Goal: Task Accomplishment & Management: Complete application form

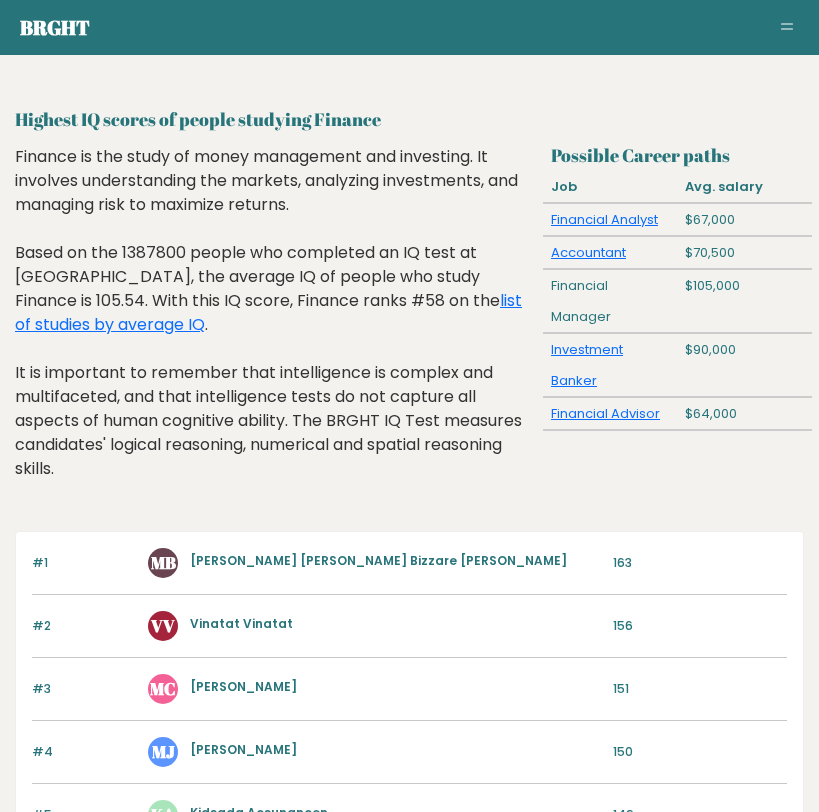
click at [301, 557] on link "[PERSON_NAME] [PERSON_NAME] Bizzare [PERSON_NAME]" at bounding box center [378, 560] width 377 height 17
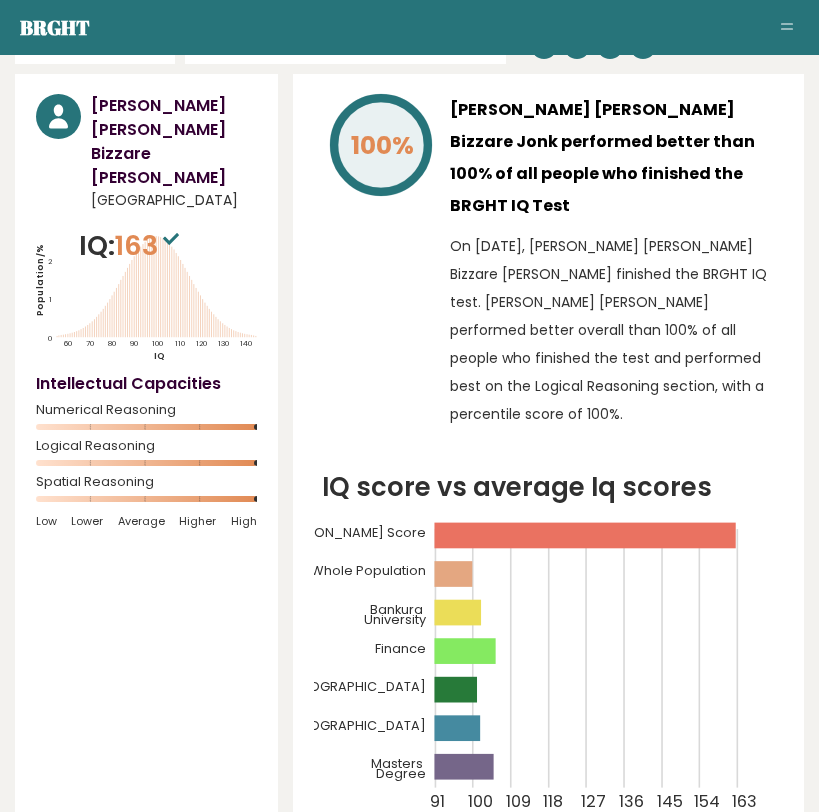
scroll to position [110, 0]
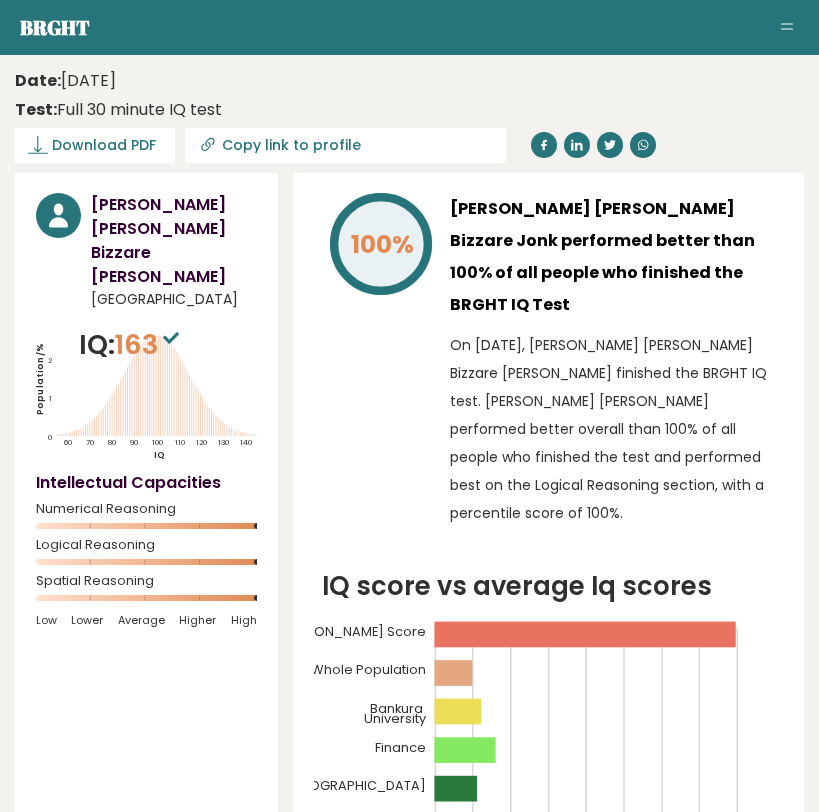
click at [783, 18] on button "Toggle navigation" at bounding box center [787, 28] width 24 height 24
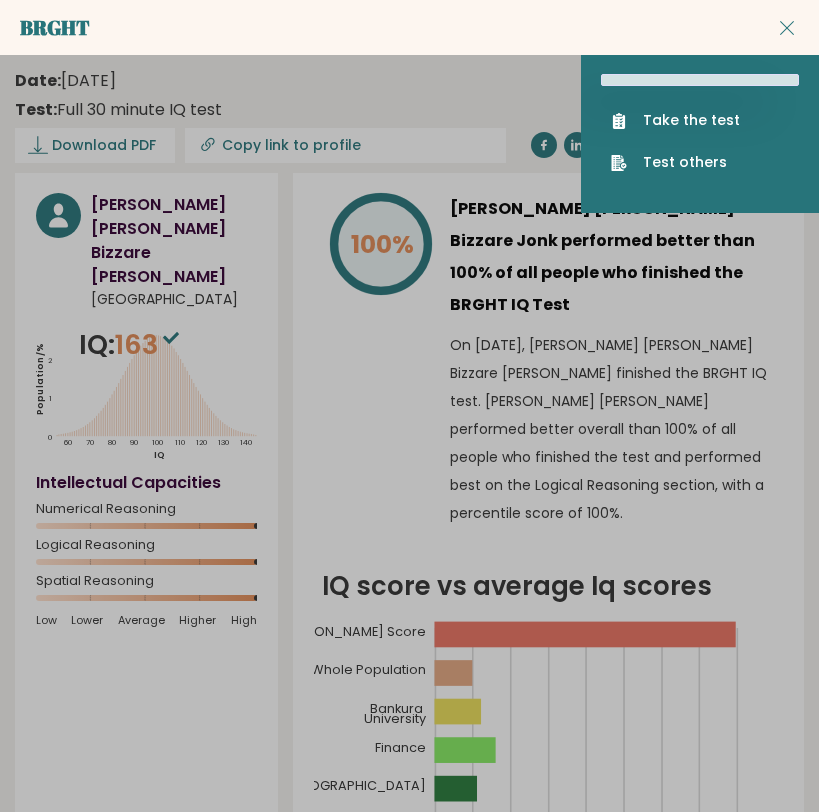
click at [692, 130] on ul "Take the test Test others" at bounding box center [700, 141] width 198 height 63
click at [692, 116] on link "Take the test" at bounding box center [700, 120] width 178 height 21
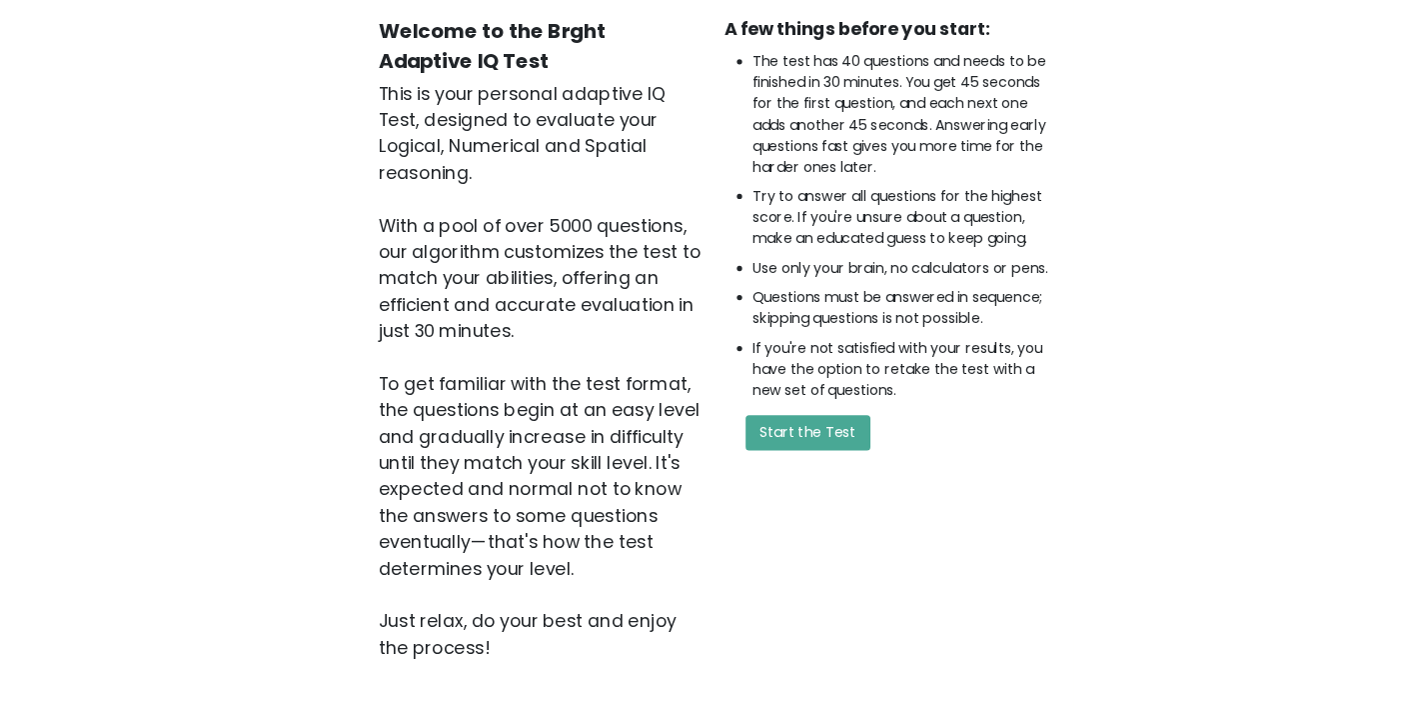
scroll to position [169, 0]
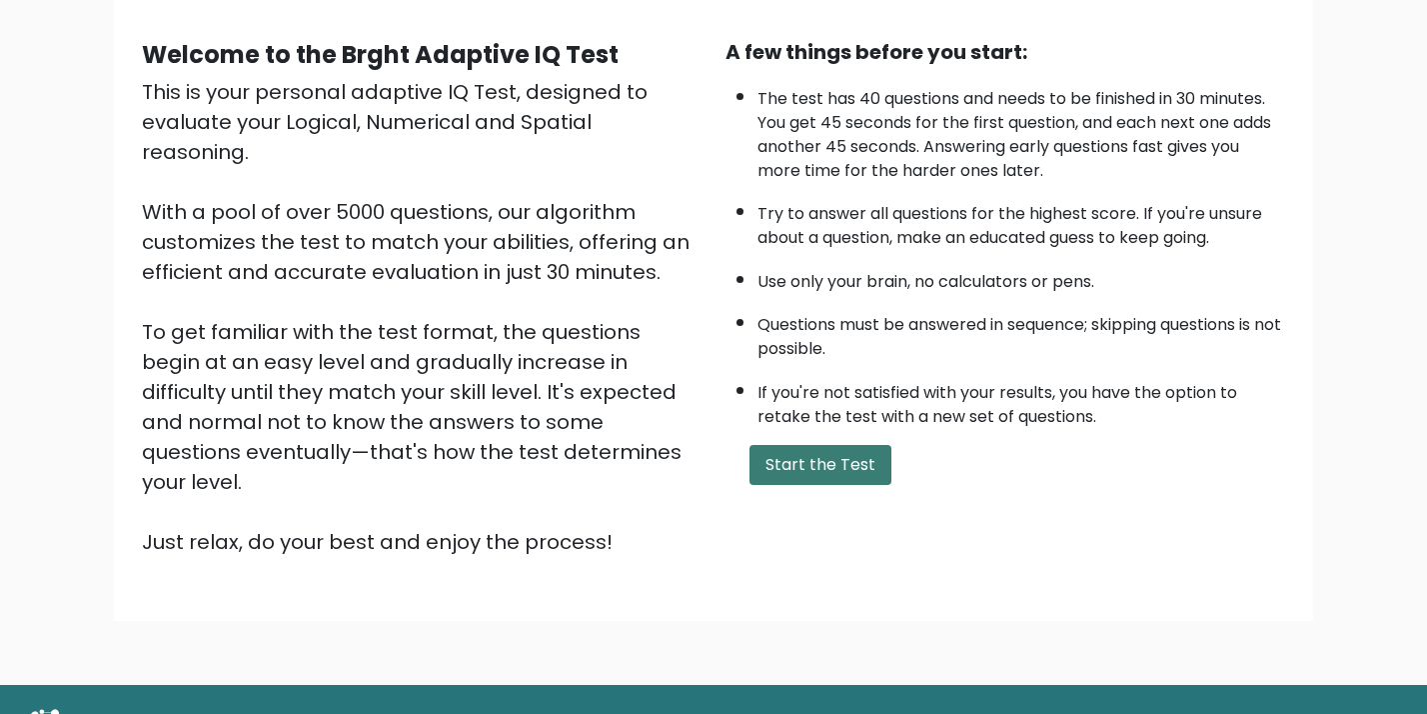
click at [818, 465] on button "Start the Test" at bounding box center [821, 465] width 142 height 40
click at [807, 457] on button "Start the Test" at bounding box center [821, 465] width 142 height 40
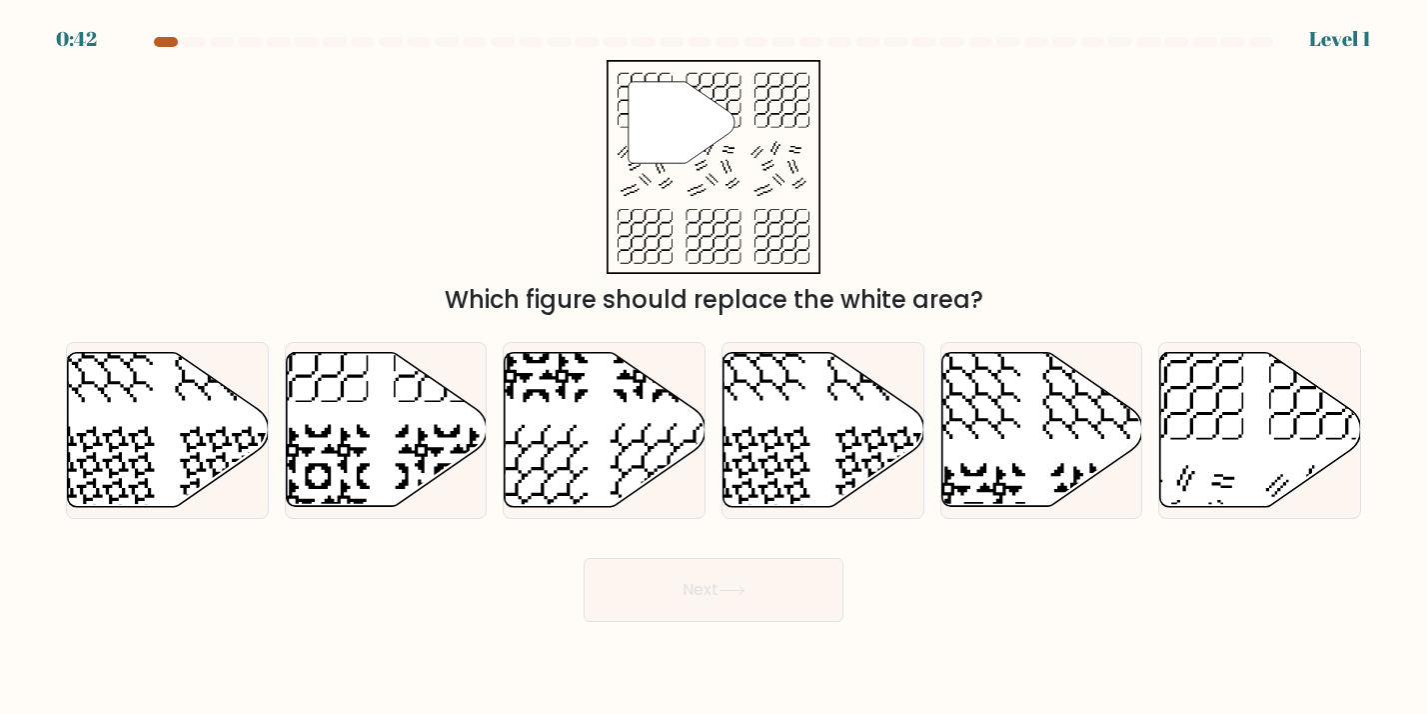
click at [172, 38] on div at bounding box center [166, 42] width 24 height 10
click at [171, 39] on div at bounding box center [166, 42] width 24 height 10
click at [1198, 407] on icon at bounding box center [1260, 430] width 201 height 154
click at [715, 367] on input "f." at bounding box center [714, 362] width 1 height 10
radio input "true"
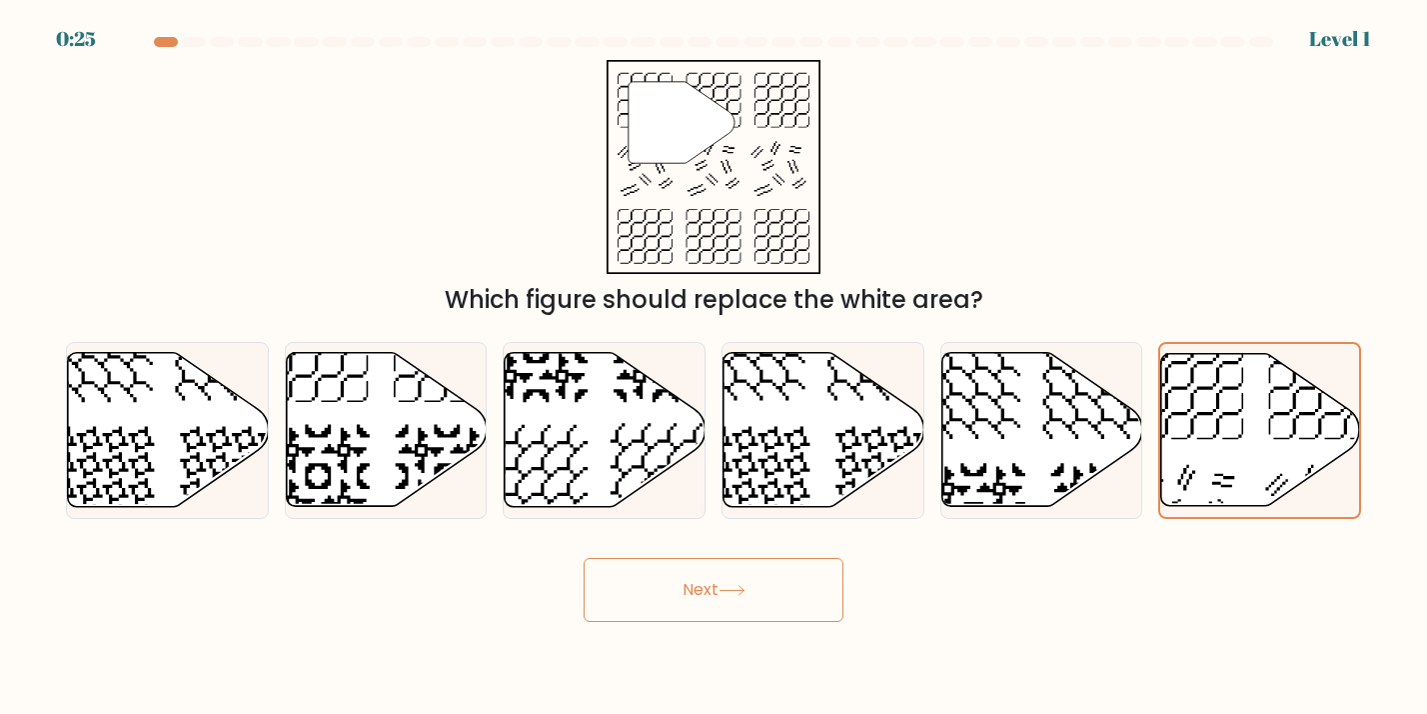
click at [746, 599] on button "Next" at bounding box center [714, 590] width 260 height 64
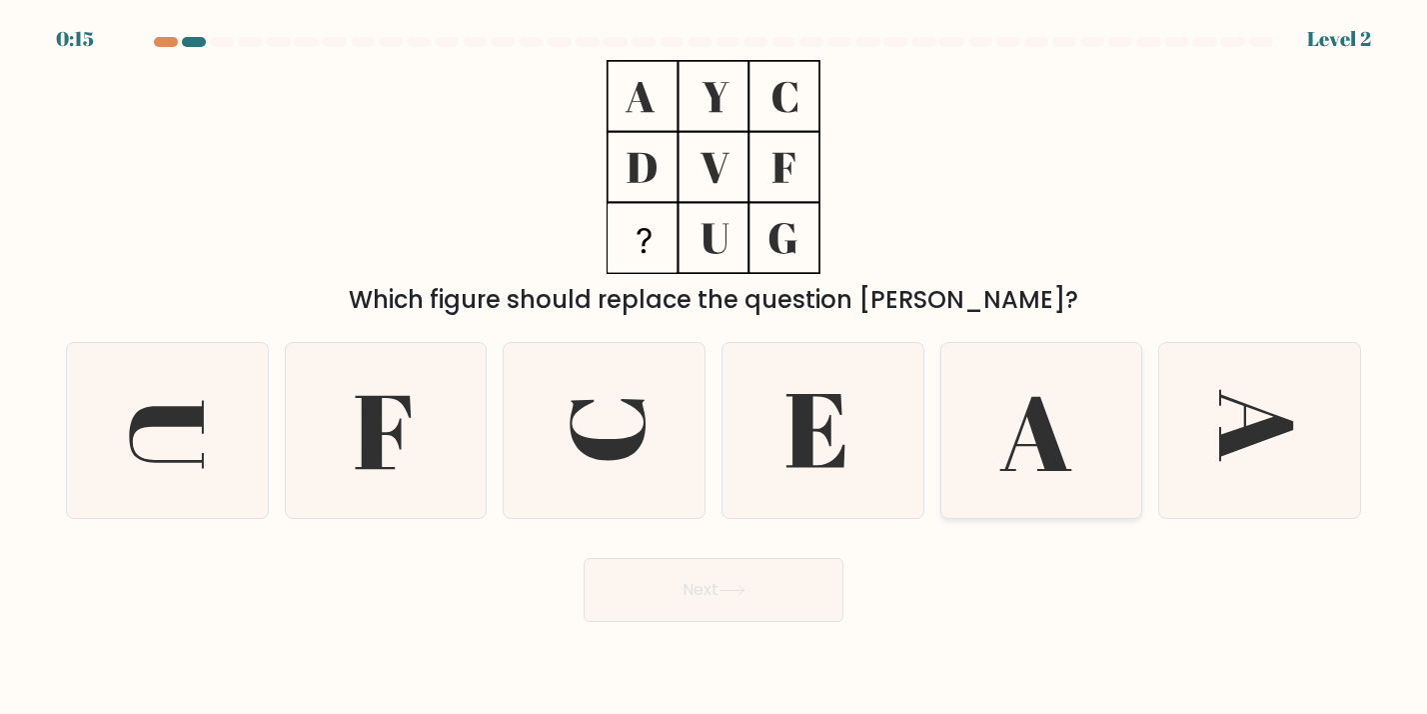
click at [992, 458] on icon at bounding box center [1040, 430] width 175 height 175
click at [715, 367] on input "e." at bounding box center [714, 362] width 1 height 10
radio input "true"
click at [725, 601] on button "Next" at bounding box center [714, 590] width 260 height 64
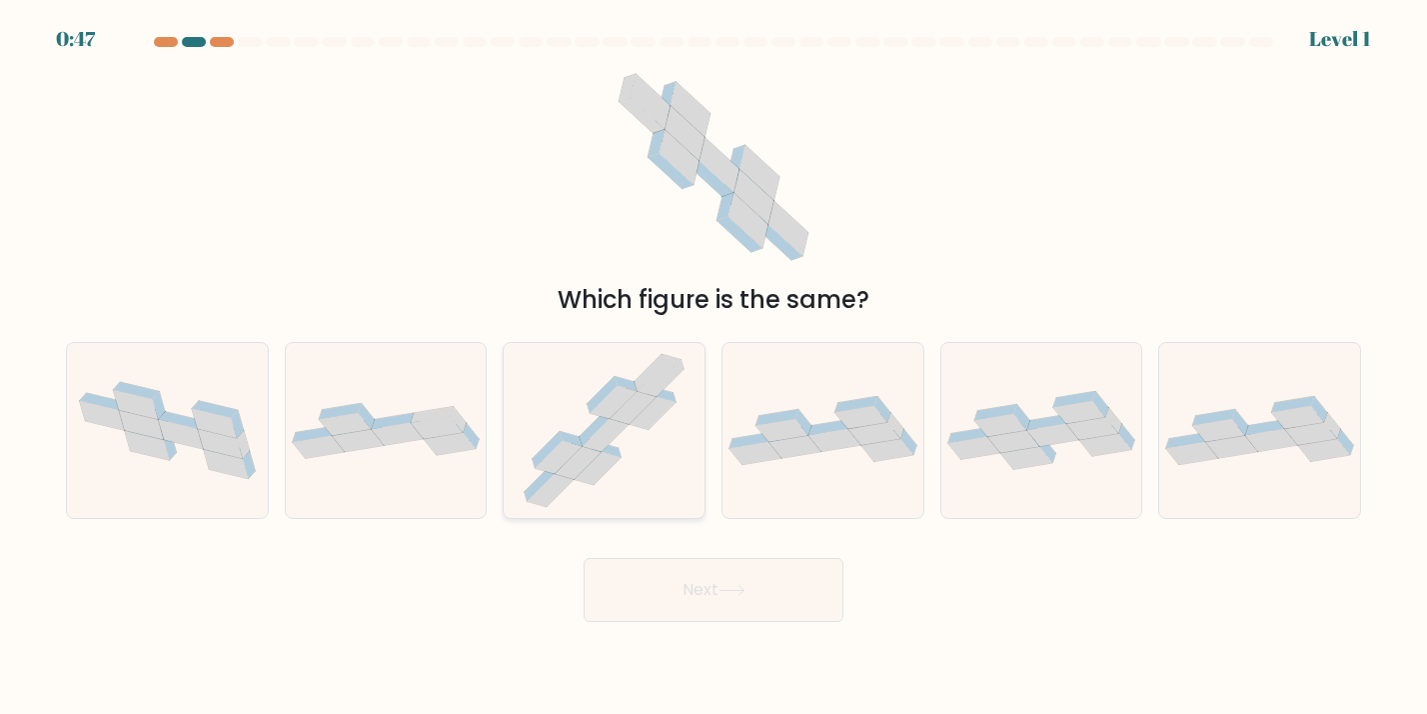
click at [570, 421] on icon at bounding box center [604, 430] width 183 height 175
click at [714, 367] on input "c." at bounding box center [714, 362] width 1 height 10
radio input "true"
click at [693, 599] on button "Next" at bounding box center [714, 590] width 260 height 64
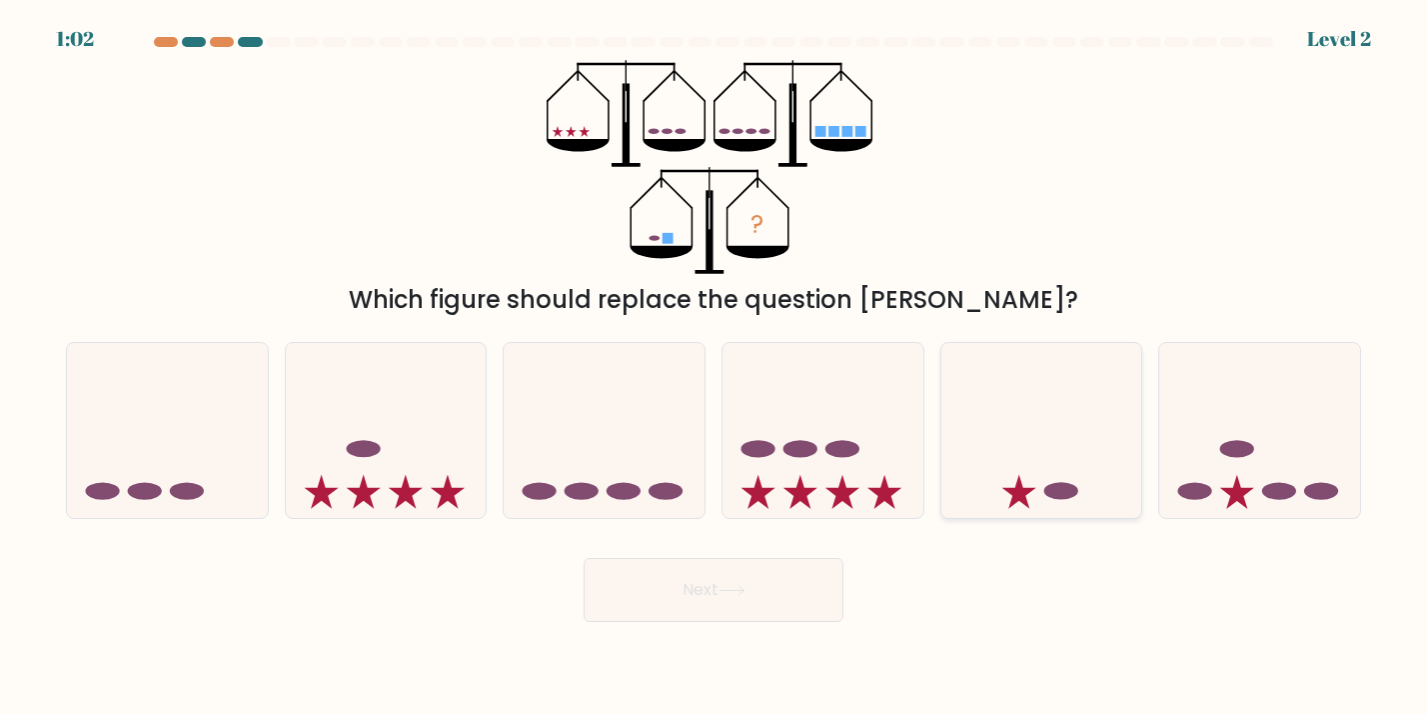
click at [1086, 383] on icon at bounding box center [1041, 431] width 201 height 166
click at [715, 367] on input "e." at bounding box center [714, 362] width 1 height 10
radio input "true"
click at [789, 562] on button "Next" at bounding box center [714, 590] width 260 height 64
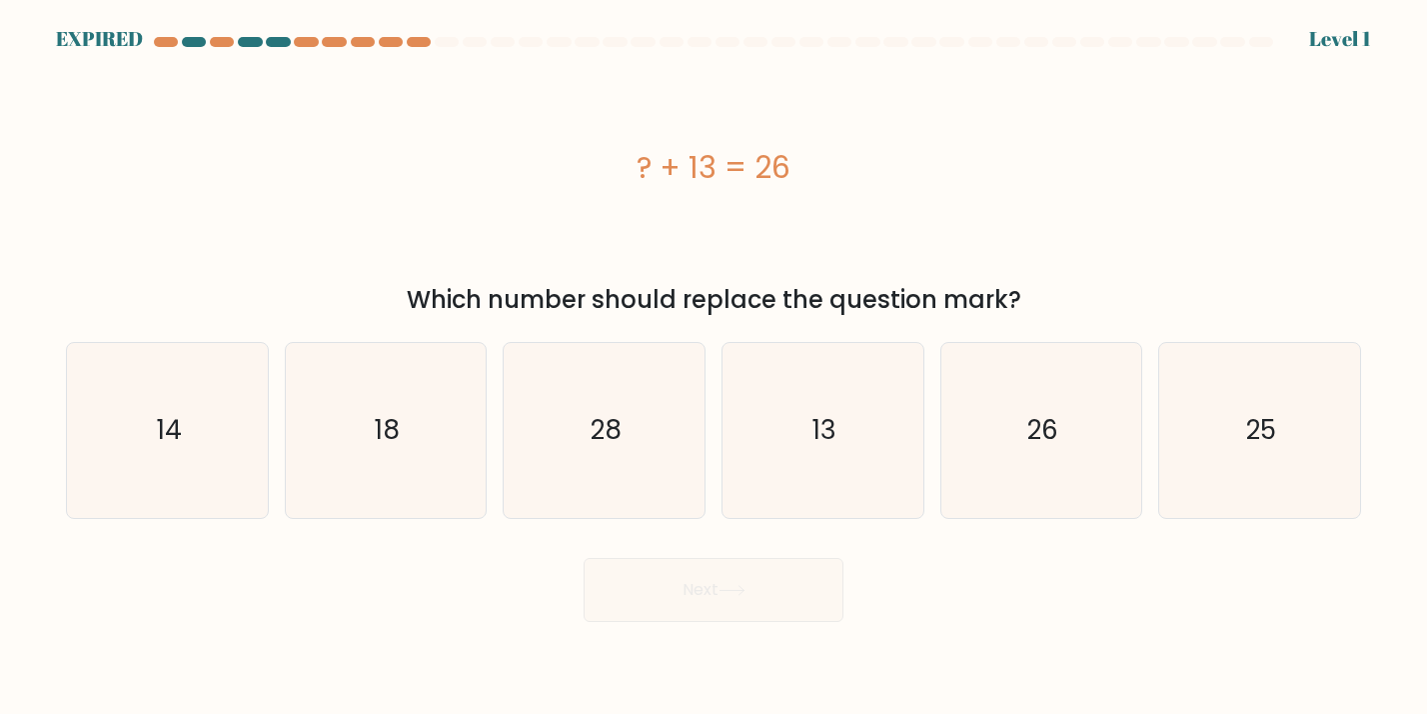
click at [448, 46] on div at bounding box center [447, 42] width 24 height 10
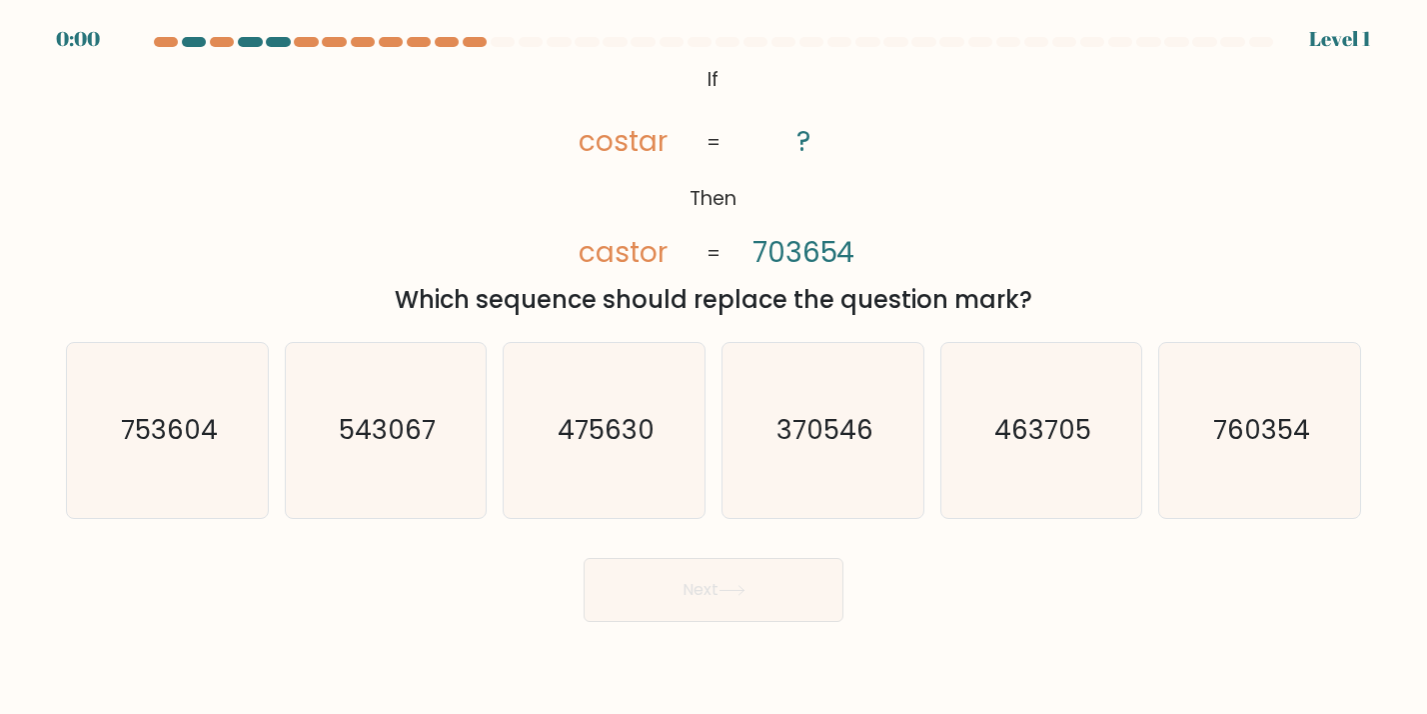
click at [986, 40] on div at bounding box center [980, 42] width 24 height 10
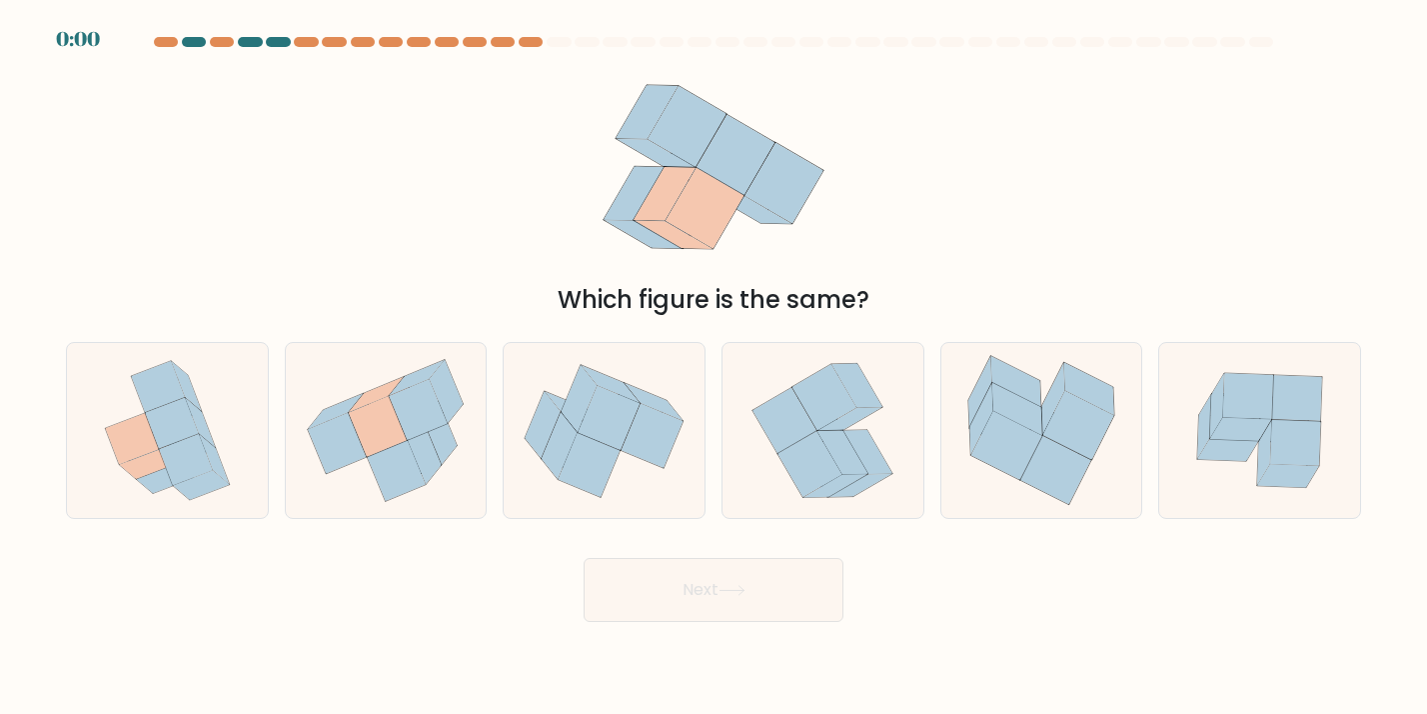
click at [622, 459] on icon at bounding box center [604, 431] width 201 height 168
click at [714, 367] on input "c." at bounding box center [714, 362] width 1 height 10
radio input "true"
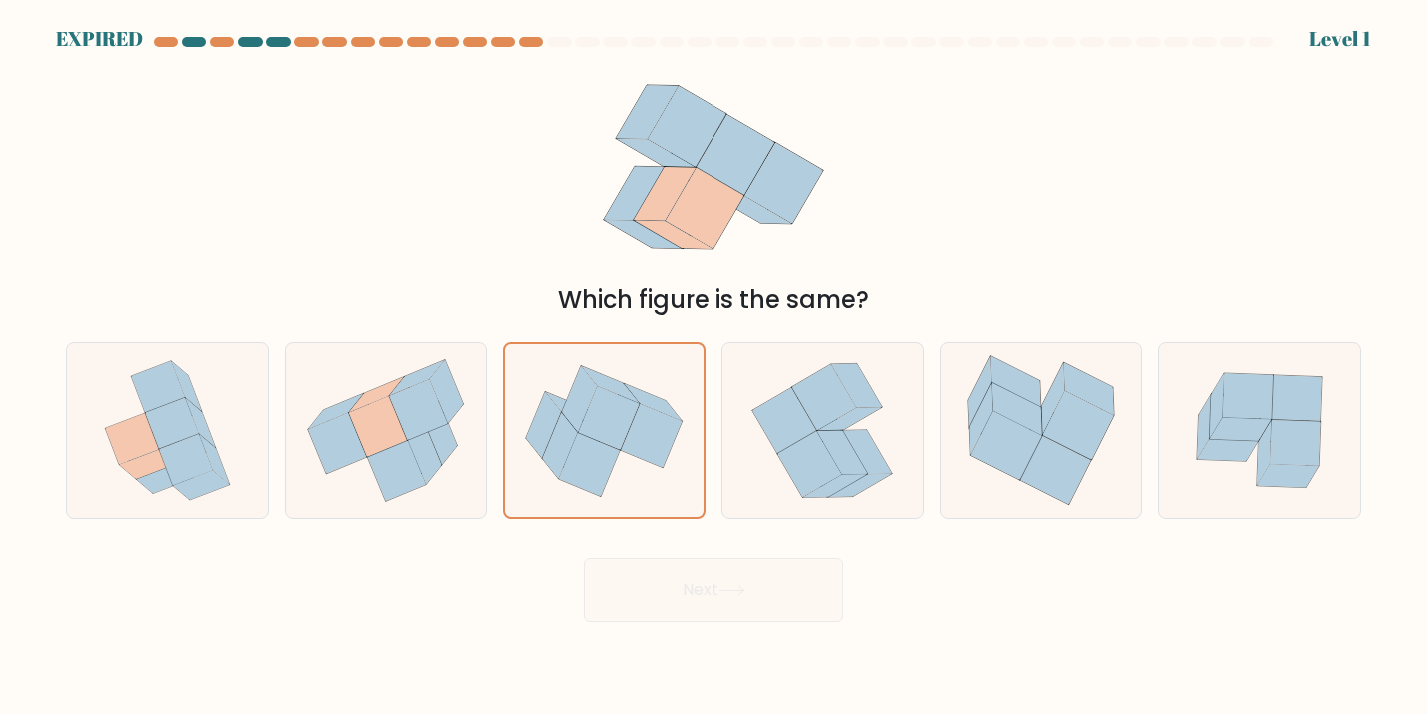
click at [622, 459] on icon at bounding box center [604, 431] width 199 height 166
click at [714, 367] on input "c." at bounding box center [714, 362] width 1 height 10
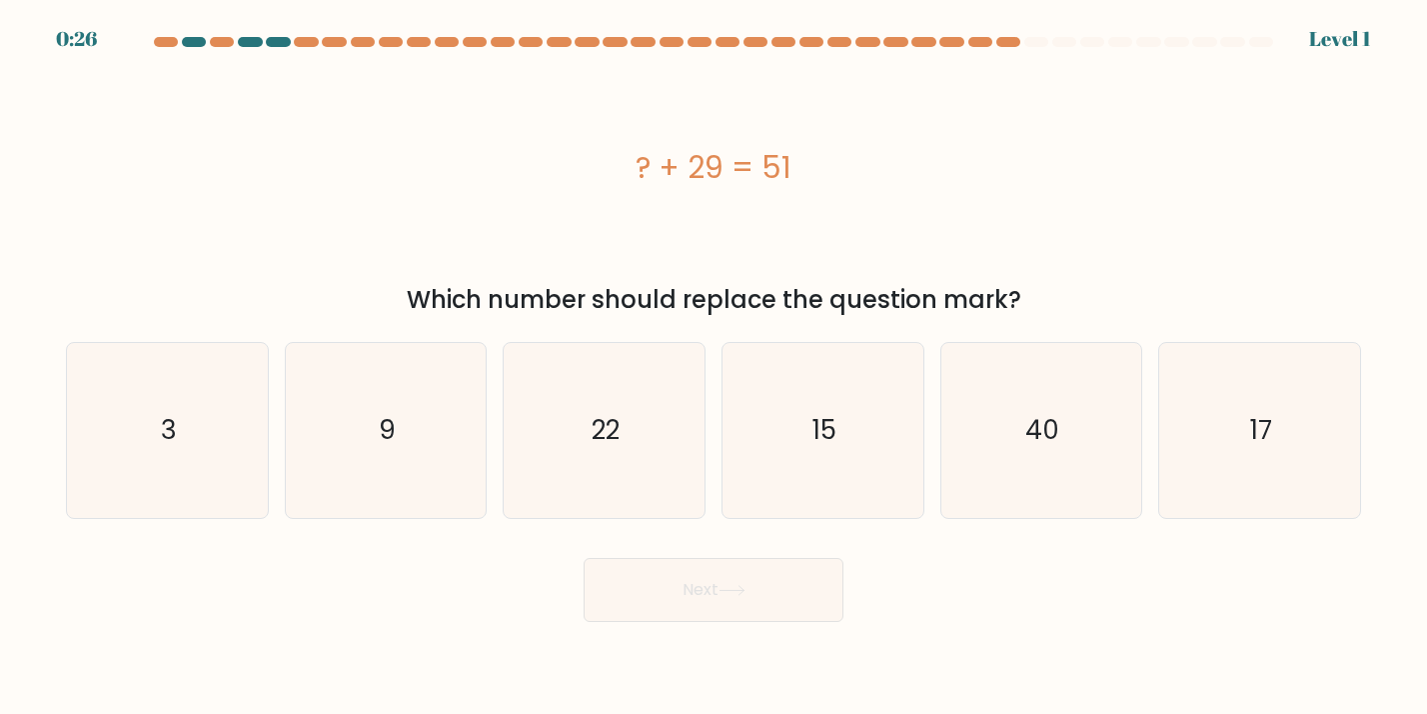
click at [1037, 41] on div at bounding box center [1036, 42] width 24 height 10
drag, startPoint x: 1037, startPoint y: 41, endPoint x: 603, endPoint y: 39, distance: 434.7
click at [626, 41] on at bounding box center [713, 42] width 1123 height 10
click at [72, 45] on div at bounding box center [713, 46] width 1319 height 18
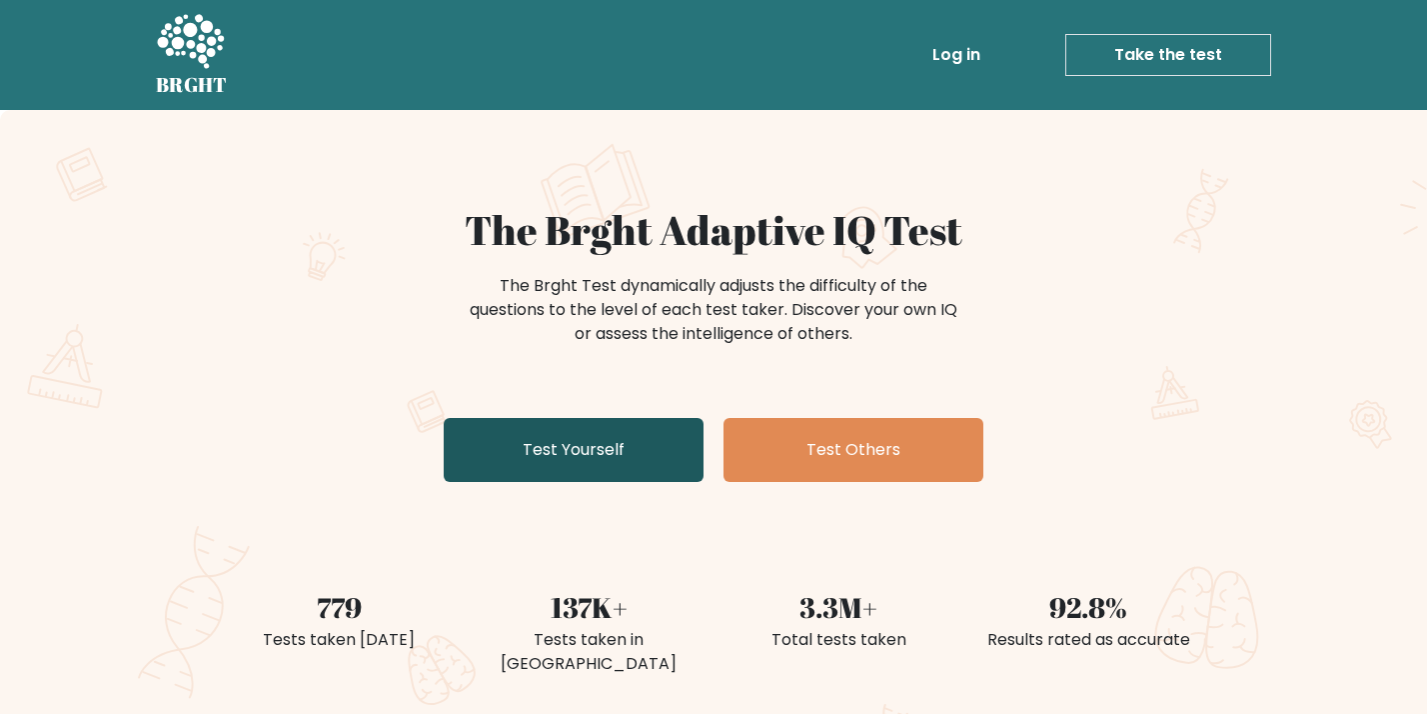
click at [620, 462] on link "Test Yourself" at bounding box center [574, 450] width 260 height 64
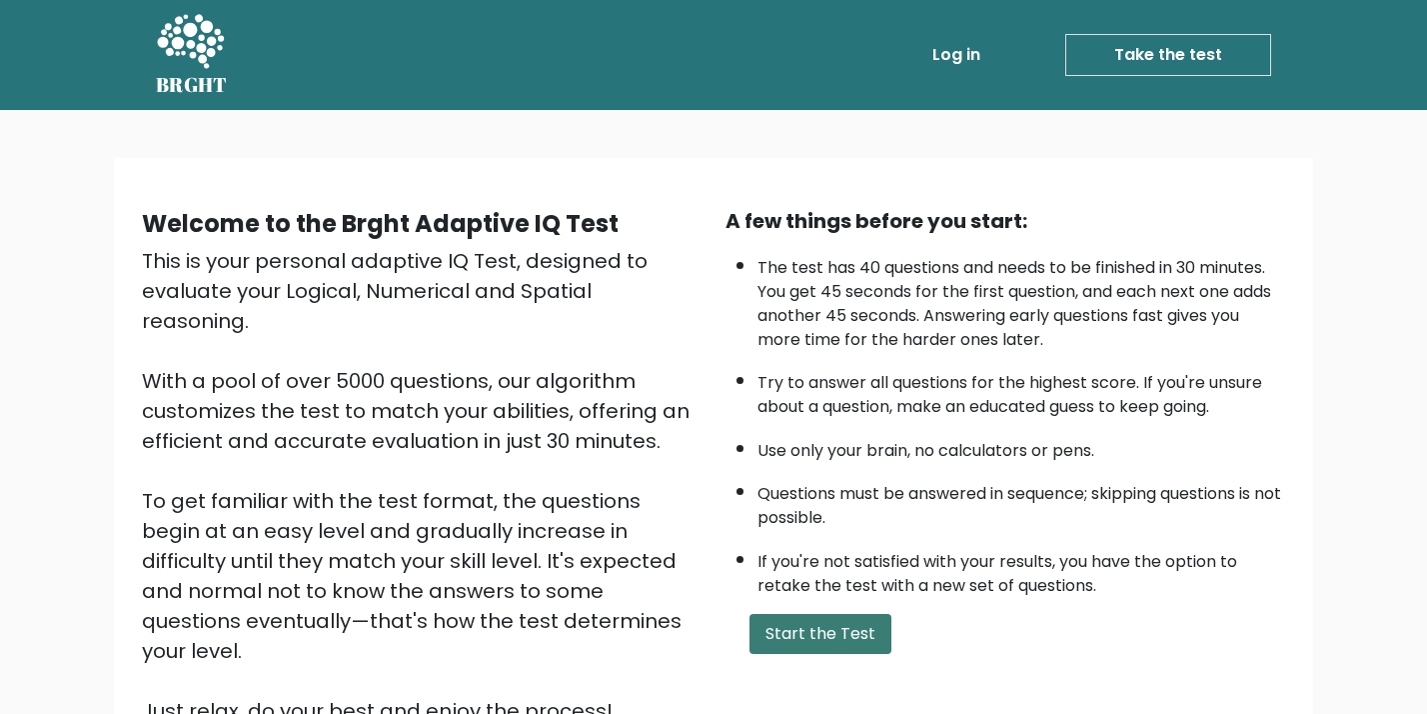
click at [775, 623] on button "Start the Test" at bounding box center [821, 634] width 142 height 40
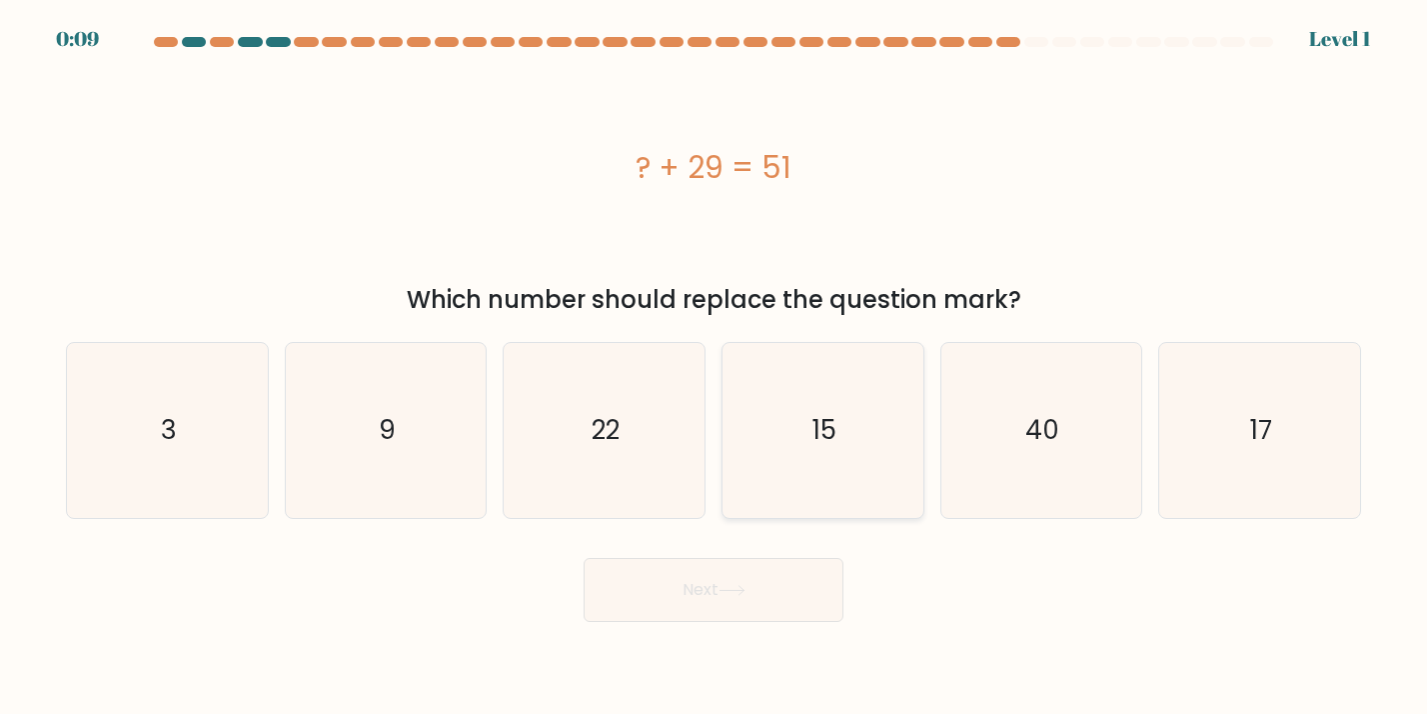
click at [763, 347] on icon "15" at bounding box center [823, 430] width 175 height 175
click at [715, 357] on input "d. 15" at bounding box center [714, 362] width 1 height 10
radio input "true"
click at [735, 579] on button "Next" at bounding box center [714, 590] width 260 height 64
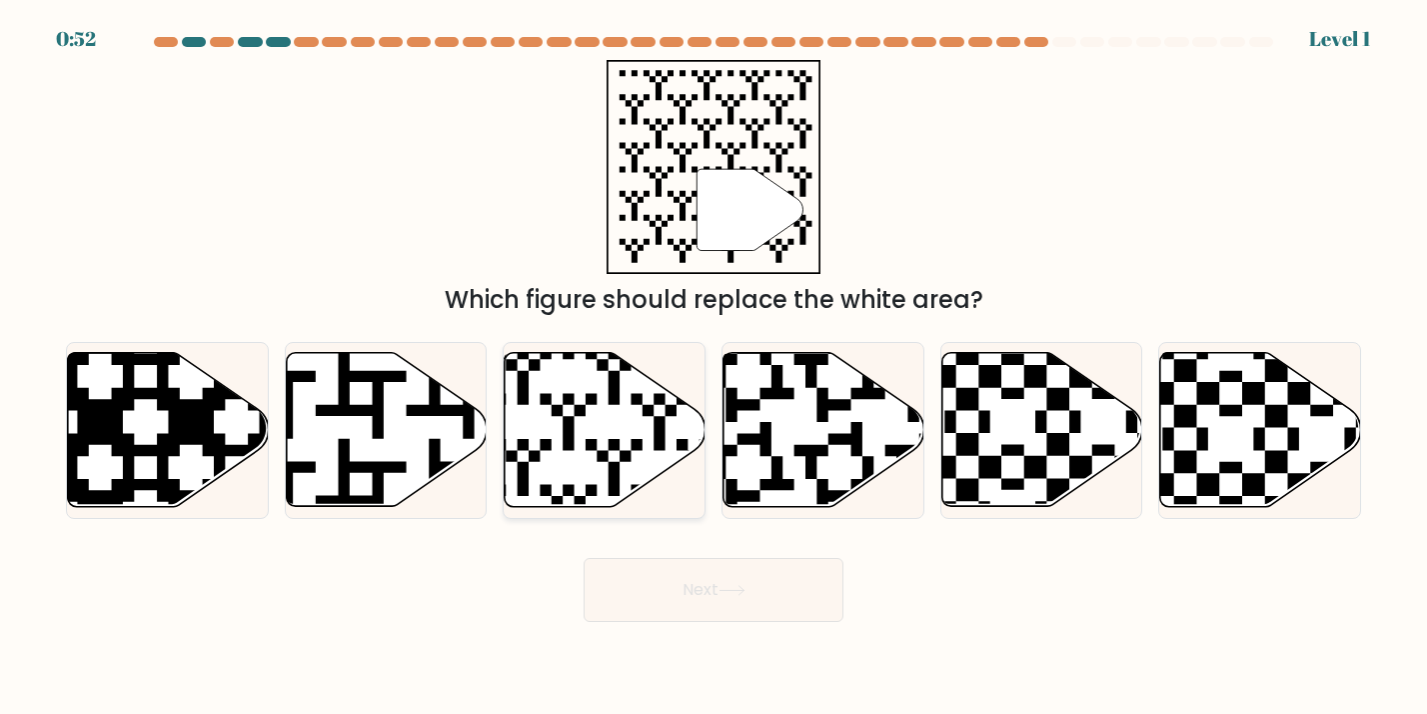
click at [657, 490] on icon at bounding box center [541, 348] width 364 height 364
click at [714, 367] on input "c." at bounding box center [714, 362] width 1 height 10
radio input "true"
click at [675, 578] on button "Next" at bounding box center [714, 590] width 260 height 64
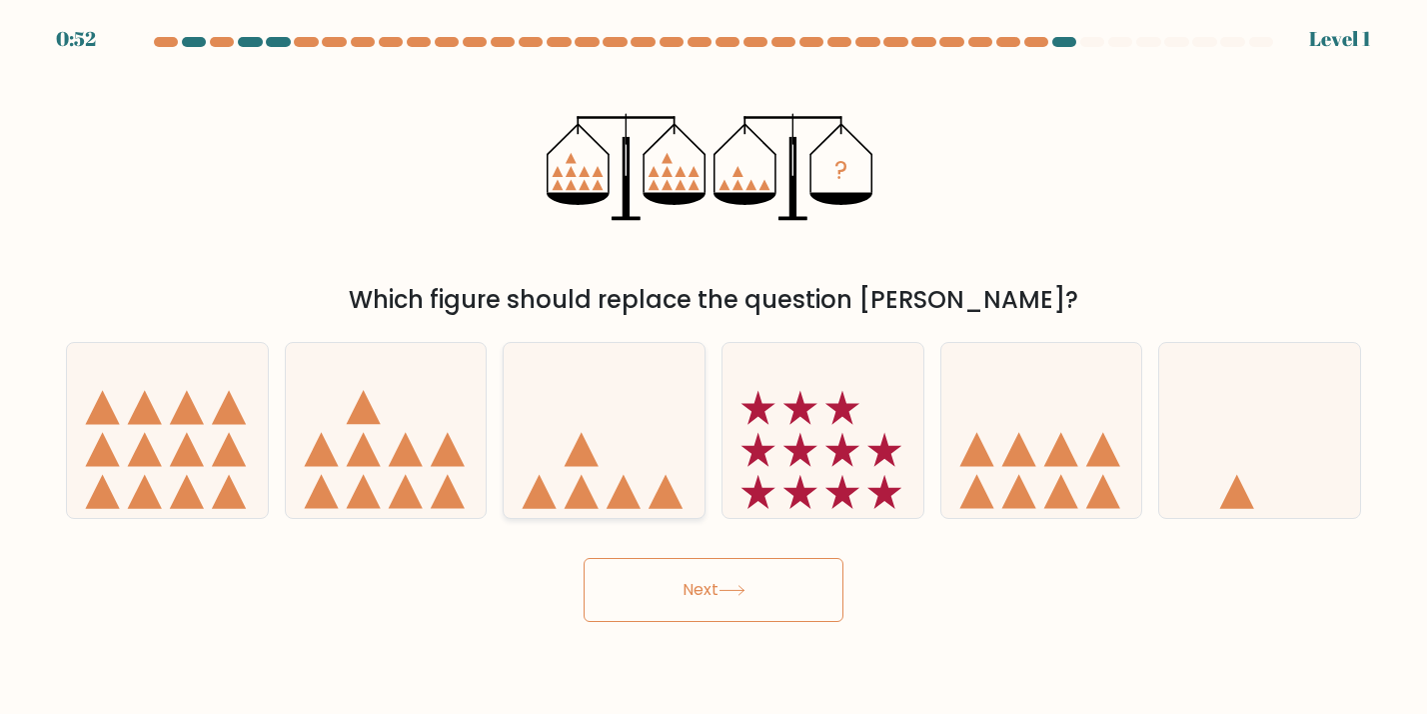
click at [685, 457] on icon at bounding box center [604, 431] width 201 height 166
click at [714, 367] on input "c." at bounding box center [714, 362] width 1 height 10
radio input "true"
click at [696, 600] on button "Next" at bounding box center [714, 590] width 260 height 64
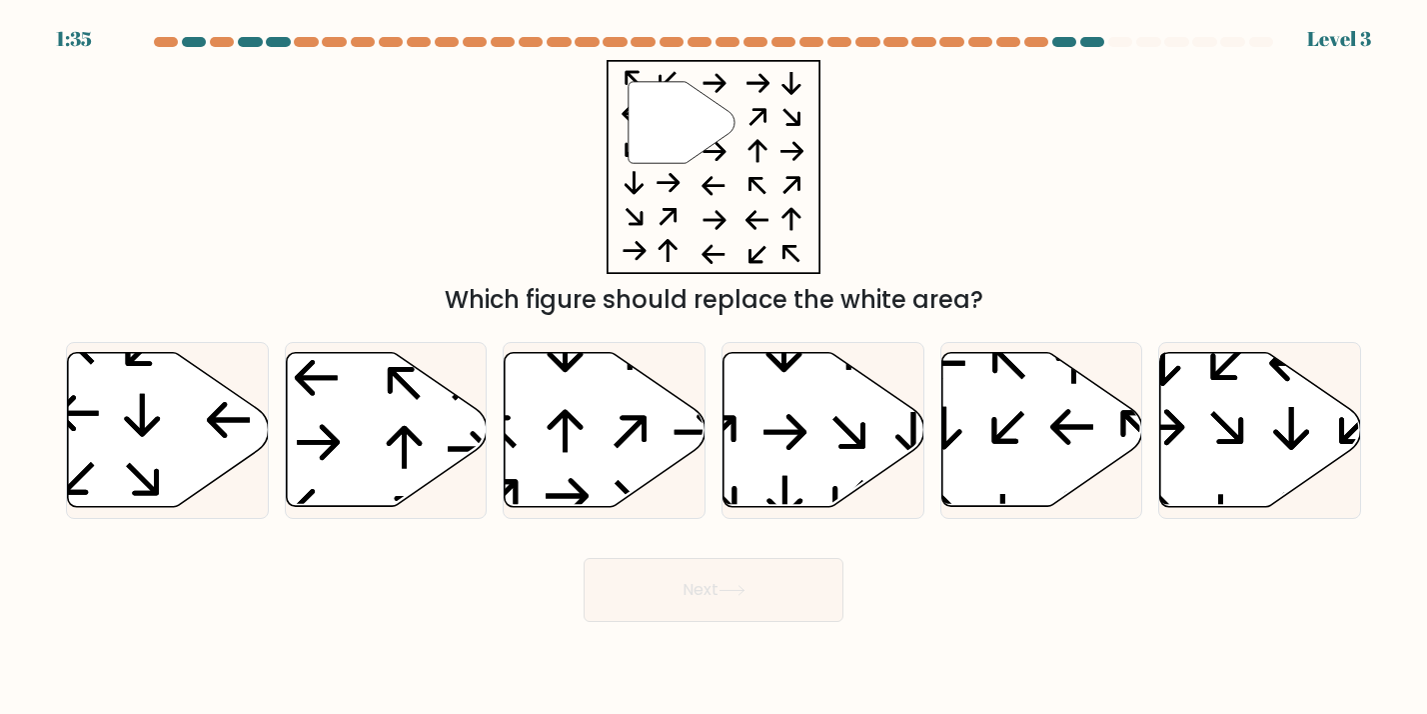
click at [696, 574] on button "Next" at bounding box center [714, 590] width 260 height 64
click at [655, 458] on icon at bounding box center [605, 430] width 201 height 154
click at [714, 367] on input "c." at bounding box center [714, 362] width 1 height 10
radio input "true"
click at [669, 584] on button "Next" at bounding box center [714, 590] width 260 height 64
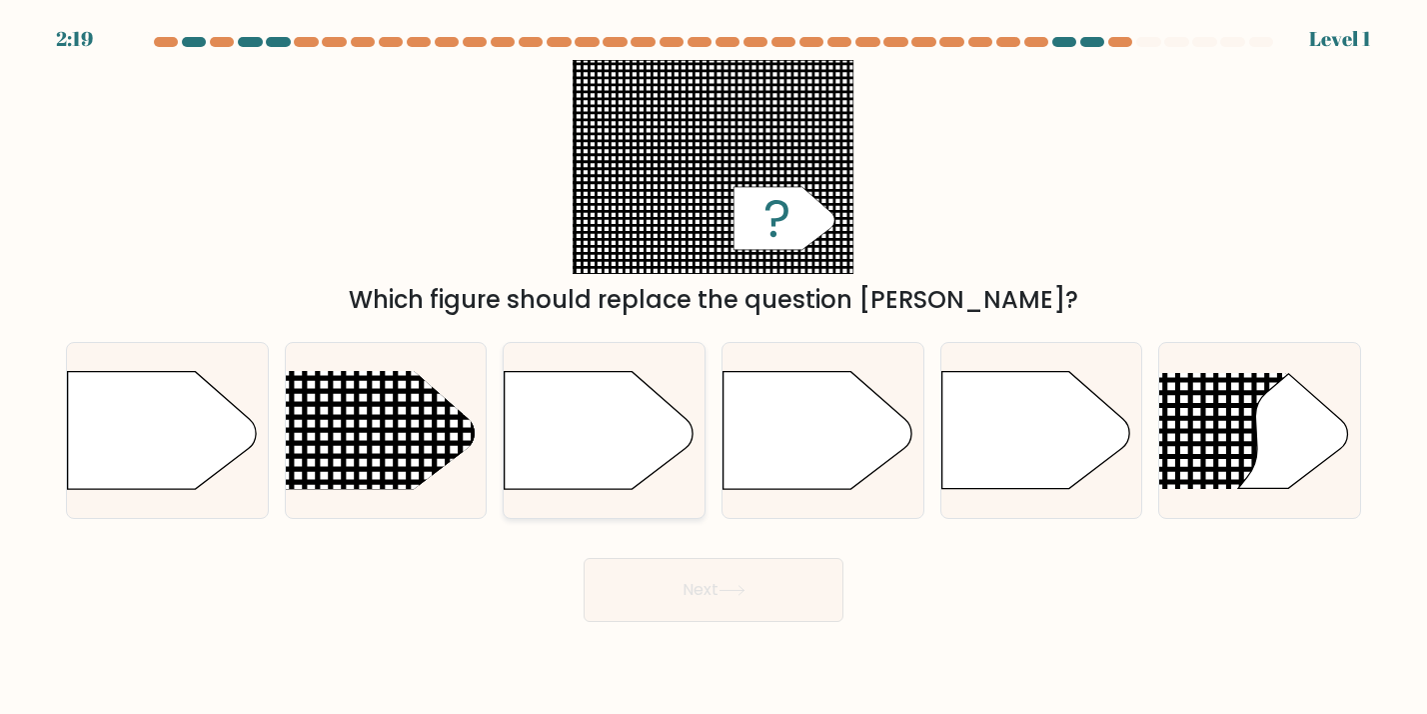
click at [647, 465] on icon at bounding box center [599, 430] width 188 height 117
click at [714, 367] on input "c." at bounding box center [714, 362] width 1 height 10
radio input "true"
click at [667, 554] on div "Next" at bounding box center [713, 582] width 1319 height 79
click at [683, 575] on button "Next" at bounding box center [714, 590] width 260 height 64
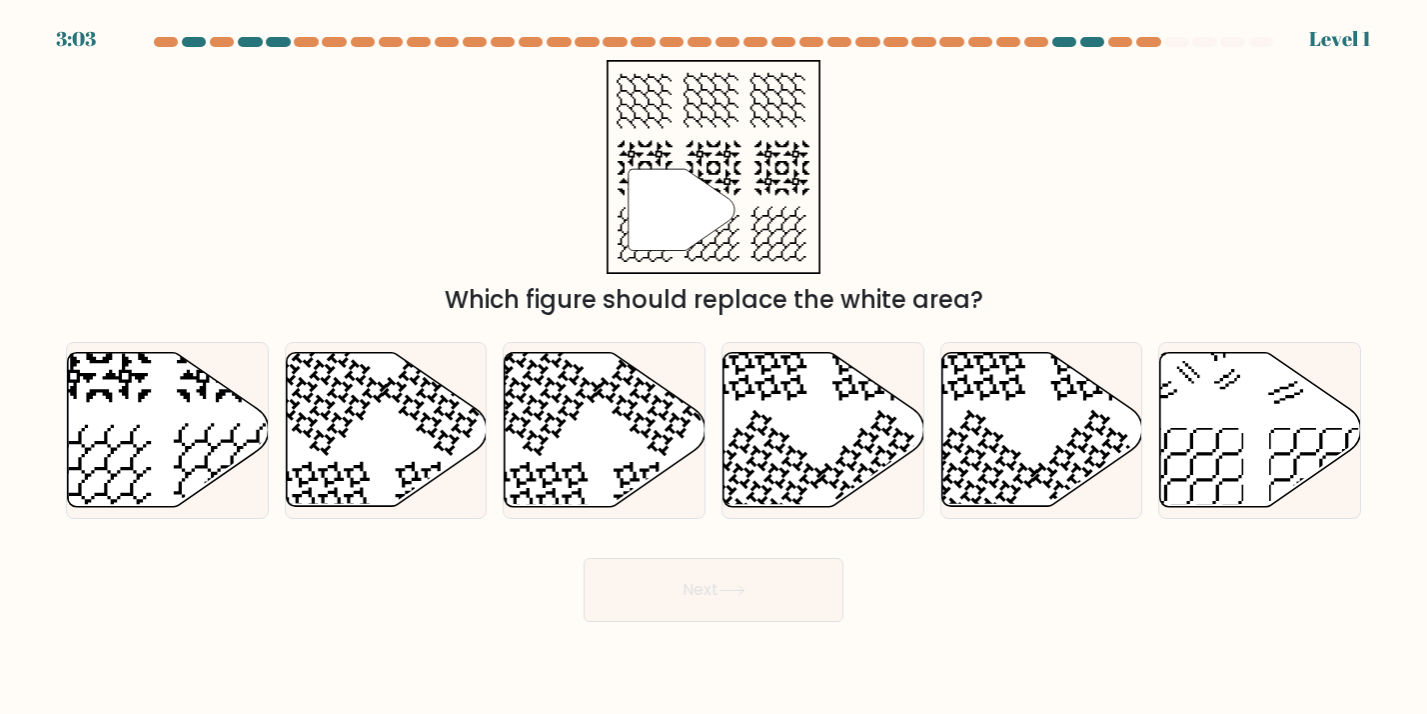
click at [641, 457] on icon at bounding box center [605, 430] width 201 height 154
click at [714, 367] on input "c." at bounding box center [714, 362] width 1 height 10
radio input "true"
click at [663, 587] on button "Next" at bounding box center [714, 590] width 260 height 64
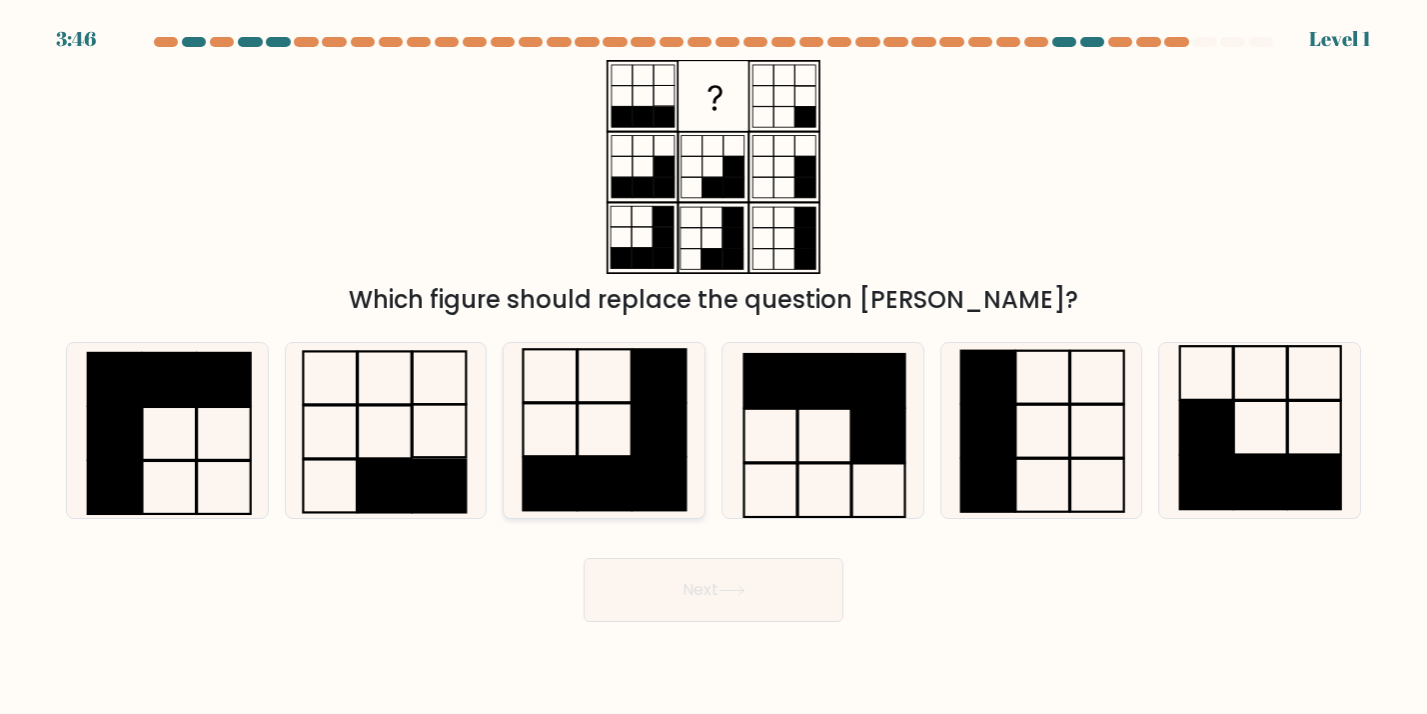
click at [643, 439] on rect at bounding box center [660, 430] width 54 height 53
click at [714, 367] on input "c." at bounding box center [714, 362] width 1 height 10
radio input "true"
click at [661, 586] on button "Next" at bounding box center [714, 590] width 260 height 64
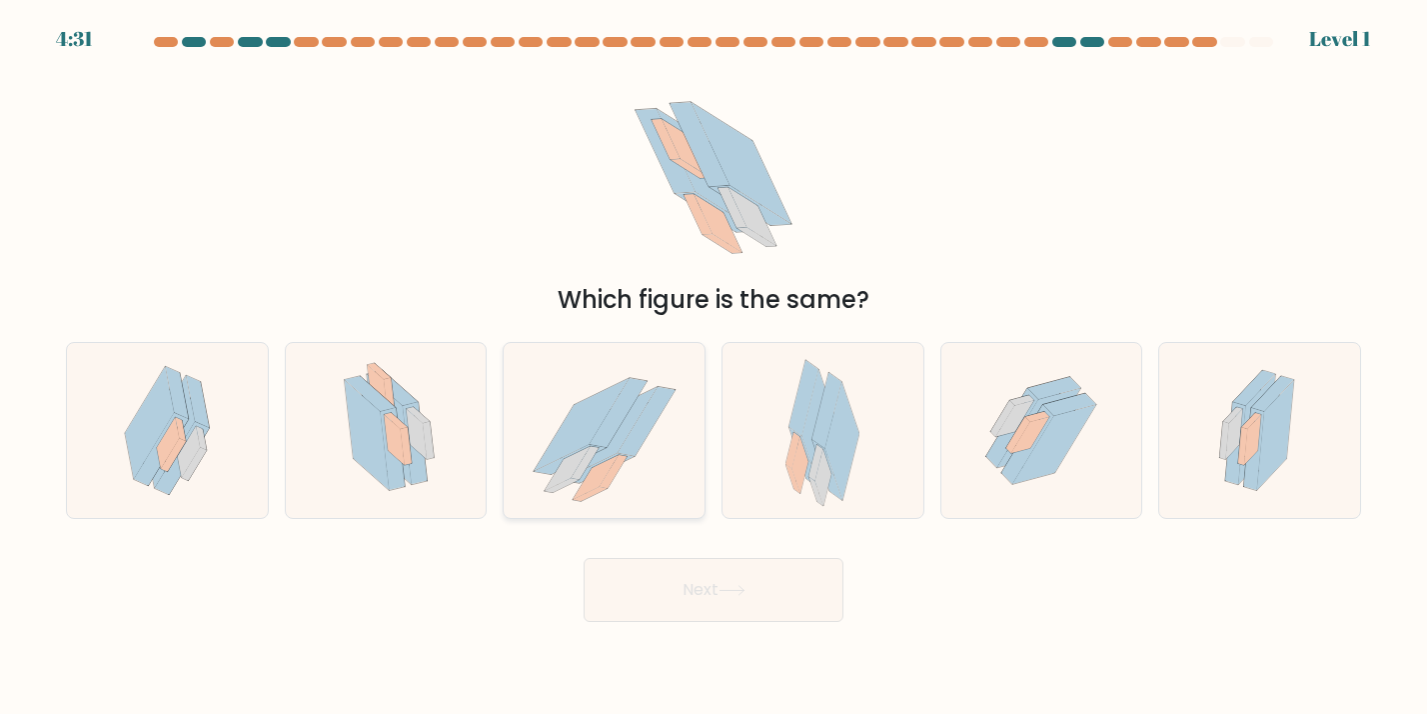
click at [633, 447] on icon at bounding box center [646, 421] width 57 height 69
click at [714, 367] on input "c." at bounding box center [714, 362] width 1 height 10
radio input "true"
click at [674, 590] on button "Next" at bounding box center [714, 590] width 260 height 64
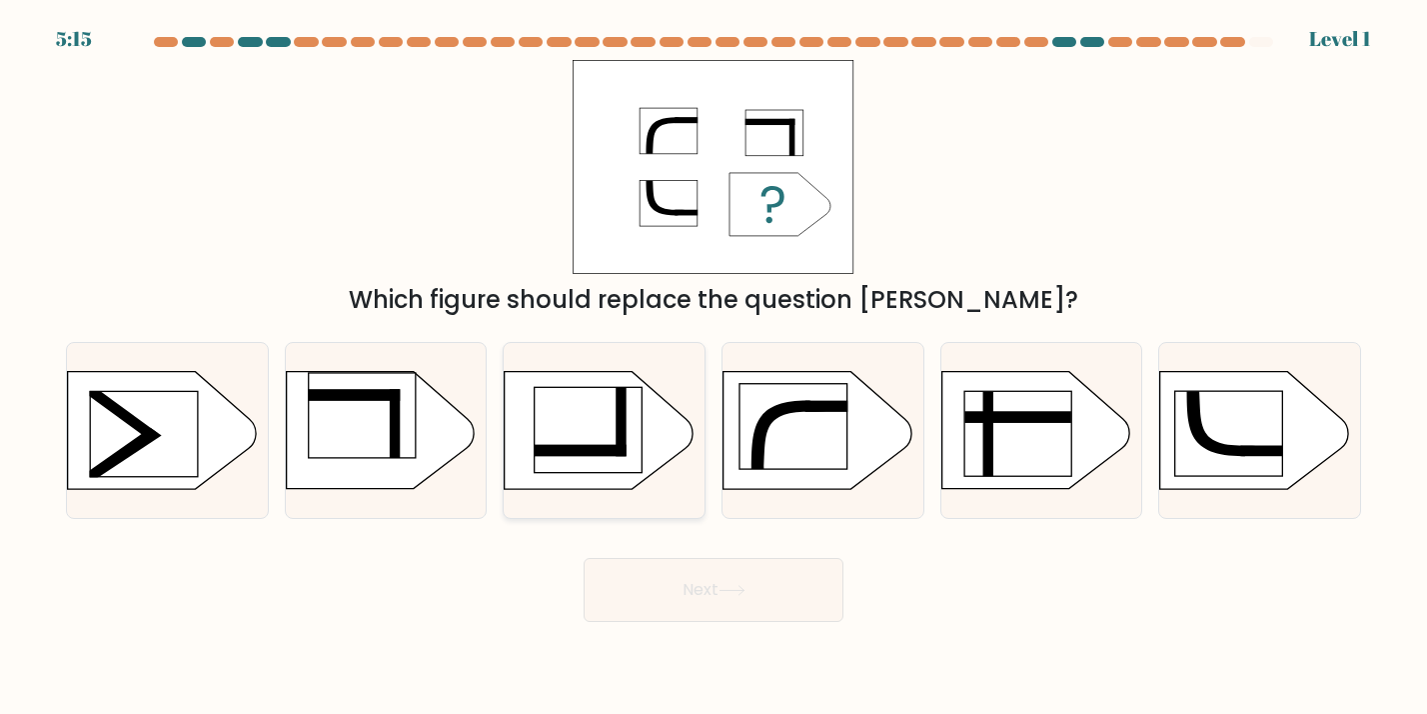
click at [650, 506] on div at bounding box center [604, 430] width 203 height 177
click at [714, 367] on input "c." at bounding box center [714, 362] width 1 height 10
radio input "true"
click at [687, 587] on button "Next" at bounding box center [714, 590] width 260 height 64
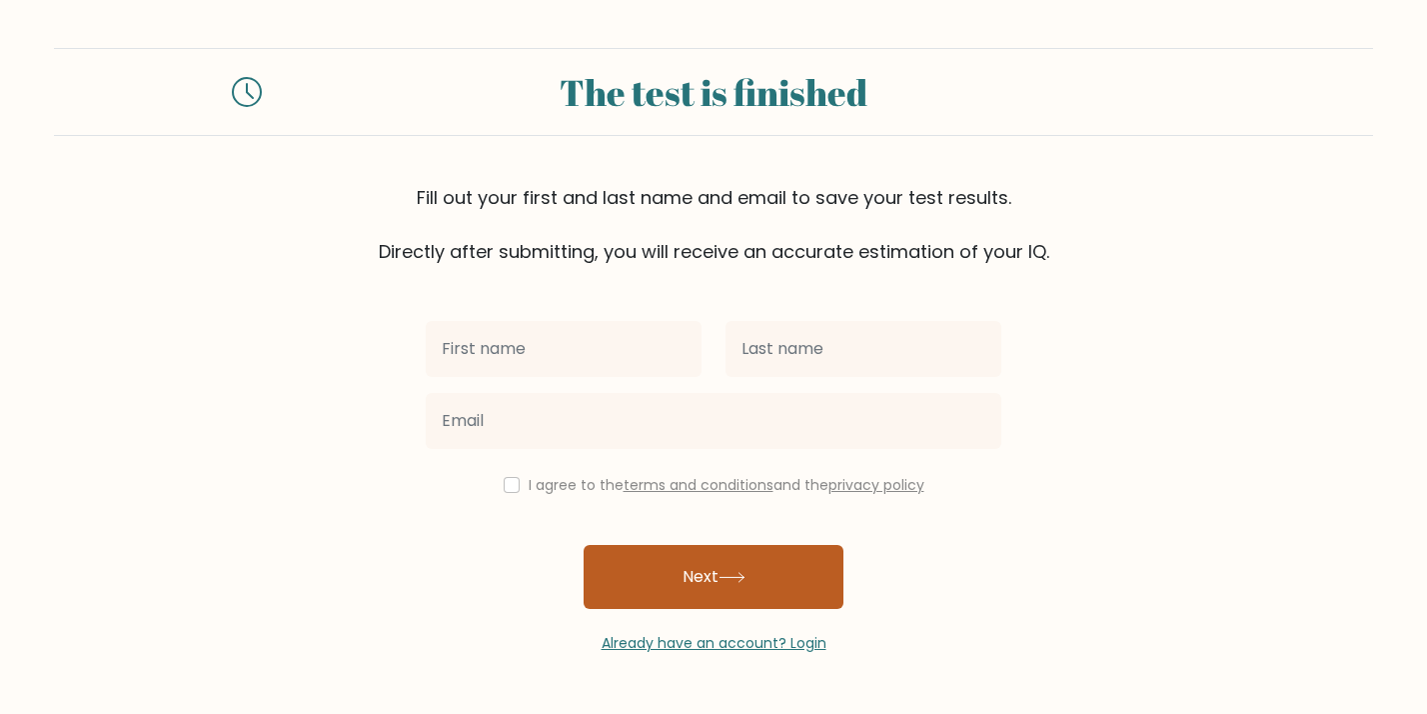
click at [663, 592] on button "Next" at bounding box center [714, 577] width 260 height 64
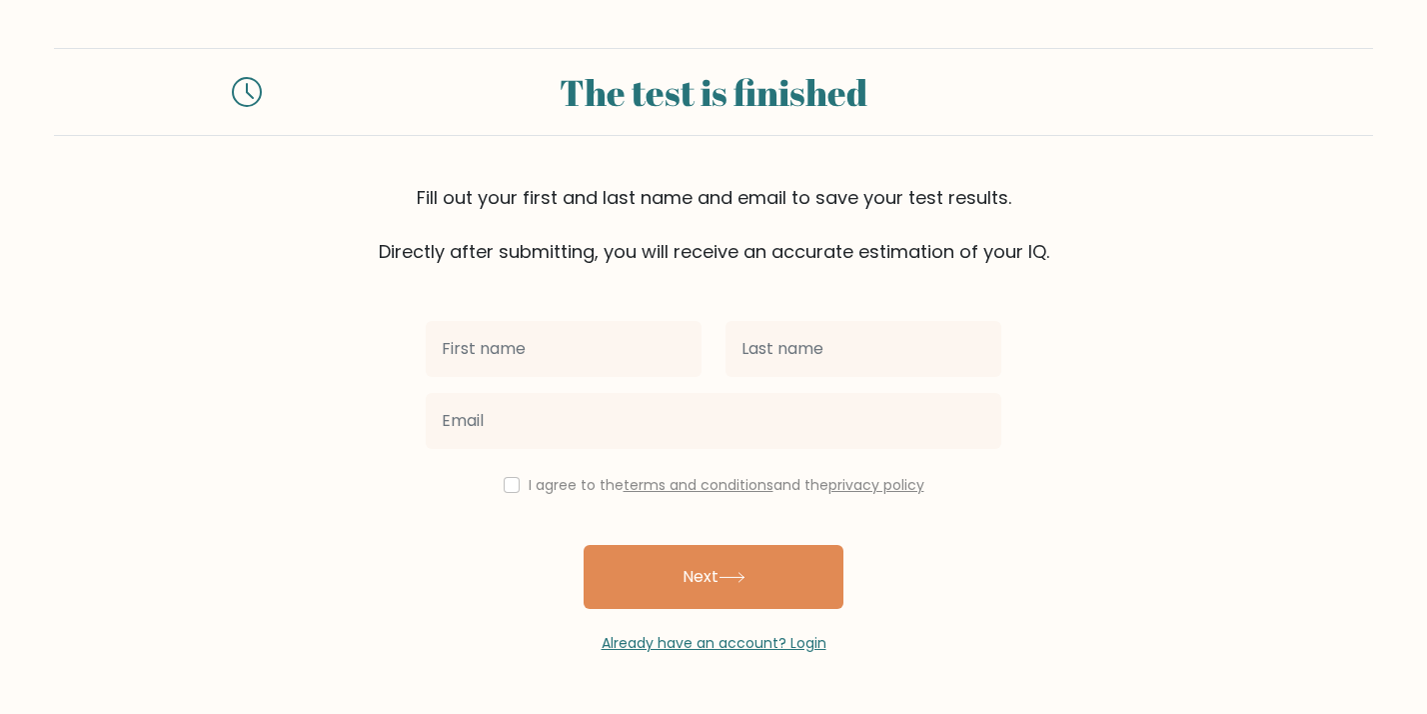
click at [513, 475] on div "I agree to the terms and conditions and the privacy policy" at bounding box center [714, 485] width 600 height 24
click at [511, 479] on input "checkbox" at bounding box center [512, 485] width 16 height 16
checkbox input "true"
click at [600, 93] on div "The test is finished" at bounding box center [713, 92] width 855 height 54
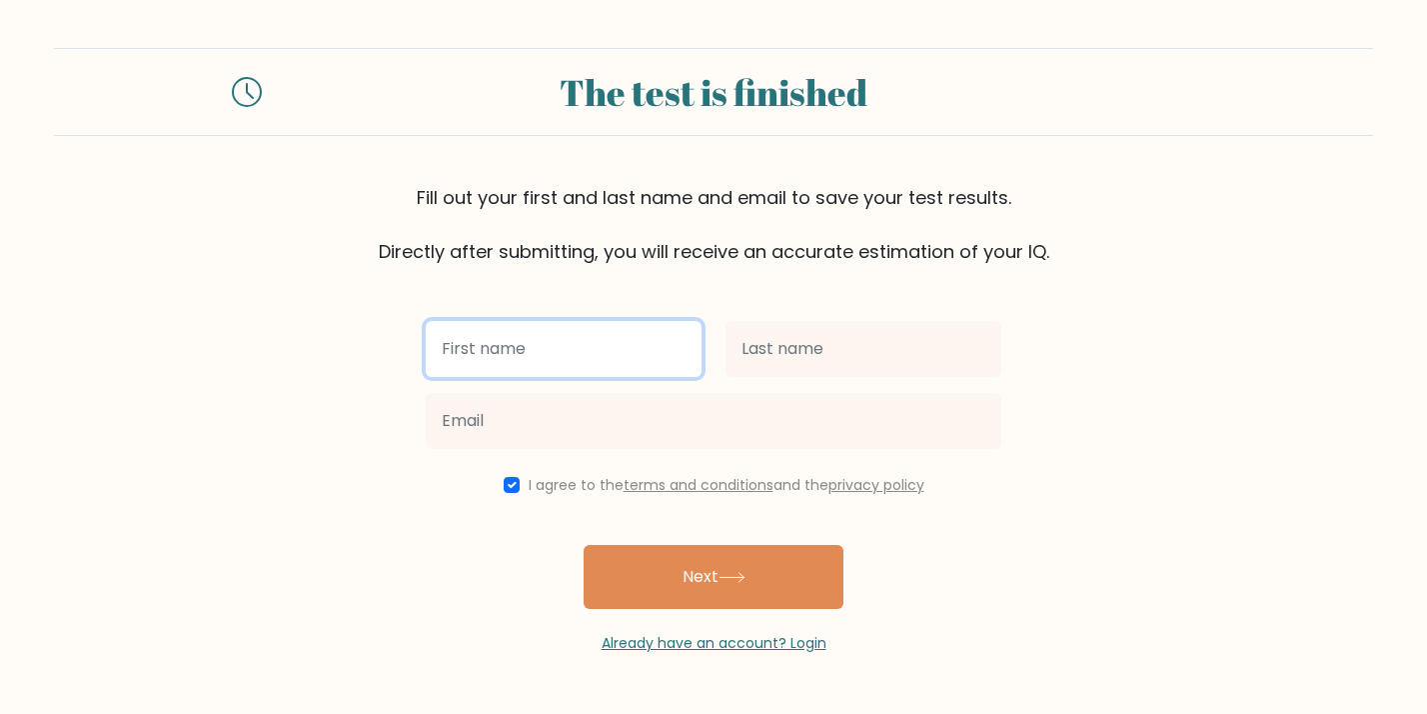
click at [582, 338] on input "text" at bounding box center [564, 349] width 276 height 56
type input "Yo"
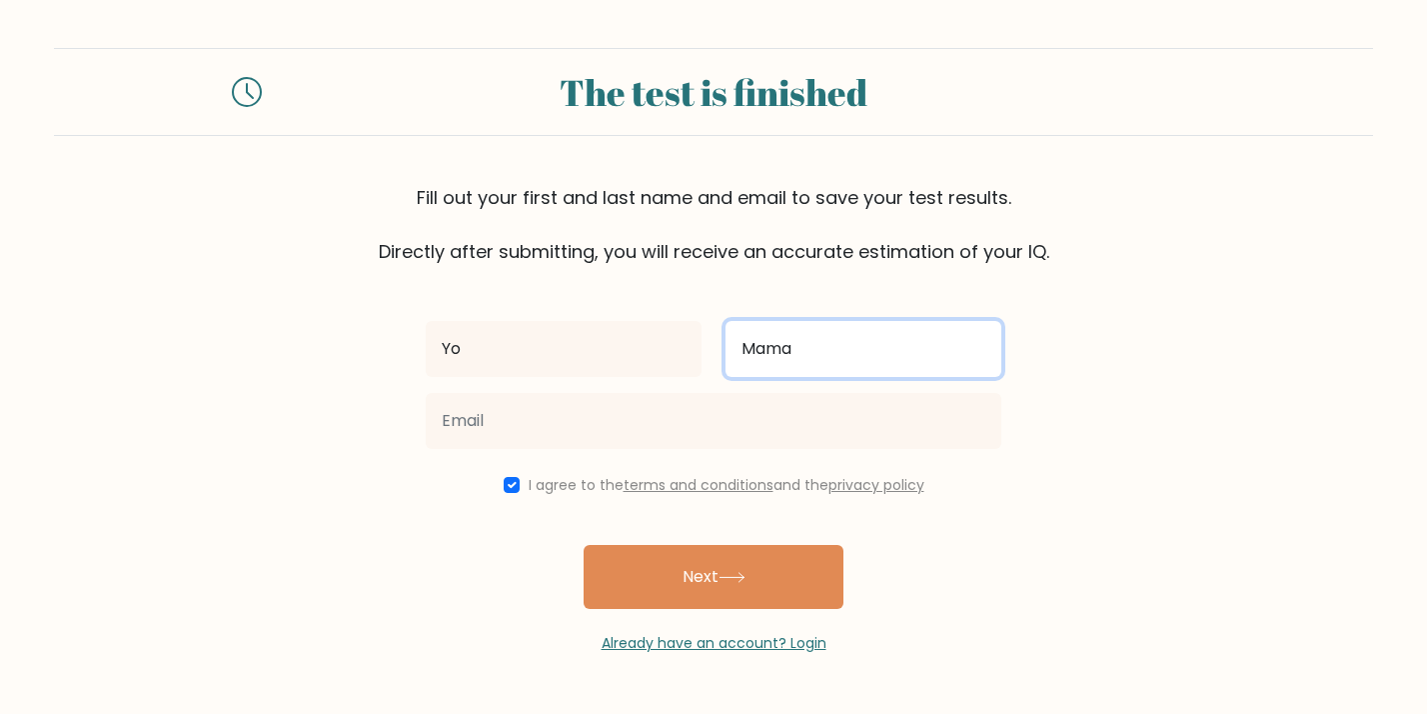
type input "Mama"
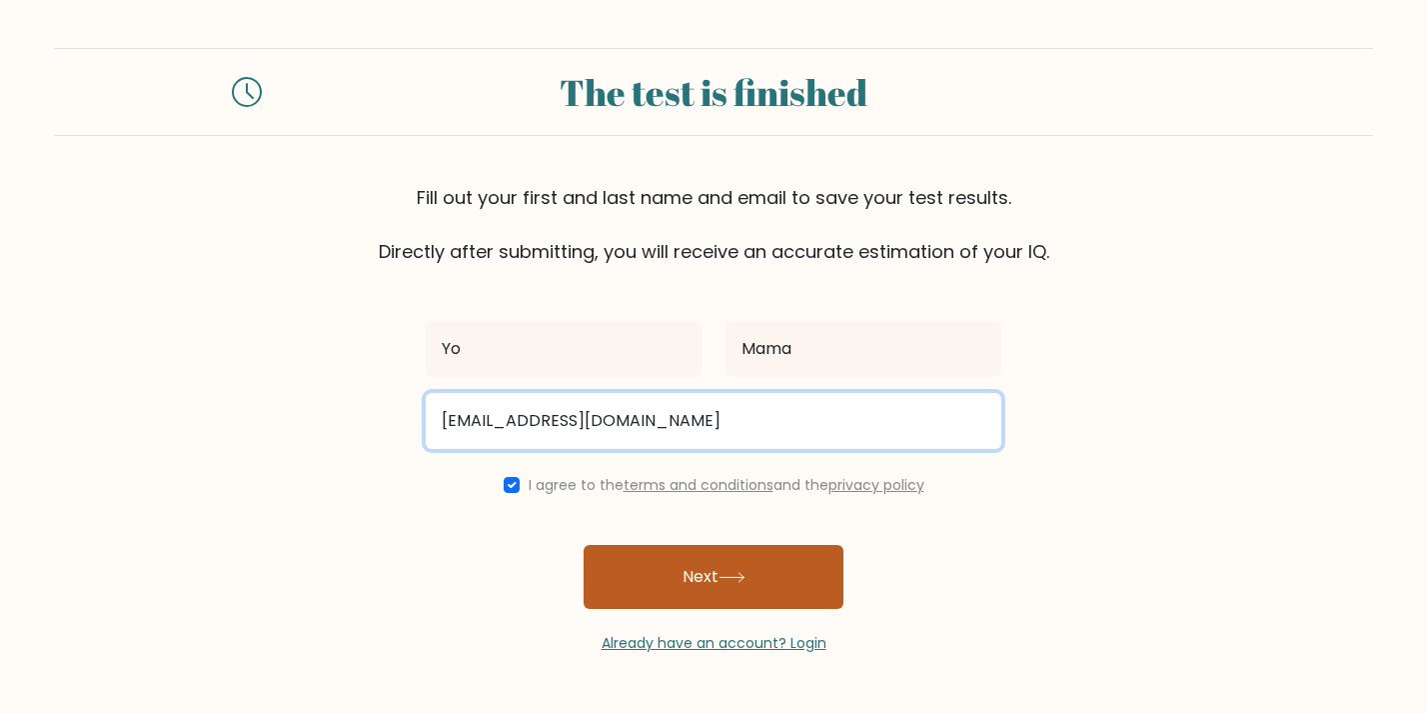
type input "yomama@gmail.com"
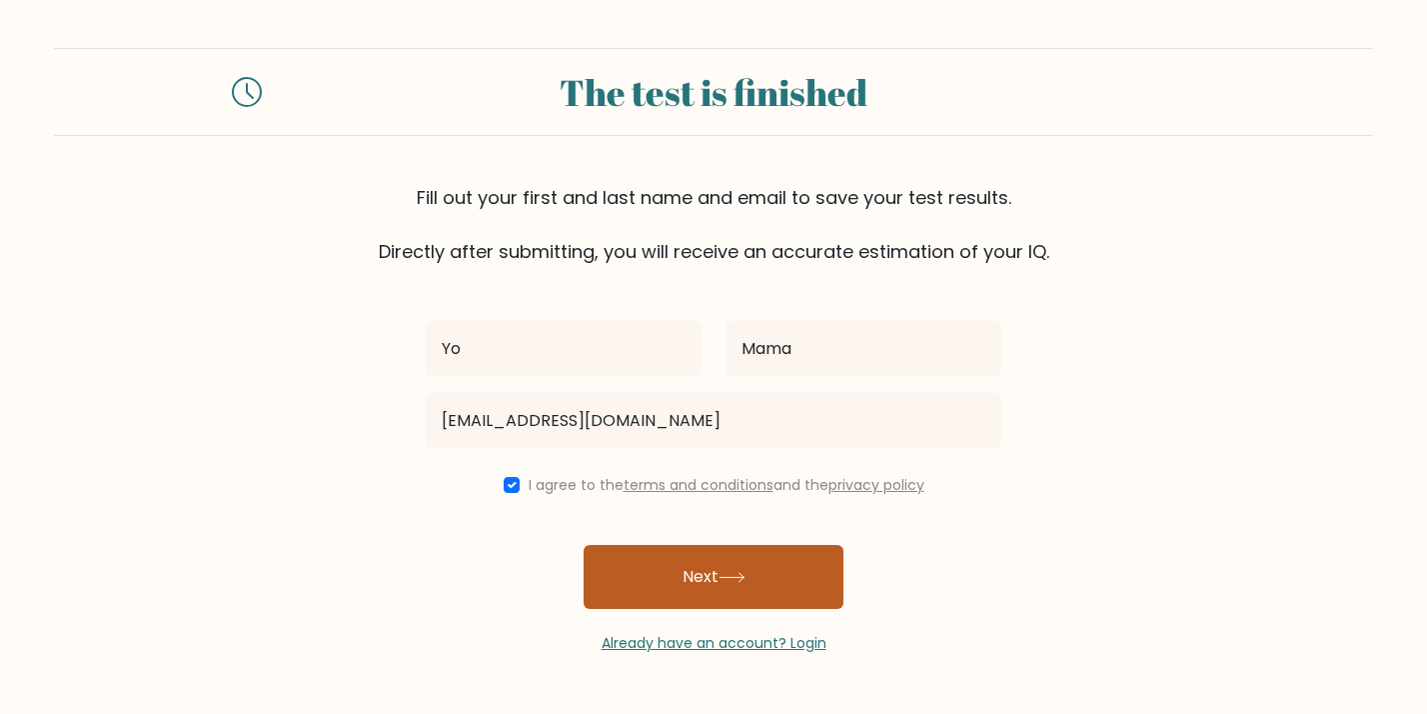
click at [694, 595] on button "Next" at bounding box center [714, 577] width 260 height 64
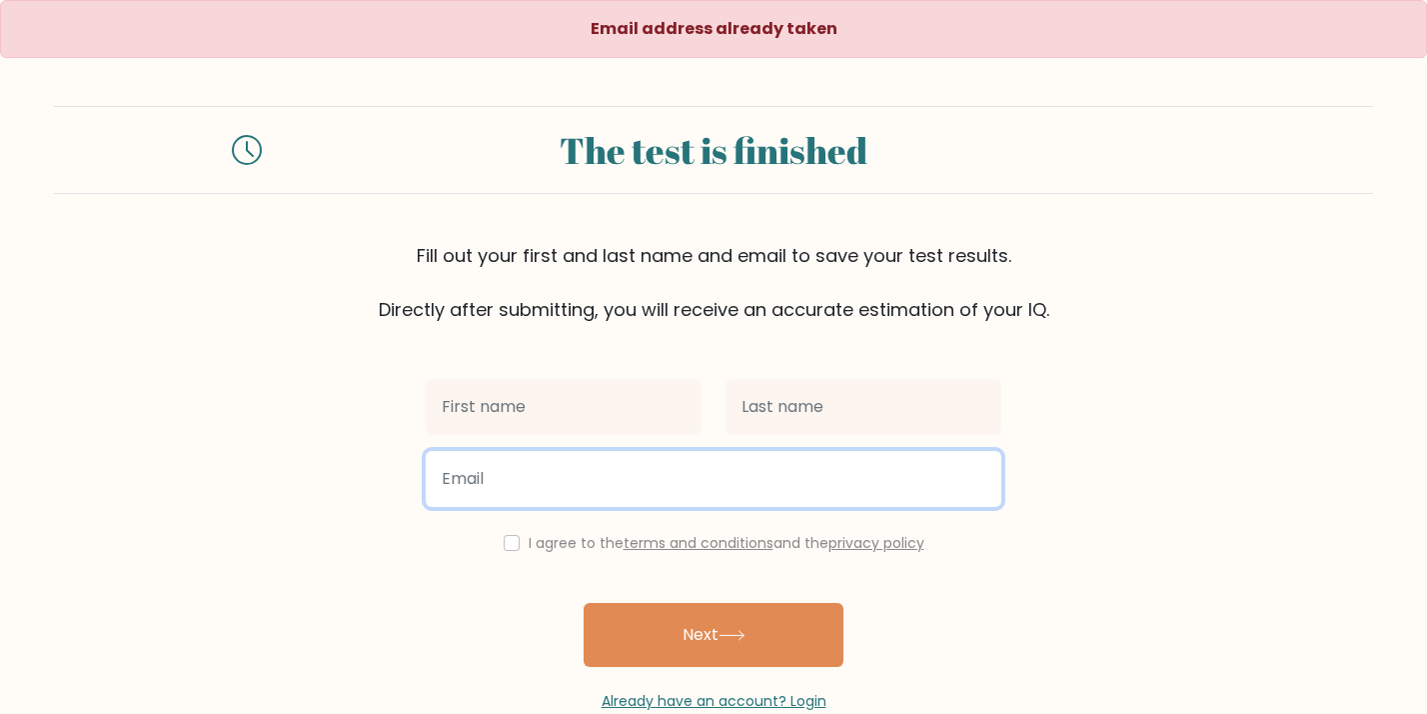
click at [597, 479] on input "email" at bounding box center [714, 479] width 576 height 56
type input "[URL][DOMAIN_NAME]"
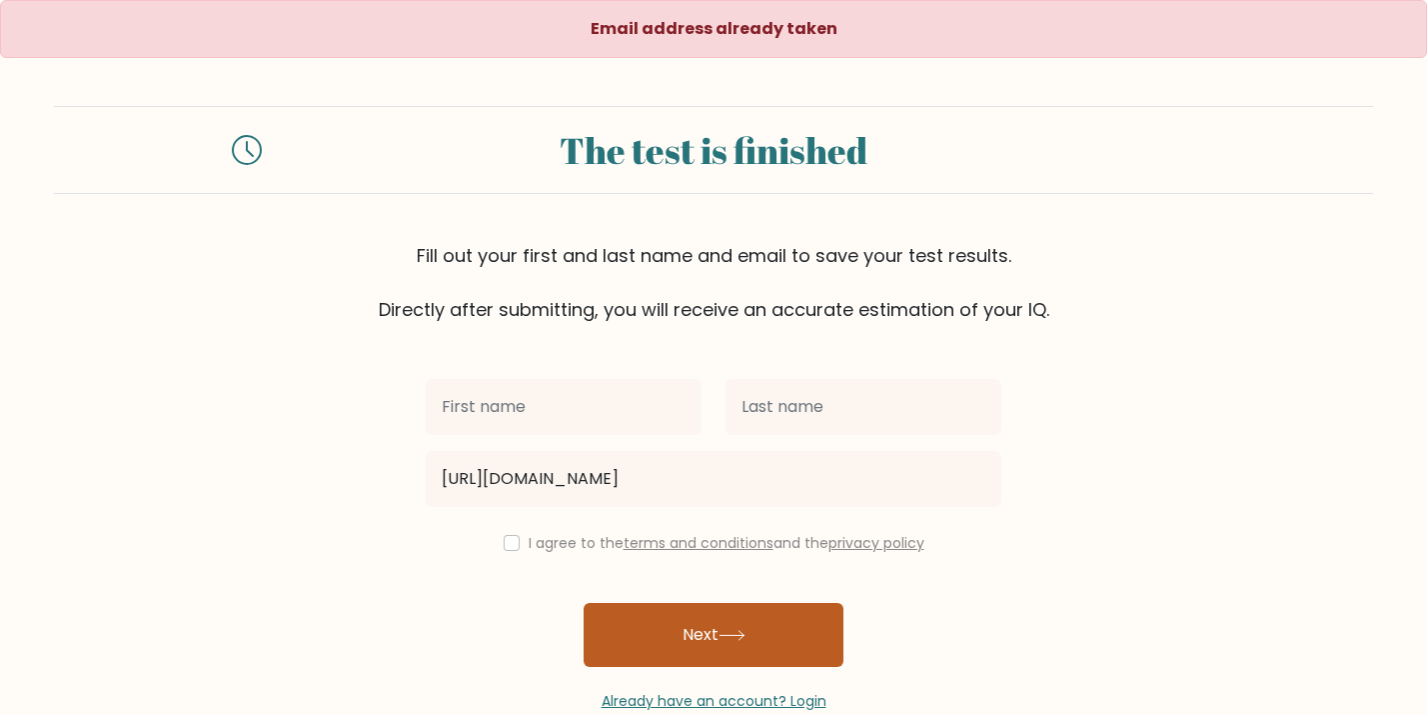
click at [671, 655] on button "Next" at bounding box center [714, 635] width 260 height 64
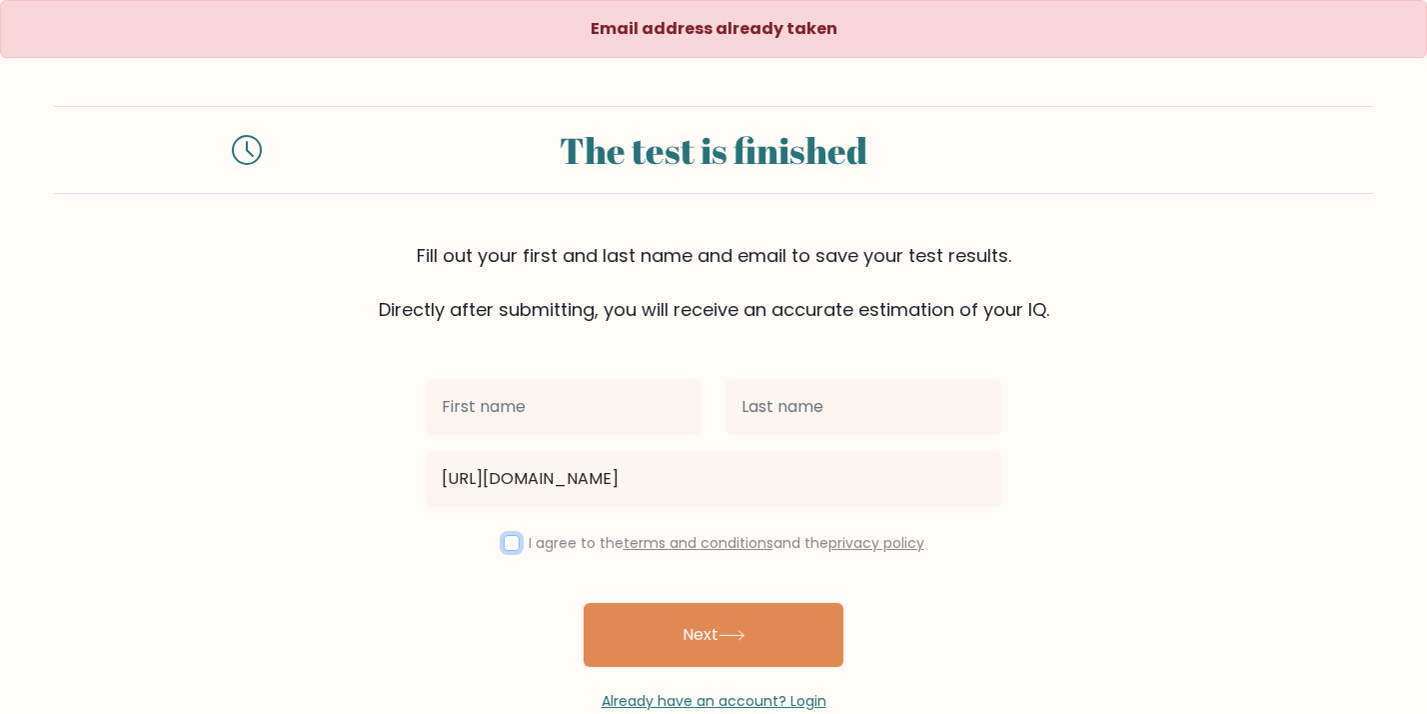
click at [504, 544] on input "checkbox" at bounding box center [512, 543] width 16 height 16
checkbox input "true"
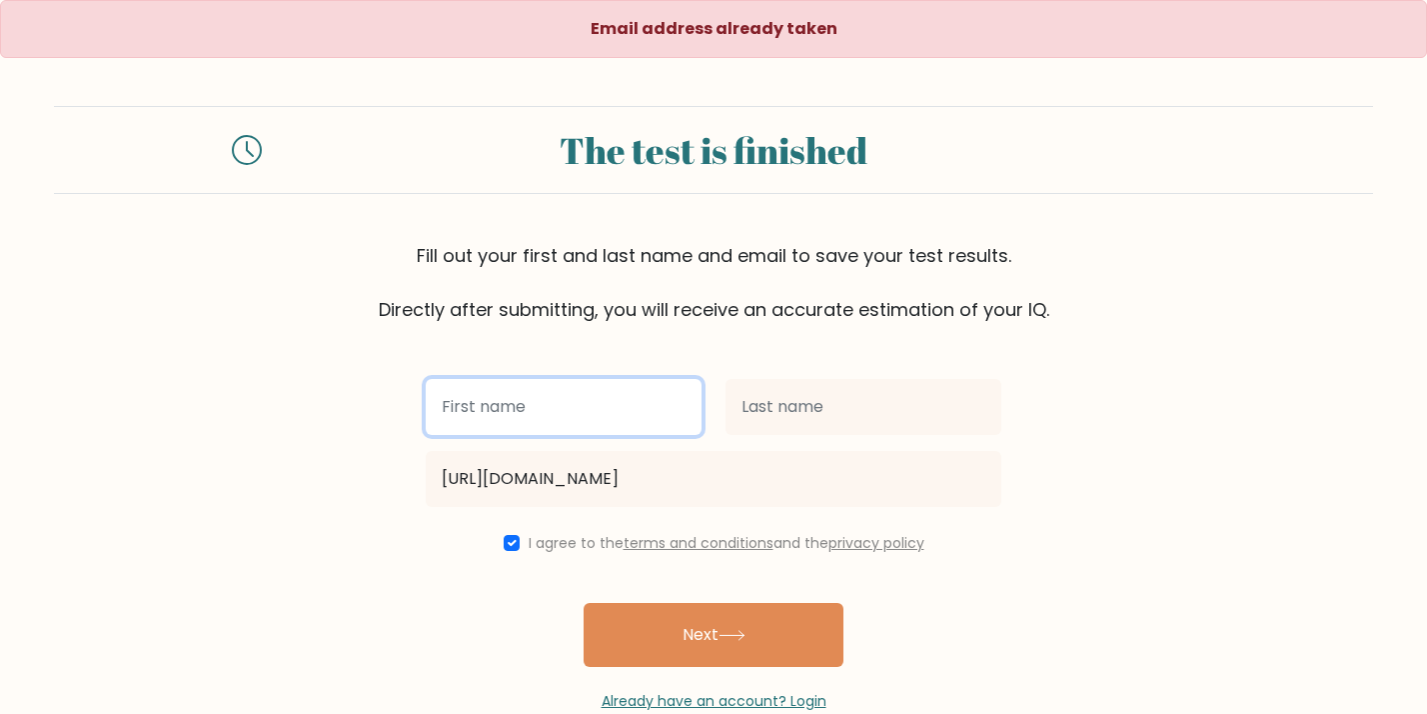
click at [523, 417] on input "text" at bounding box center [564, 407] width 276 height 56
type input "Yo"
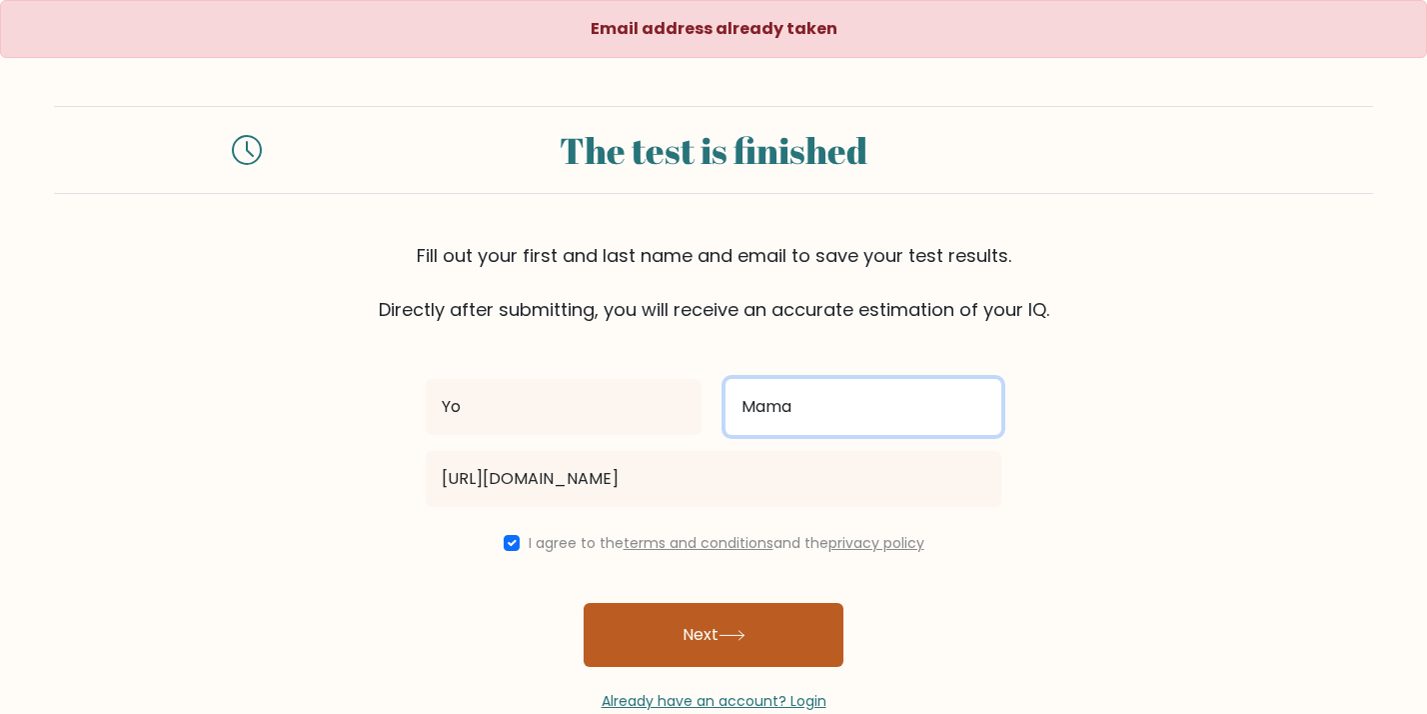
type input "Mama"
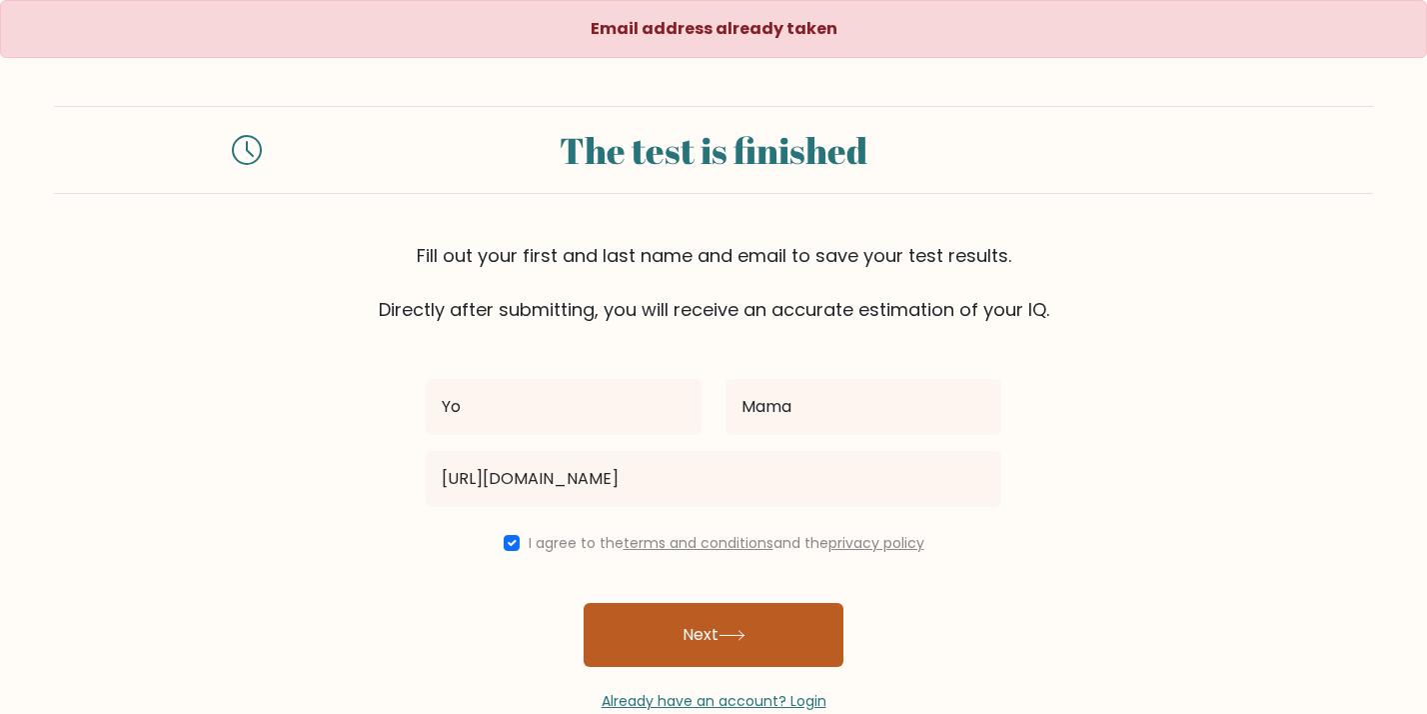
click at [643, 638] on button "Next" at bounding box center [714, 635] width 260 height 64
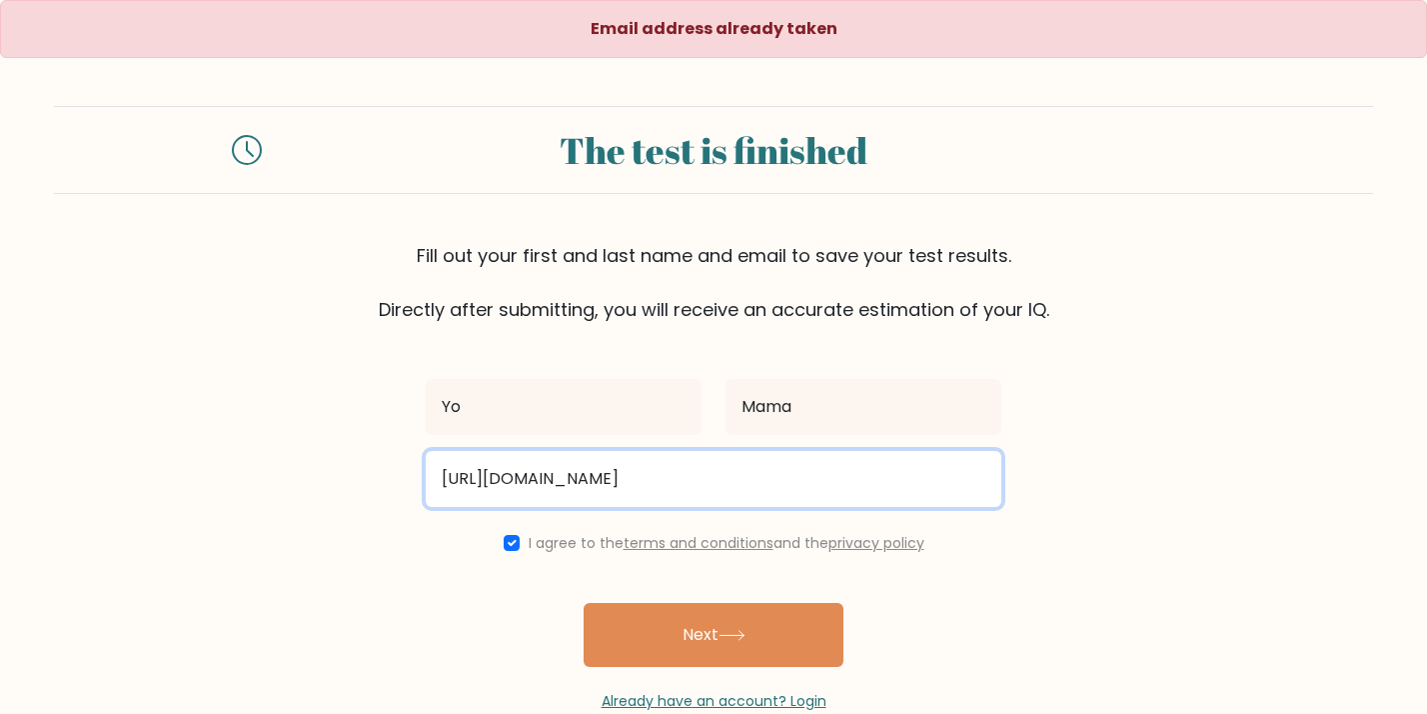
click at [902, 488] on input "https://youtu.be/p4kfHwwb0hU?si=HJaKqWP8DbySlHhU" at bounding box center [714, 479] width 576 height 56
click at [584, 603] on button "Next" at bounding box center [714, 635] width 260 height 64
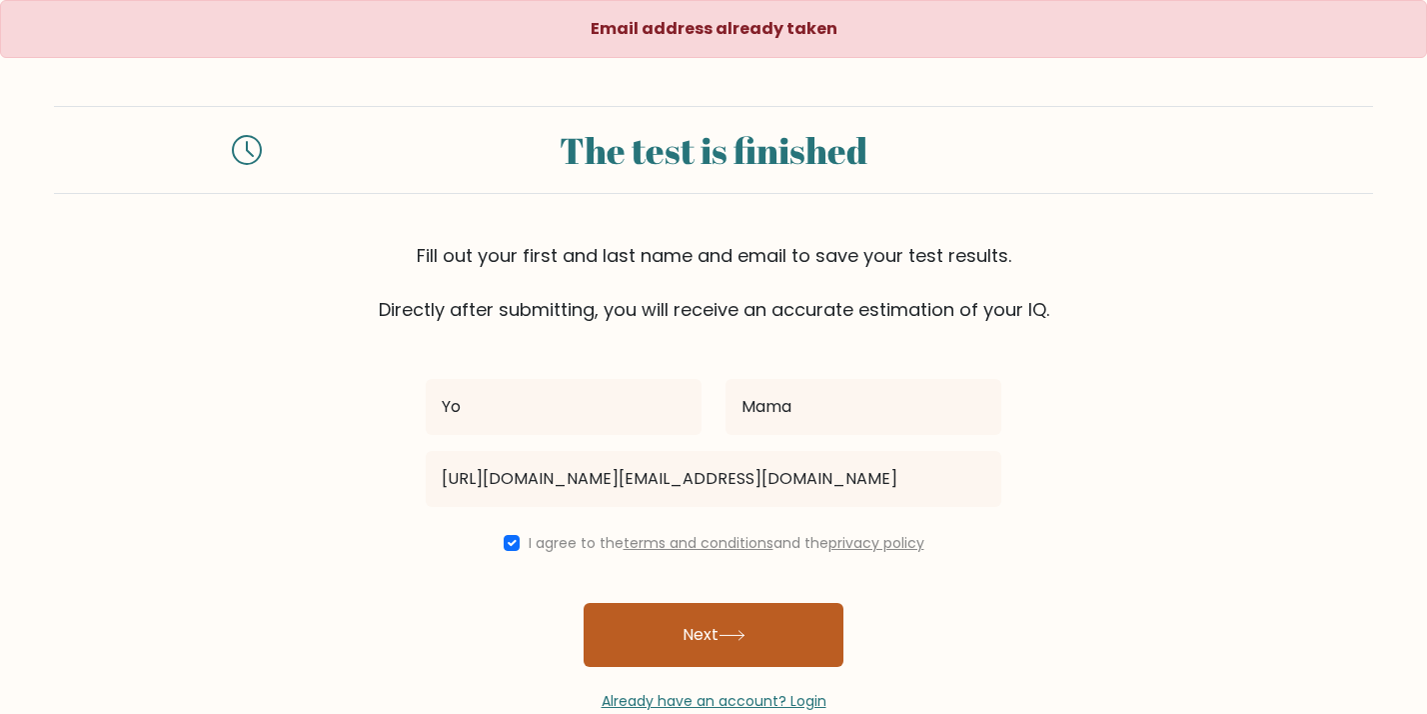
click at [811, 650] on button "Next" at bounding box center [714, 635] width 260 height 64
click at [803, 644] on button "Next" at bounding box center [714, 635] width 260 height 64
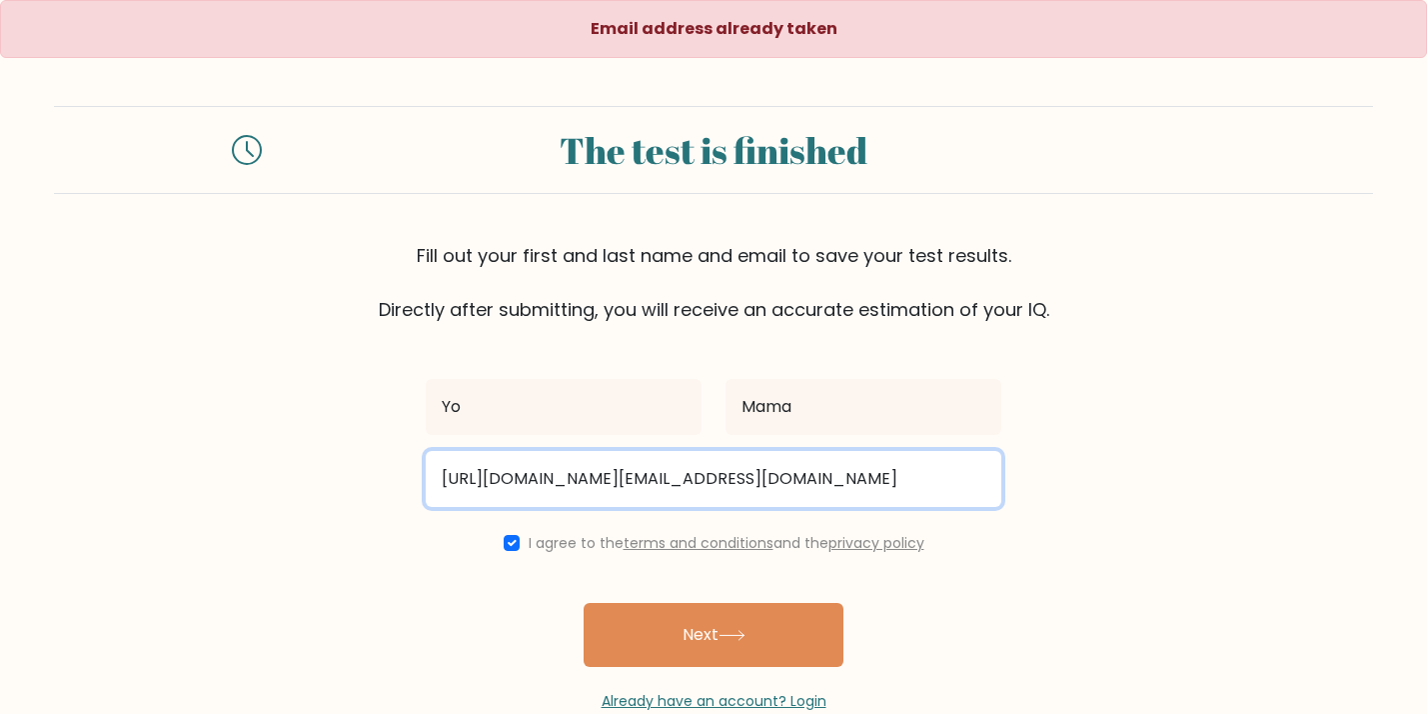
click at [703, 487] on input "https://youtu.be/p4kfHwwb0hU?si=HJaKqWP8DbySlHhU@gmail.com" at bounding box center [714, 479] width 576 height 56
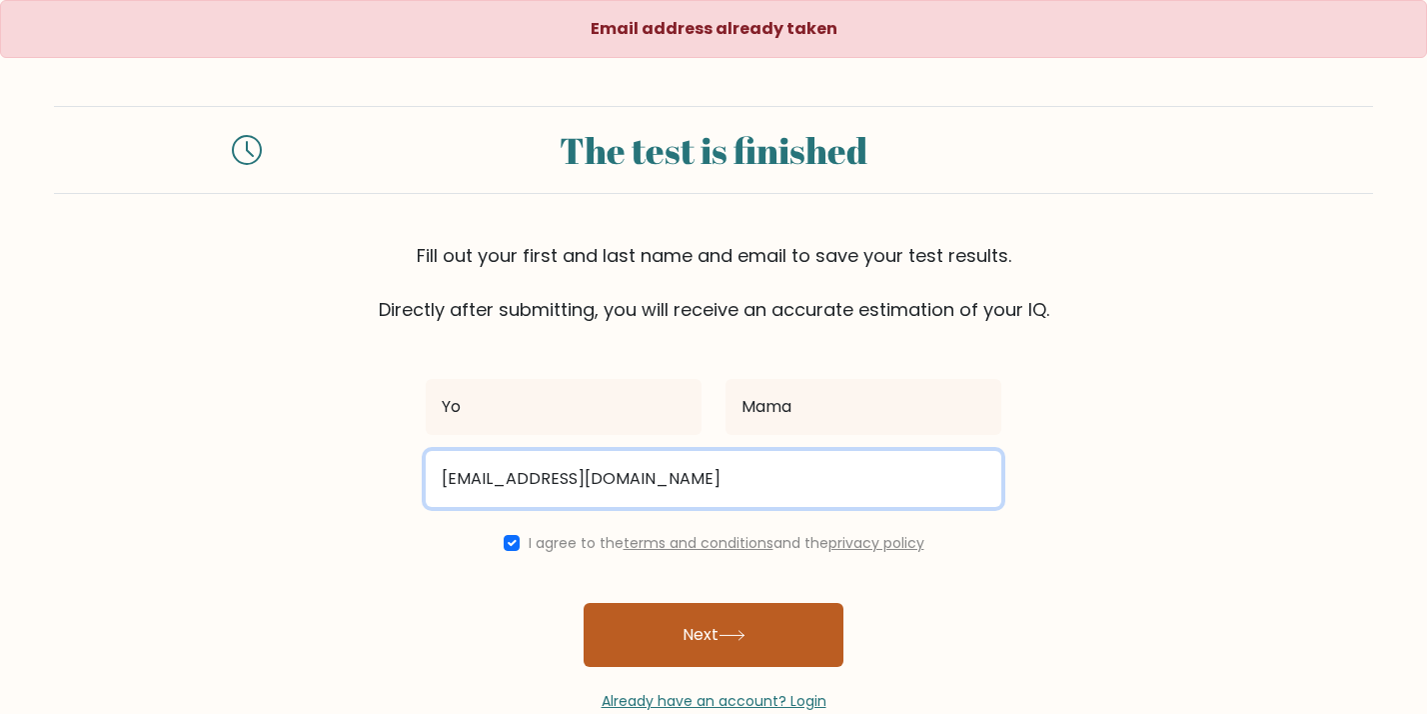
type input "slipperoter56373@gmail.com"
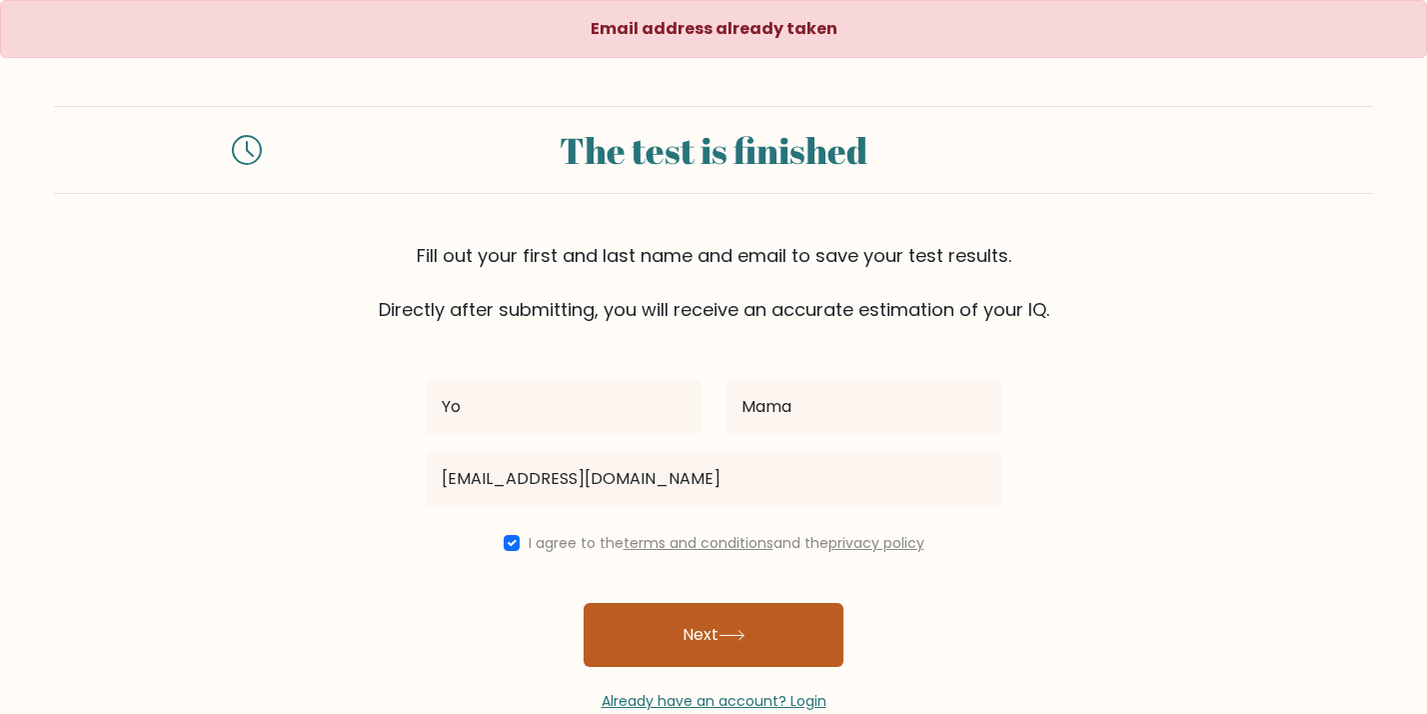
click at [693, 639] on button "Next" at bounding box center [714, 635] width 260 height 64
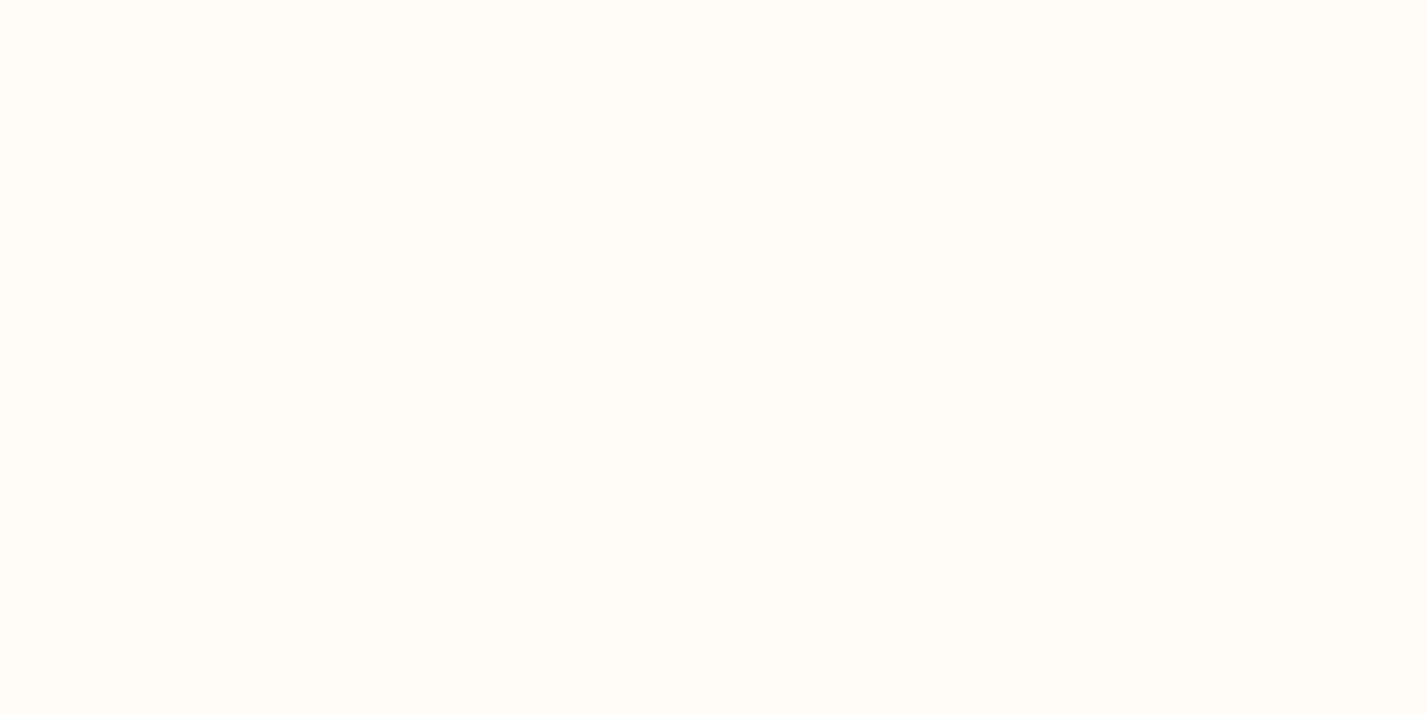
select select "US"
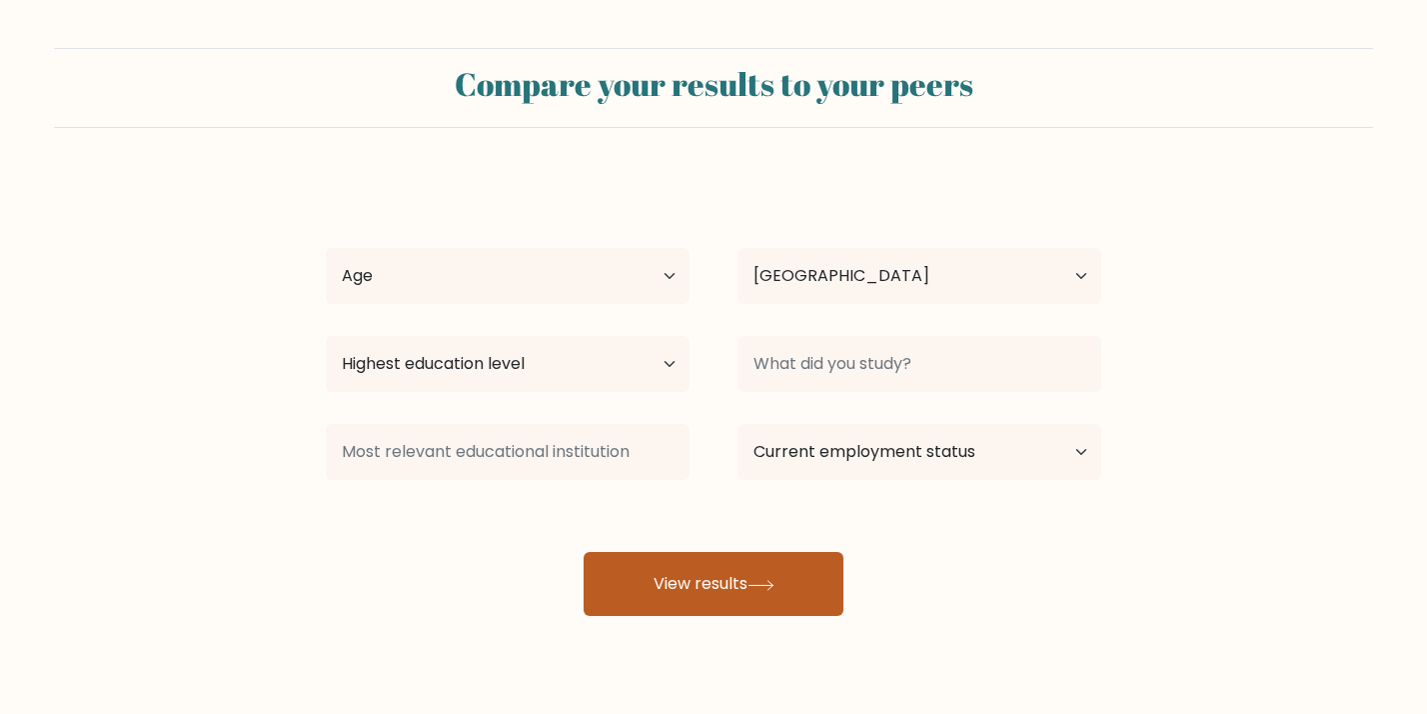
click at [673, 583] on button "View results" at bounding box center [714, 584] width 260 height 64
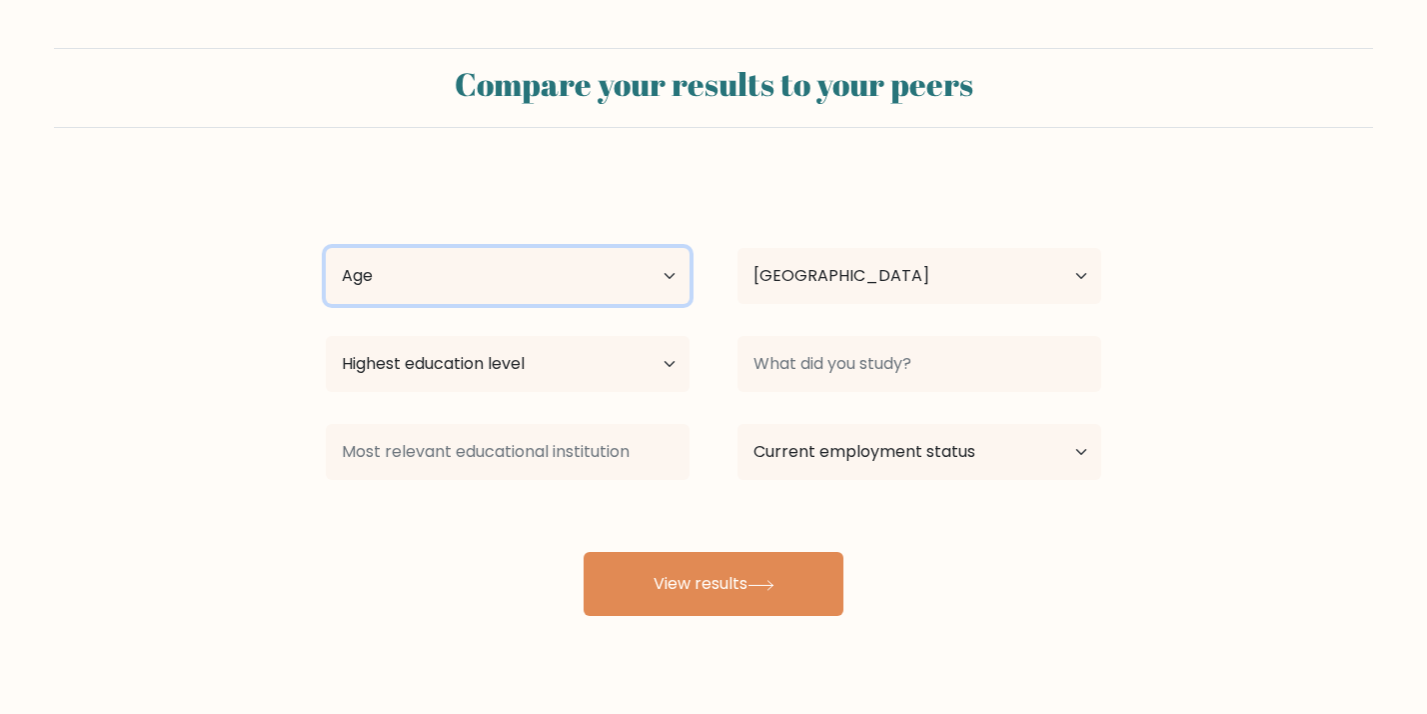
click at [571, 254] on select "Age Under [DEMOGRAPHIC_DATA] [DEMOGRAPHIC_DATA] [DEMOGRAPHIC_DATA] [DEMOGRAPHIC…" at bounding box center [508, 276] width 364 height 56
select select "25_34"
click at [326, 248] on select "Age Under [DEMOGRAPHIC_DATA] [DEMOGRAPHIC_DATA] [DEMOGRAPHIC_DATA] [DEMOGRAPHIC…" at bounding box center [508, 276] width 364 height 56
click at [567, 317] on div "Yo Mama Age Under [DEMOGRAPHIC_DATA] [DEMOGRAPHIC_DATA] [DEMOGRAPHIC_DATA] [DEM…" at bounding box center [714, 396] width 800 height 440
click at [567, 414] on div "Yo Mama Age Under [DEMOGRAPHIC_DATA] [DEMOGRAPHIC_DATA] [DEMOGRAPHIC_DATA] [DEM…" at bounding box center [714, 396] width 800 height 440
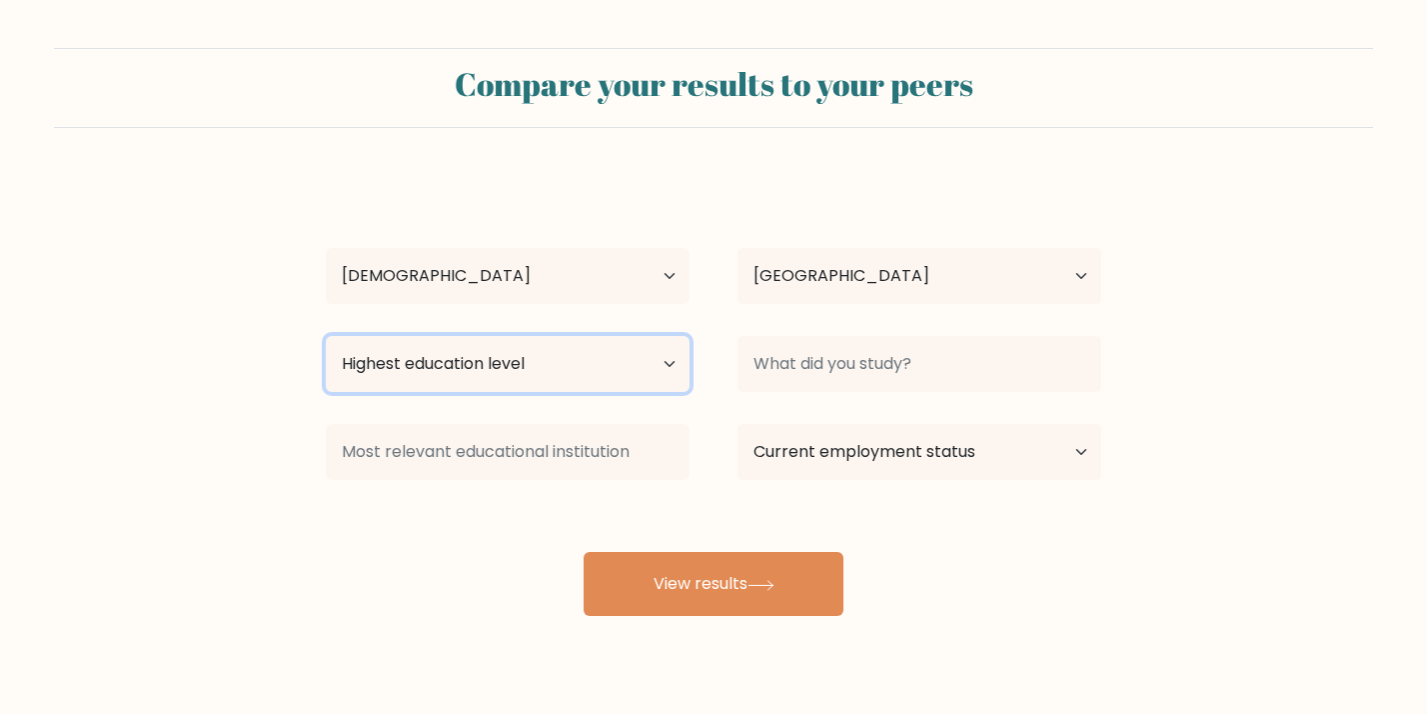
click at [566, 348] on select "Highest education level No schooling Primary Lower Secondary Upper Secondary Oc…" at bounding box center [508, 364] width 364 height 56
select select "primary"
click at [326, 336] on select "Highest education level No schooling Primary Lower Secondary Upper Secondary Oc…" at bounding box center [508, 364] width 364 height 56
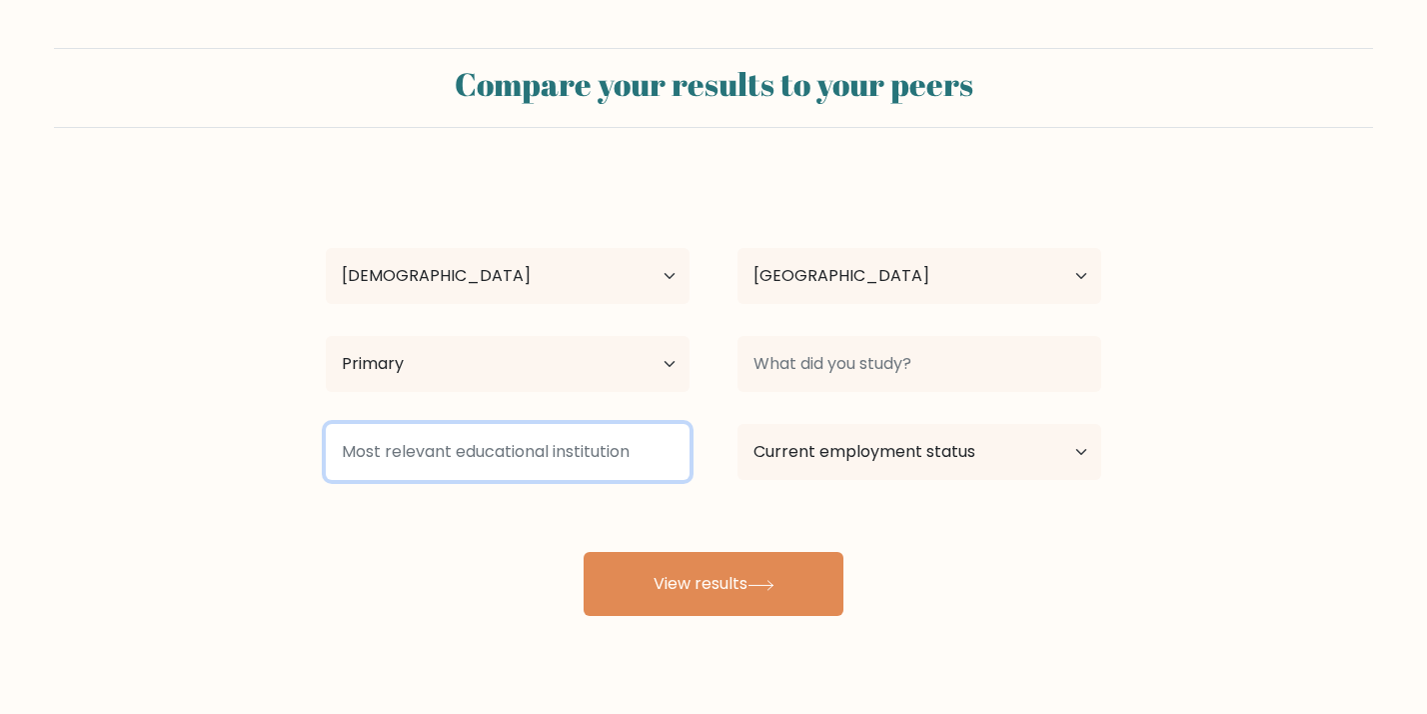
click at [567, 460] on input at bounding box center [508, 452] width 364 height 56
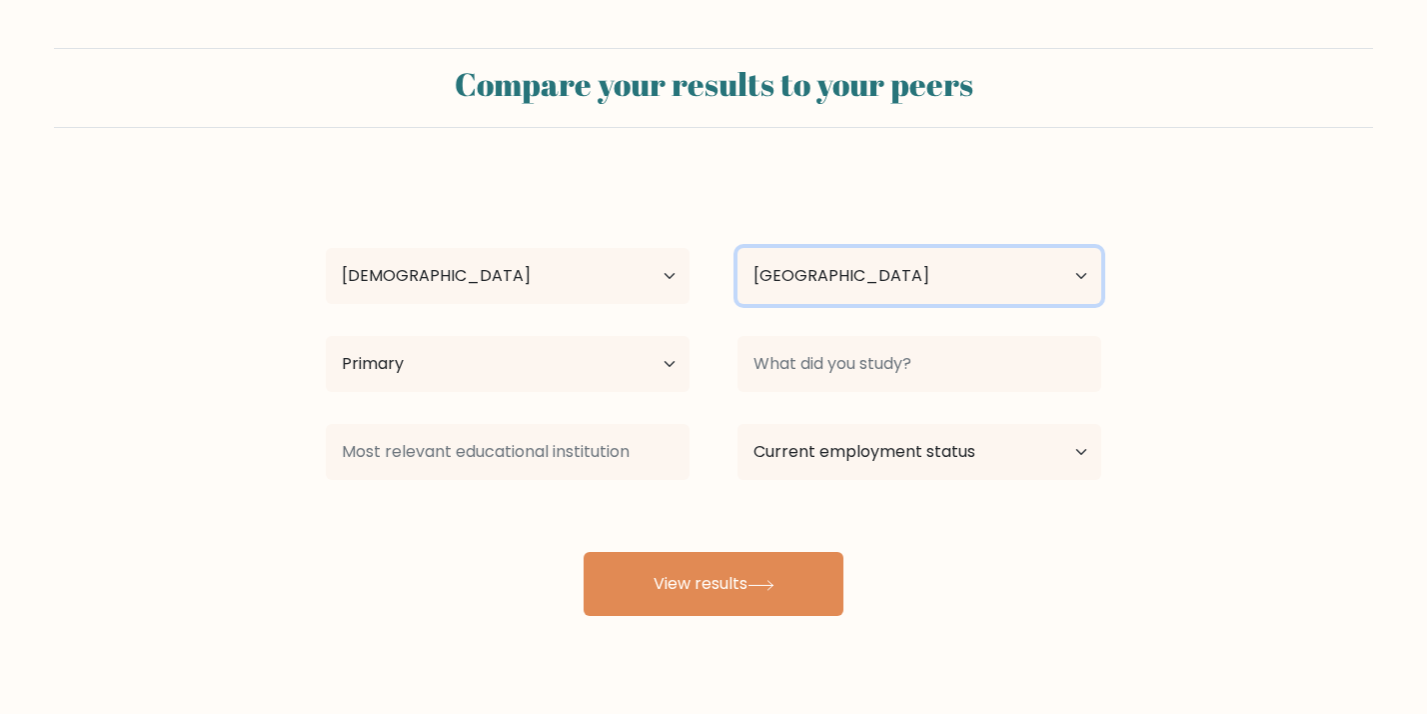
click at [861, 281] on select "Country Afghanistan Albania Algeria American Samoa Andorra Angola Anguilla Anta…" at bounding box center [920, 276] width 364 height 56
click at [738, 248] on select "Country Afghanistan Albania Algeria American Samoa Andorra Angola Anguilla Anta…" at bounding box center [920, 276] width 364 height 56
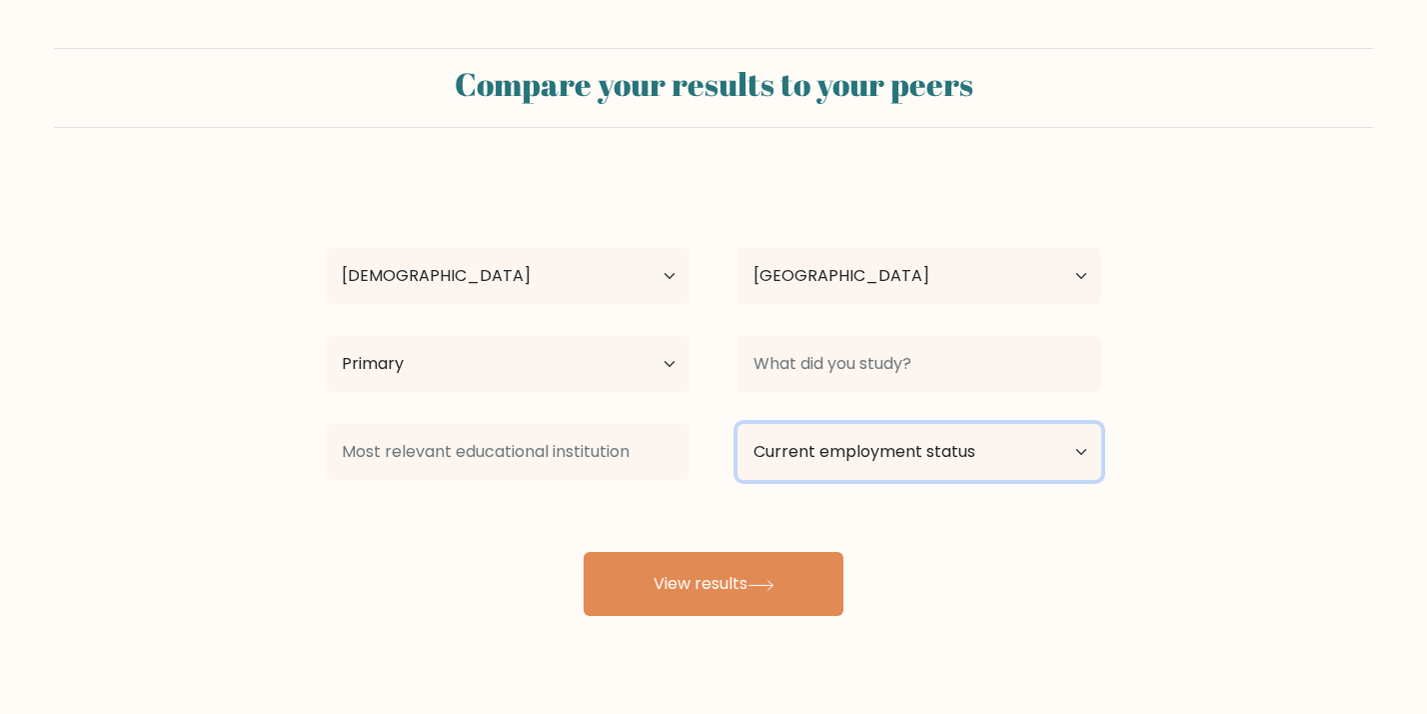
click at [880, 445] on select "Current employment status Employed Student Retired Other / prefer not to answer" at bounding box center [920, 452] width 364 height 56
select select "student"
click at [738, 424] on select "Current employment status Employed Student Retired Other / prefer not to answer" at bounding box center [920, 452] width 364 height 56
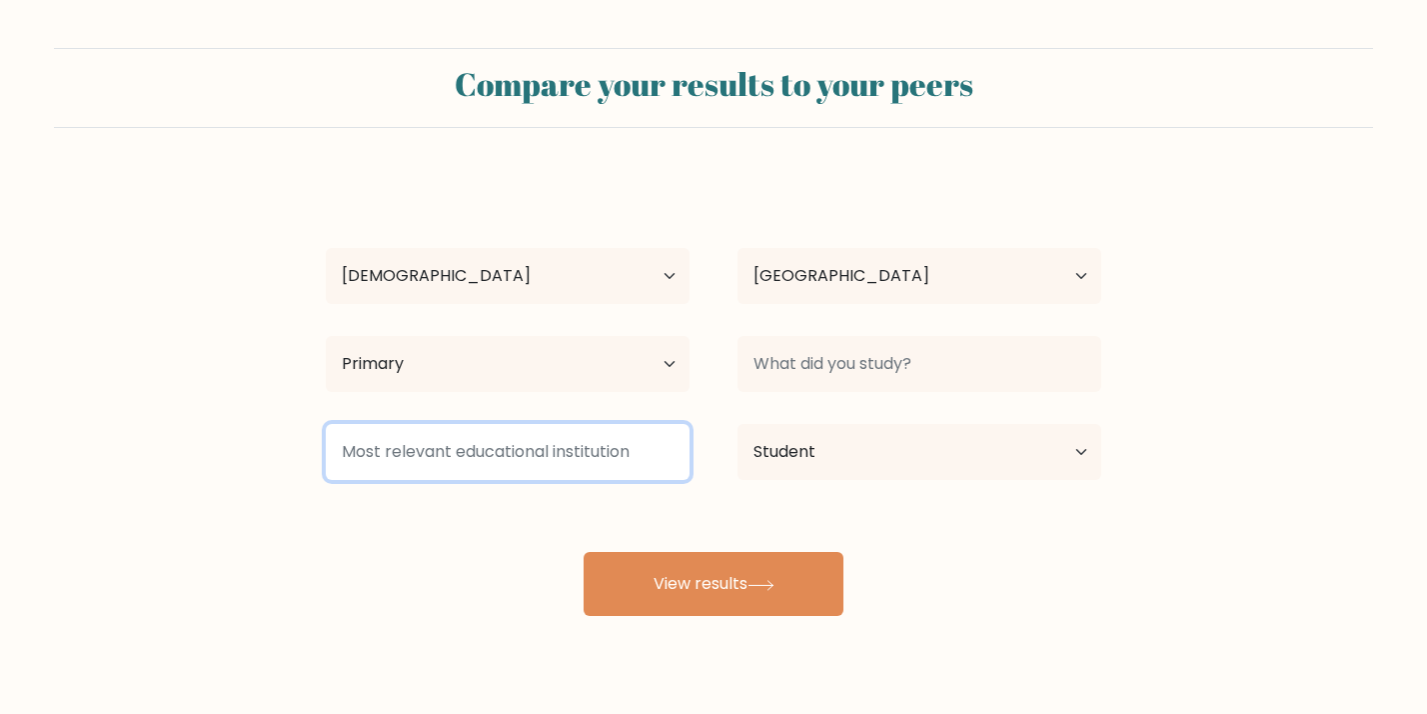
click at [622, 459] on input at bounding box center [508, 452] width 364 height 56
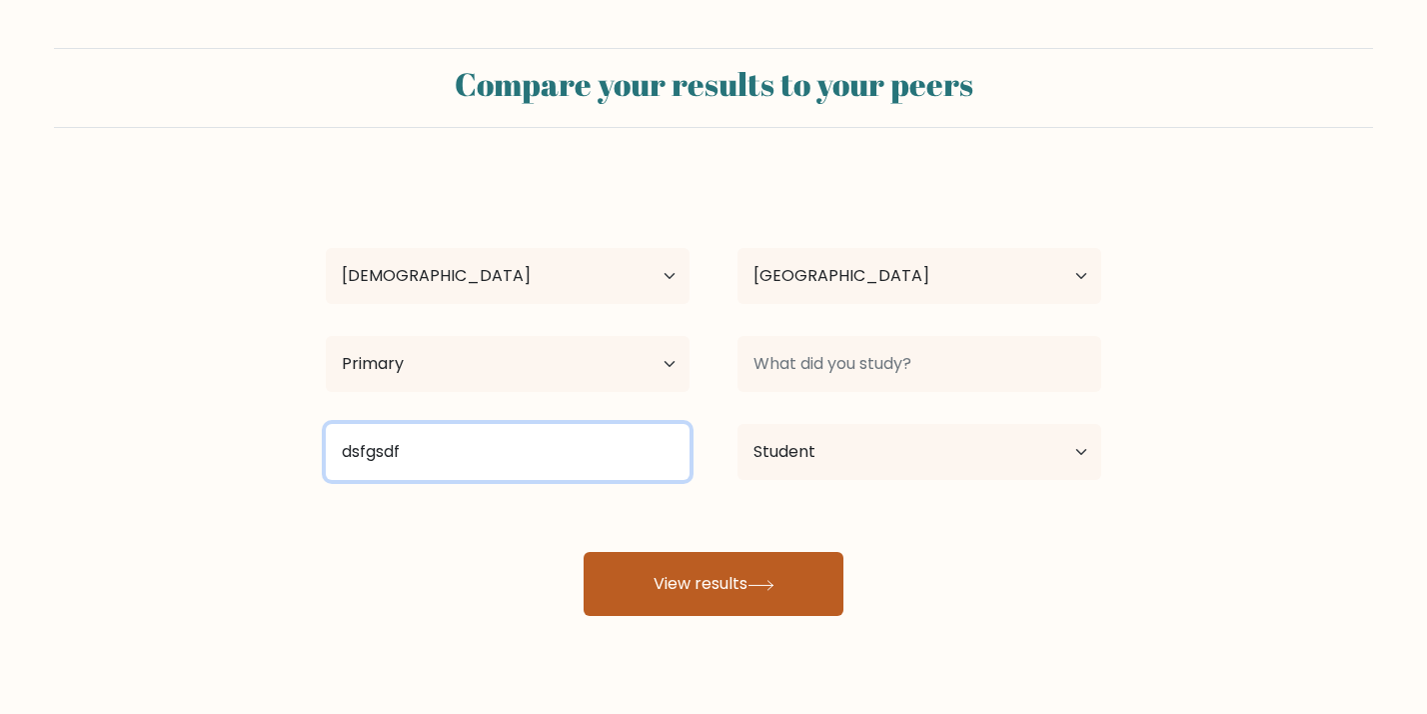
type input "dsfgsdf"
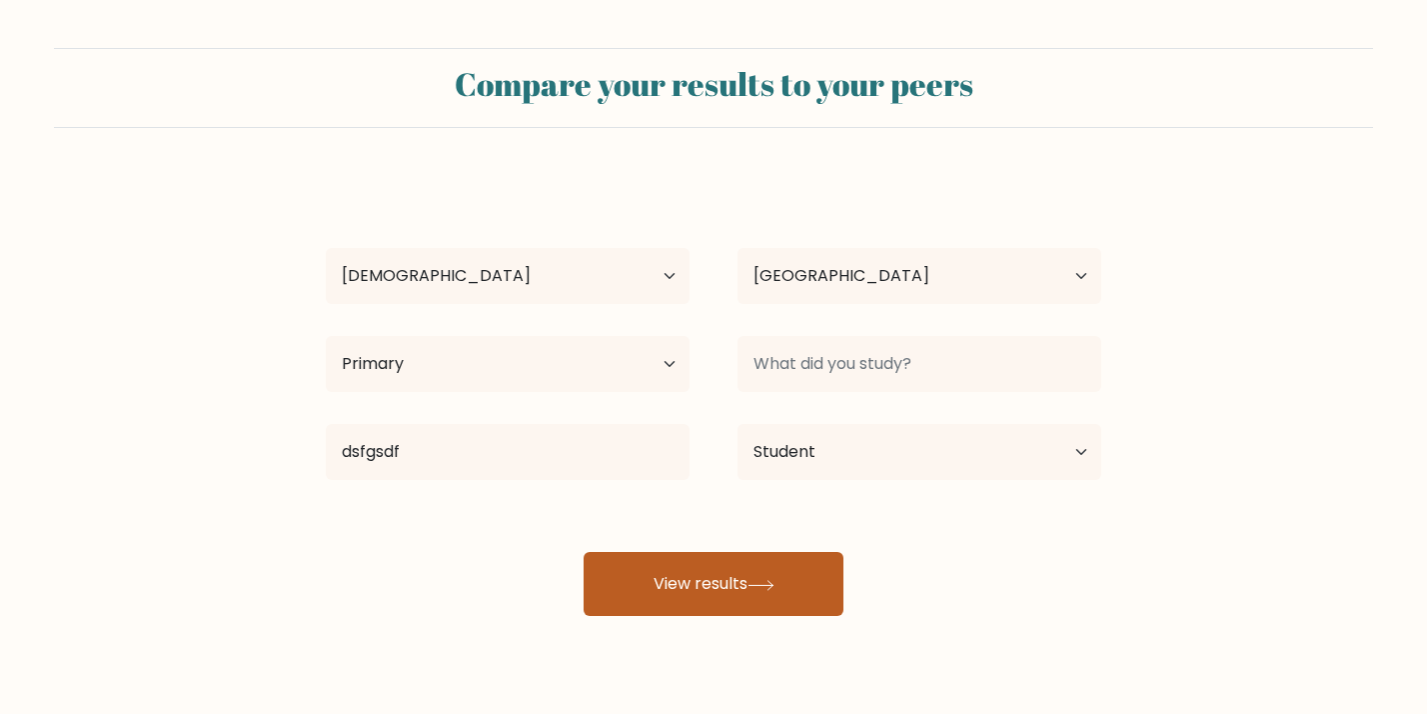
click at [700, 591] on button "View results" at bounding box center [714, 584] width 260 height 64
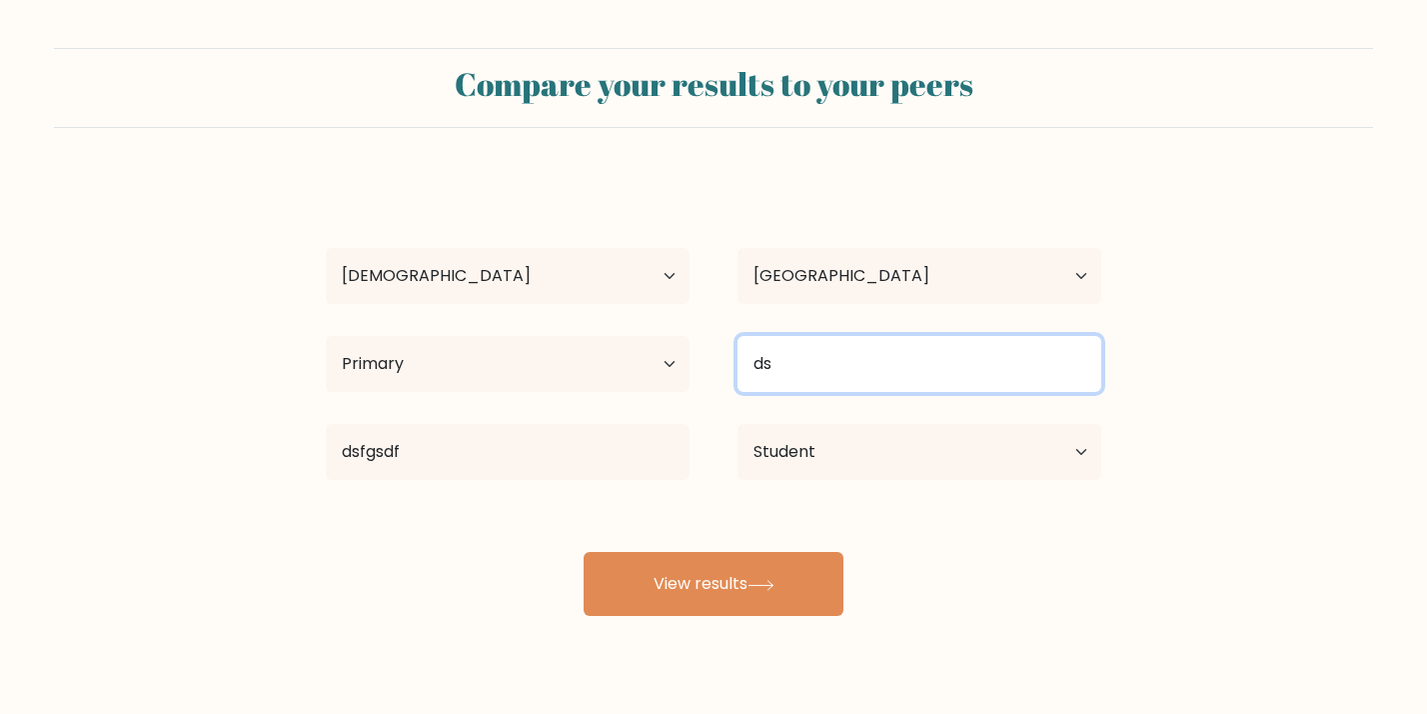
click at [821, 371] on input "ds" at bounding box center [920, 364] width 364 height 56
type input "dsfg"
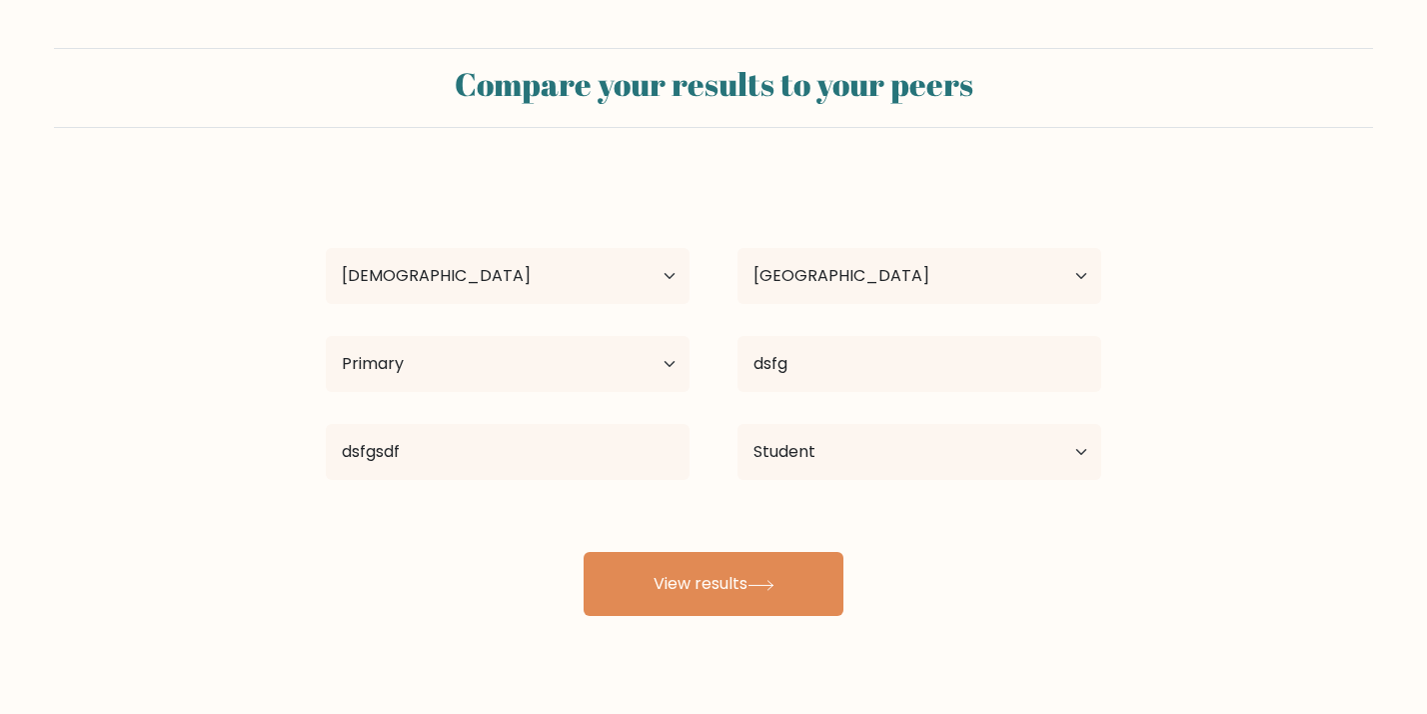
click at [747, 630] on div "Compare your results to your peers Yo Mama Age Under 18 years old 18-24 years o…" at bounding box center [713, 379] width 1427 height 758
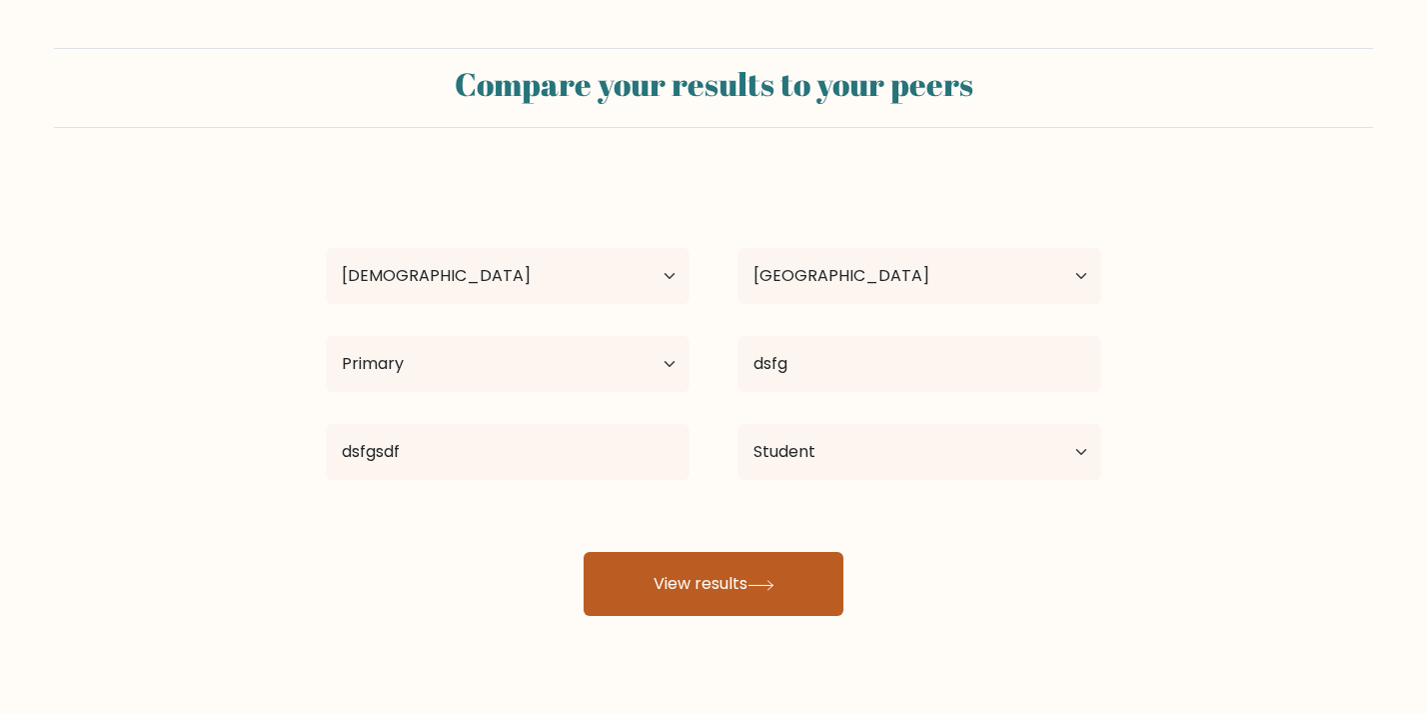
click at [743, 574] on button "View results" at bounding box center [714, 584] width 260 height 64
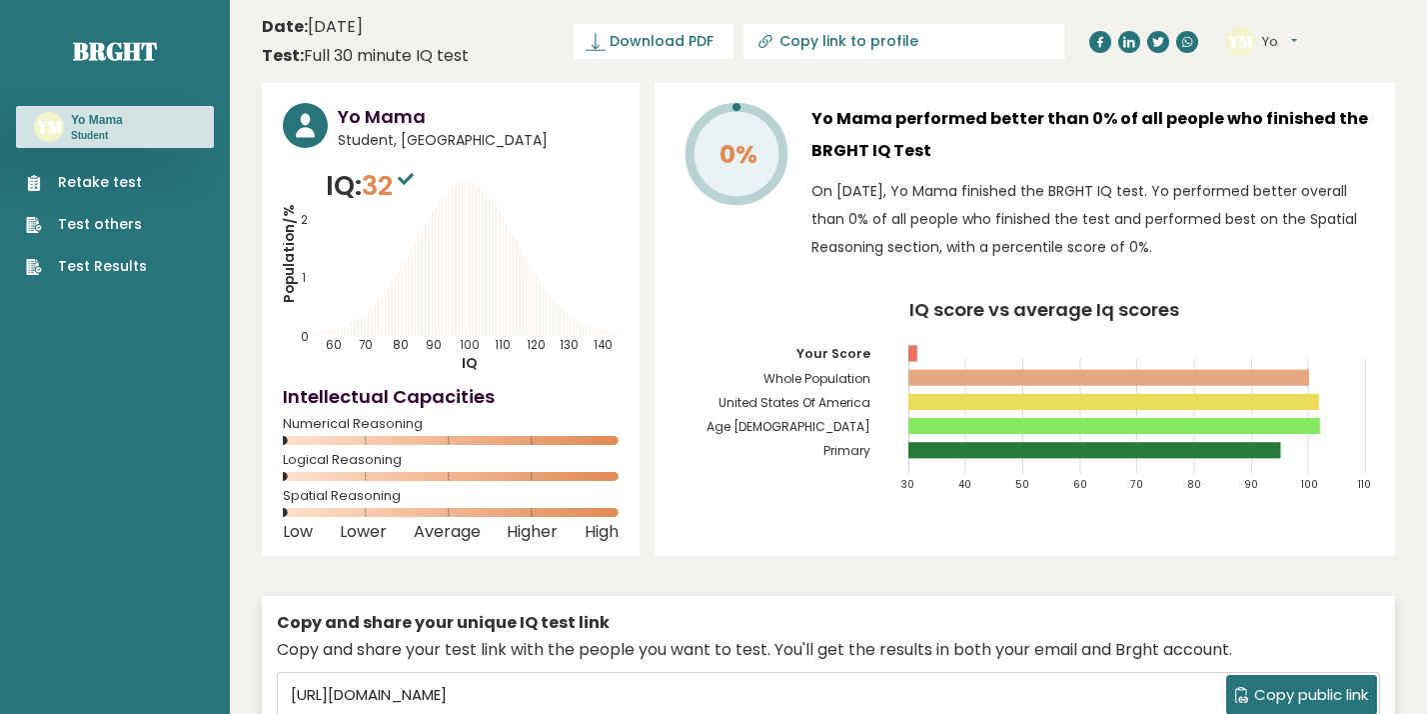
click at [79, 188] on link "Retake test" at bounding box center [86, 182] width 121 height 21
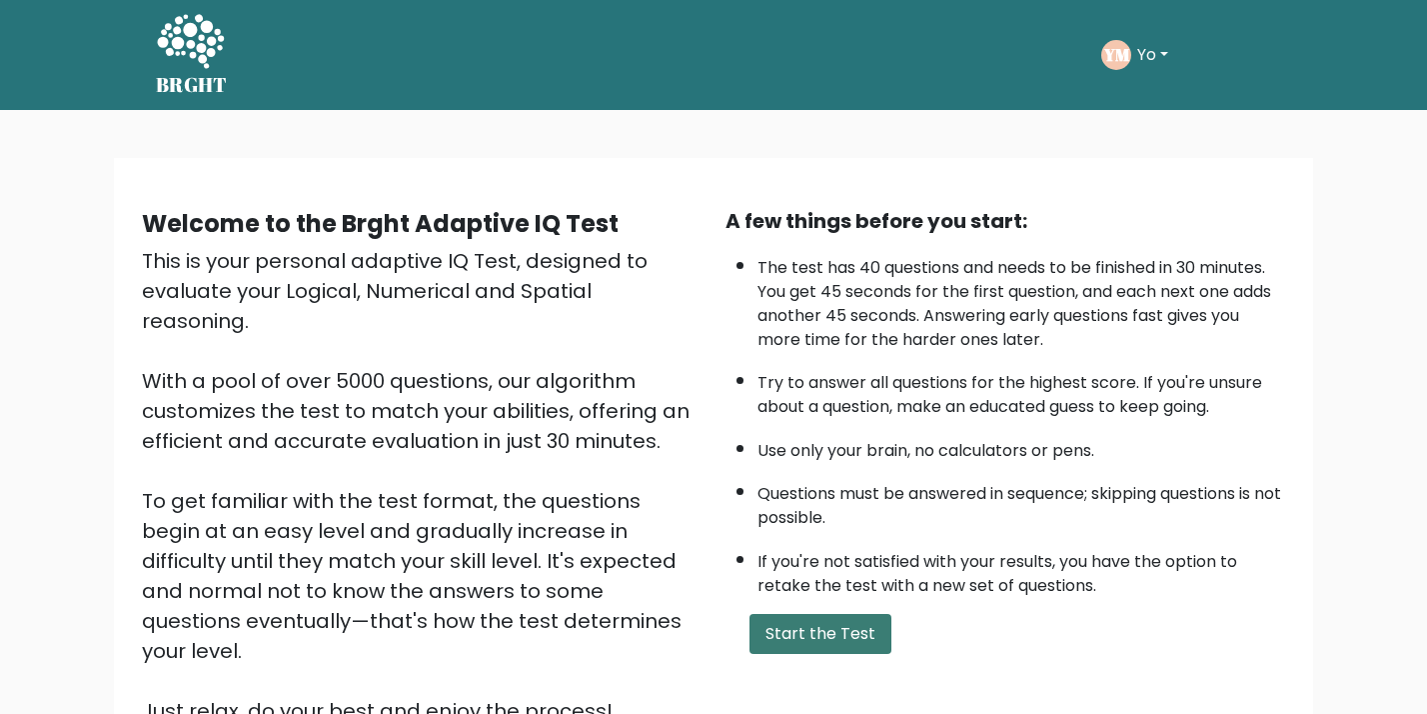
click at [792, 632] on button "Start the Test" at bounding box center [821, 634] width 142 height 40
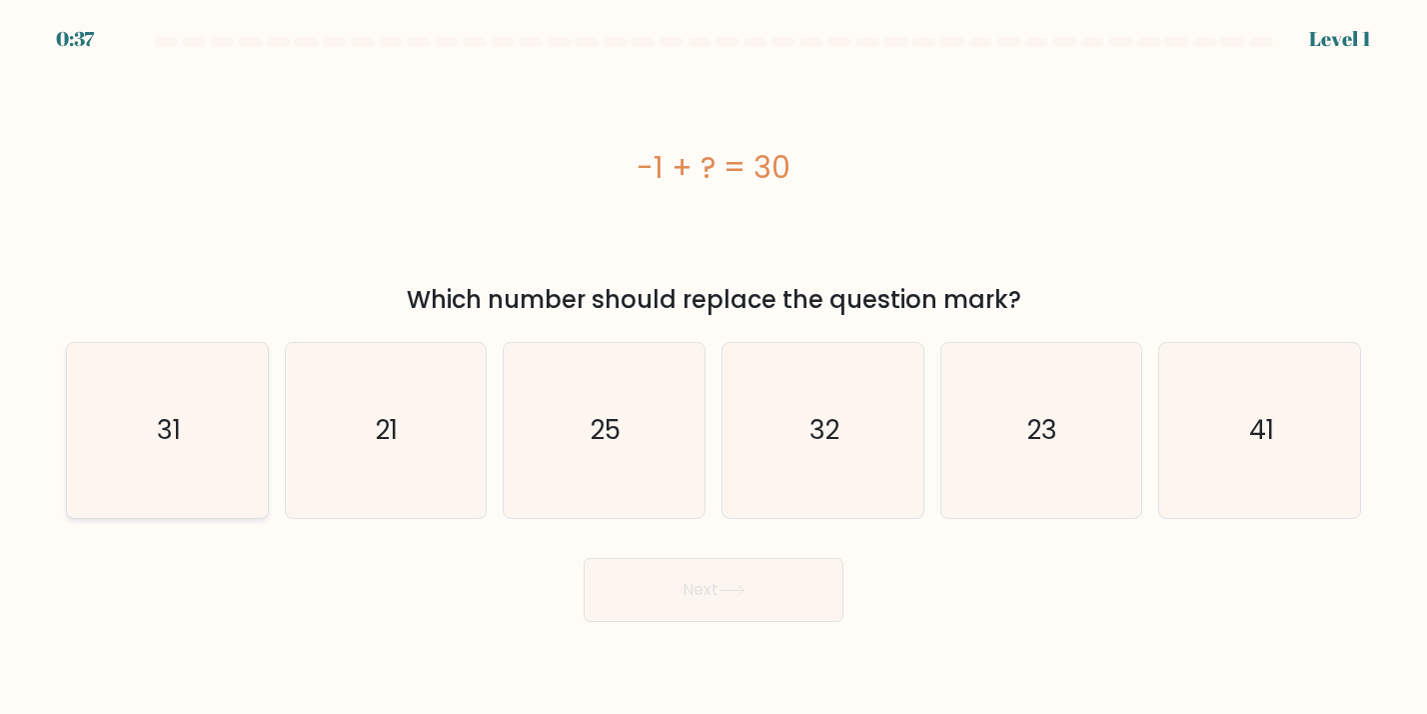
click at [180, 421] on text "31" at bounding box center [169, 431] width 24 height 36
click at [714, 367] on input "a. 31" at bounding box center [714, 362] width 1 height 10
radio input "true"
click at [644, 596] on button "Next" at bounding box center [714, 590] width 260 height 64
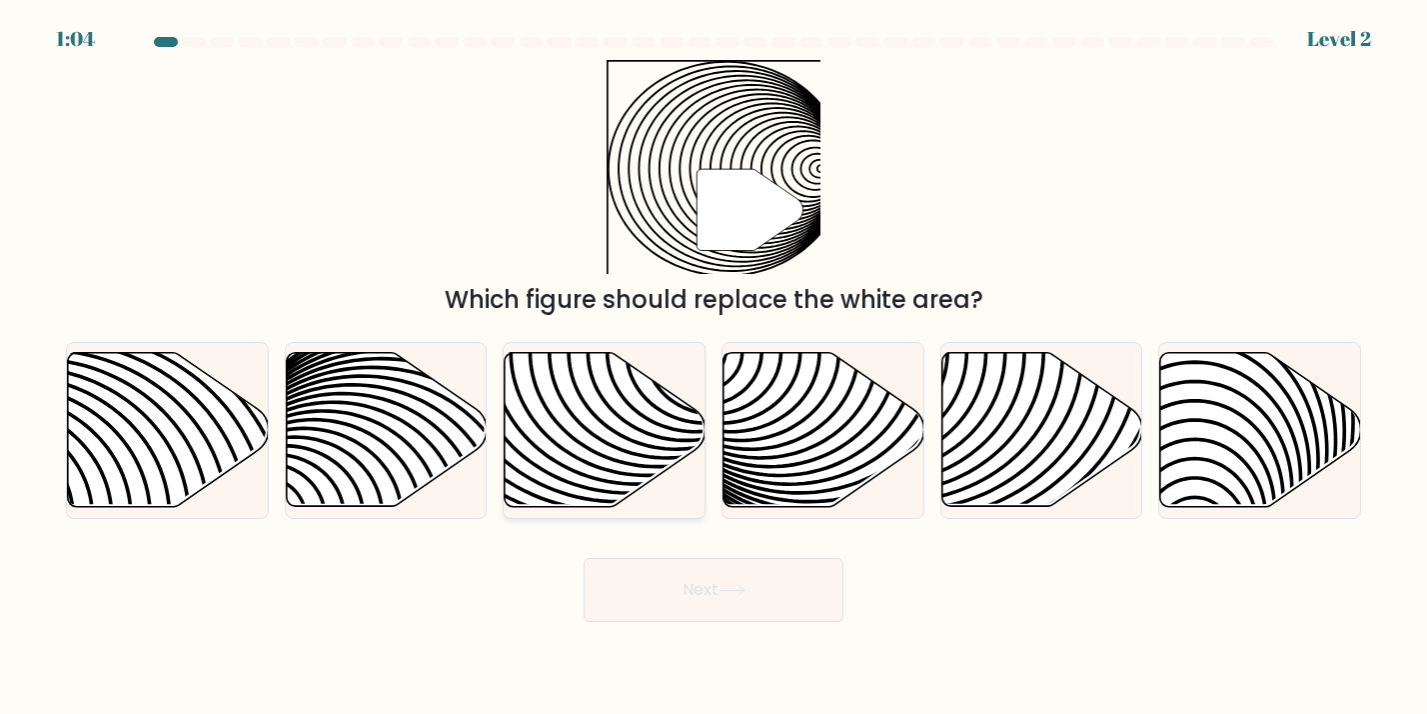
click at [607, 458] on icon at bounding box center [540, 352] width 405 height 405
click at [714, 367] on input "c." at bounding box center [714, 362] width 1 height 10
radio input "true"
click at [700, 609] on button "Next" at bounding box center [714, 590] width 260 height 64
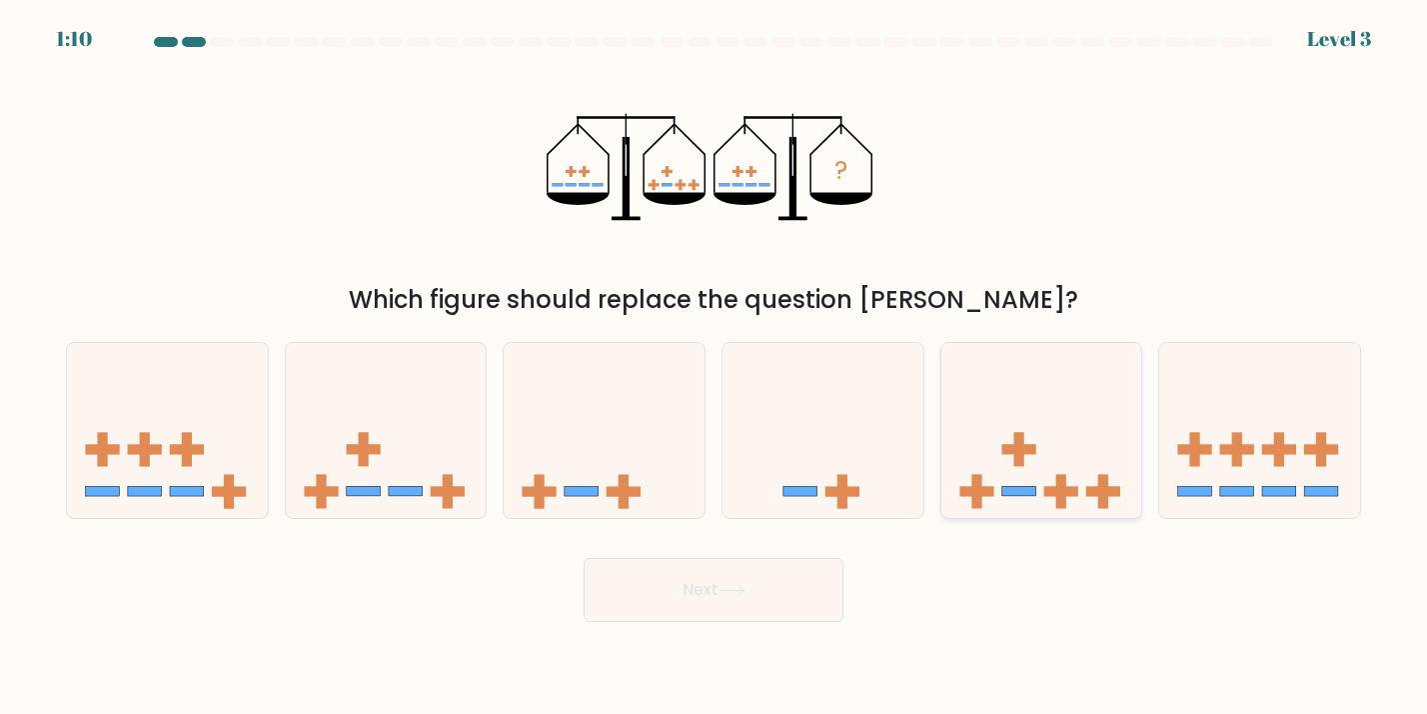
click at [1047, 485] on icon at bounding box center [1041, 431] width 201 height 166
click at [715, 367] on input "e." at bounding box center [714, 362] width 1 height 10
radio input "true"
click at [822, 589] on button "Next" at bounding box center [714, 590] width 260 height 64
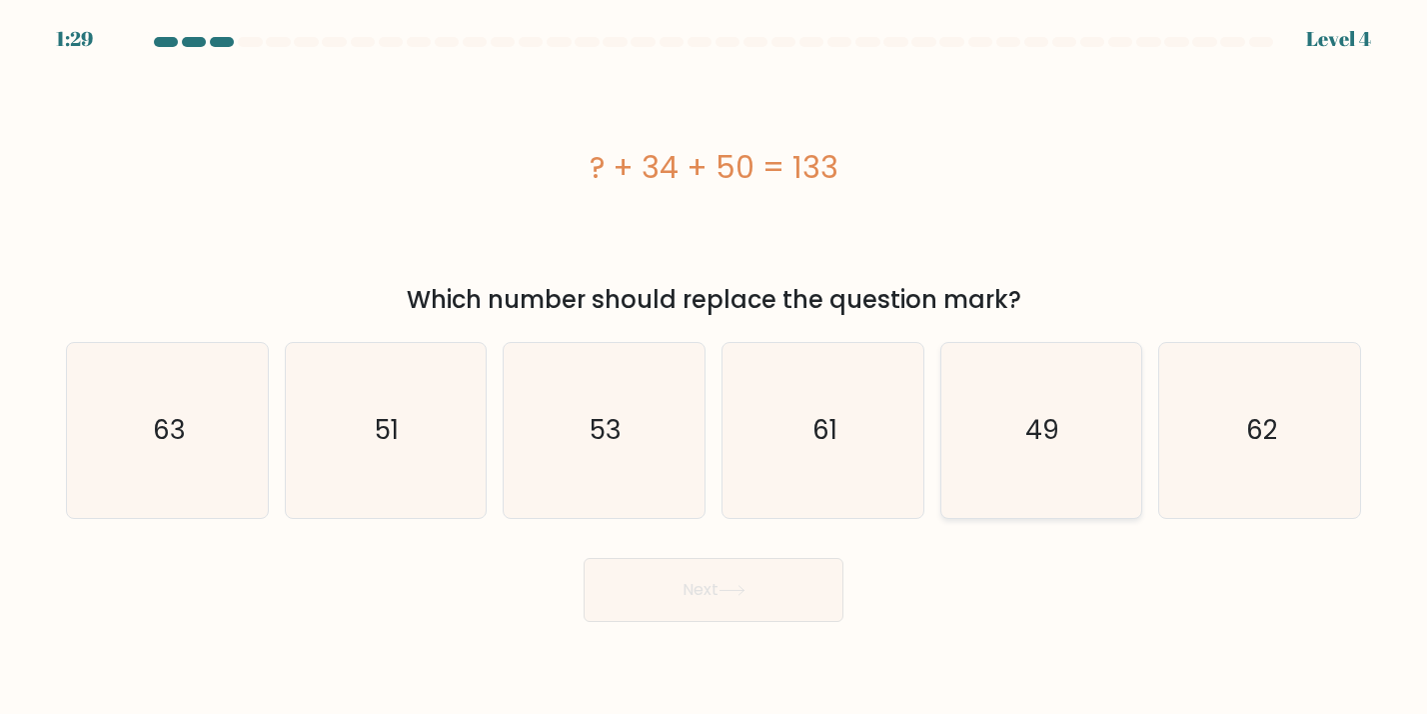
click at [1084, 426] on icon "49" at bounding box center [1040, 430] width 175 height 175
click at [715, 367] on input "e. 49" at bounding box center [714, 362] width 1 height 10
radio input "true"
click at [764, 613] on button "Next" at bounding box center [714, 590] width 260 height 64
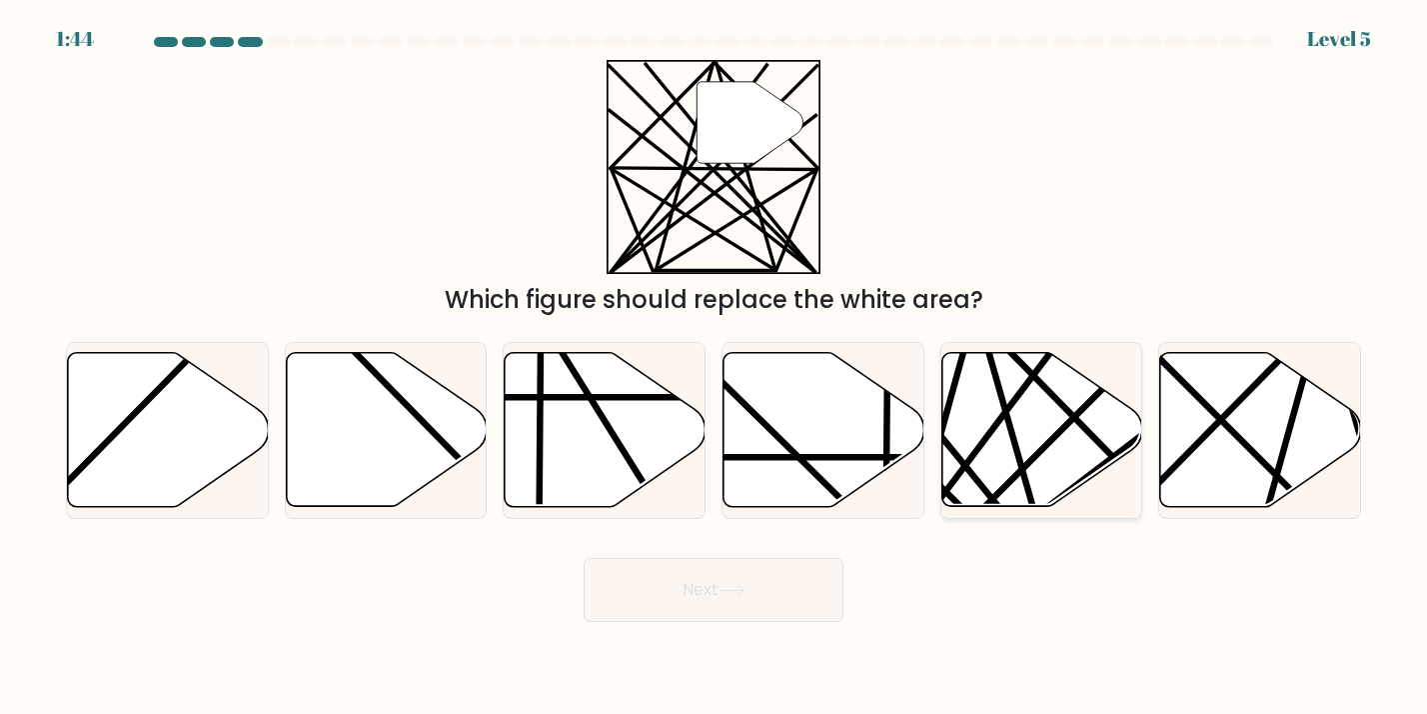
click at [1011, 434] on line at bounding box center [1034, 514] width 113 height 396
click at [715, 367] on input "e." at bounding box center [714, 362] width 1 height 10
radio input "true"
click at [744, 591] on icon at bounding box center [732, 590] width 24 height 9
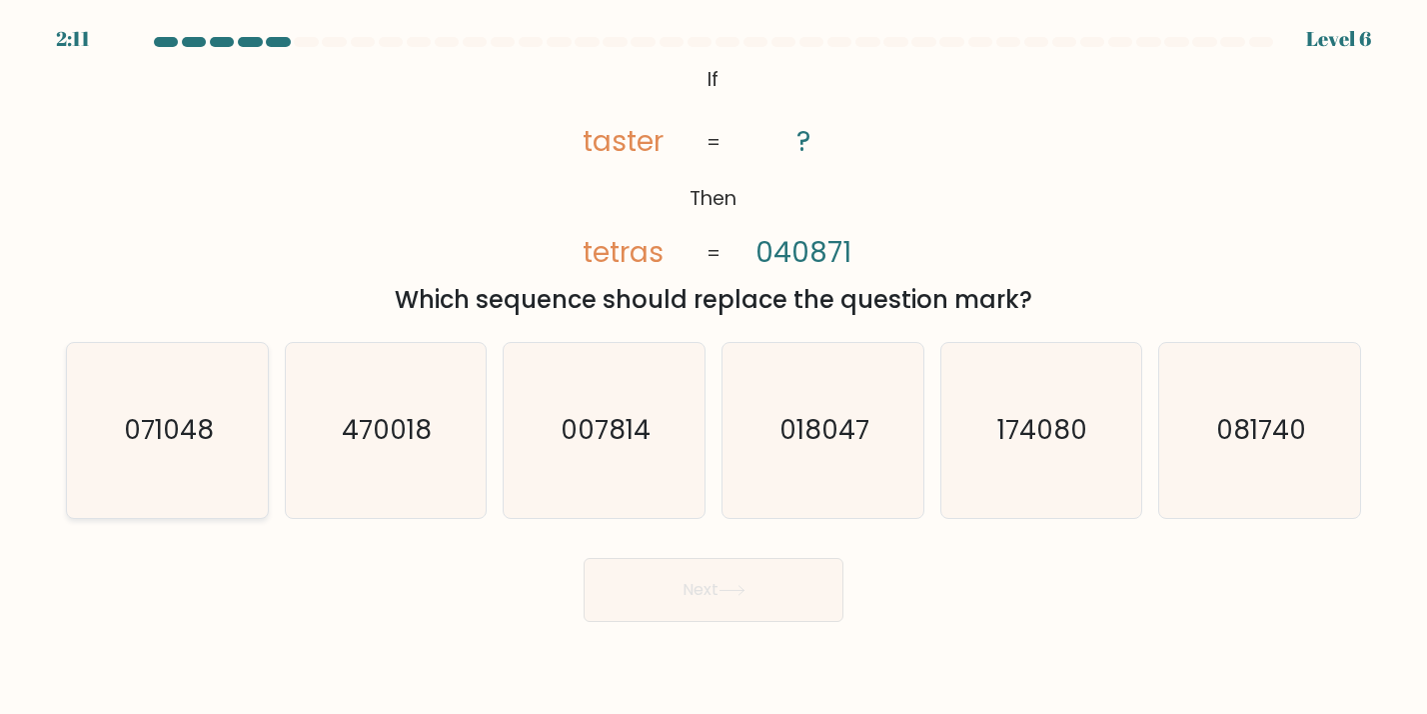
click at [149, 398] on icon "071048" at bounding box center [167, 430] width 175 height 175
click at [714, 367] on input "a. 071048" at bounding box center [714, 362] width 1 height 10
radio input "true"
click at [724, 607] on button "Next" at bounding box center [714, 590] width 260 height 64
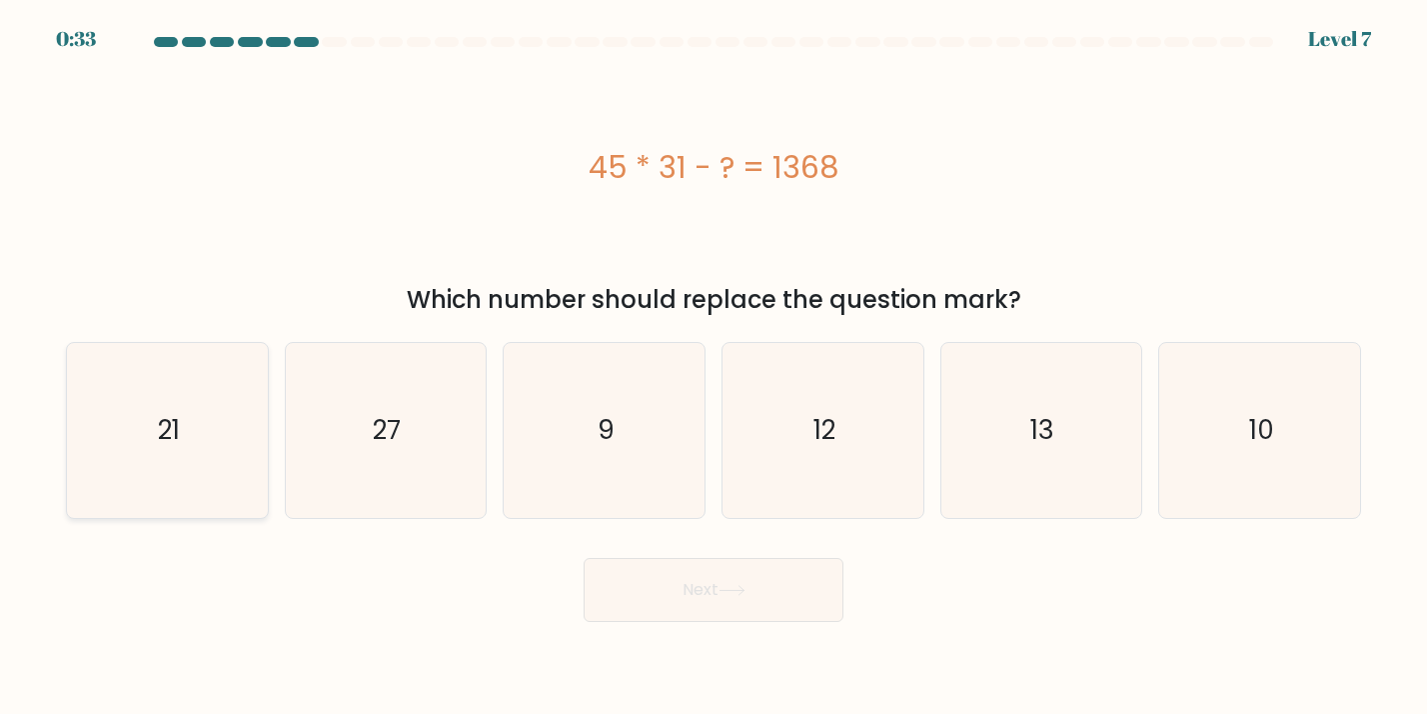
click at [231, 401] on icon "21" at bounding box center [167, 430] width 175 height 175
click at [714, 367] on input "a. 21" at bounding box center [714, 362] width 1 height 10
radio input "true"
click at [698, 559] on button "Next" at bounding box center [714, 590] width 260 height 64
click at [702, 577] on button "Next" at bounding box center [714, 590] width 260 height 64
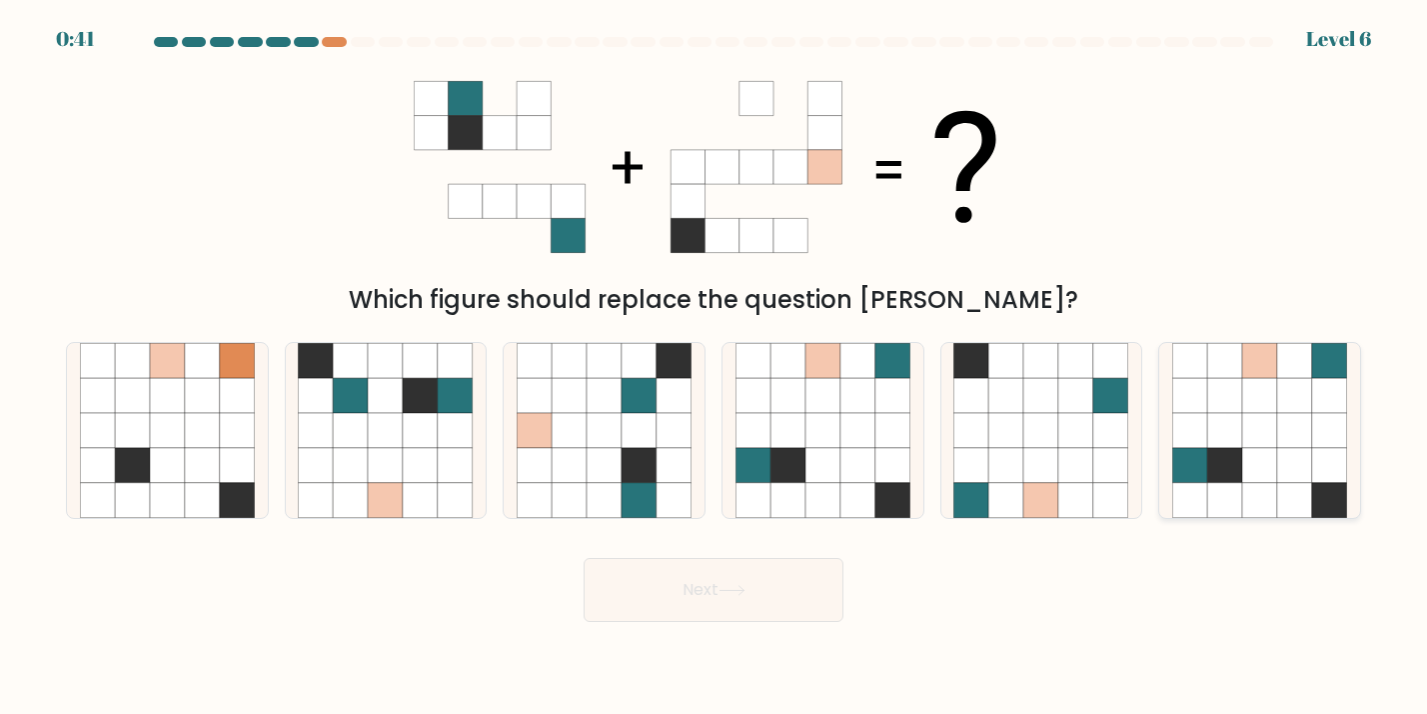
click at [1263, 403] on icon at bounding box center [1259, 395] width 35 height 35
click at [715, 367] on input "f." at bounding box center [714, 362] width 1 height 10
radio input "true"
click at [736, 595] on icon at bounding box center [732, 590] width 27 height 11
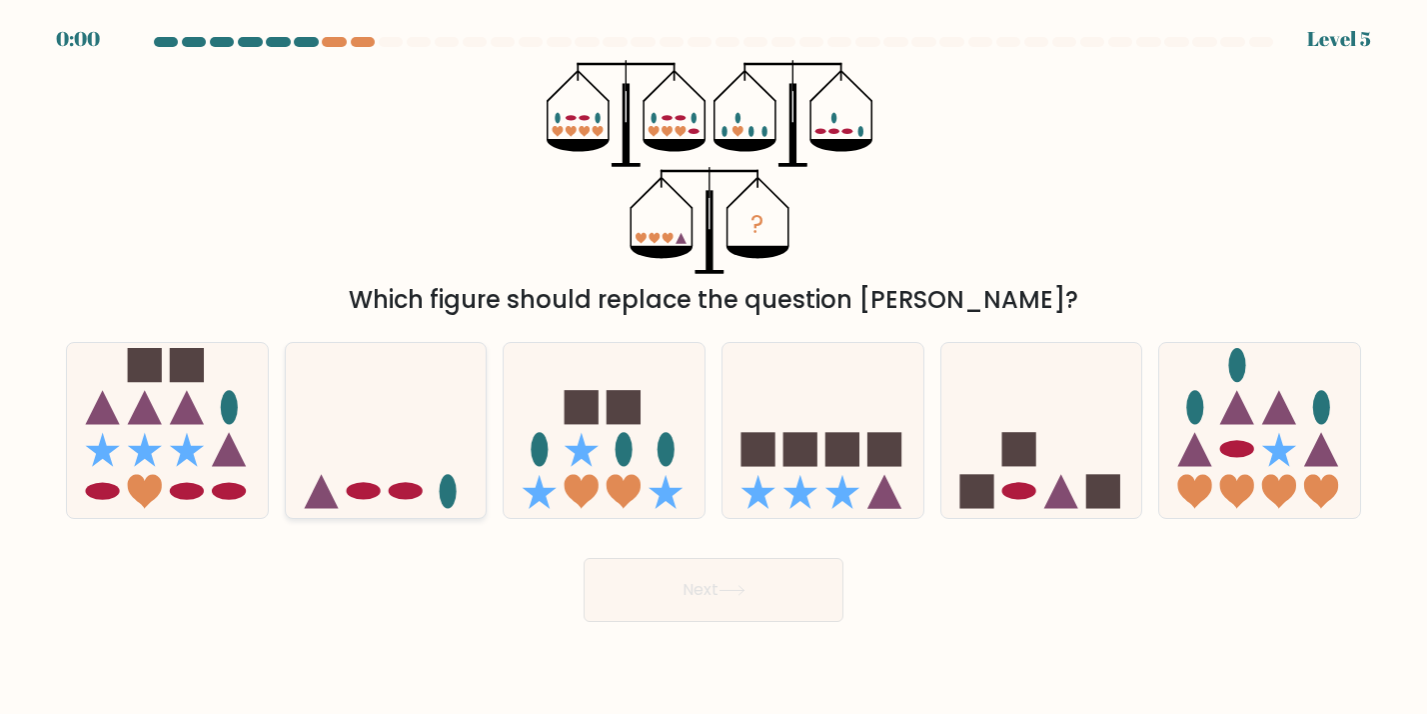
click at [432, 482] on icon at bounding box center [386, 431] width 201 height 166
click at [714, 367] on input "b." at bounding box center [714, 362] width 1 height 10
radio input "true"
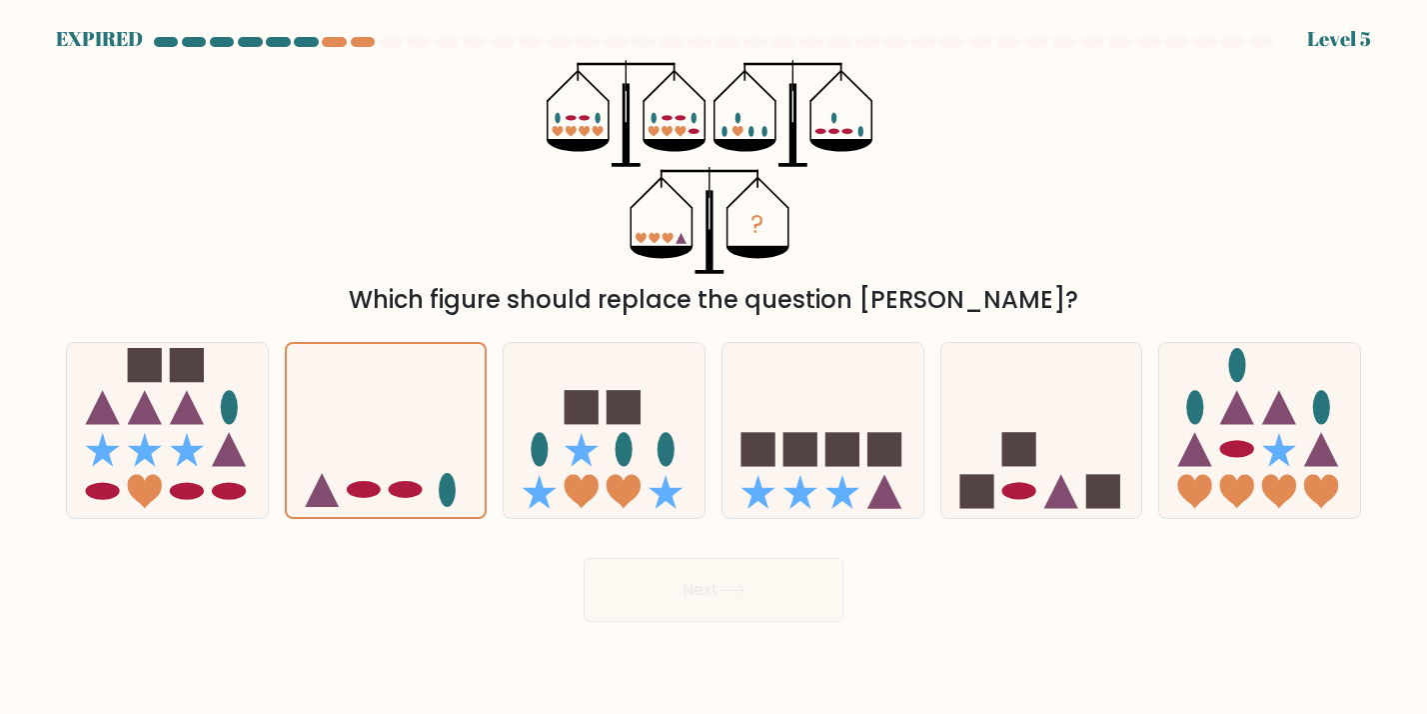
click at [708, 597] on div "Next" at bounding box center [713, 582] width 1319 height 79
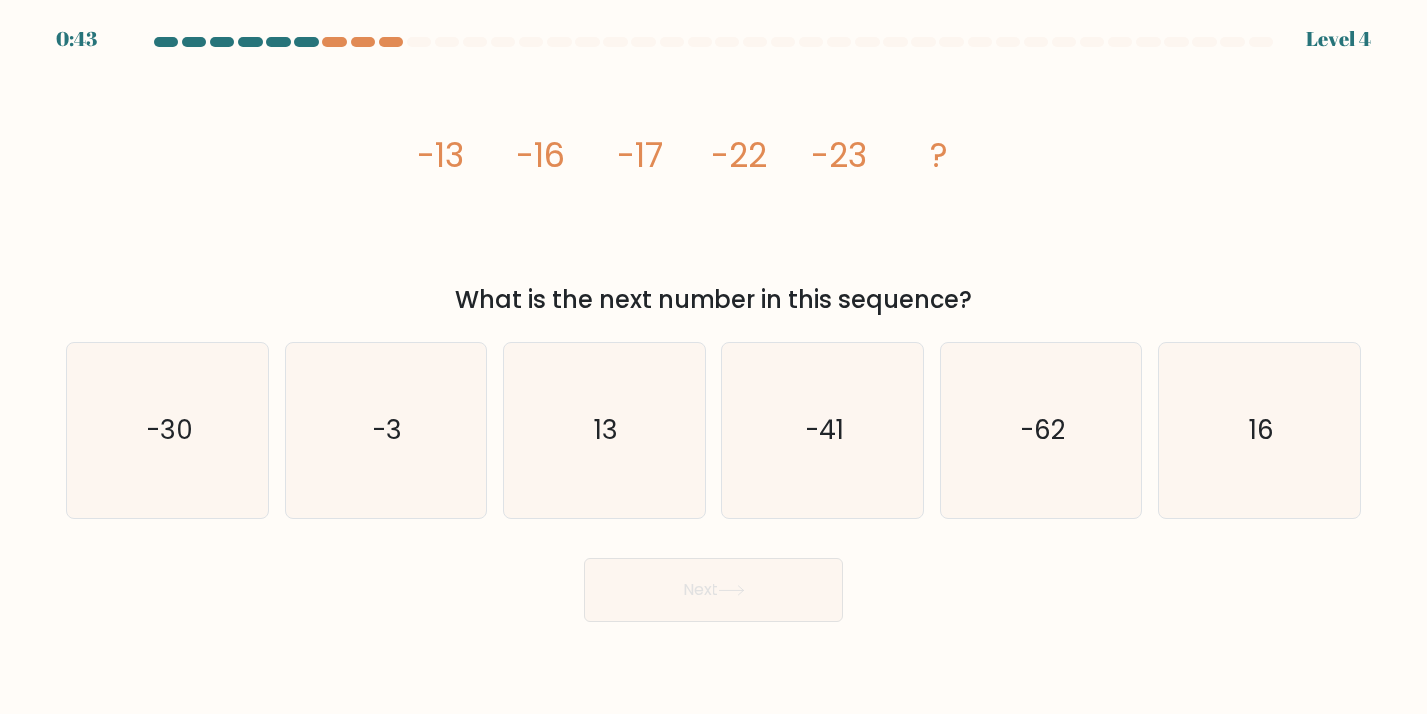
click at [390, 36] on body "0:43 Level 4" at bounding box center [713, 357] width 1427 height 714
click at [390, 37] on div at bounding box center [391, 42] width 24 height 10
click at [391, 38] on div at bounding box center [391, 42] width 24 height 10
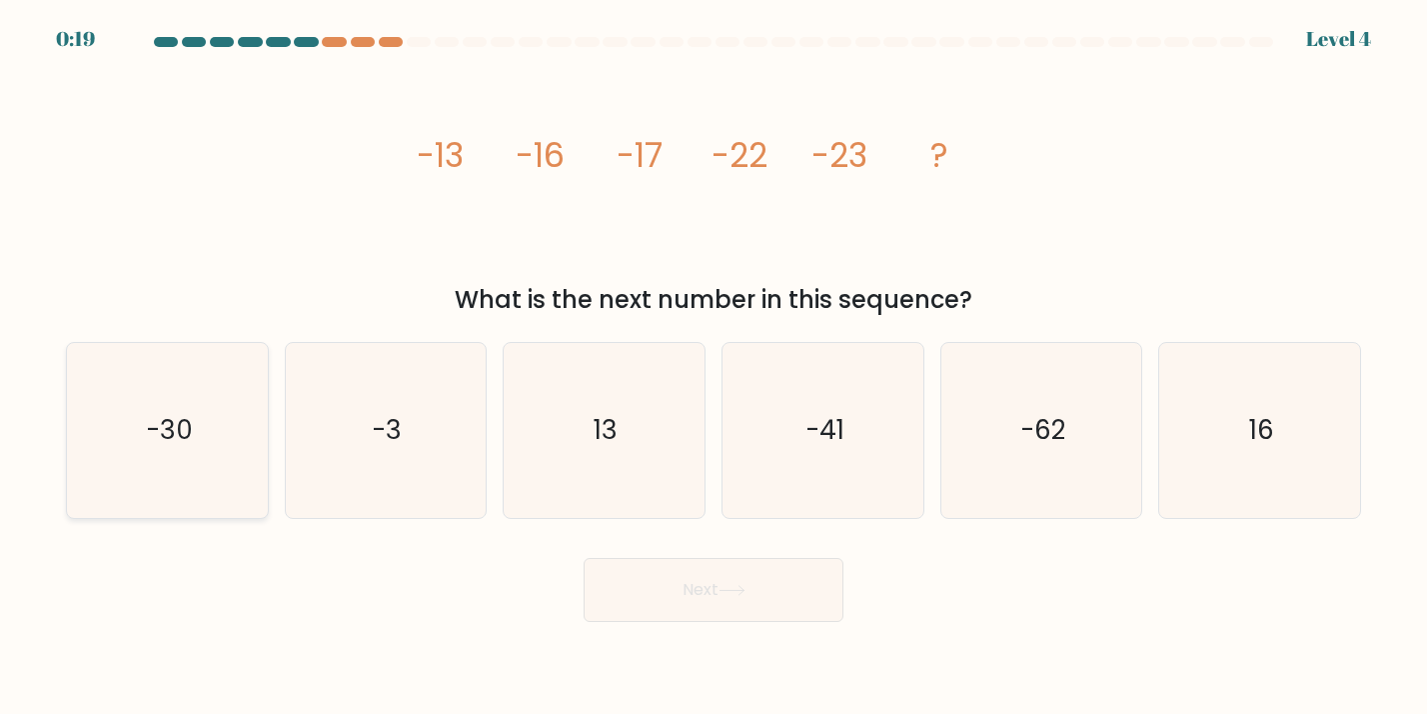
click at [159, 470] on icon "-30" at bounding box center [167, 430] width 175 height 175
click at [714, 367] on input "a. -30" at bounding box center [714, 362] width 1 height 10
radio input "true"
click at [726, 579] on button "Next" at bounding box center [714, 590] width 260 height 64
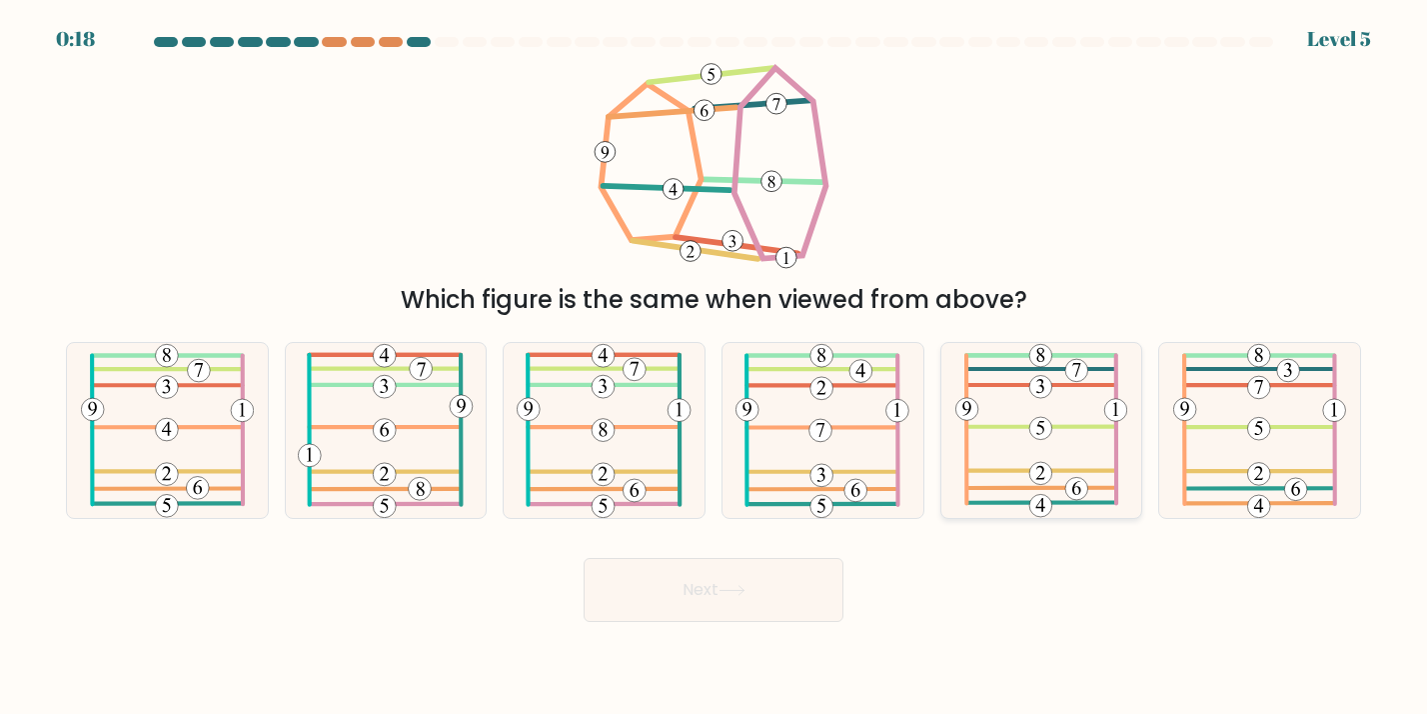
click at [1037, 441] on icon at bounding box center [1041, 430] width 173 height 175
click at [715, 367] on input "e." at bounding box center [714, 362] width 1 height 10
radio input "true"
click at [1201, 455] on icon at bounding box center [1259, 430] width 173 height 175
click at [715, 367] on input "f." at bounding box center [714, 362] width 1 height 10
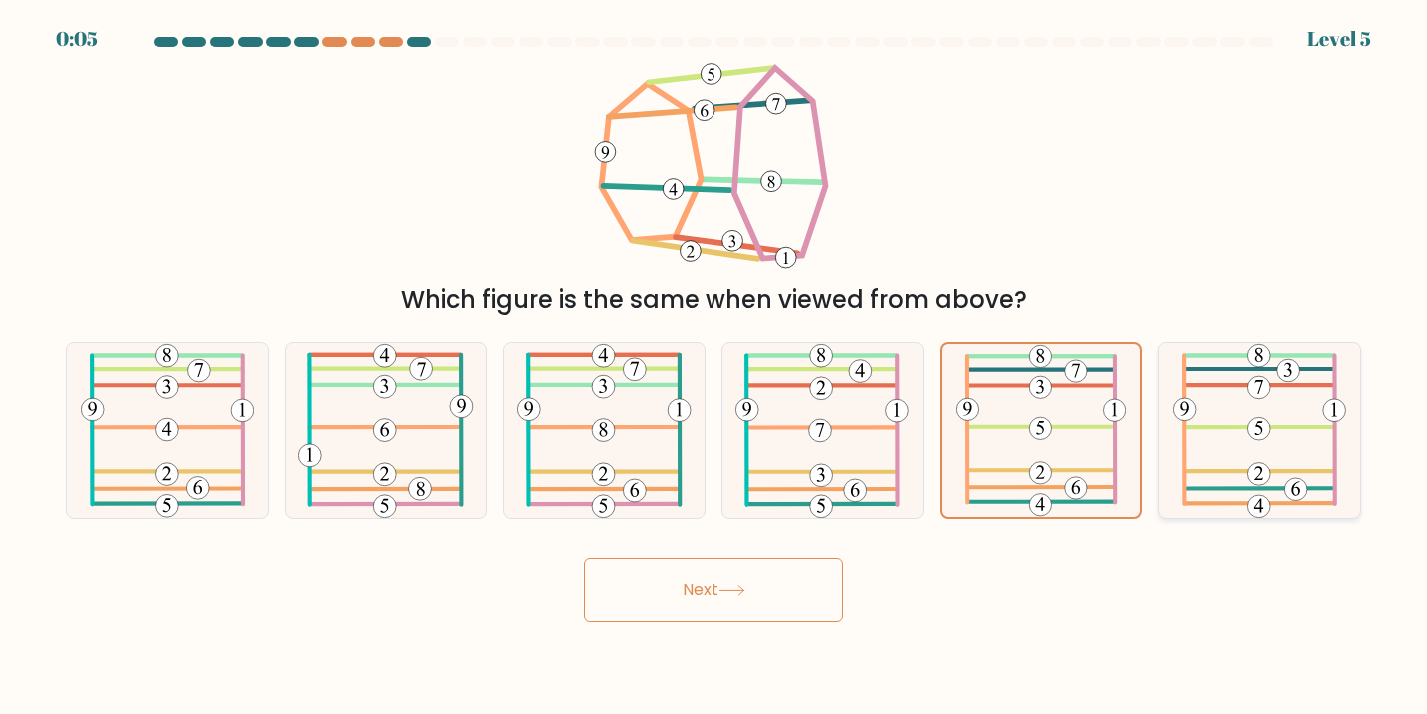
radio input "true"
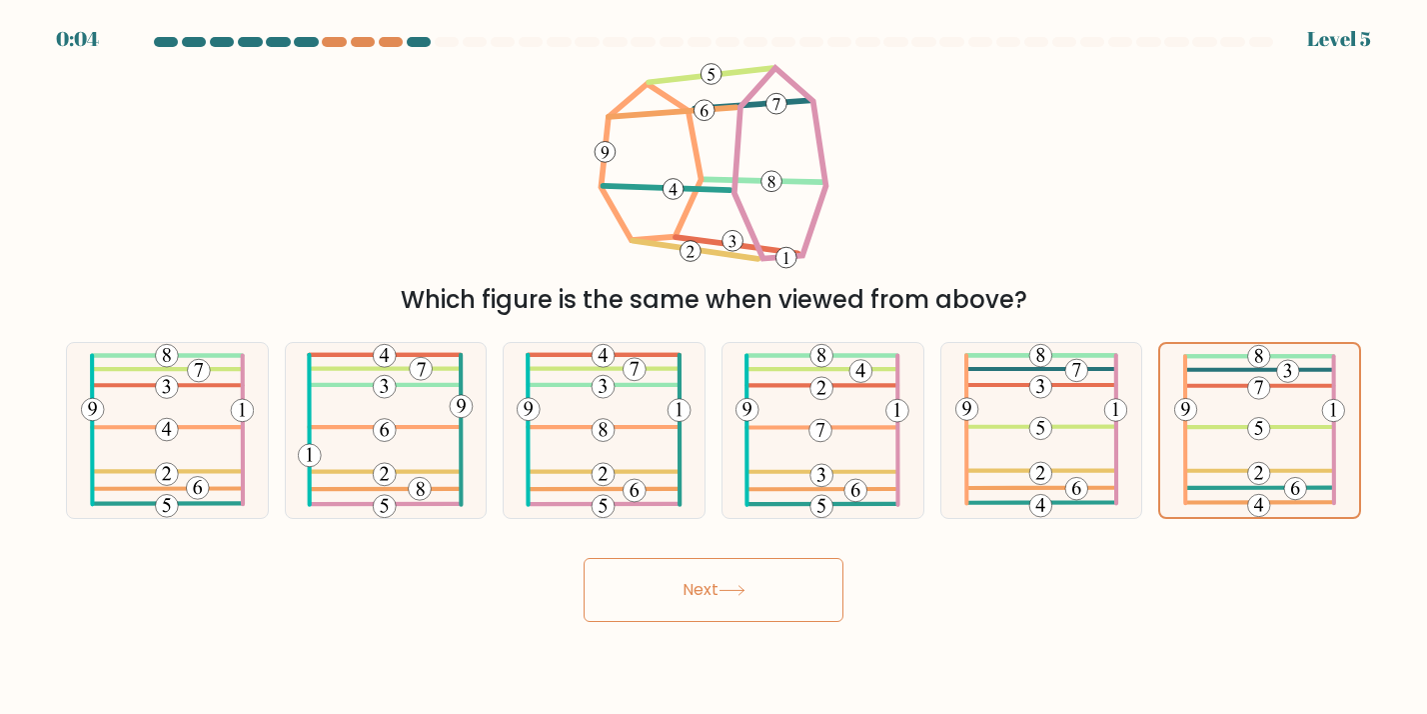
click at [789, 594] on button "Next" at bounding box center [714, 590] width 260 height 64
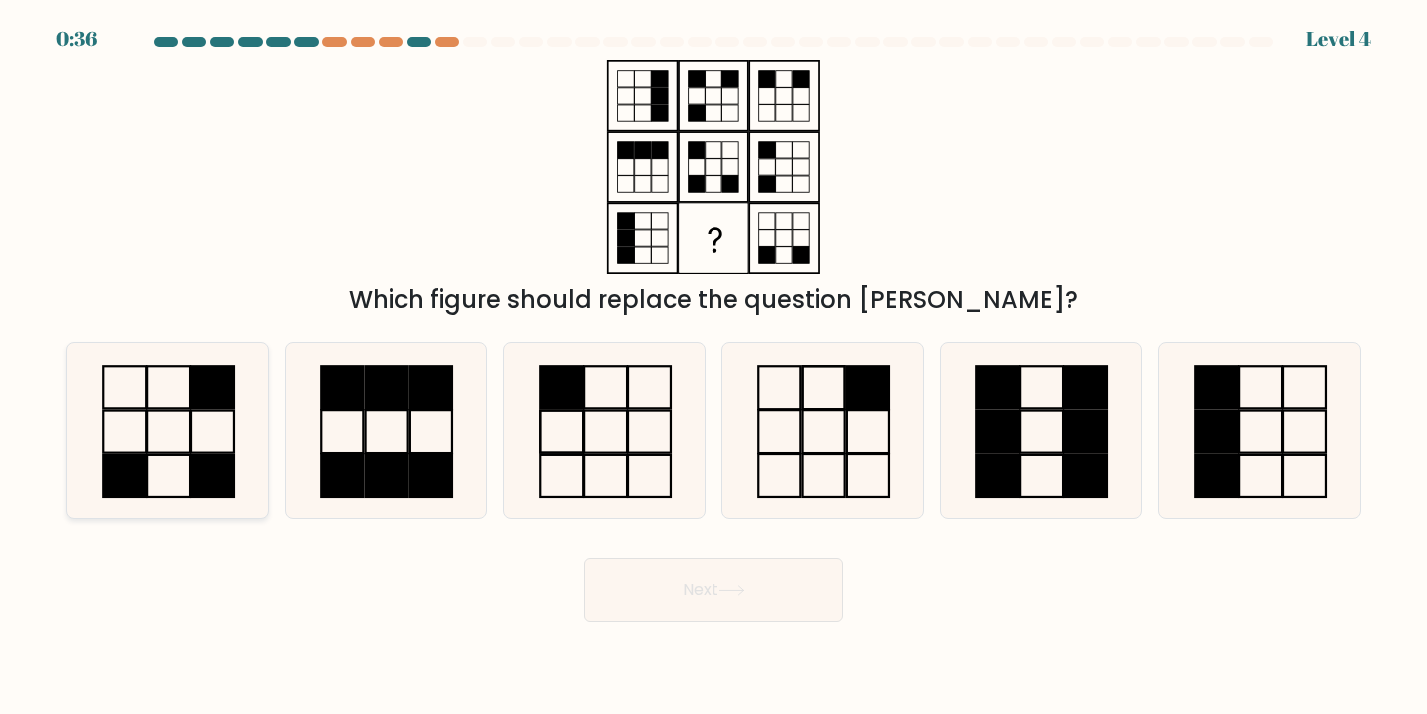
click at [193, 471] on rect at bounding box center [212, 476] width 43 height 42
click at [714, 367] on input "a." at bounding box center [714, 362] width 1 height 10
radio input "true"
click at [688, 609] on button "Next" at bounding box center [714, 590] width 260 height 64
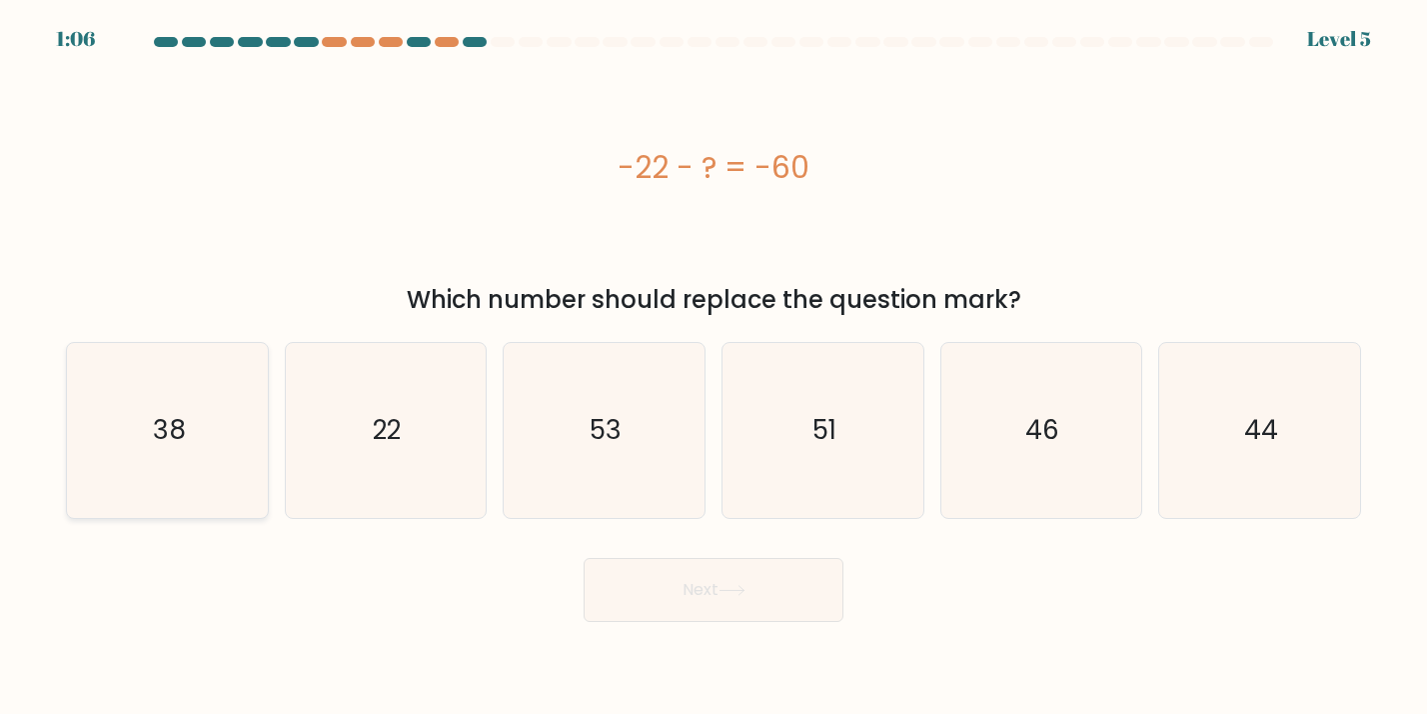
click at [207, 479] on icon "38" at bounding box center [167, 430] width 175 height 175
click at [714, 367] on input "a. 38" at bounding box center [714, 362] width 1 height 10
radio input "true"
click at [654, 580] on button "Next" at bounding box center [714, 590] width 260 height 64
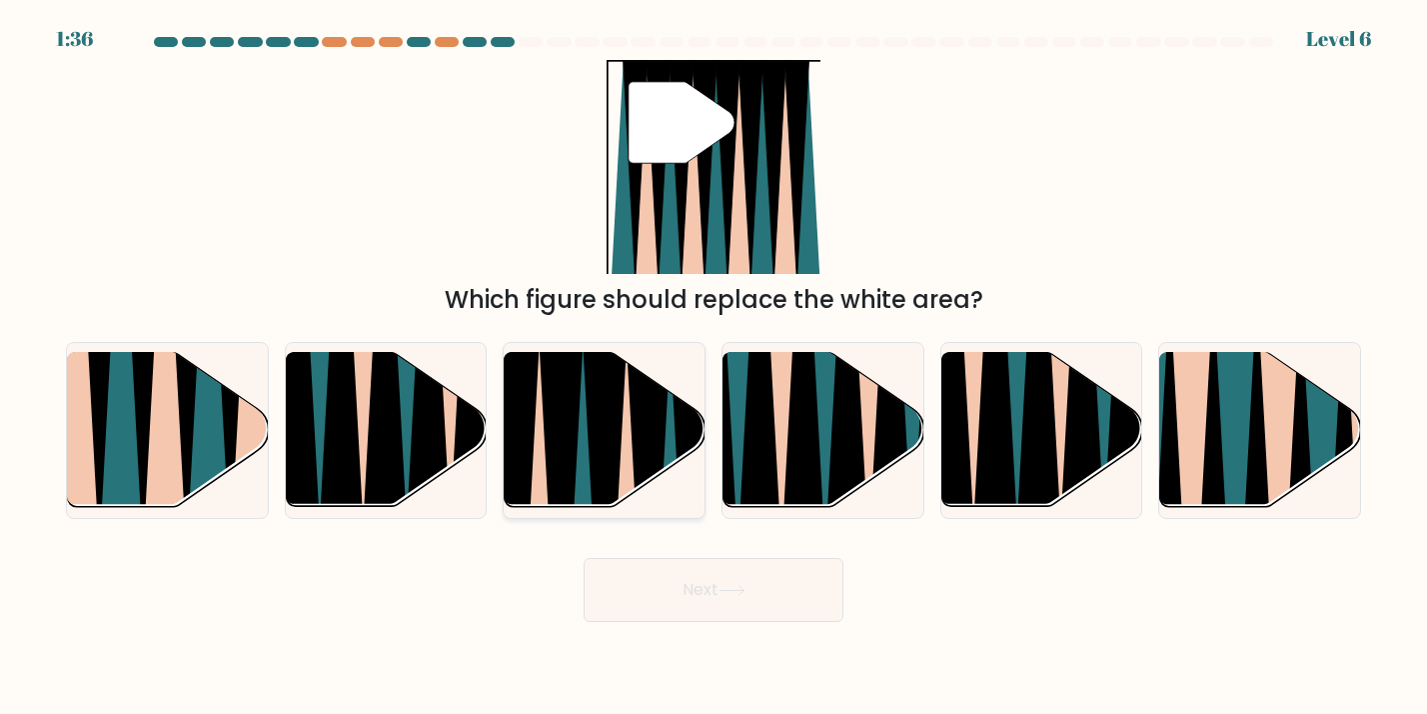
click at [561, 457] on icon at bounding box center [561, 515] width 45 height 402
click at [714, 367] on input "c." at bounding box center [714, 362] width 1 height 10
radio input "true"
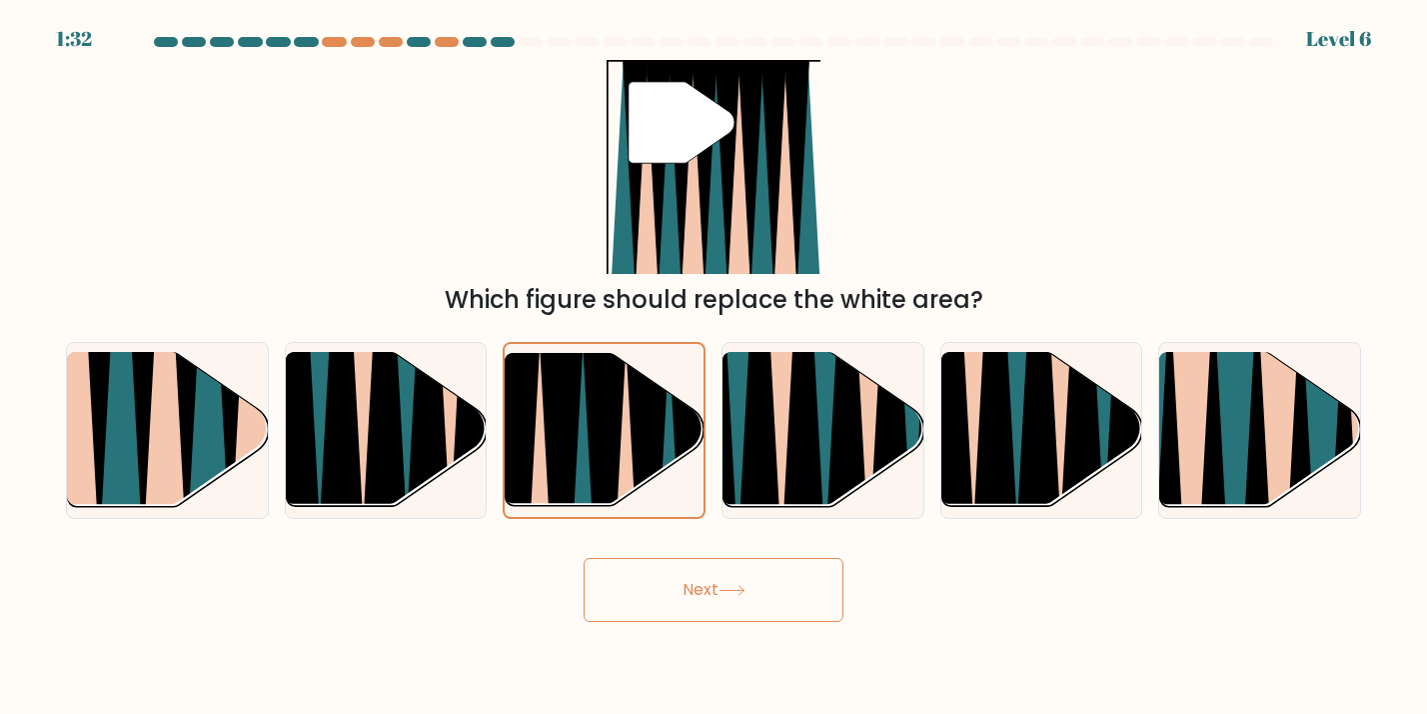
click at [676, 582] on button "Next" at bounding box center [714, 590] width 260 height 64
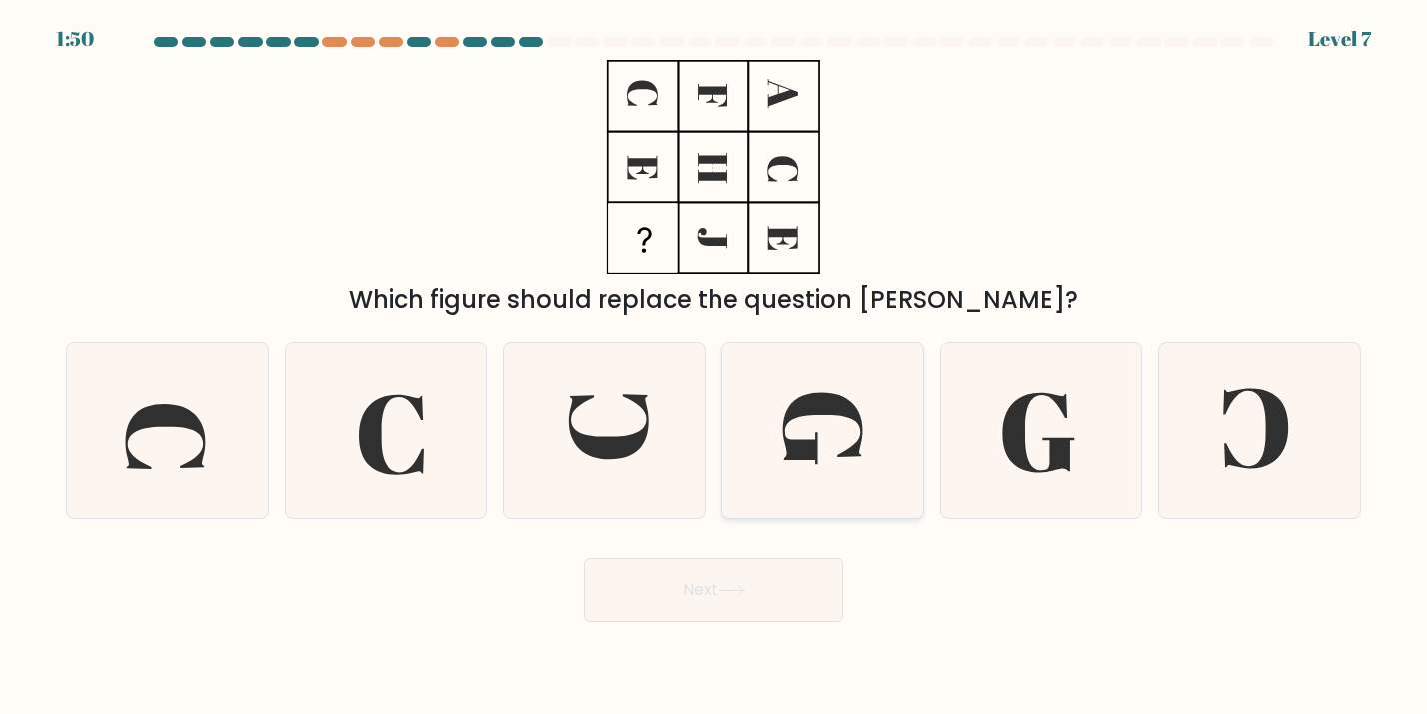
click at [784, 479] on icon at bounding box center [823, 430] width 175 height 175
click at [715, 367] on input "d." at bounding box center [714, 362] width 1 height 10
radio input "true"
click at [759, 585] on button "Next" at bounding box center [714, 590] width 260 height 64
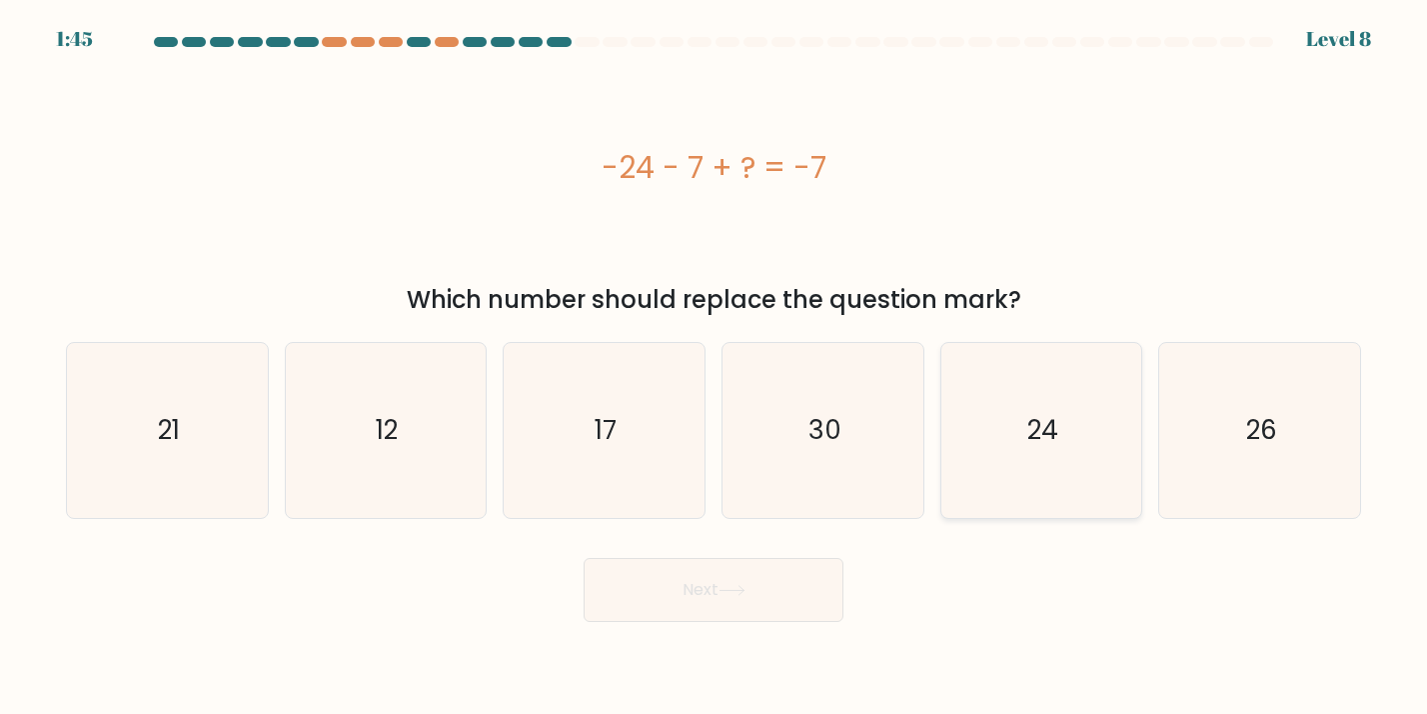
click at [984, 358] on icon "24" at bounding box center [1040, 430] width 175 height 175
click at [715, 358] on input "e. 24" at bounding box center [714, 362] width 1 height 10
radio input "true"
click at [775, 583] on button "Next" at bounding box center [714, 590] width 260 height 64
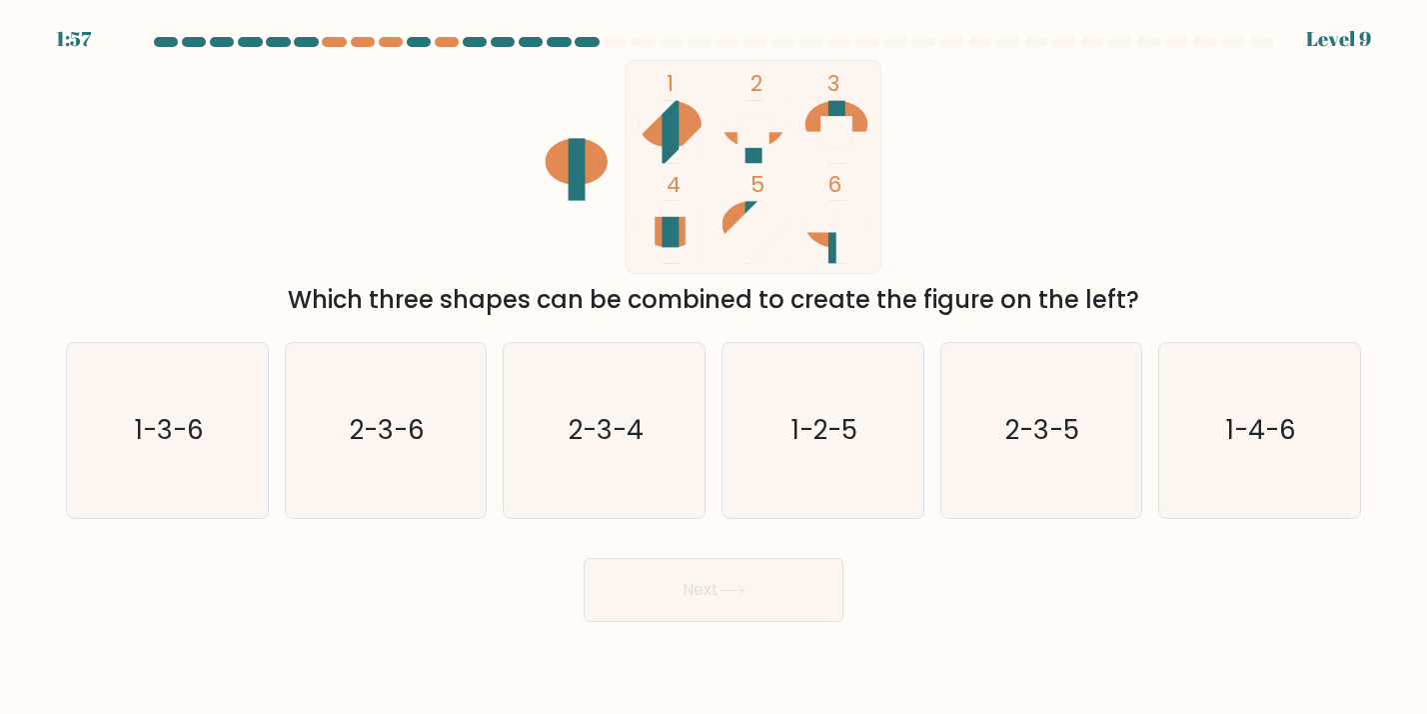
click at [493, 446] on div "b. 2-3-6" at bounding box center [386, 430] width 219 height 177
click at [603, 477] on icon "2-3-4" at bounding box center [604, 430] width 175 height 175
click at [714, 367] on input "c. 2-3-4" at bounding box center [714, 362] width 1 height 10
radio input "true"
click at [649, 576] on button "Next" at bounding box center [714, 590] width 260 height 64
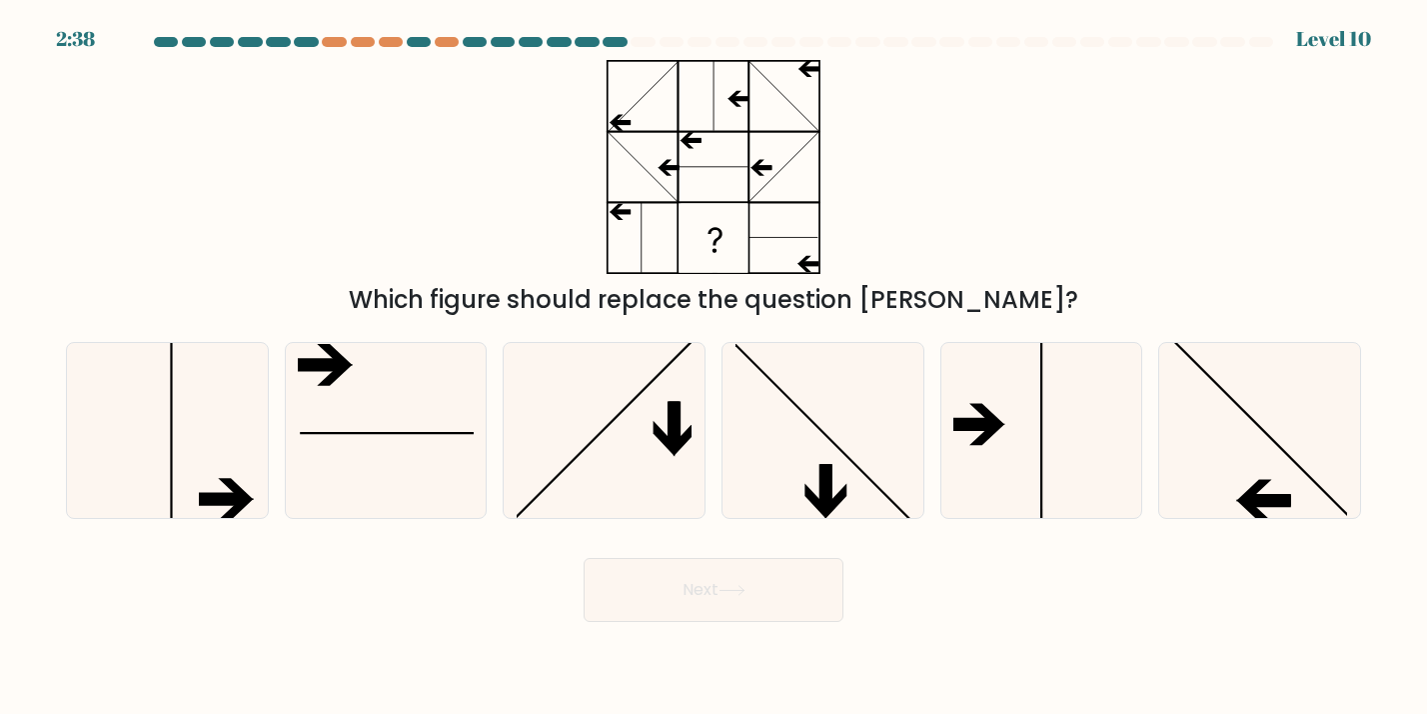
drag, startPoint x: 719, startPoint y: 603, endPoint x: 831, endPoint y: 229, distance: 390.5
click at [836, 228] on form at bounding box center [713, 329] width 1427 height 585
click at [1291, 458] on line at bounding box center [1261, 428] width 181 height 181
click at [715, 367] on input "f." at bounding box center [714, 362] width 1 height 10
radio input "true"
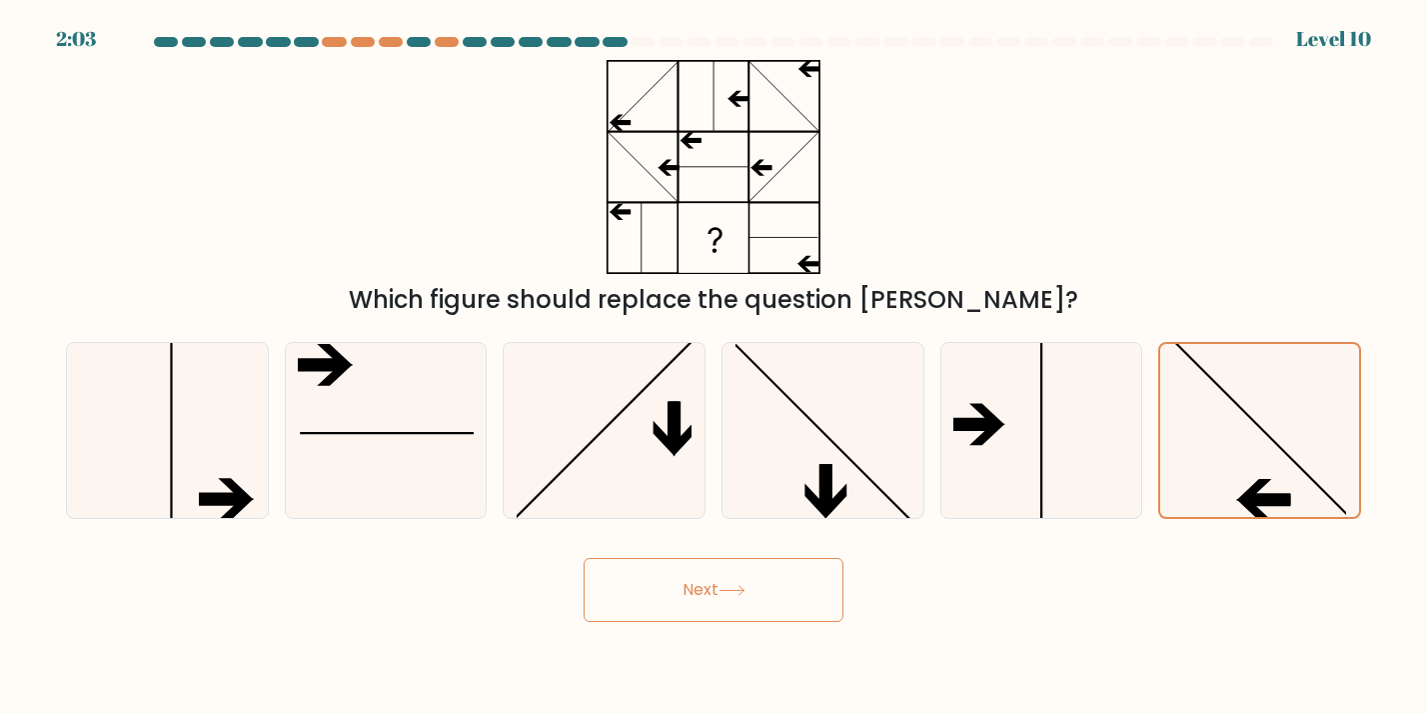
click at [812, 610] on button "Next" at bounding box center [714, 590] width 260 height 64
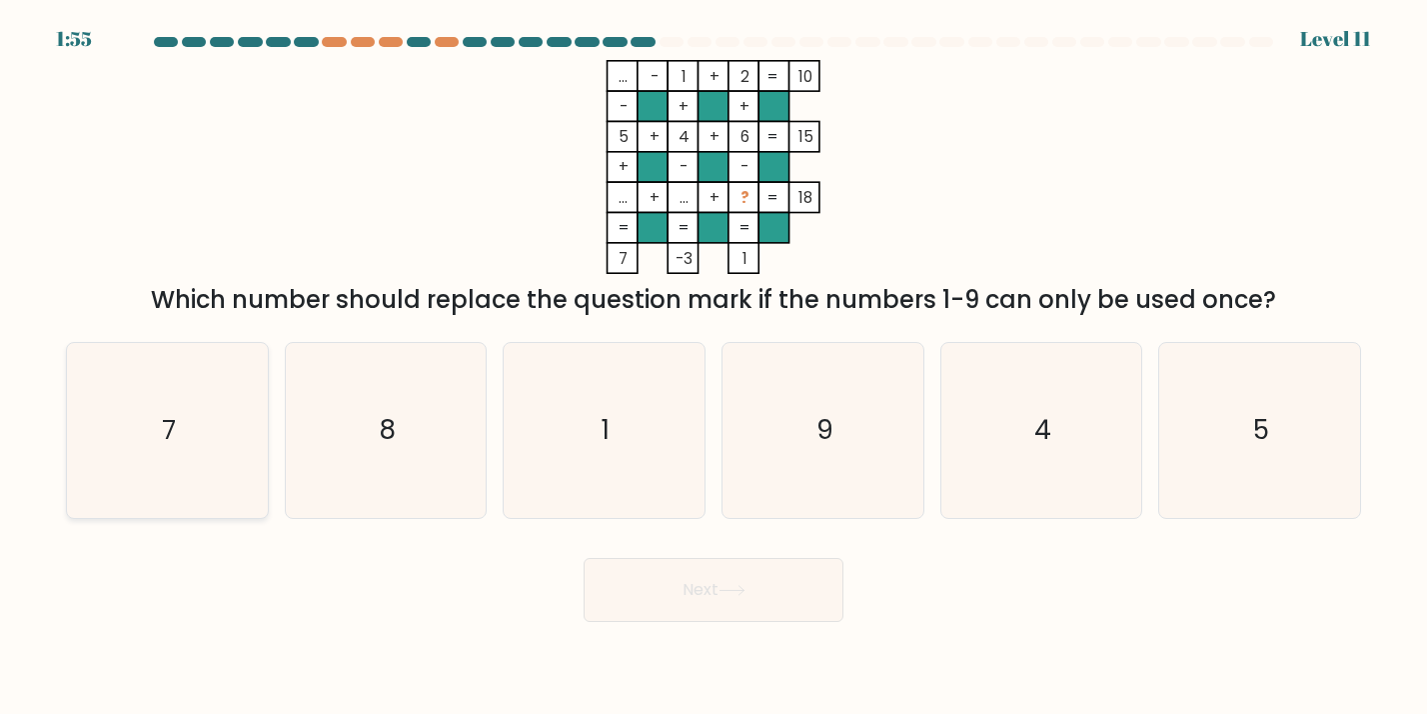
click at [229, 389] on icon "7" at bounding box center [167, 430] width 175 height 175
click at [714, 367] on input "a. 7" at bounding box center [714, 362] width 1 height 10
radio input "true"
click at [692, 590] on button "Next" at bounding box center [714, 590] width 260 height 64
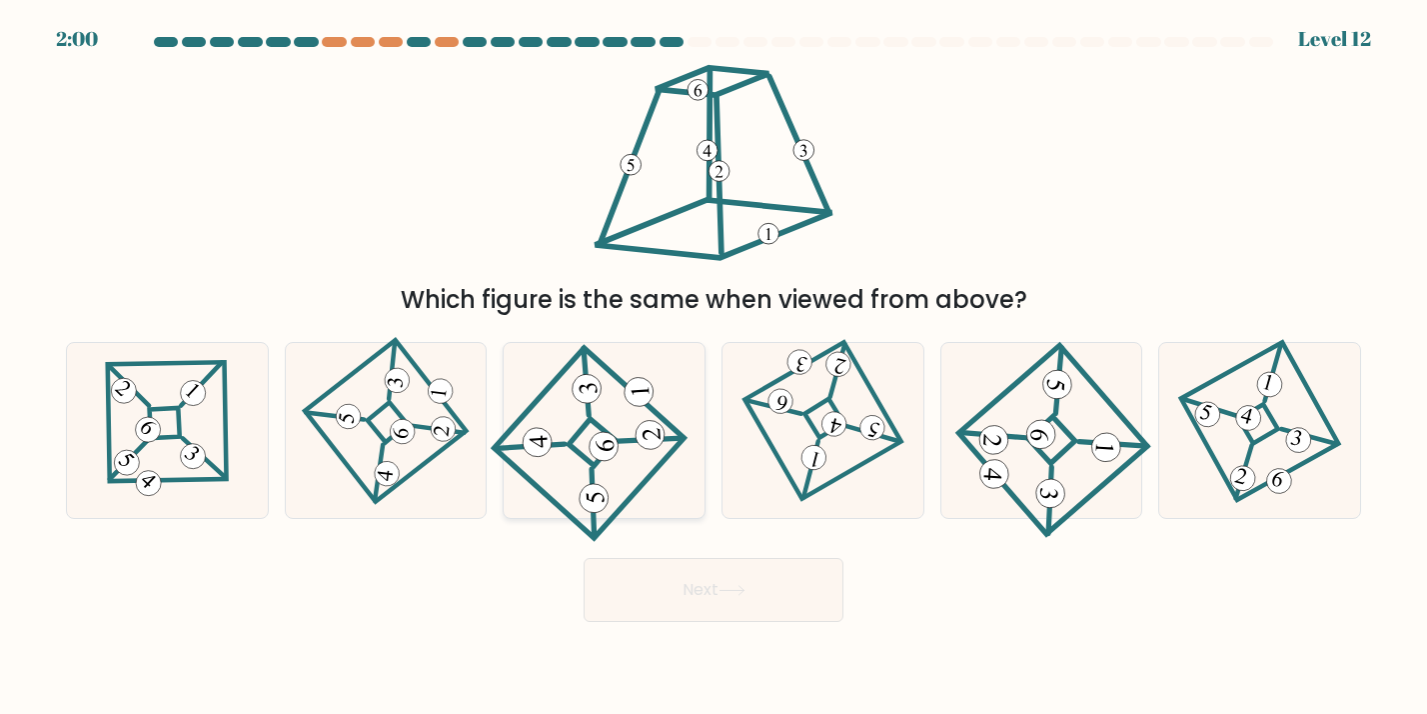
click at [613, 474] on icon at bounding box center [605, 431] width 162 height 140
click at [714, 367] on input "c." at bounding box center [714, 362] width 1 height 10
radio input "true"
click at [1009, 436] on 661 at bounding box center [994, 435] width 64 height 64
click at [715, 367] on input "e." at bounding box center [714, 362] width 1 height 10
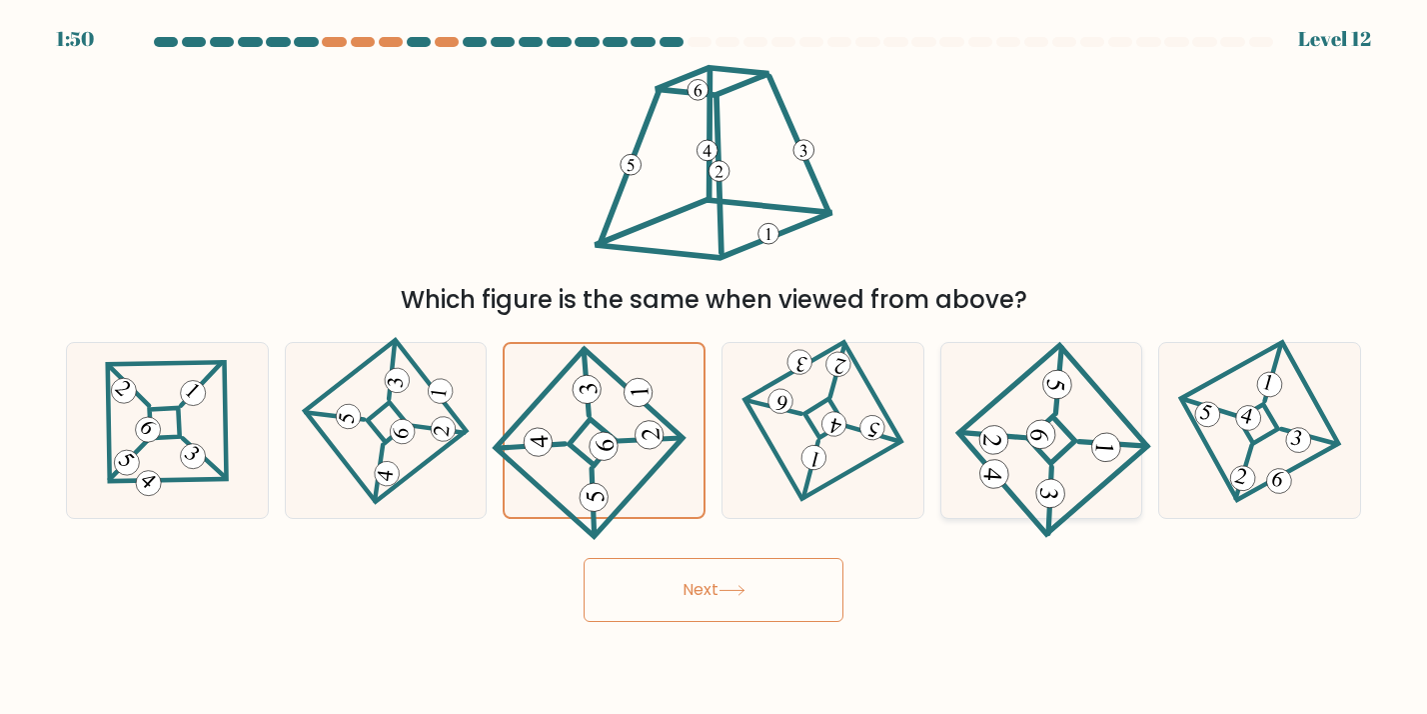
radio input "true"
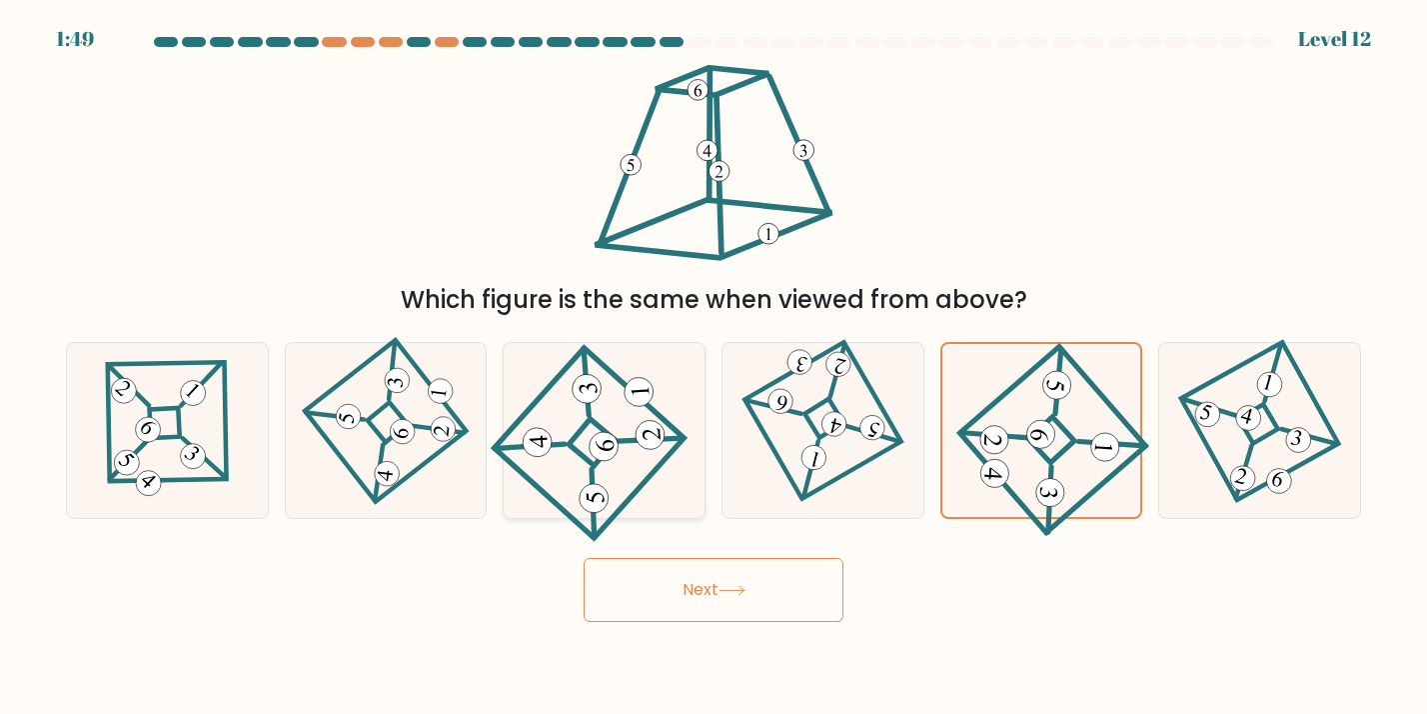
click at [636, 488] on 114 at bounding box center [589, 443] width 190 height 190
click at [714, 367] on input "c." at bounding box center [714, 362] width 1 height 10
radio input "true"
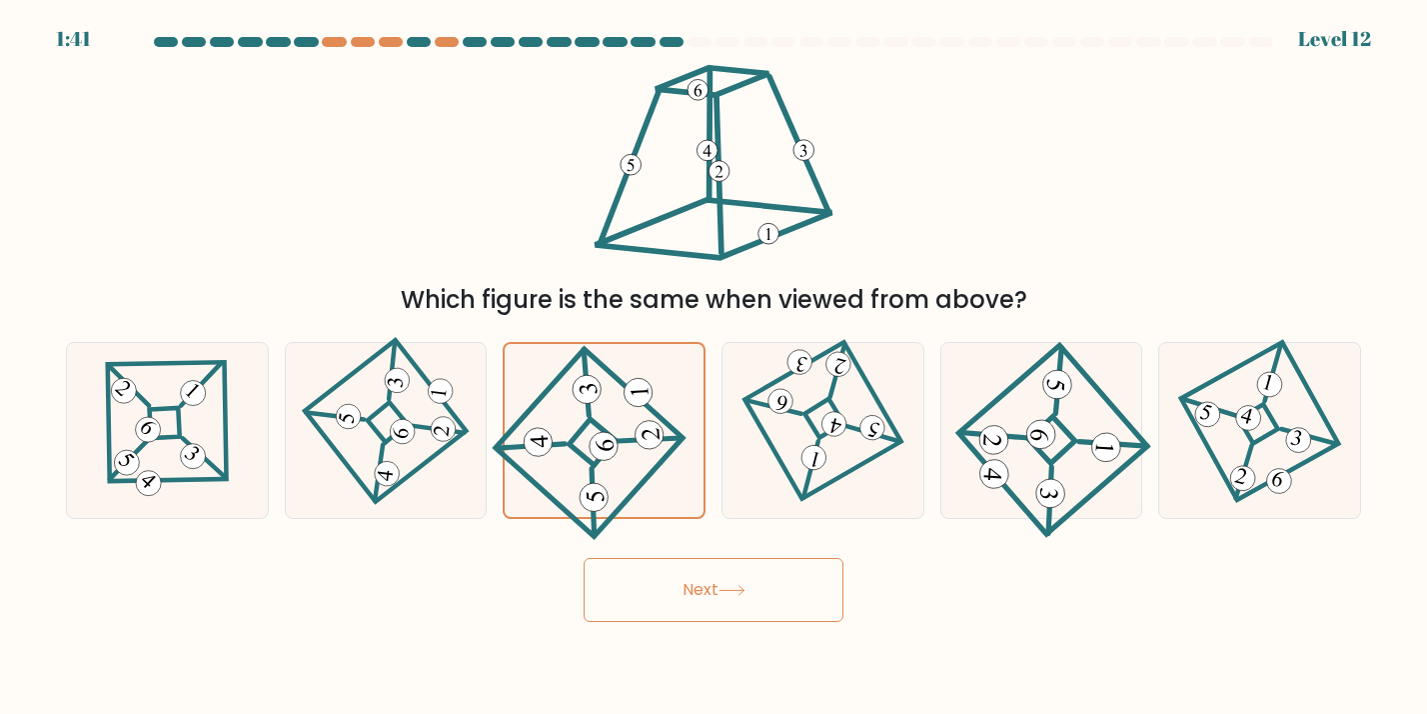
click at [694, 586] on button "Next" at bounding box center [714, 590] width 260 height 64
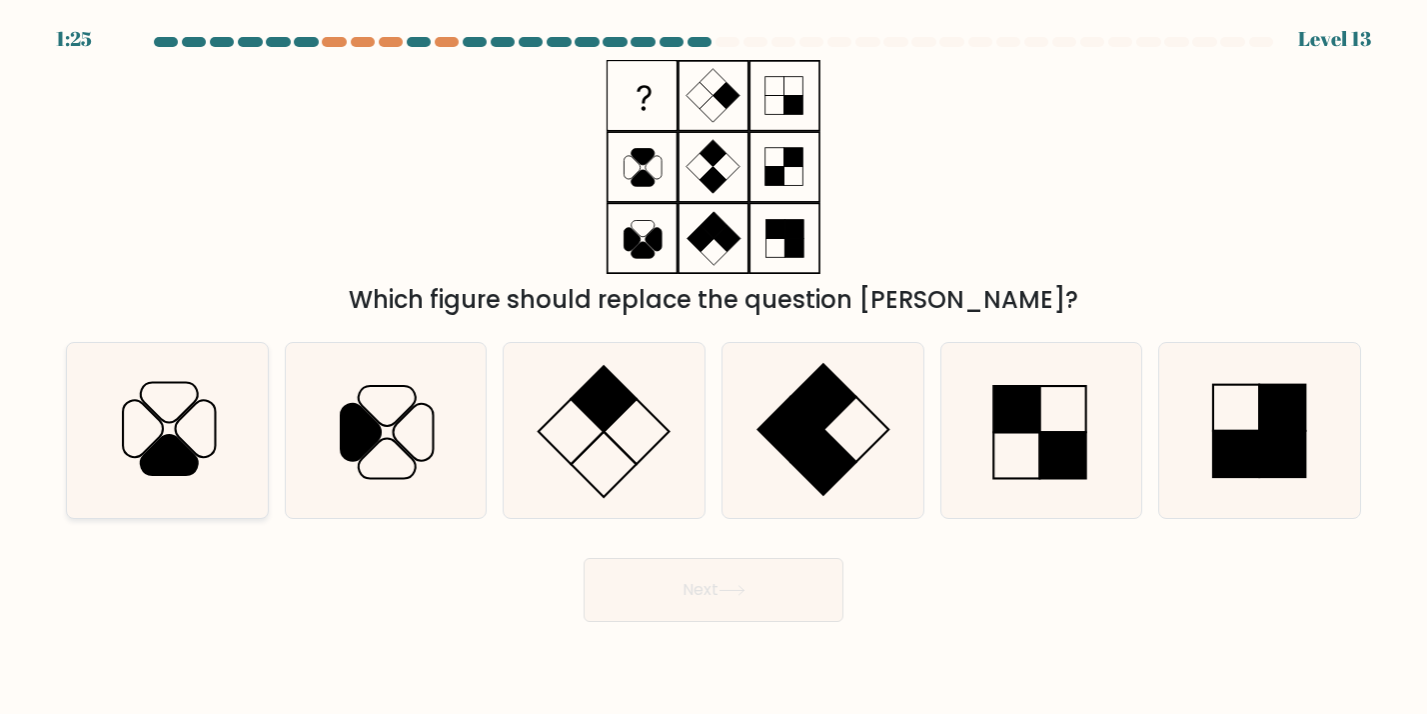
click at [179, 456] on icon at bounding box center [169, 455] width 57 height 40
click at [714, 367] on input "a." at bounding box center [714, 362] width 1 height 10
radio input "true"
click at [434, 449] on icon at bounding box center [414, 432] width 40 height 57
click at [714, 367] on input "b." at bounding box center [714, 362] width 1 height 10
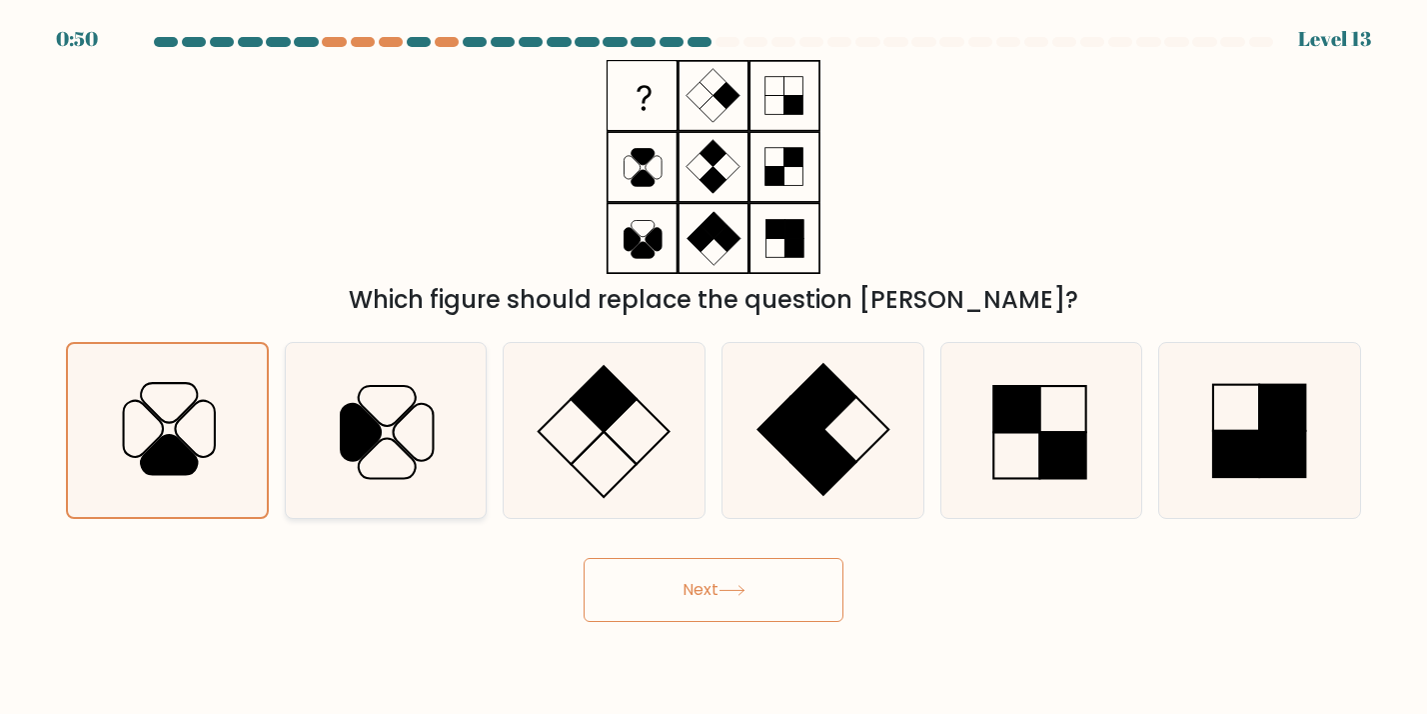
radio input "true"
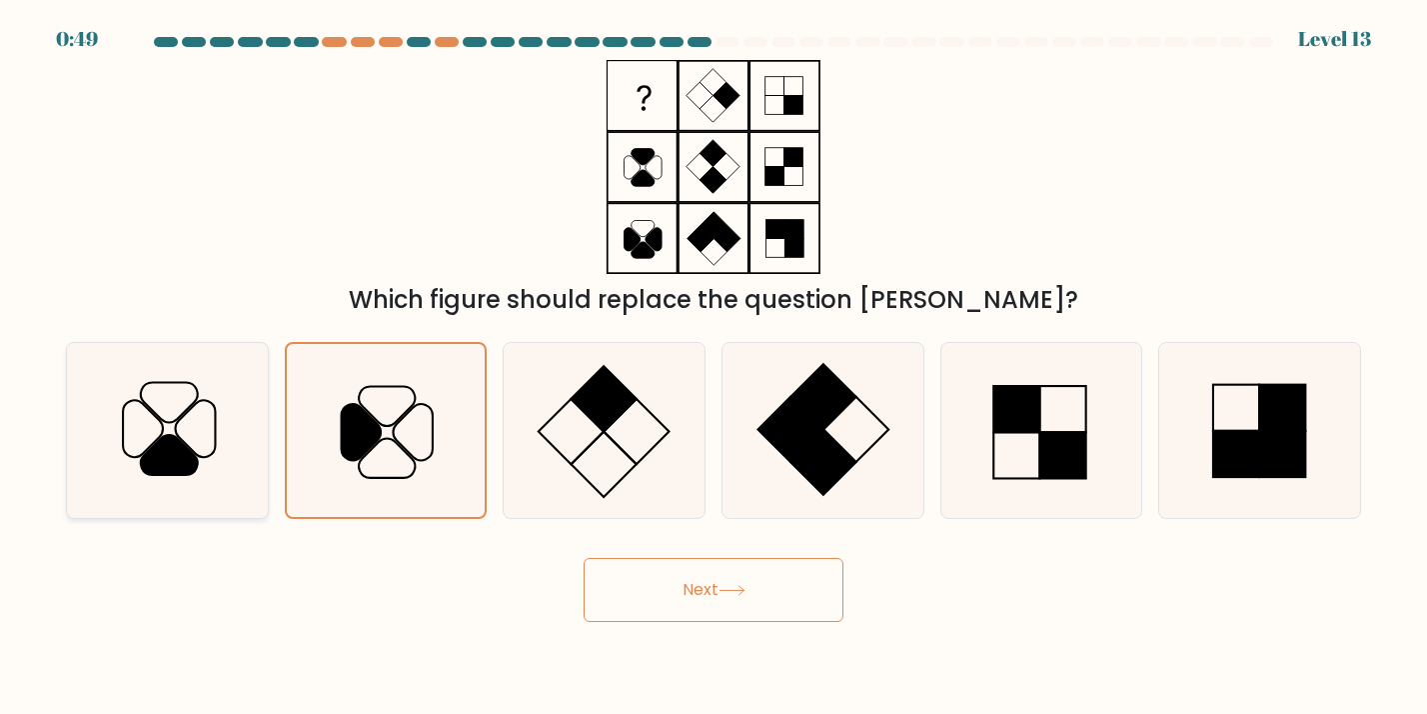
click at [193, 408] on icon at bounding box center [167, 430] width 175 height 175
click at [714, 367] on input "a." at bounding box center [714, 362] width 1 height 10
radio input "true"
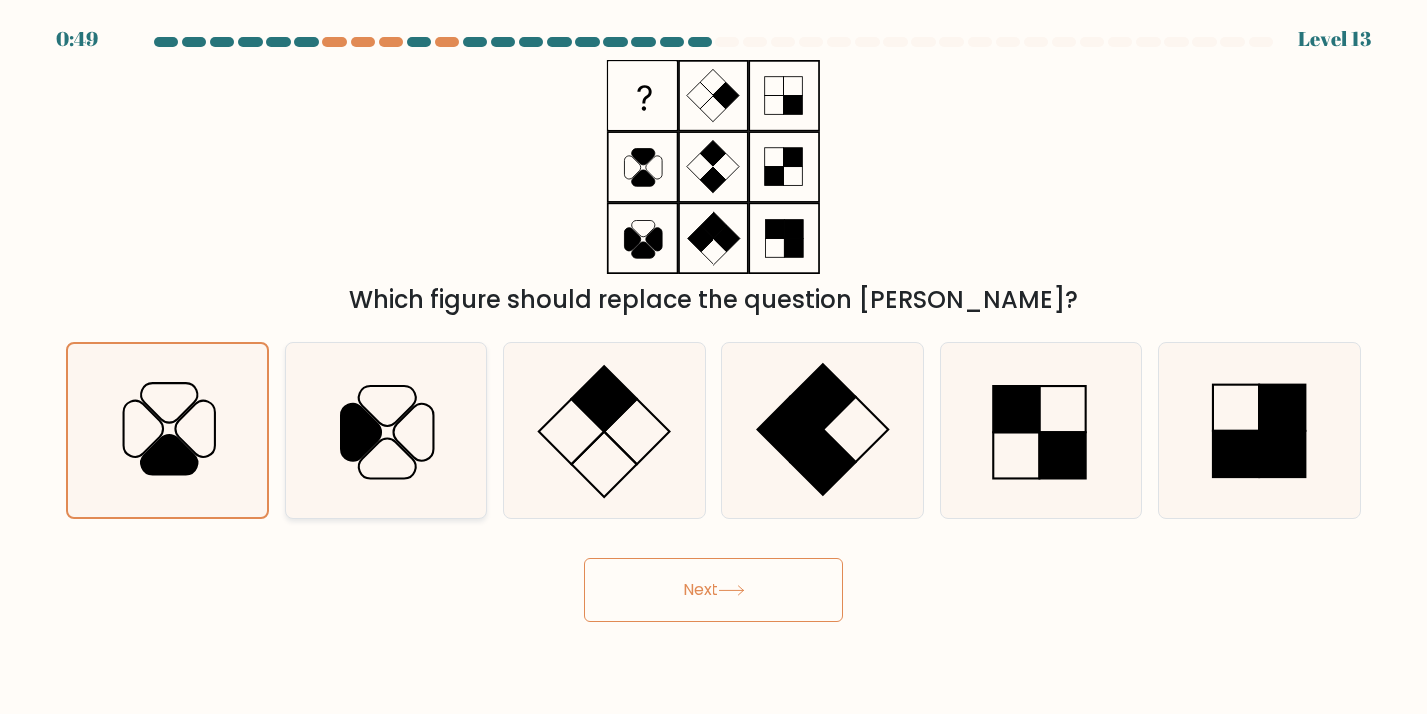
click at [328, 414] on icon at bounding box center [385, 430] width 175 height 175
click at [714, 367] on input "b." at bounding box center [714, 362] width 1 height 10
radio input "true"
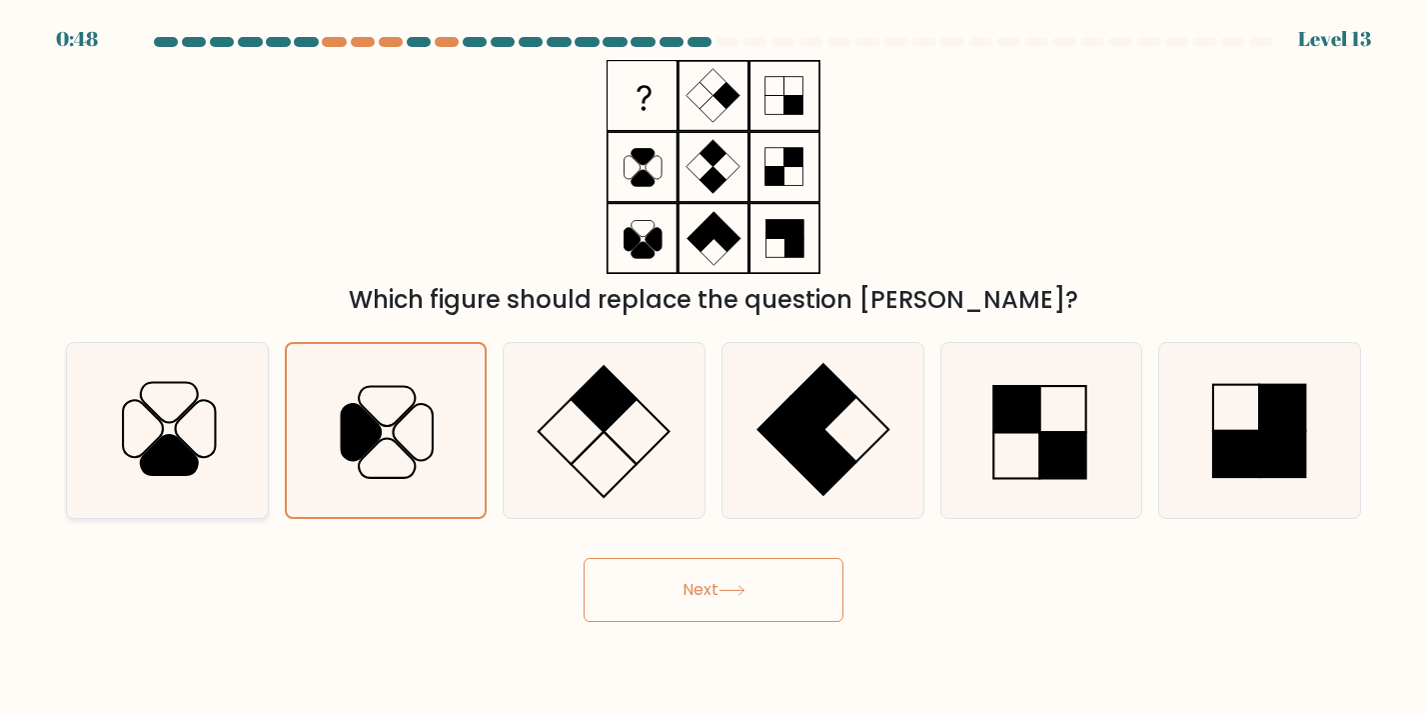
click at [195, 432] on icon at bounding box center [167, 430] width 175 height 175
click at [714, 367] on input "a." at bounding box center [714, 362] width 1 height 10
radio input "true"
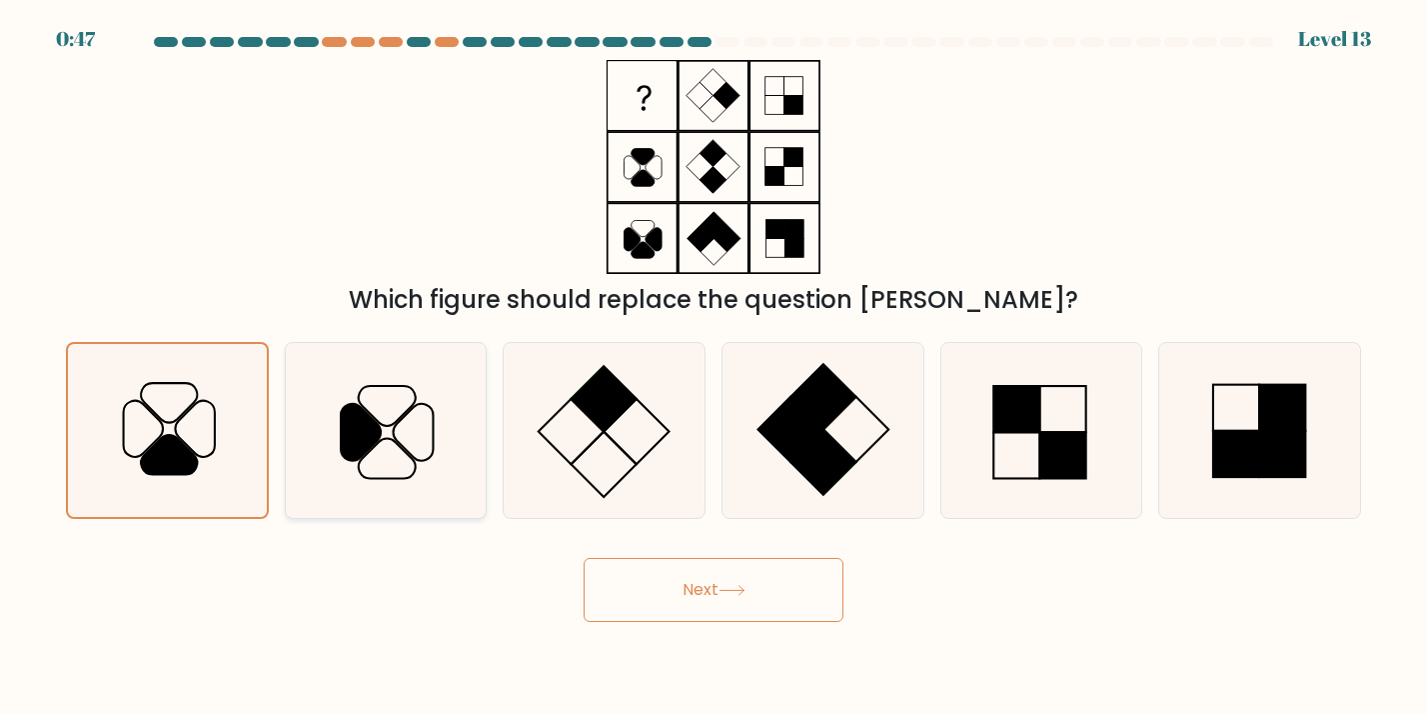
click at [312, 437] on icon at bounding box center [385, 430] width 175 height 175
click at [714, 367] on input "b." at bounding box center [714, 362] width 1 height 10
radio input "true"
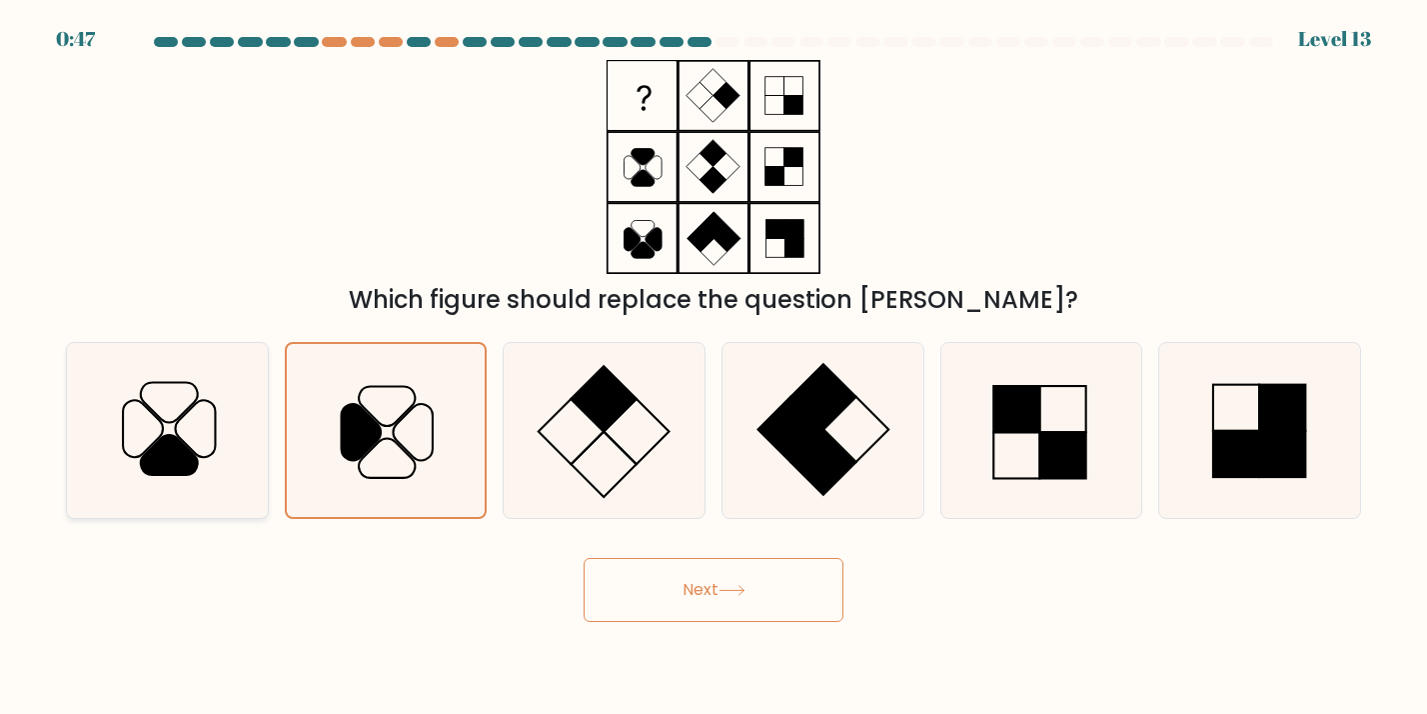
click at [155, 437] on icon at bounding box center [167, 430] width 175 height 175
click at [714, 367] on input "a." at bounding box center [714, 362] width 1 height 10
radio input "true"
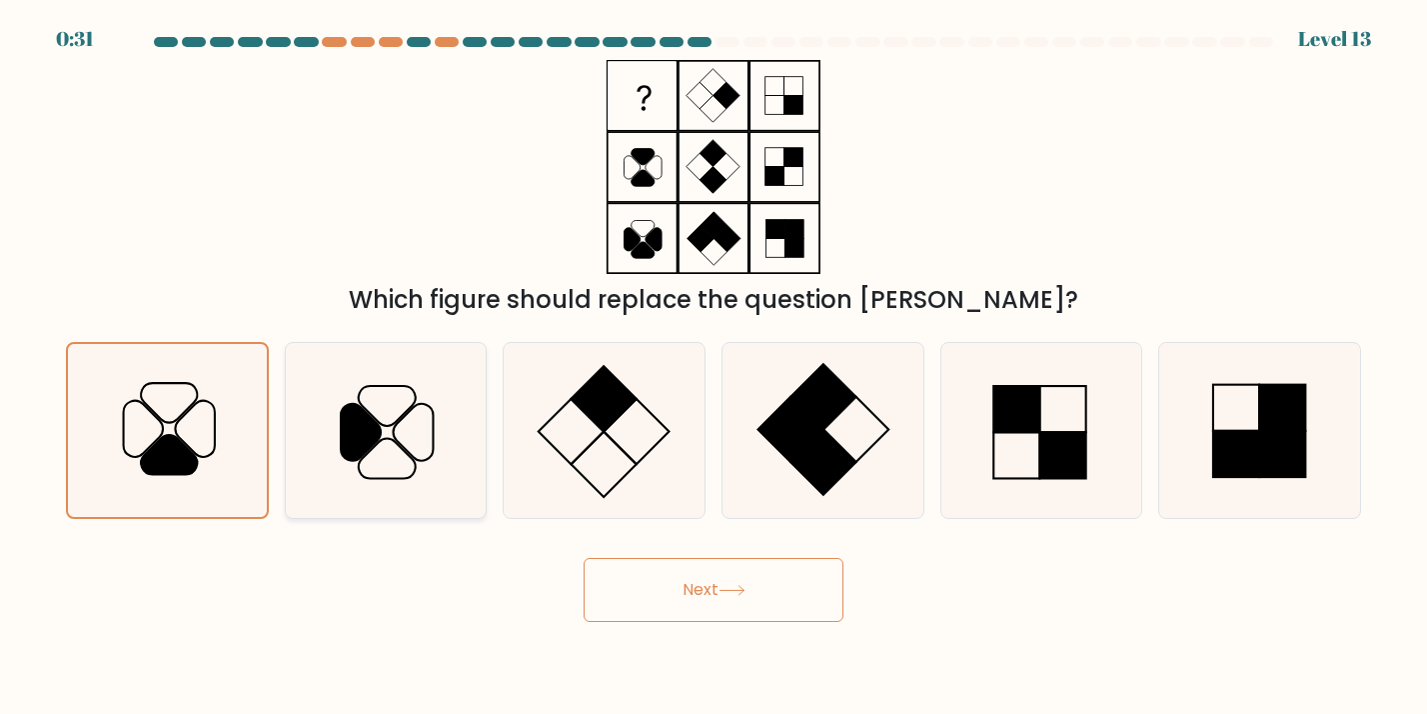
click at [430, 415] on icon at bounding box center [385, 430] width 175 height 175
click at [714, 367] on input "b." at bounding box center [714, 362] width 1 height 10
radio input "true"
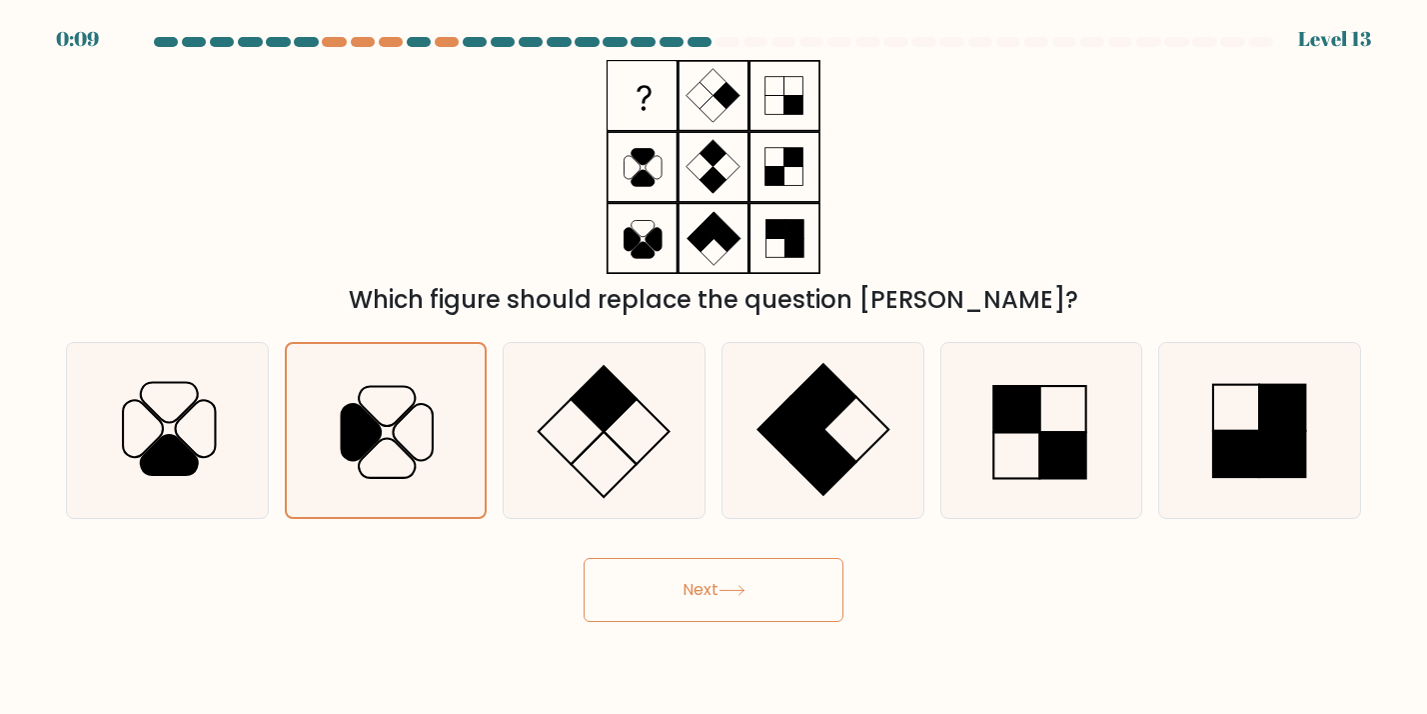
click at [673, 597] on button "Next" at bounding box center [714, 590] width 260 height 64
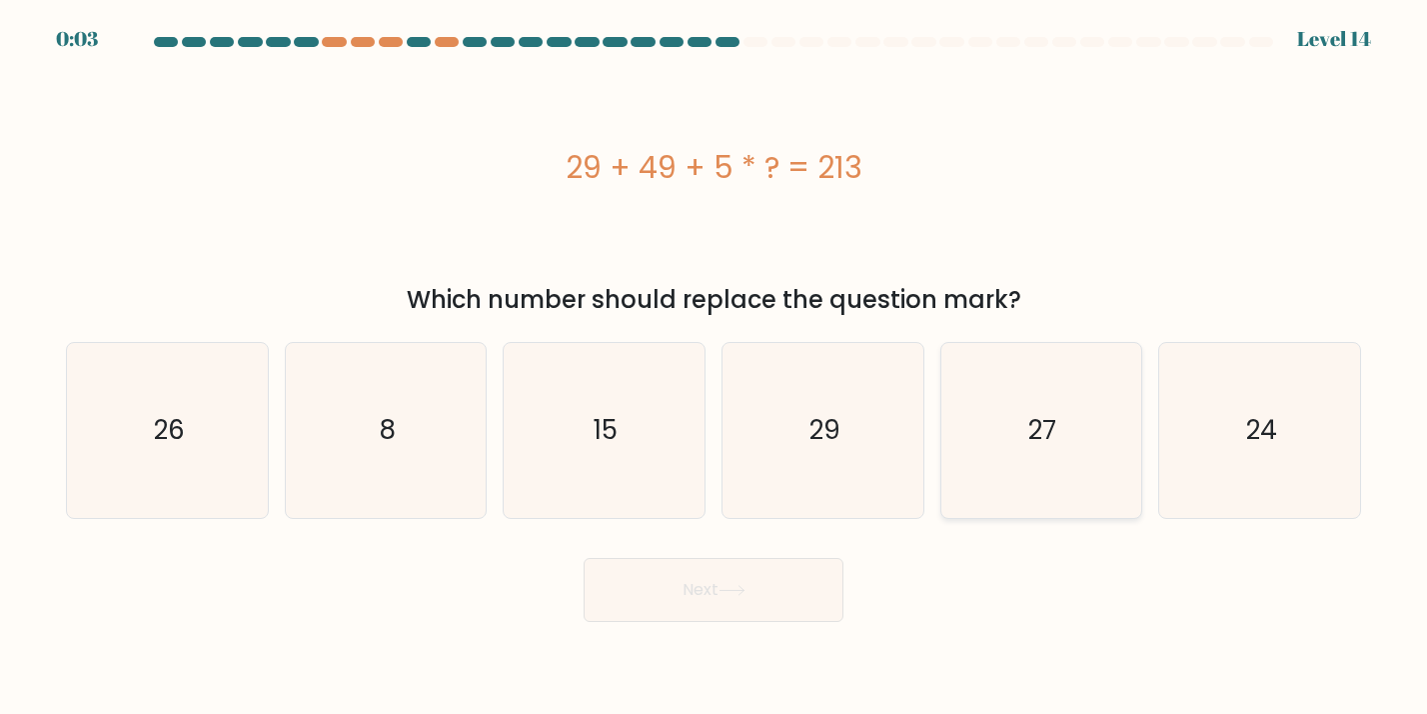
click at [976, 361] on icon "27" at bounding box center [1040, 430] width 175 height 175
click at [715, 361] on input "e. 27" at bounding box center [714, 362] width 1 height 10
radio input "true"
click at [799, 612] on button "Next" at bounding box center [714, 590] width 260 height 64
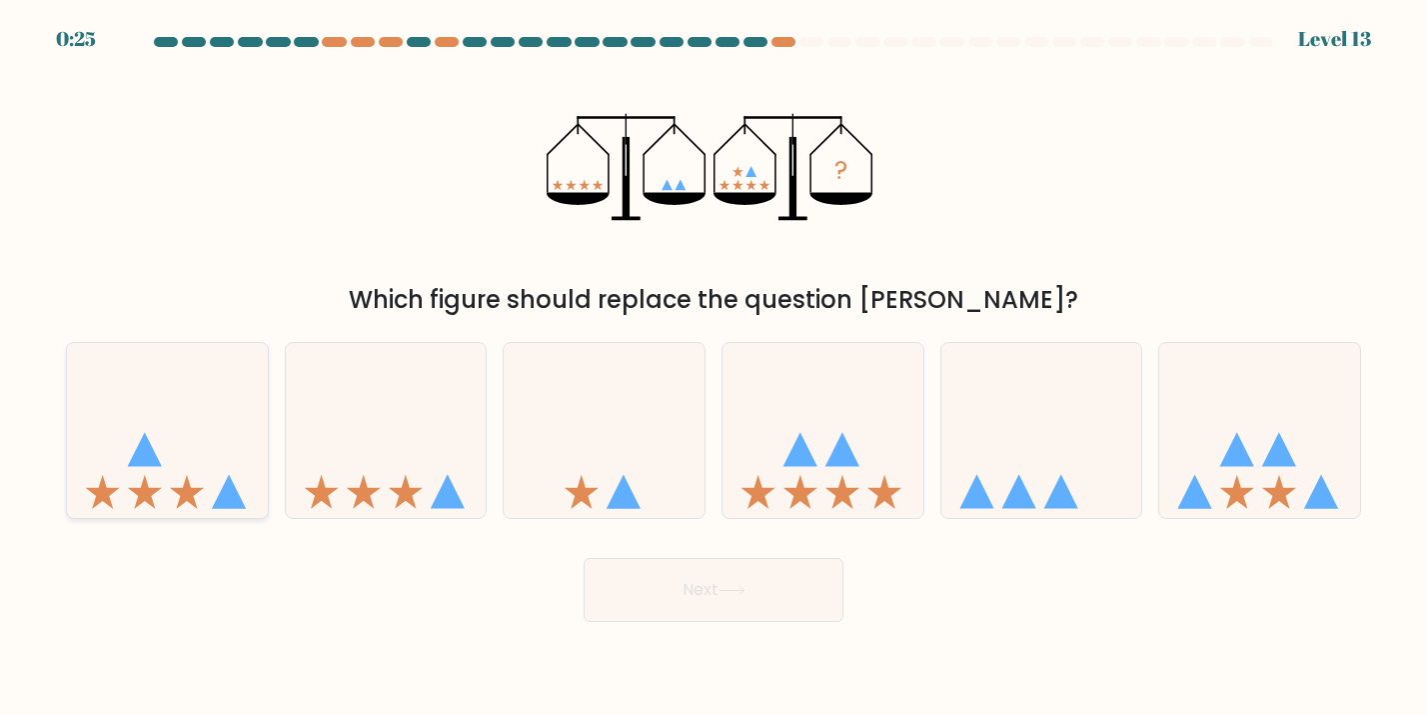
click at [220, 458] on icon at bounding box center [167, 431] width 201 height 166
click at [714, 367] on input "a." at bounding box center [714, 362] width 1 height 10
radio input "true"
click at [690, 575] on button "Next" at bounding box center [714, 590] width 260 height 64
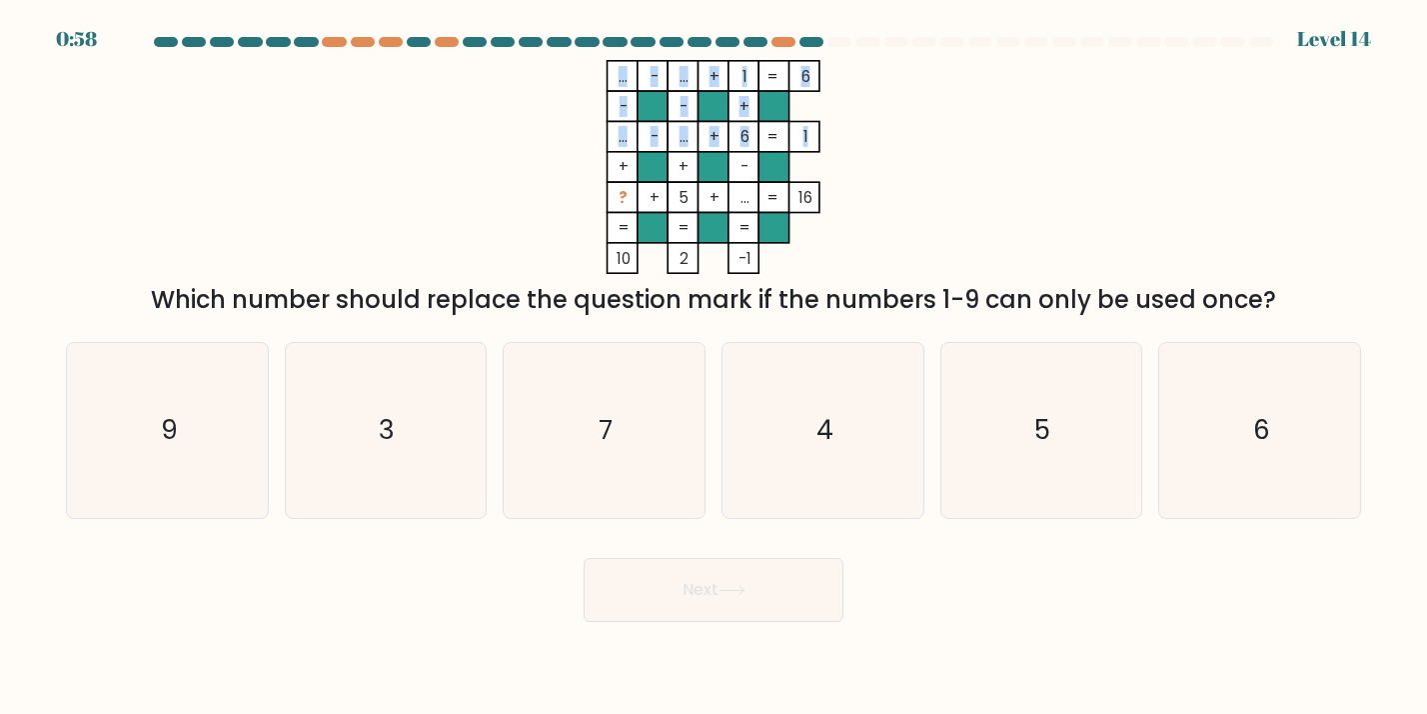
drag, startPoint x: 805, startPoint y: 142, endPoint x: 818, endPoint y: 144, distance: 13.1
click at [818, 144] on icon "... - ... + 1 6 - - + ... - ... + 6 1 + + - ? + 5 + ... = 16 = = = = 10 2 -1 =" at bounding box center [714, 167] width 600 height 214
click at [862, 148] on icon "... - ... + 1 6 - - + ... - ... + 6 1 + + - ? + 5 + ... = 16 = = = = 10 2 -1 =" at bounding box center [714, 167] width 600 height 214
click at [407, 404] on icon "3" at bounding box center [385, 430] width 175 height 175
click at [714, 367] on input "b. 3" at bounding box center [714, 362] width 1 height 10
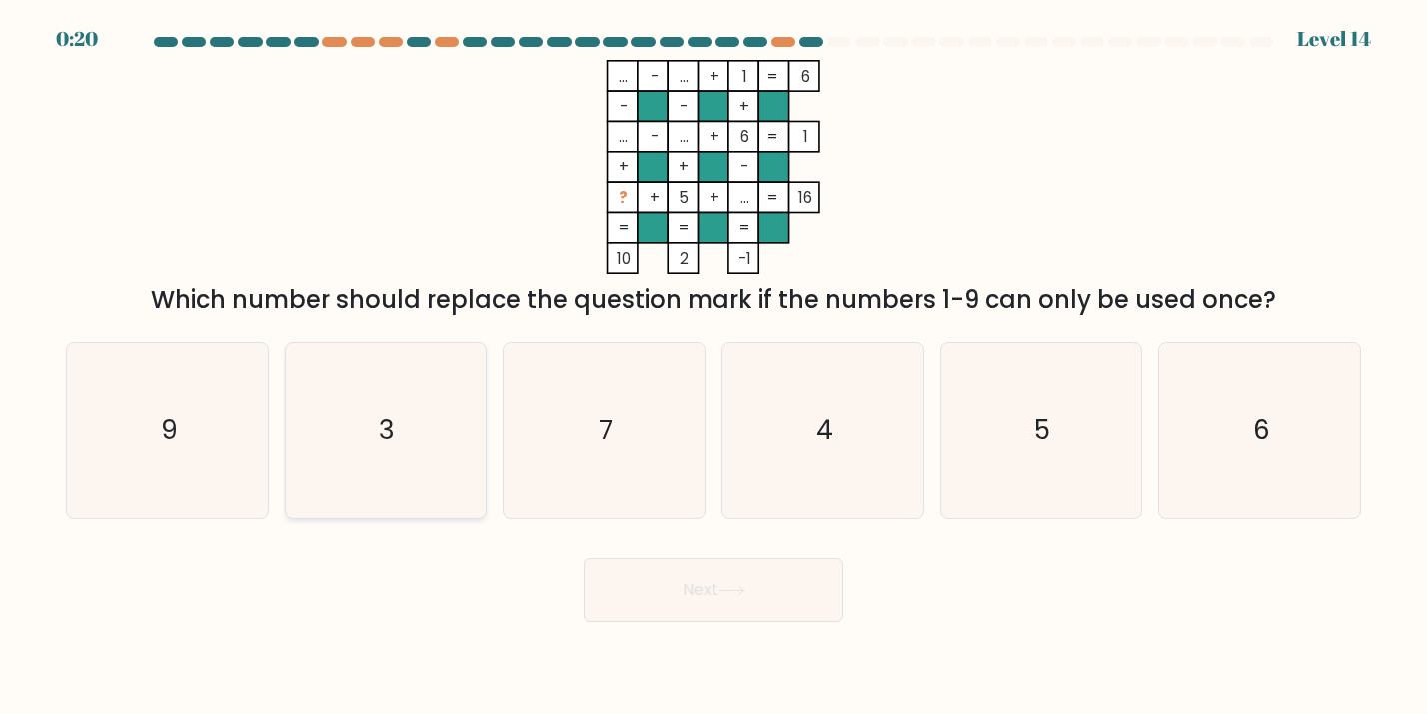
radio input "true"
click at [735, 603] on button "Next" at bounding box center [714, 590] width 260 height 64
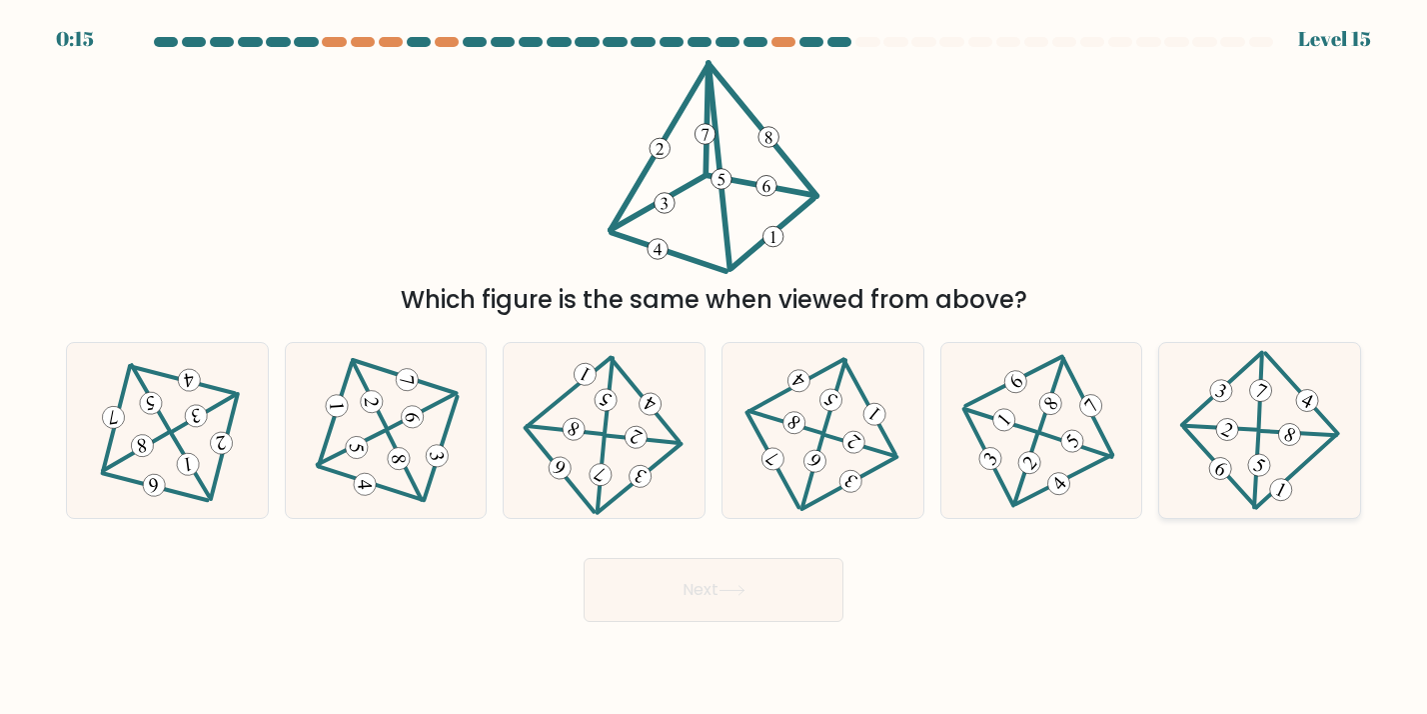
click at [1218, 384] on 588 at bounding box center [1221, 391] width 30 height 30
click at [715, 367] on input "f." at bounding box center [714, 362] width 1 height 10
radio input "true"
click at [696, 613] on button "Next" at bounding box center [714, 590] width 260 height 64
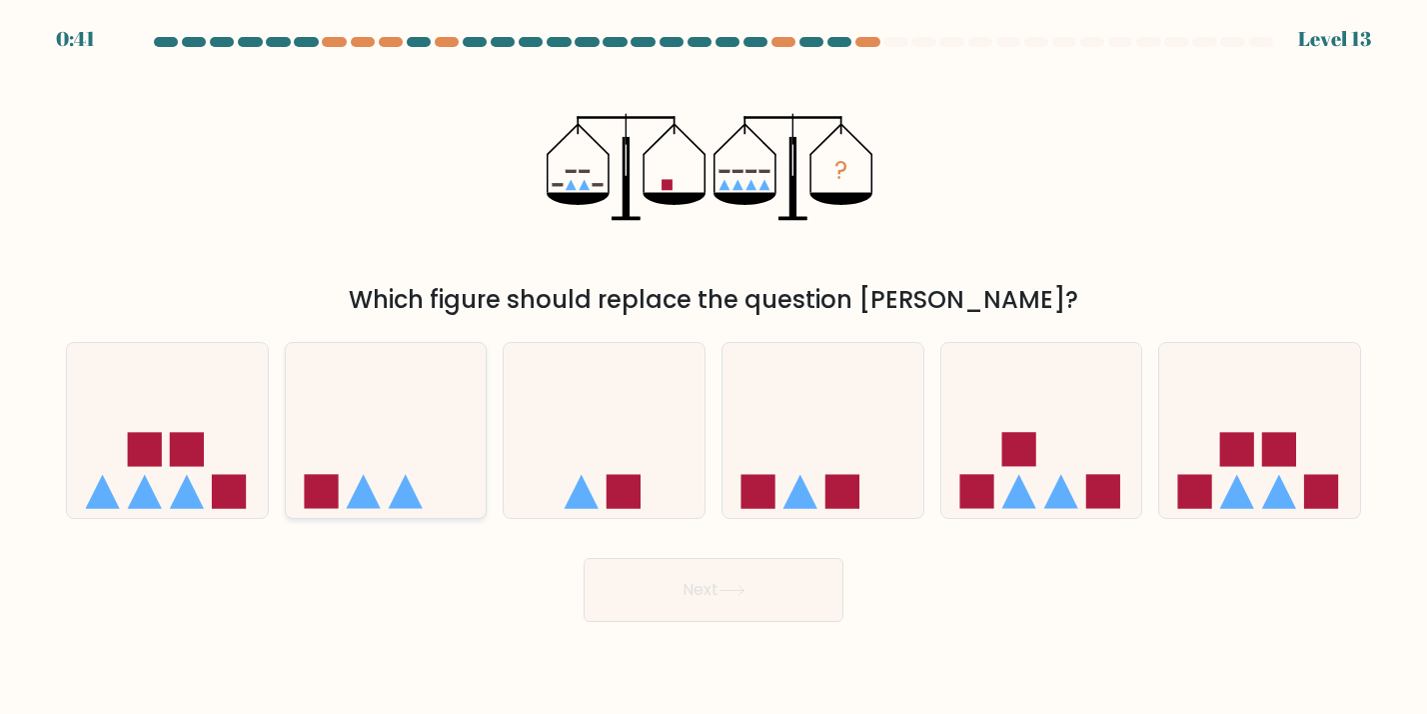
click at [449, 496] on icon at bounding box center [386, 431] width 201 height 166
click at [714, 367] on input "b." at bounding box center [714, 362] width 1 height 10
radio input "true"
click at [702, 606] on button "Next" at bounding box center [714, 590] width 260 height 64
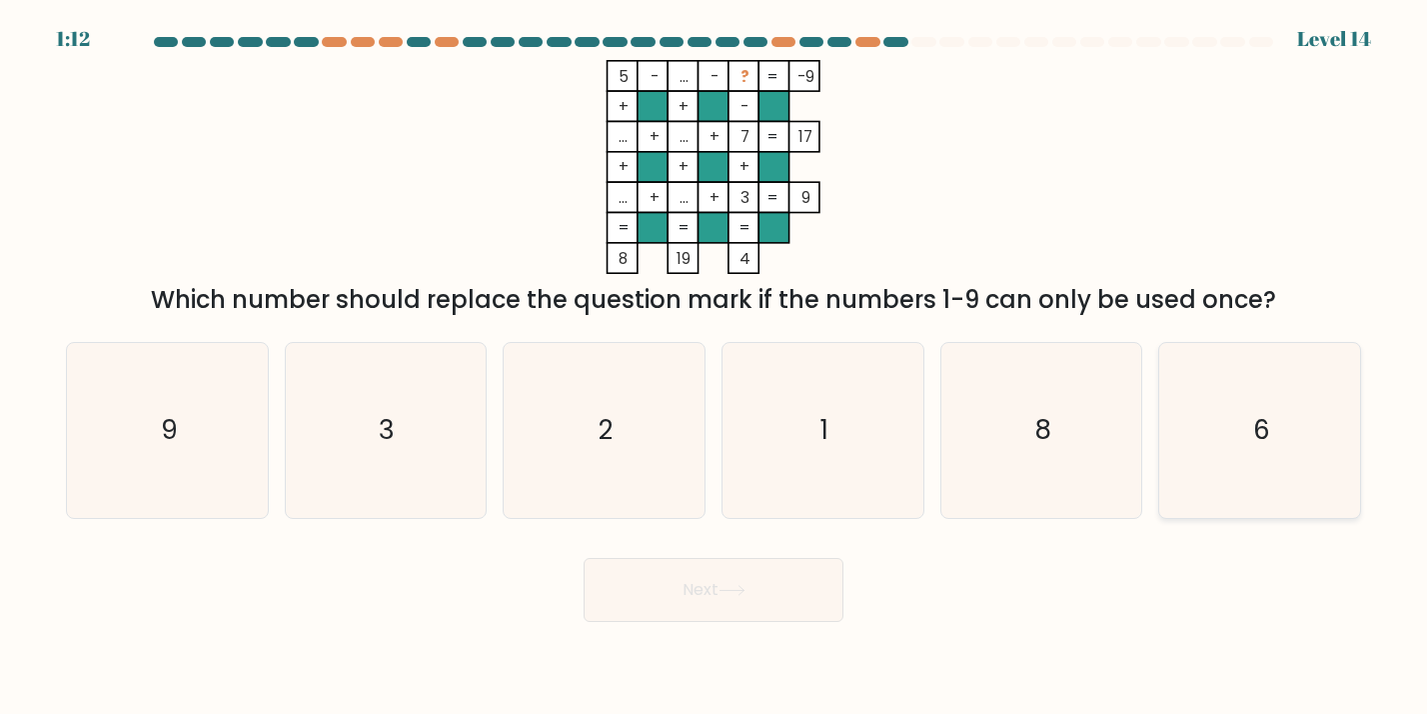
click at [1243, 419] on icon "6" at bounding box center [1259, 430] width 175 height 175
click at [715, 367] on input "f. 6" at bounding box center [714, 362] width 1 height 10
radio input "true"
click at [778, 602] on button "Next" at bounding box center [714, 590] width 260 height 64
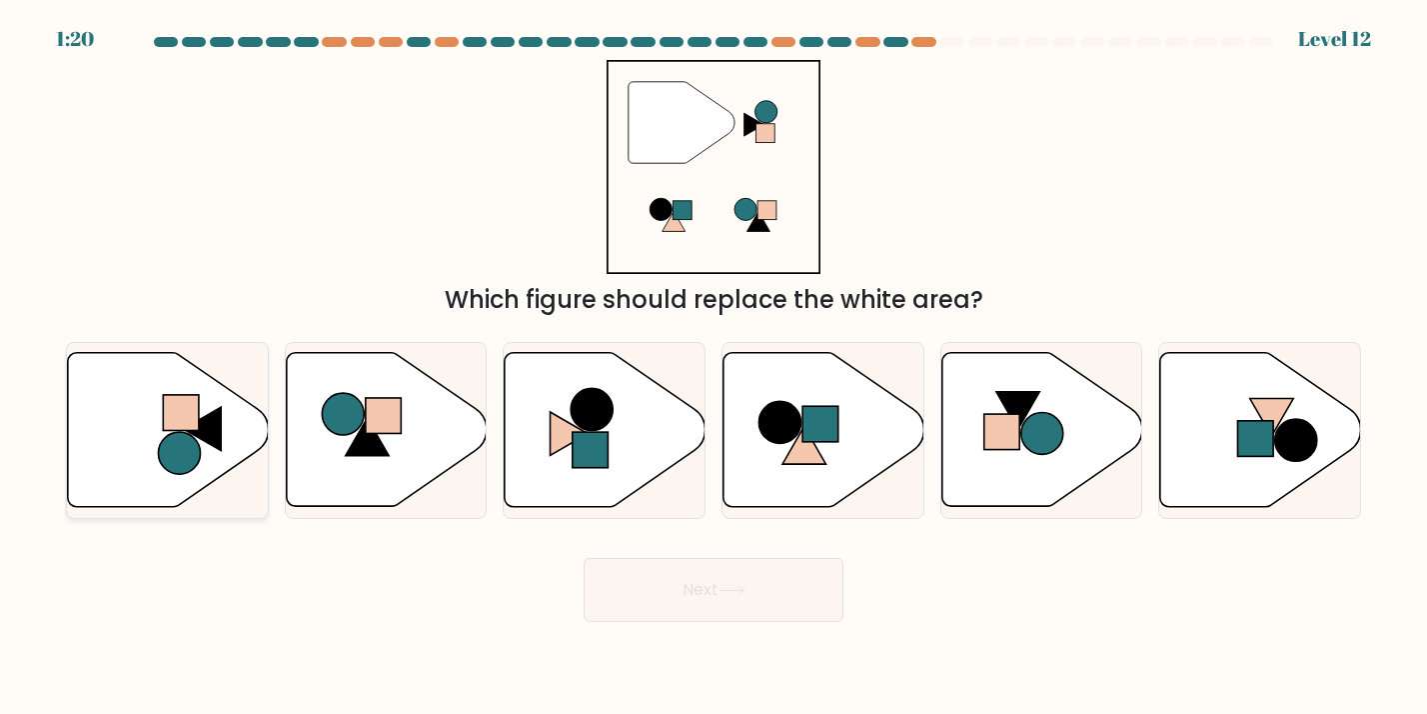
click at [210, 454] on icon at bounding box center [168, 430] width 201 height 154
click at [714, 367] on input "a." at bounding box center [714, 362] width 1 height 10
radio input "true"
click at [698, 581] on button "Next" at bounding box center [714, 590] width 260 height 64
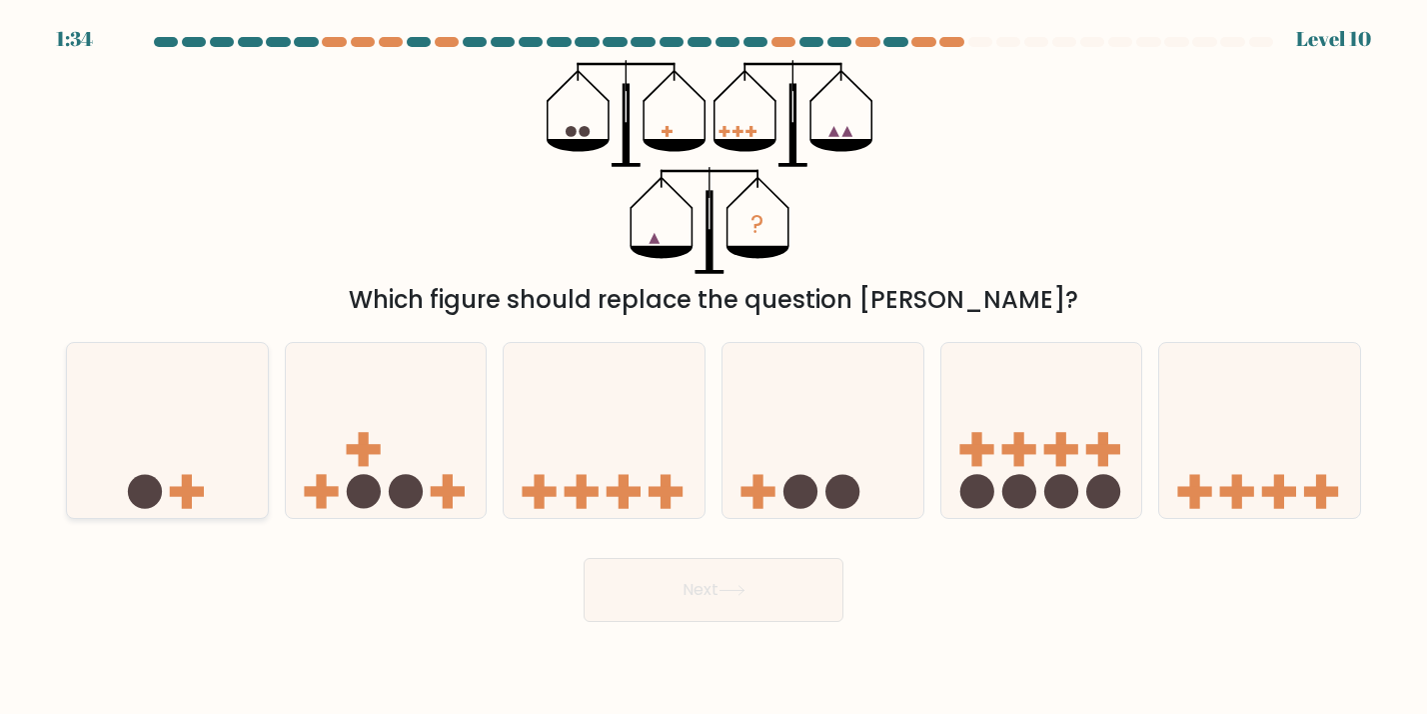
click at [165, 449] on icon at bounding box center [167, 431] width 201 height 166
click at [714, 367] on input "a." at bounding box center [714, 362] width 1 height 10
radio input "true"
click at [617, 595] on button "Next" at bounding box center [714, 590] width 260 height 64
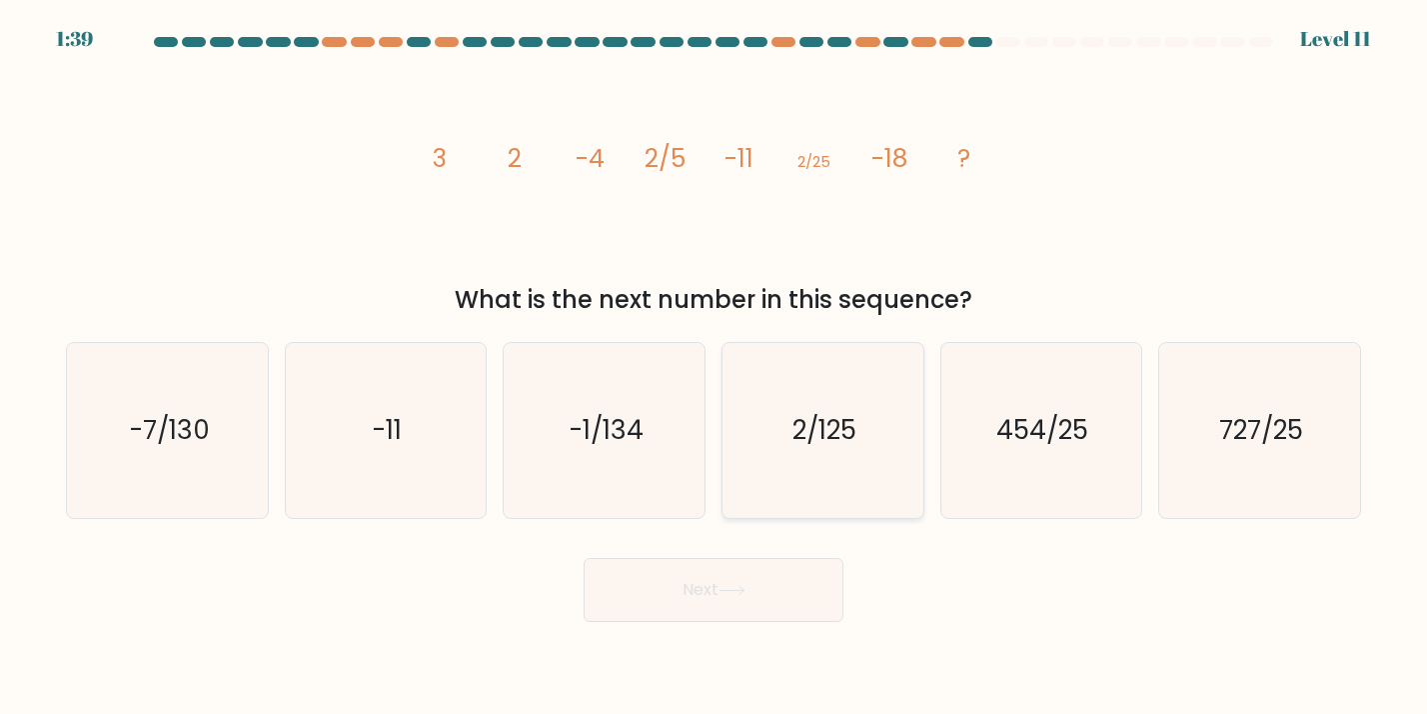
click at [864, 419] on icon "2/125" at bounding box center [823, 430] width 175 height 175
click at [715, 367] on input "d. 2/125" at bounding box center [714, 362] width 1 height 10
radio input "true"
click at [788, 587] on button "Next" at bounding box center [714, 590] width 260 height 64
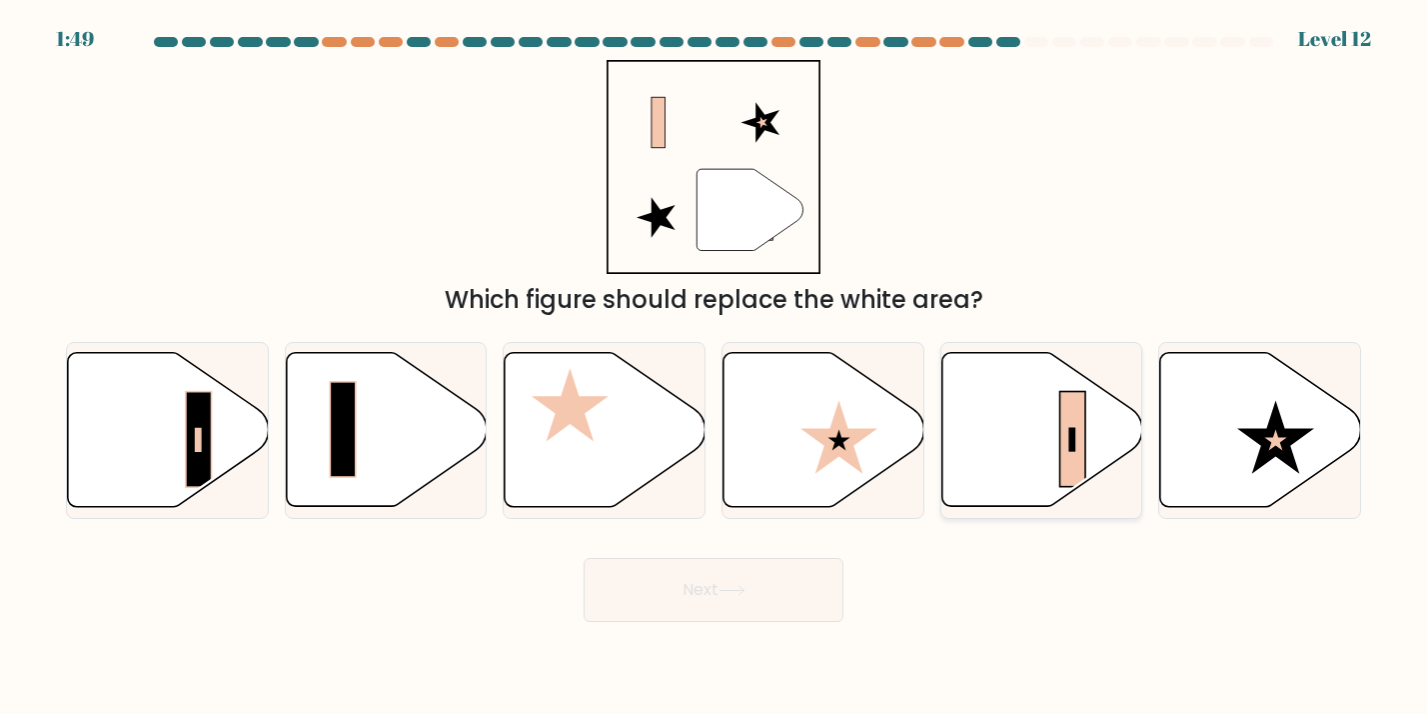
click at [1036, 453] on icon at bounding box center [1041, 430] width 201 height 154
click at [715, 367] on input "e." at bounding box center [714, 362] width 1 height 10
radio input "true"
click at [807, 585] on button "Next" at bounding box center [714, 590] width 260 height 64
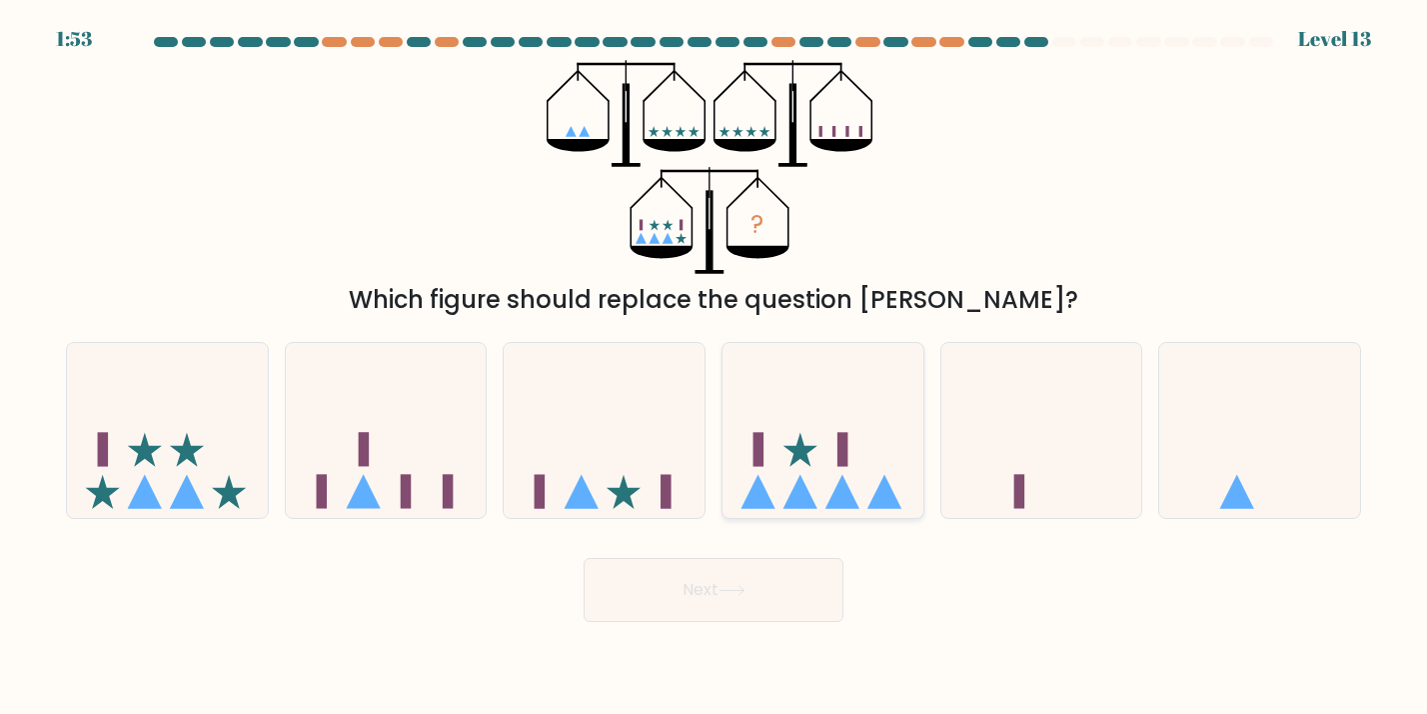
click at [819, 456] on icon at bounding box center [823, 431] width 201 height 166
click at [715, 367] on input "d." at bounding box center [714, 362] width 1 height 10
radio input "true"
click at [763, 589] on button "Next" at bounding box center [714, 590] width 260 height 64
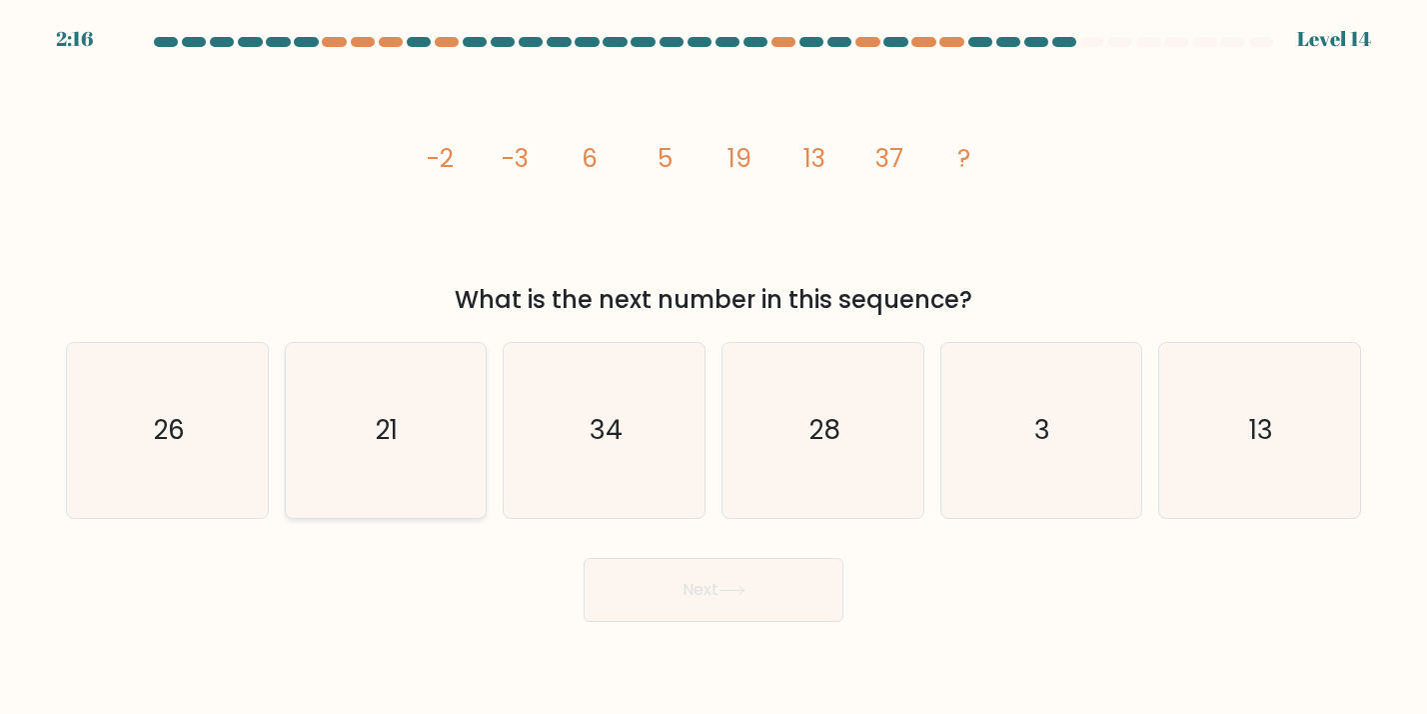
click at [393, 446] on text "21" at bounding box center [388, 431] width 22 height 36
click at [714, 367] on input "b. 21" at bounding box center [714, 362] width 1 height 10
radio input "true"
click at [689, 625] on body "2:15 Level 14" at bounding box center [713, 357] width 1427 height 714
click at [686, 608] on button "Next" at bounding box center [714, 590] width 260 height 64
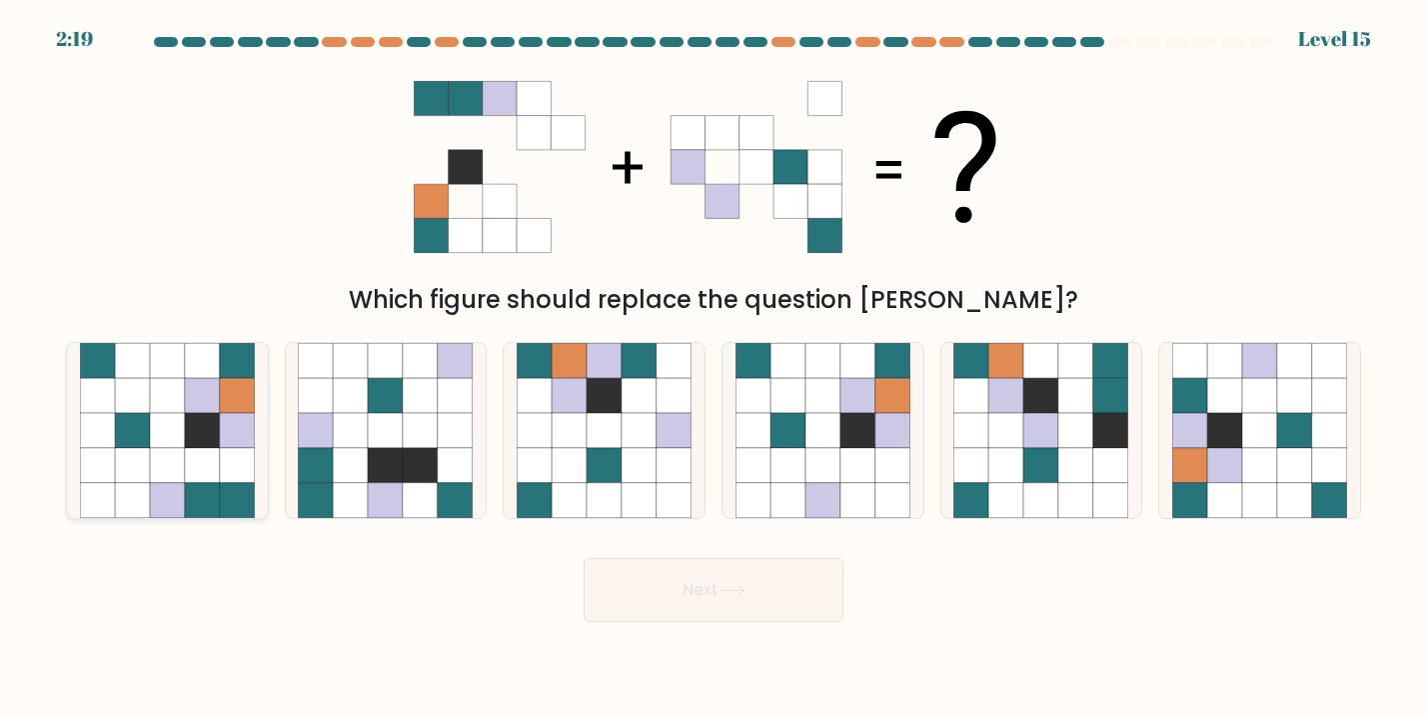
click at [194, 496] on icon at bounding box center [202, 500] width 35 height 35
click at [714, 367] on input "a." at bounding box center [714, 362] width 1 height 10
radio input "true"
click at [388, 510] on icon at bounding box center [386, 500] width 35 height 35
click at [714, 367] on input "b." at bounding box center [714, 362] width 1 height 10
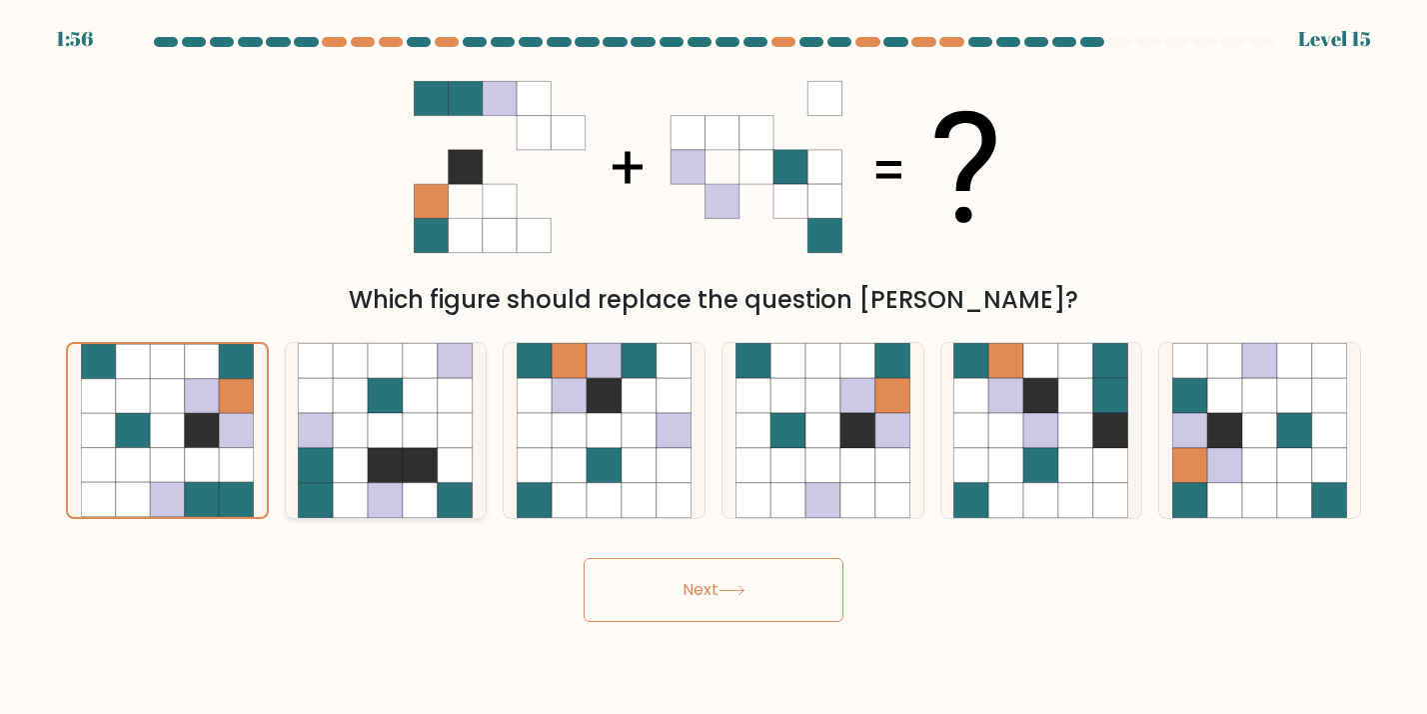
radio input "true"
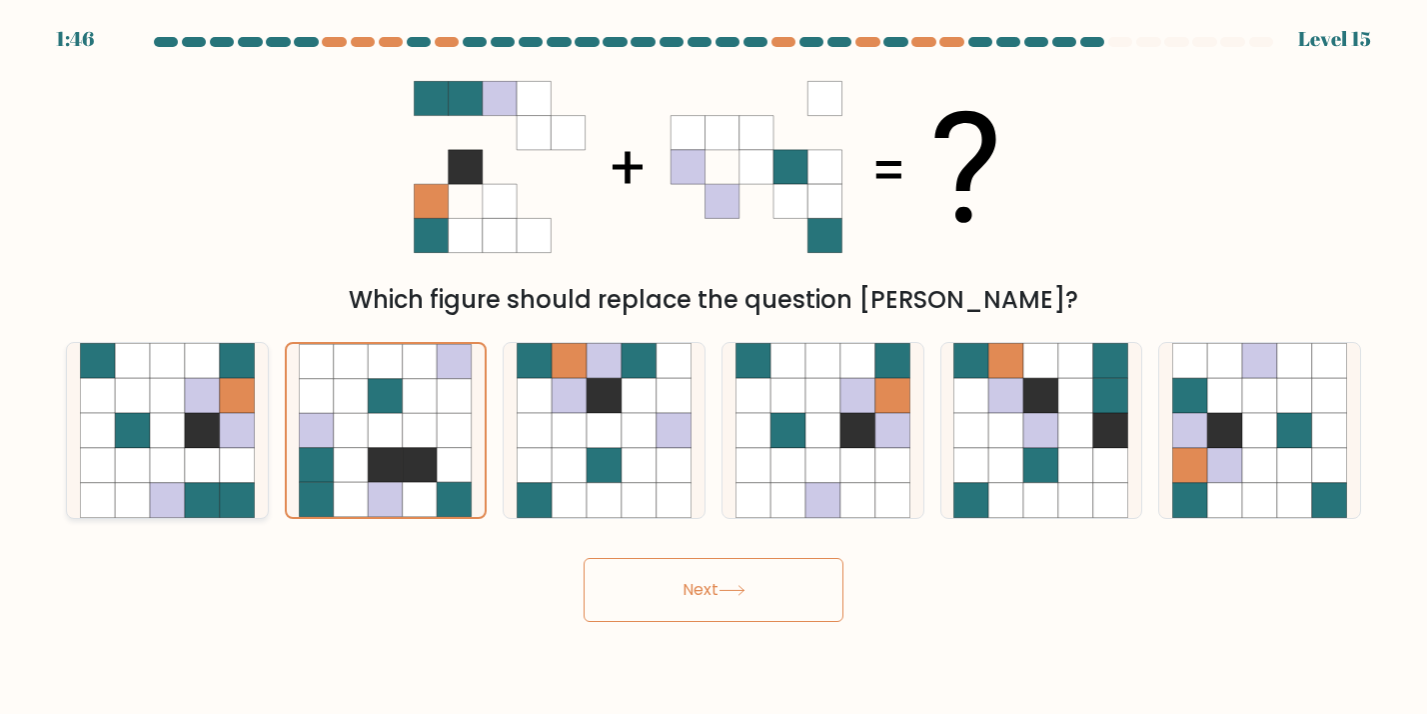
click at [216, 473] on icon at bounding box center [202, 465] width 35 height 35
click at [714, 367] on input "a." at bounding box center [714, 362] width 1 height 10
radio input "true"
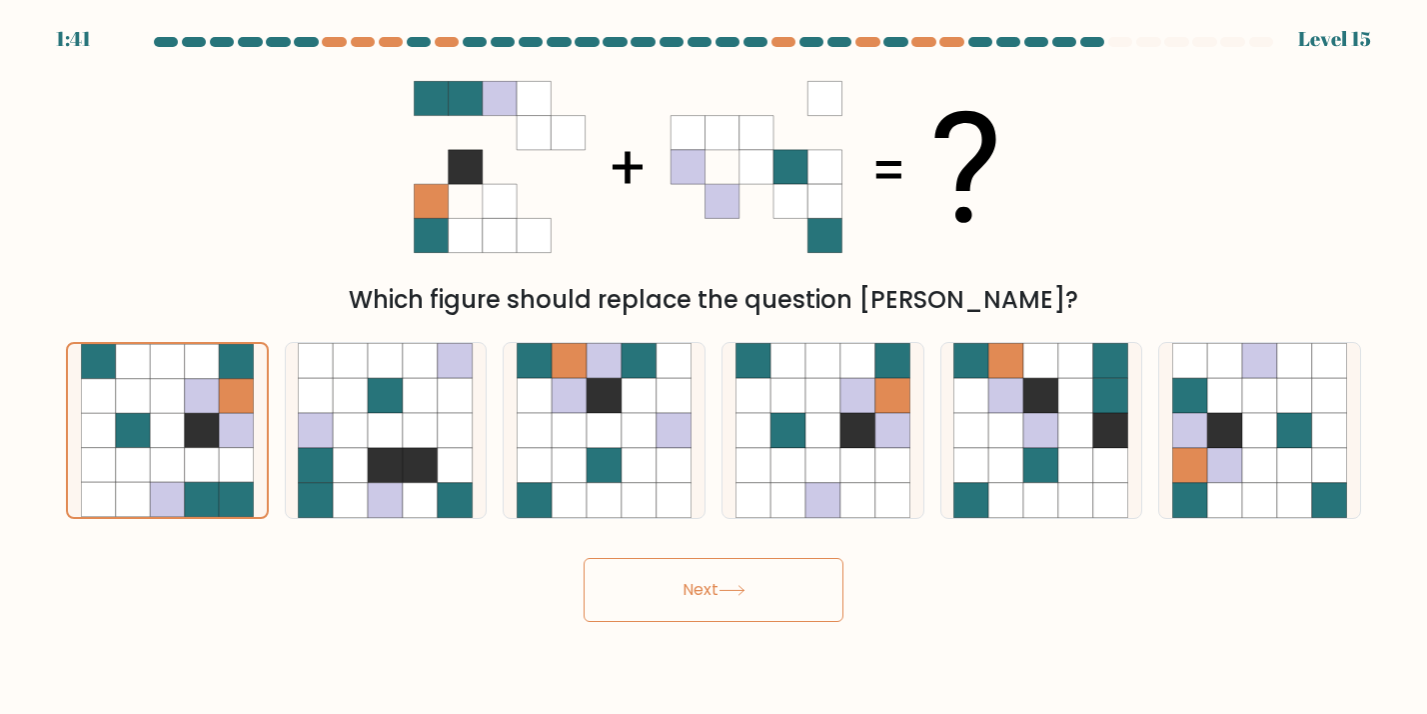
click at [650, 575] on button "Next" at bounding box center [714, 590] width 260 height 64
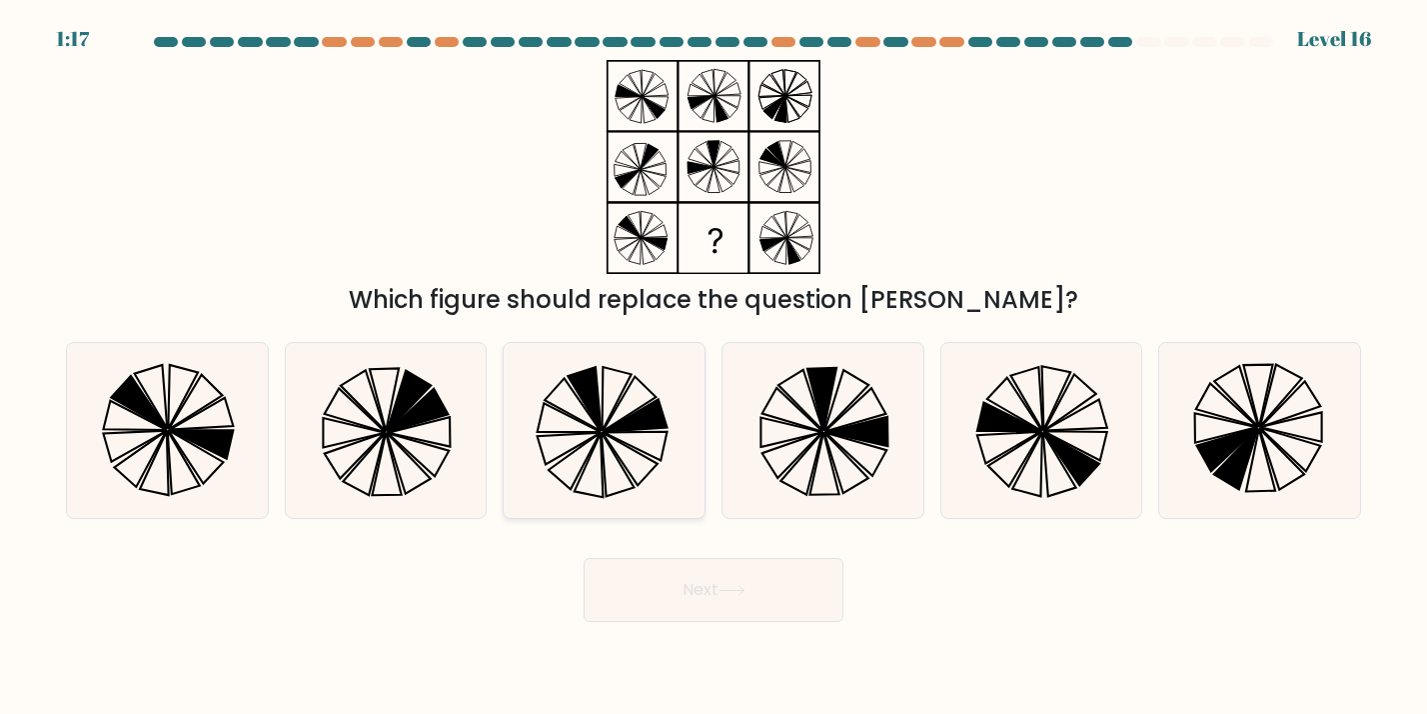
click at [584, 401] on icon at bounding box center [584, 399] width 33 height 64
click at [714, 367] on input "c." at bounding box center [714, 362] width 1 height 10
radio input "true"
click at [696, 597] on button "Next" at bounding box center [714, 590] width 260 height 64
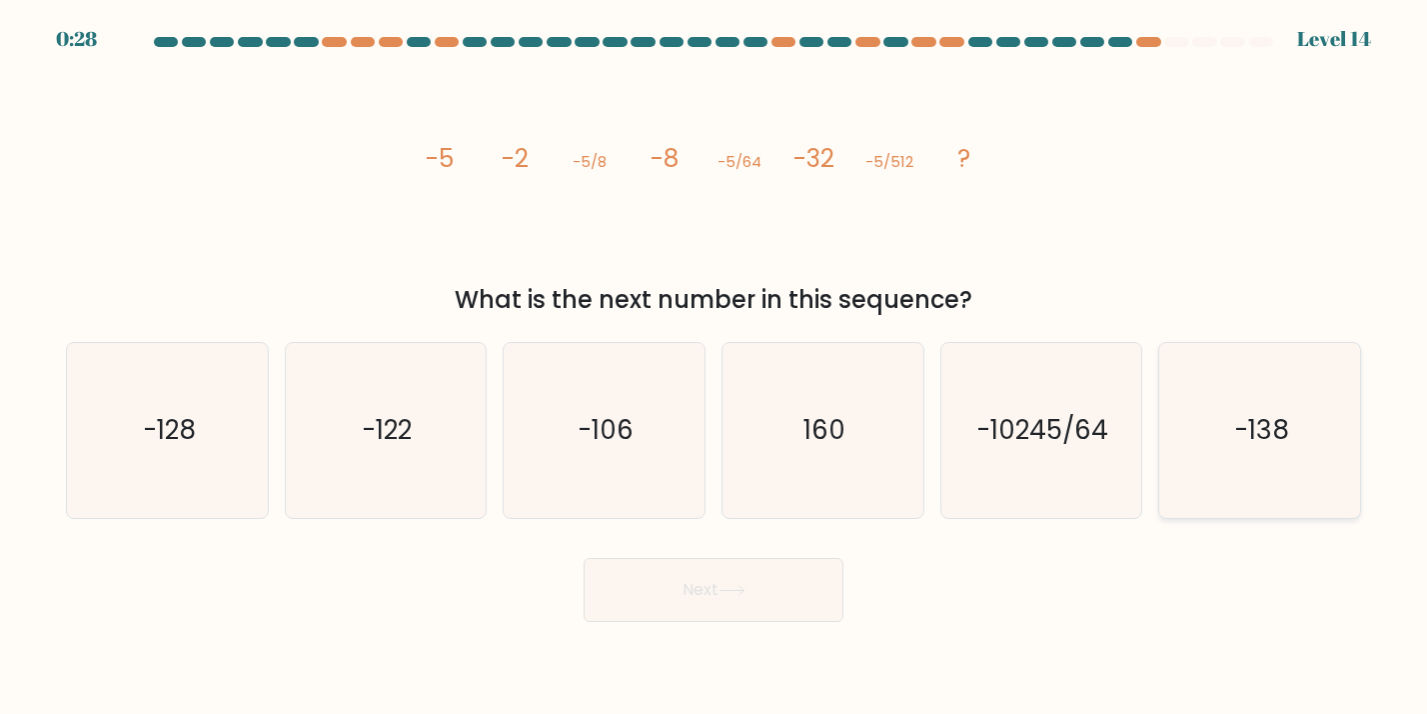
click at [1299, 381] on icon "-138" at bounding box center [1259, 430] width 175 height 175
click at [715, 367] on input "f. -138" at bounding box center [714, 362] width 1 height 10
radio input "true"
click at [769, 571] on button "Next" at bounding box center [714, 590] width 260 height 64
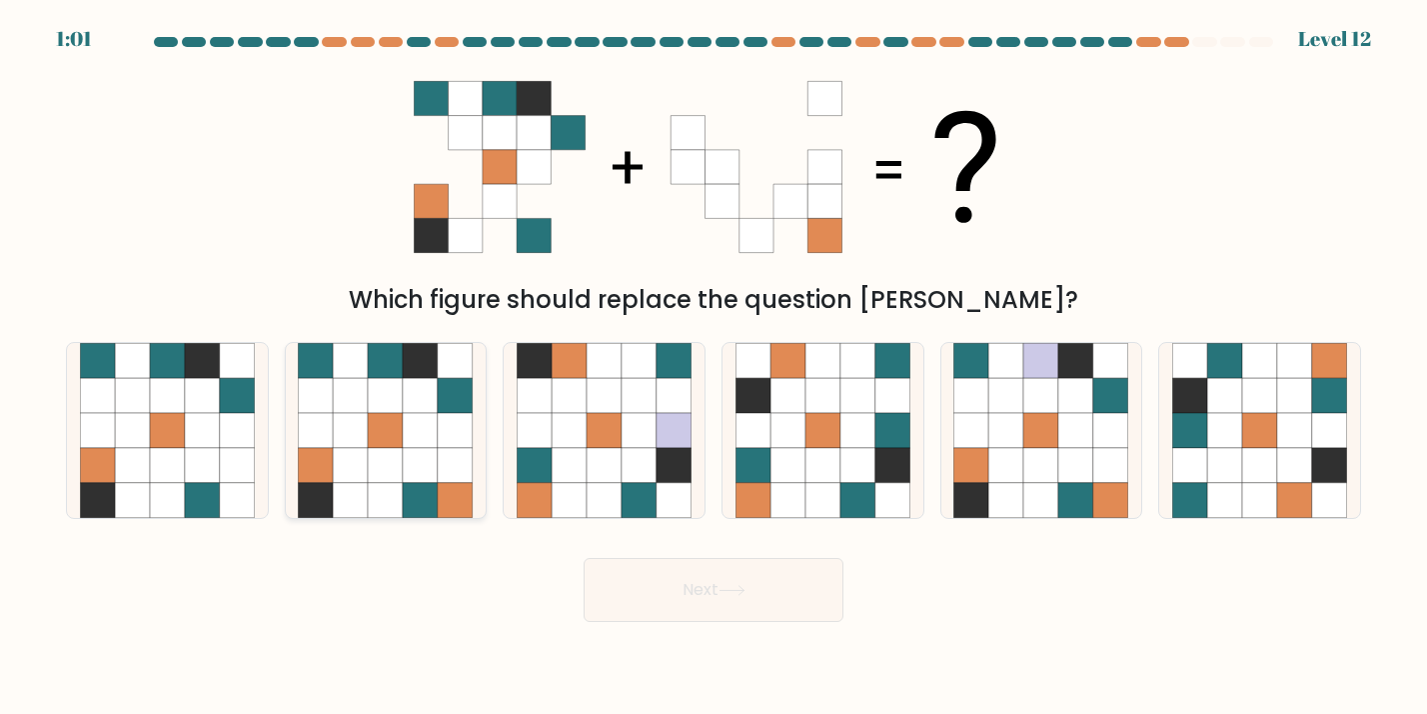
click at [377, 470] on icon at bounding box center [386, 465] width 35 height 35
click at [714, 367] on input "b." at bounding box center [714, 362] width 1 height 10
radio input "true"
click at [680, 634] on body "0:59 Level 12" at bounding box center [713, 357] width 1427 height 714
click at [680, 616] on button "Next" at bounding box center [714, 590] width 260 height 64
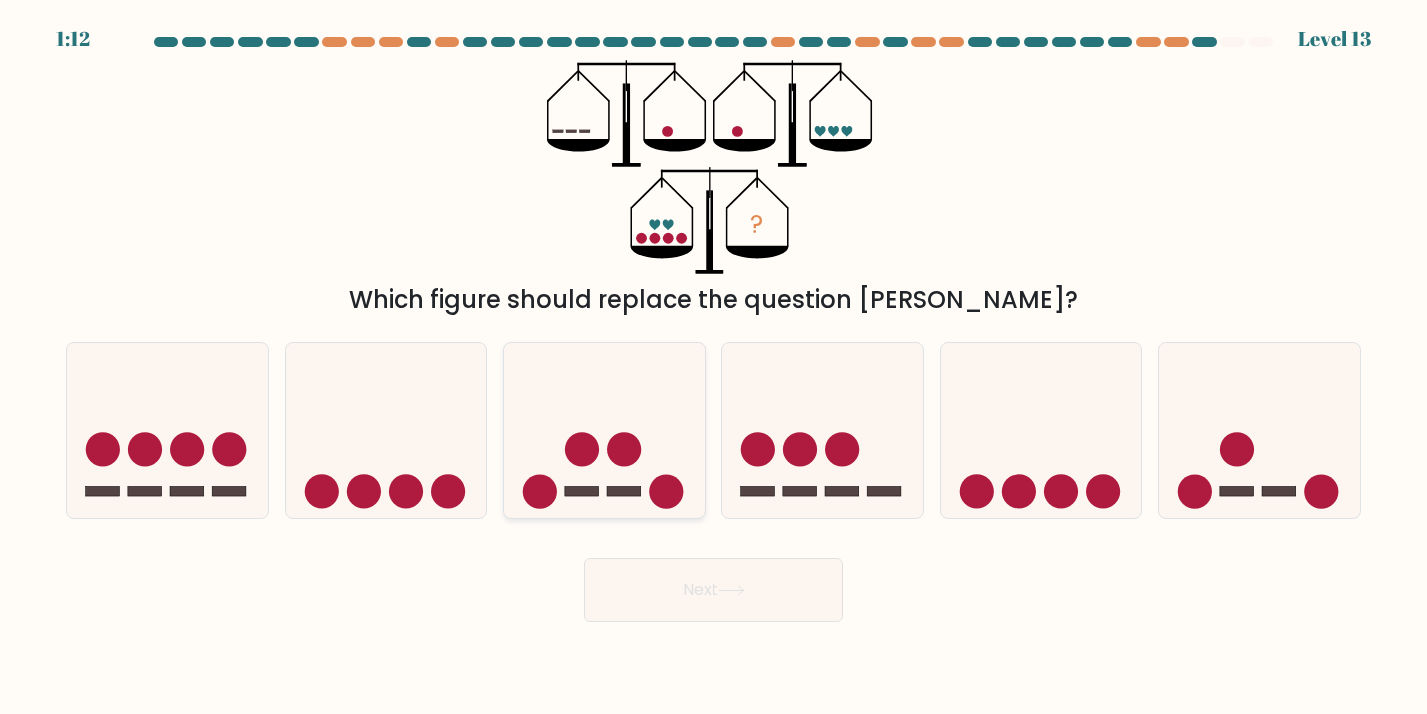
click at [582, 449] on circle at bounding box center [582, 449] width 34 height 34
click at [714, 367] on input "c." at bounding box center [714, 362] width 1 height 10
radio input "true"
click at [683, 603] on button "Next" at bounding box center [714, 590] width 260 height 64
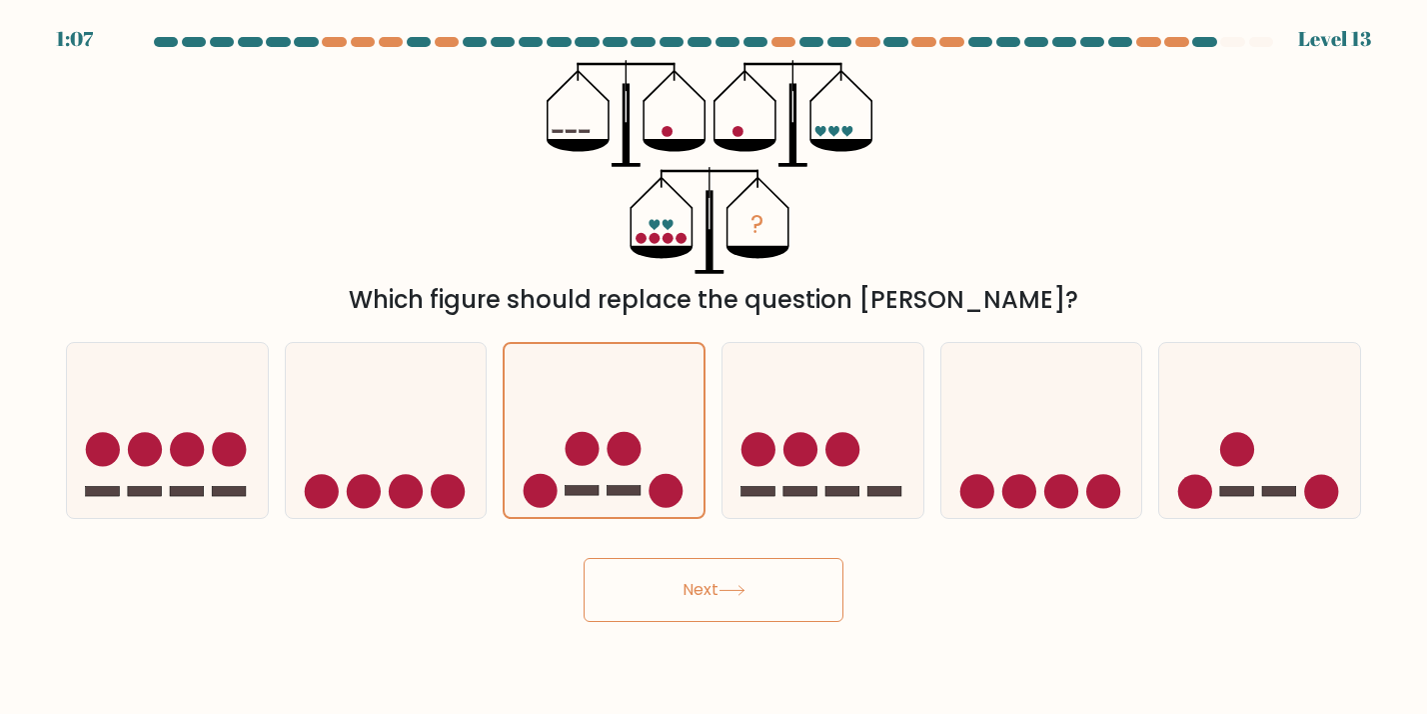
click at [722, 603] on button "Next" at bounding box center [714, 590] width 260 height 64
click at [673, 671] on body "1:06 Level 13" at bounding box center [713, 357] width 1427 height 714
click at [673, 605] on button "Next" at bounding box center [714, 590] width 260 height 64
click at [674, 604] on button "Next" at bounding box center [714, 590] width 260 height 64
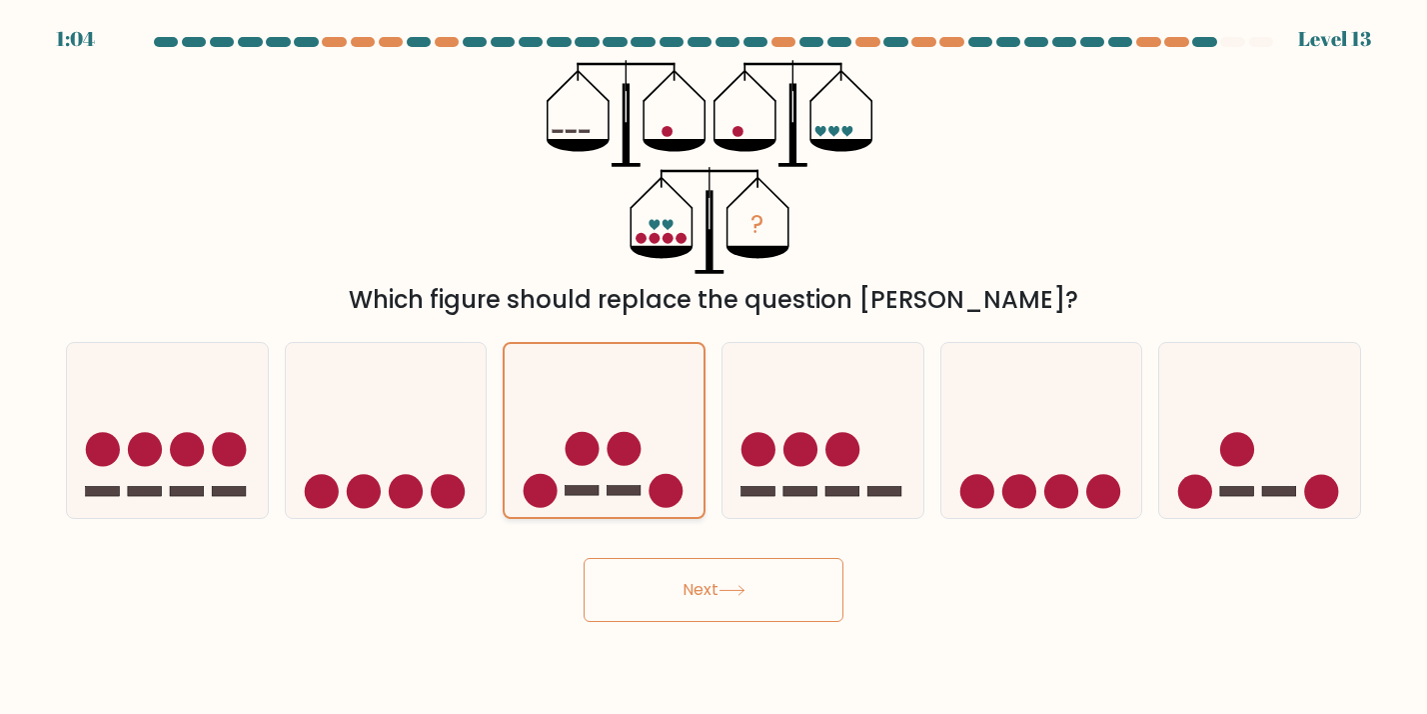
click at [614, 470] on icon at bounding box center [604, 430] width 199 height 165
click at [714, 367] on input "c." at bounding box center [714, 362] width 1 height 10
click at [628, 583] on button "Next" at bounding box center [714, 590] width 260 height 64
click at [630, 584] on button "Next" at bounding box center [714, 590] width 260 height 64
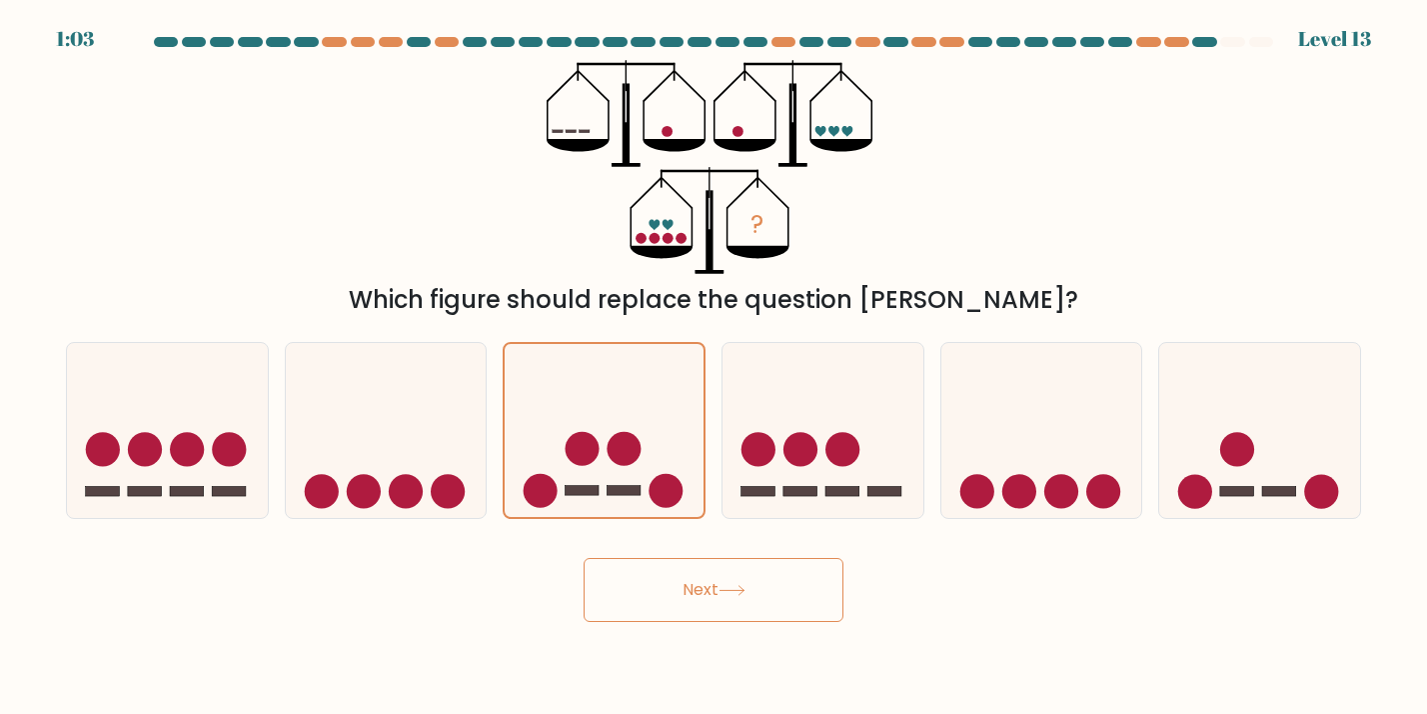
click at [630, 584] on button "Next" at bounding box center [714, 590] width 260 height 64
click at [630, 517] on div at bounding box center [604, 430] width 203 height 177
click at [714, 367] on input "c." at bounding box center [714, 362] width 1 height 10
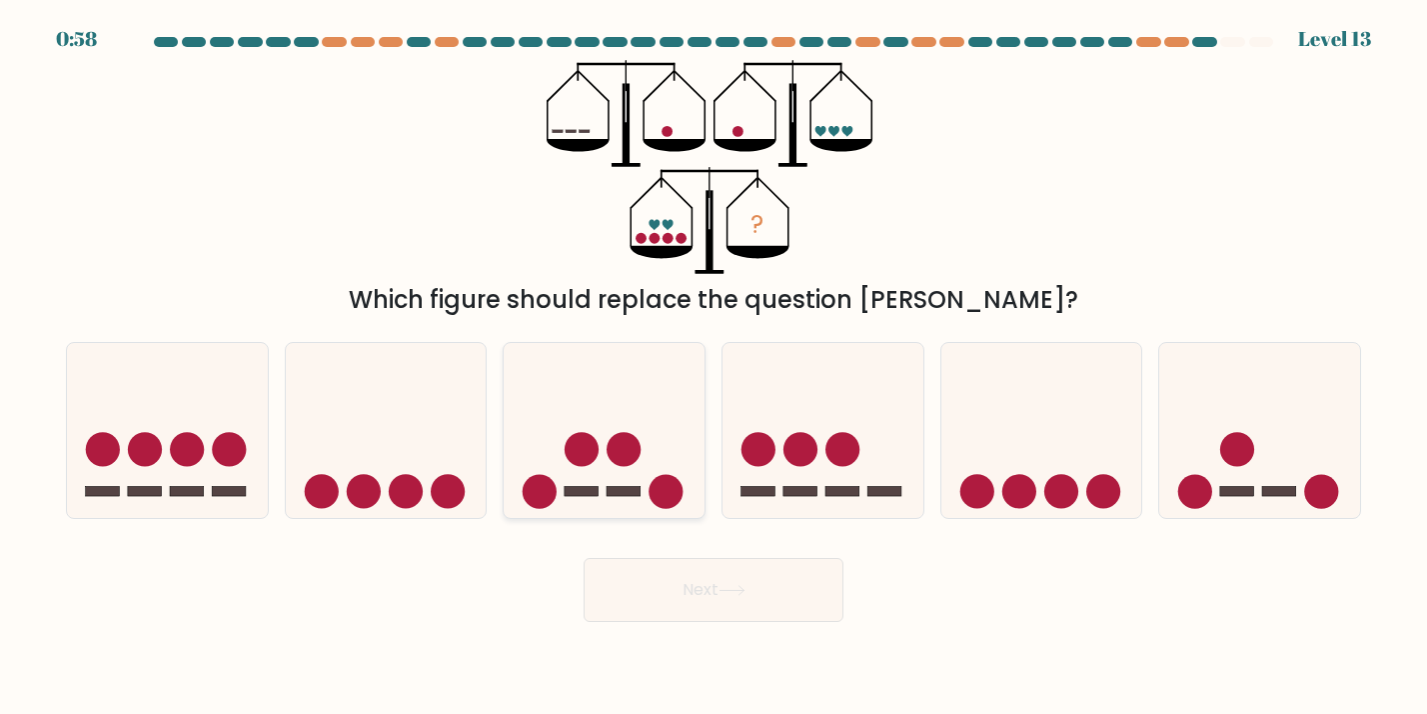
click at [609, 412] on icon at bounding box center [604, 431] width 201 height 166
click at [714, 367] on input "c." at bounding box center [714, 362] width 1 height 10
radio input "true"
click at [746, 601] on button "Next" at bounding box center [714, 590] width 260 height 64
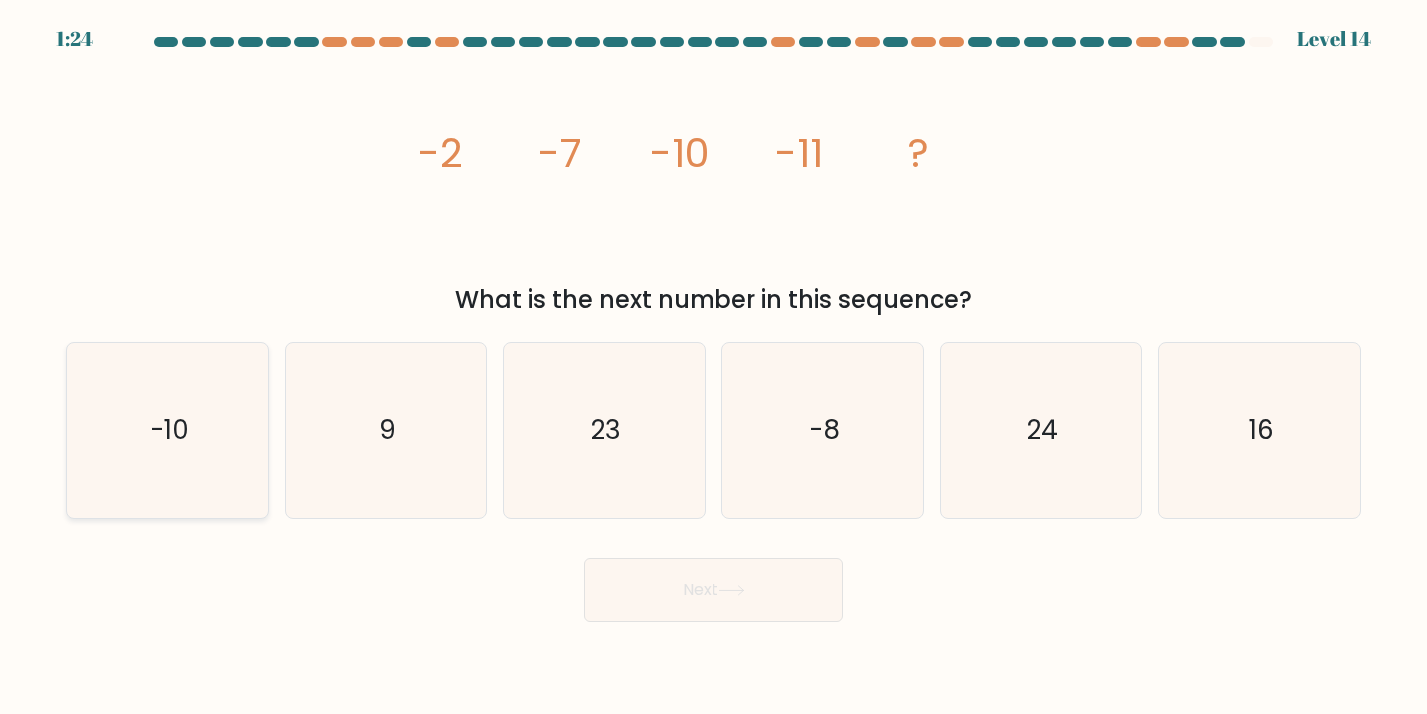
click at [196, 494] on icon "-10" at bounding box center [167, 430] width 175 height 175
click at [714, 367] on input "a. -10" at bounding box center [714, 362] width 1 height 10
radio input "true"
click at [642, 593] on button "Next" at bounding box center [714, 590] width 260 height 64
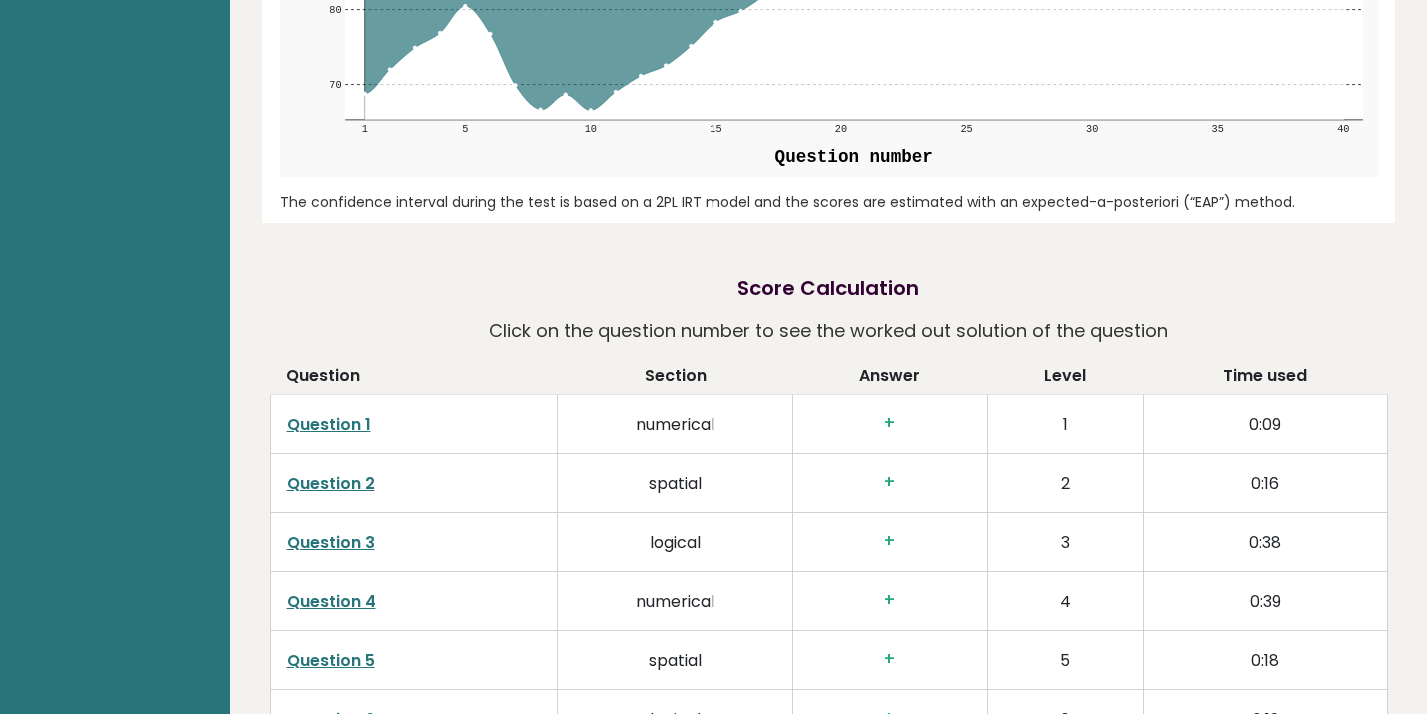
scroll to position [3123, 0]
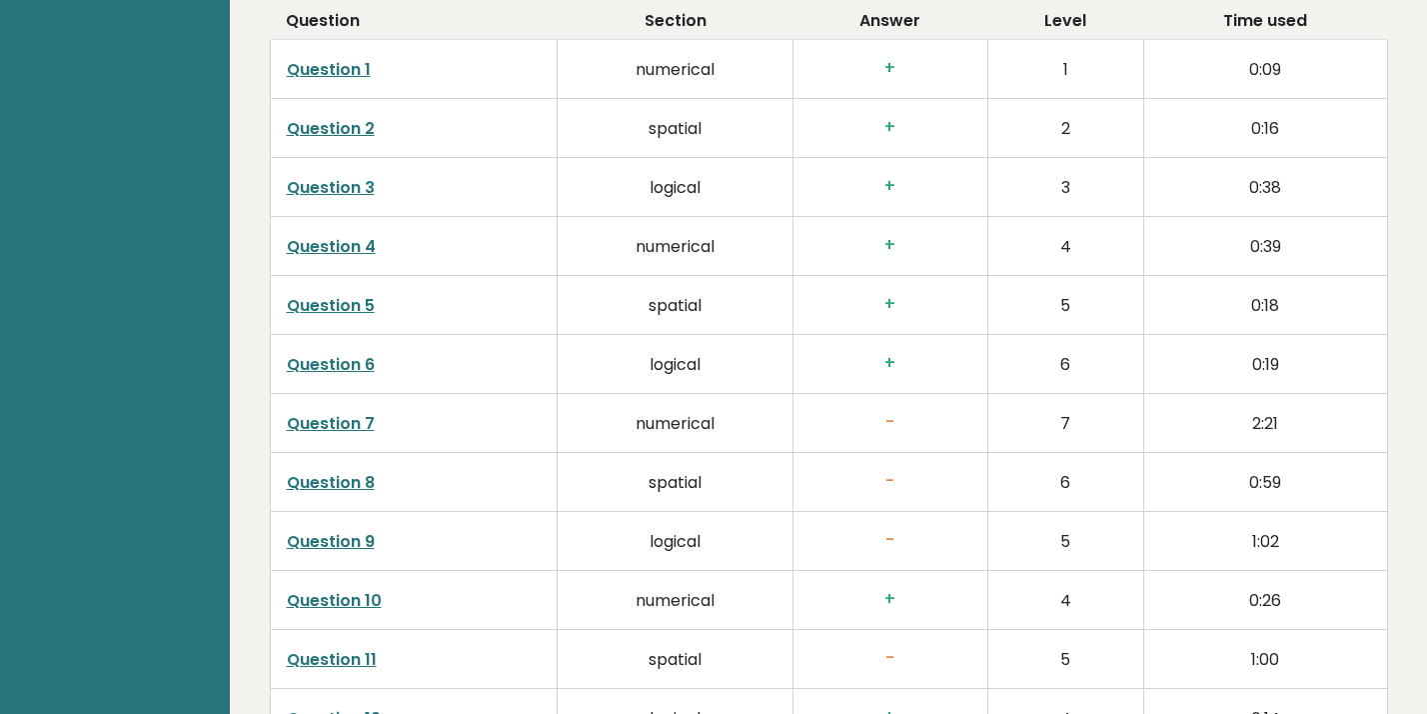
click at [339, 421] on link "Question 7" at bounding box center [331, 423] width 88 height 23
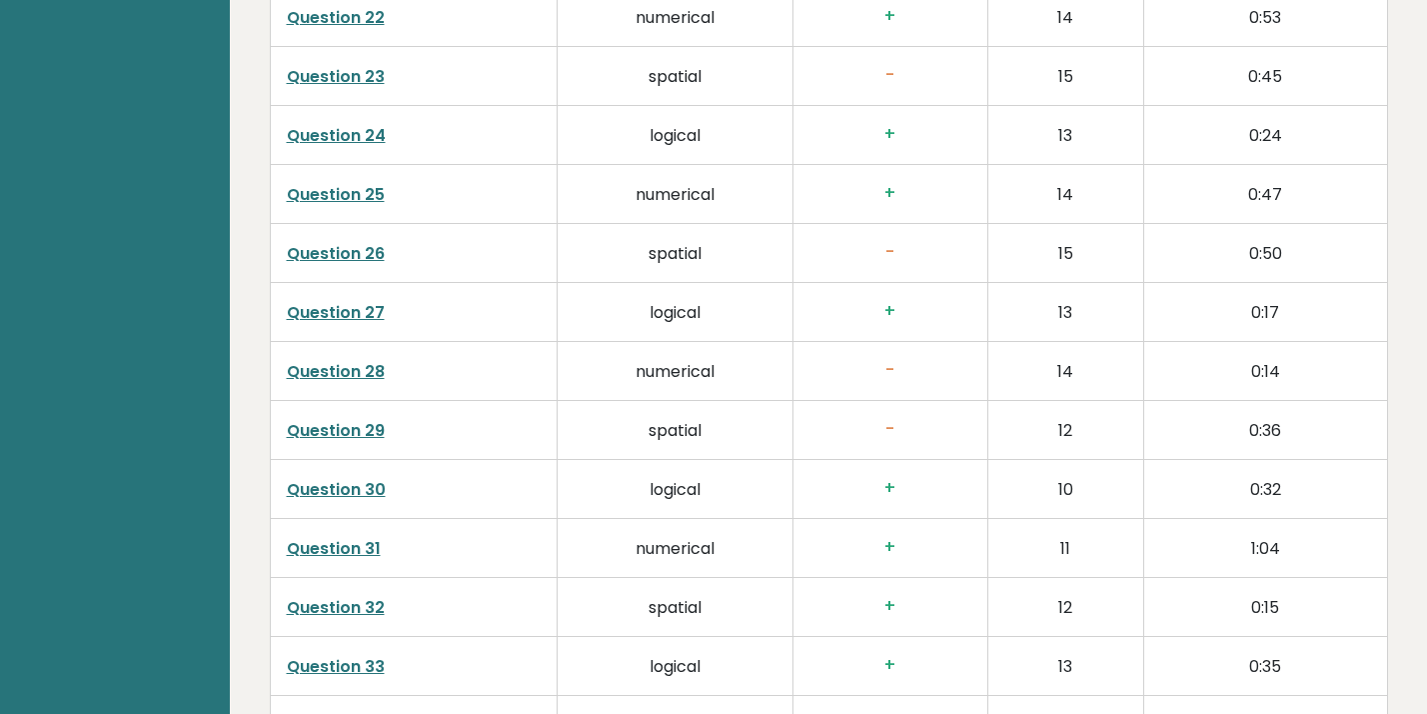
scroll to position [5189, 0]
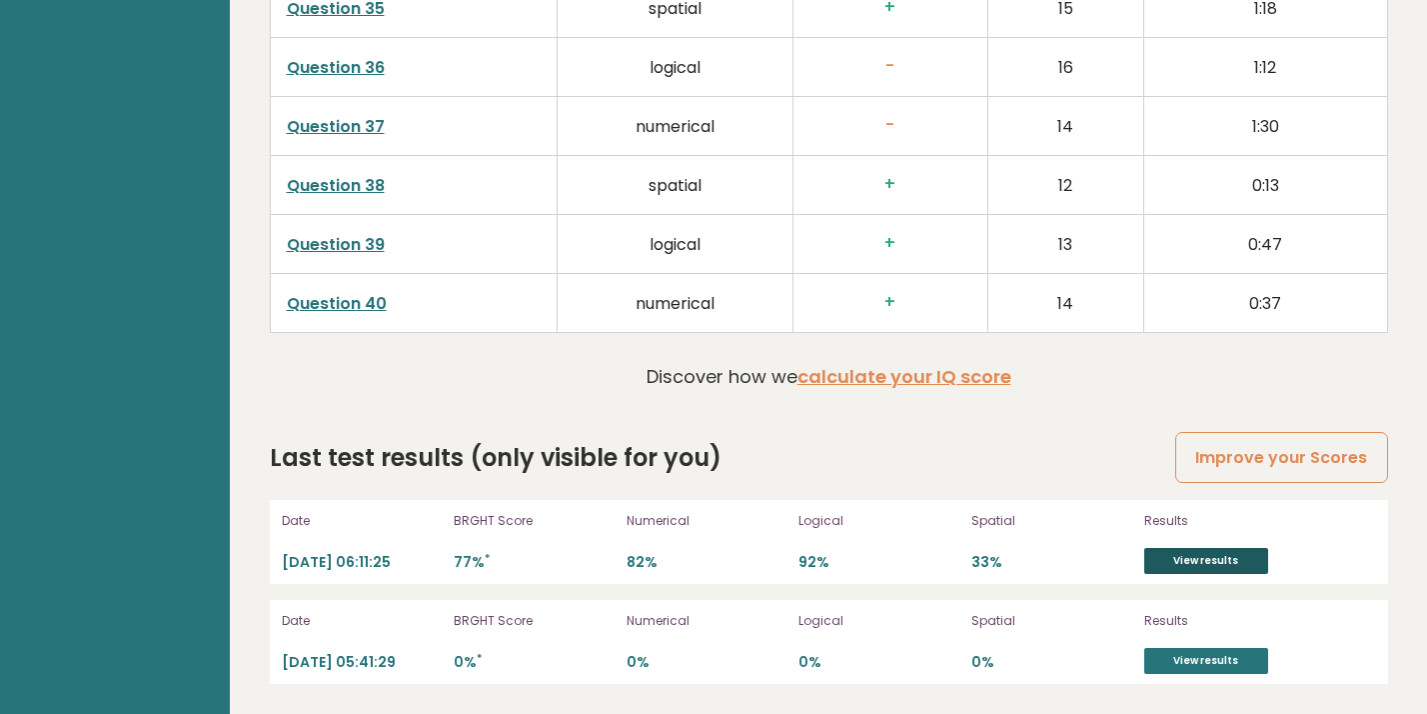
click at [1200, 569] on link "View results" at bounding box center [1206, 561] width 124 height 26
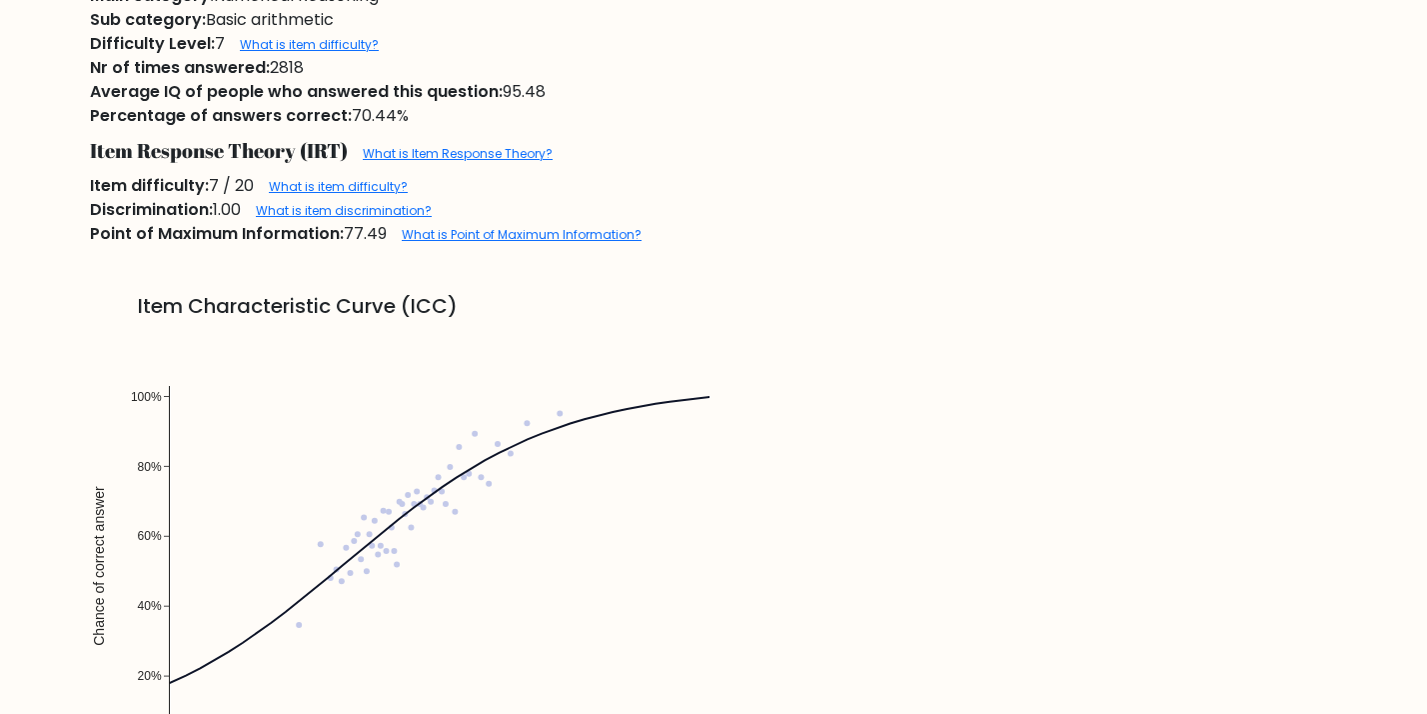
scroll to position [1359, 0]
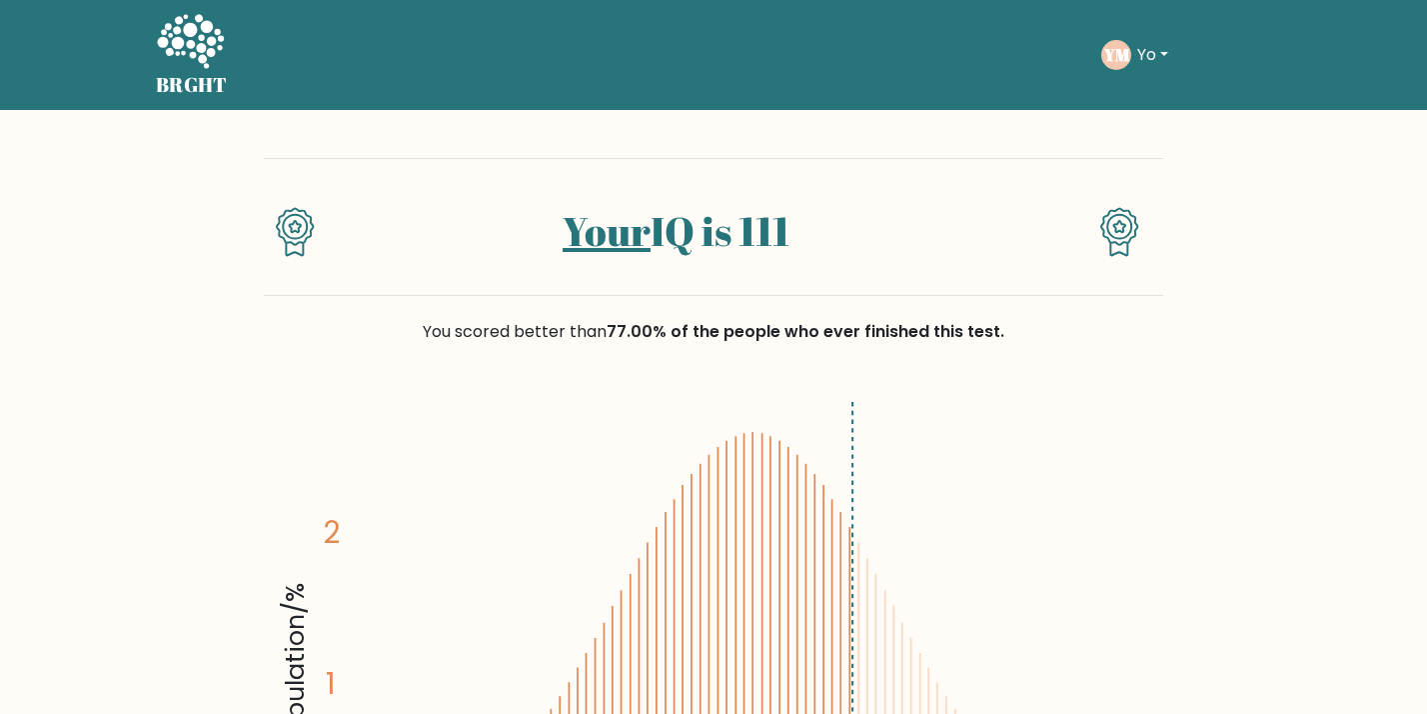
click at [214, 45] on icon at bounding box center [190, 43] width 69 height 60
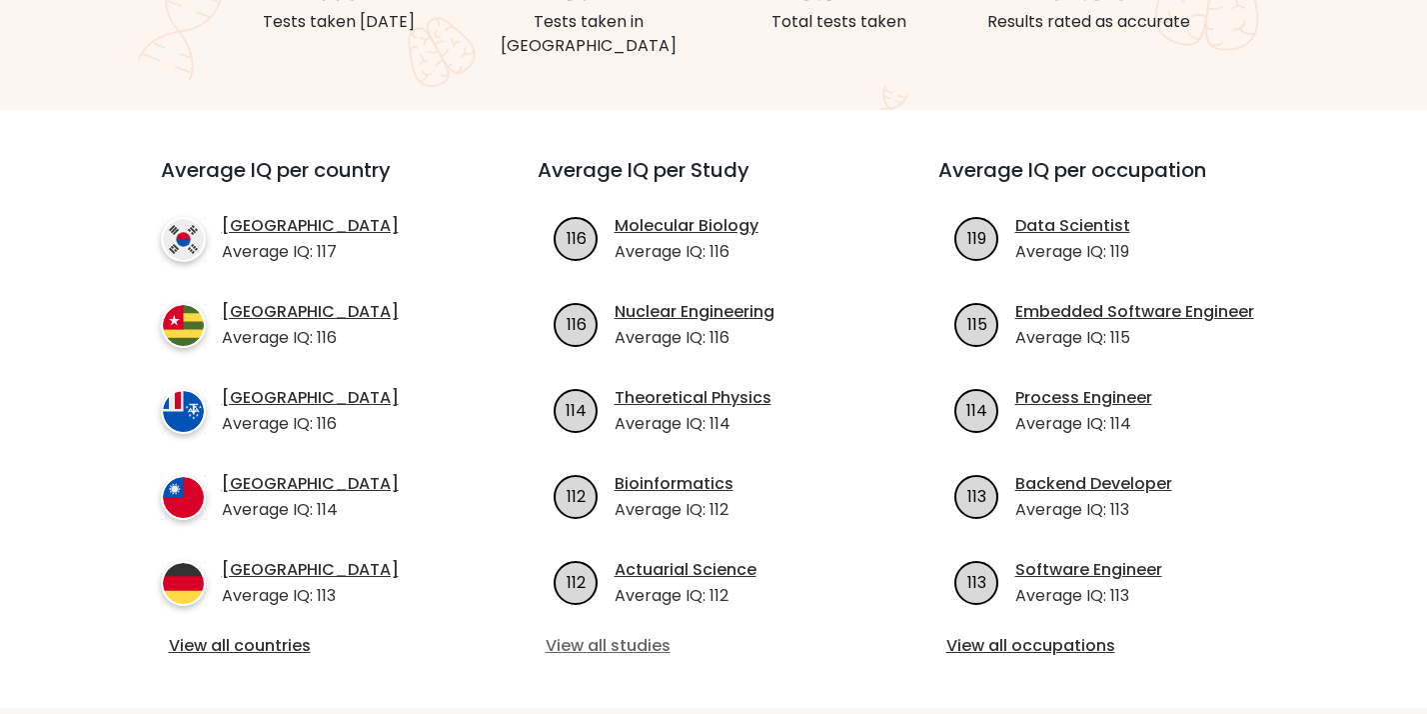
scroll to position [573, 0]
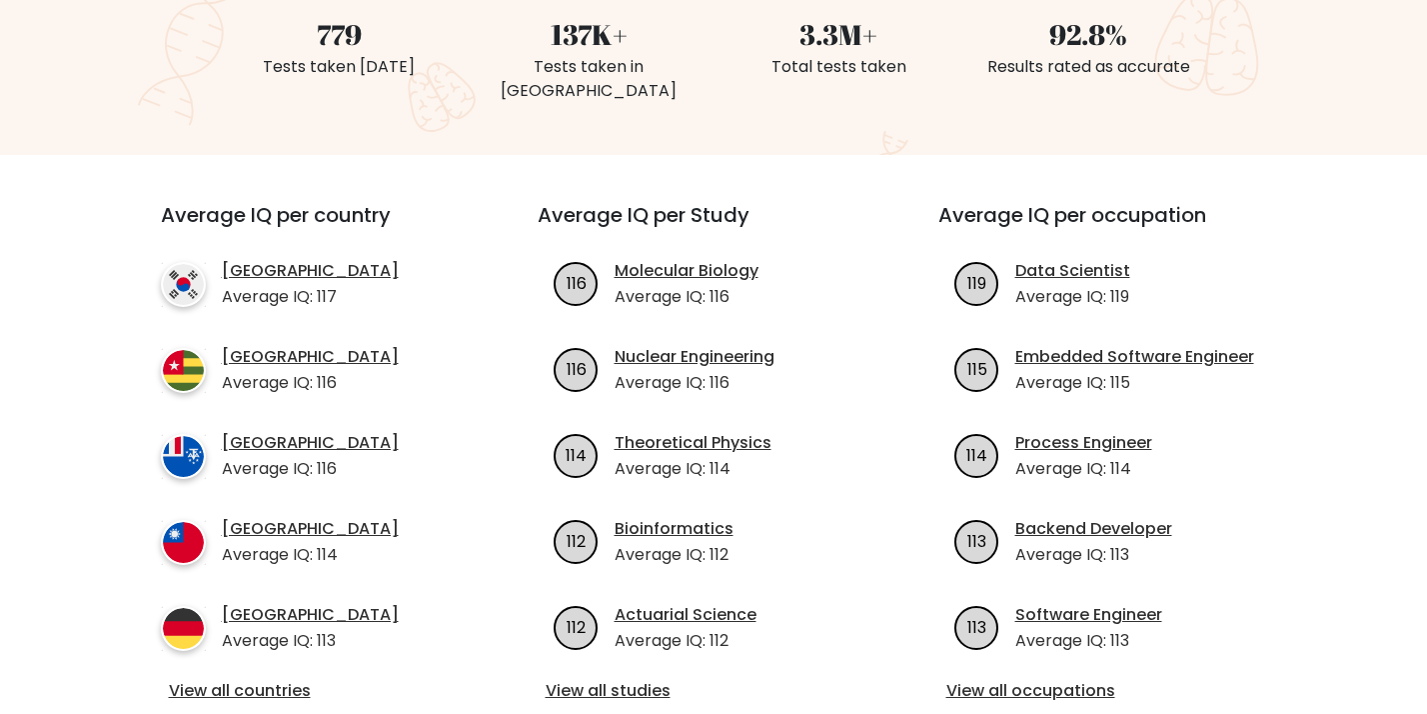
click at [599, 679] on div "View all studies" at bounding box center [714, 692] width 353 height 26
click at [600, 679] on link "View all studies" at bounding box center [714, 691] width 337 height 24
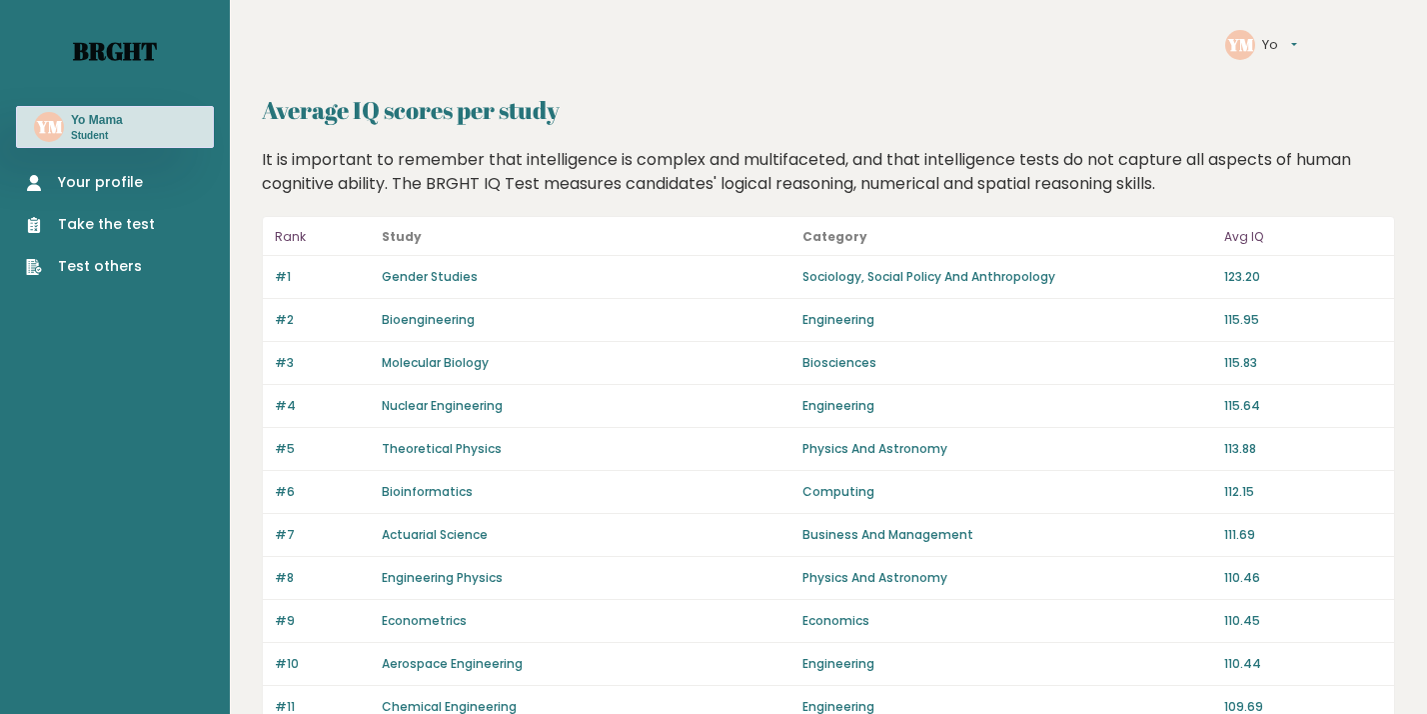
click at [106, 54] on link "Brght" at bounding box center [115, 51] width 84 height 32
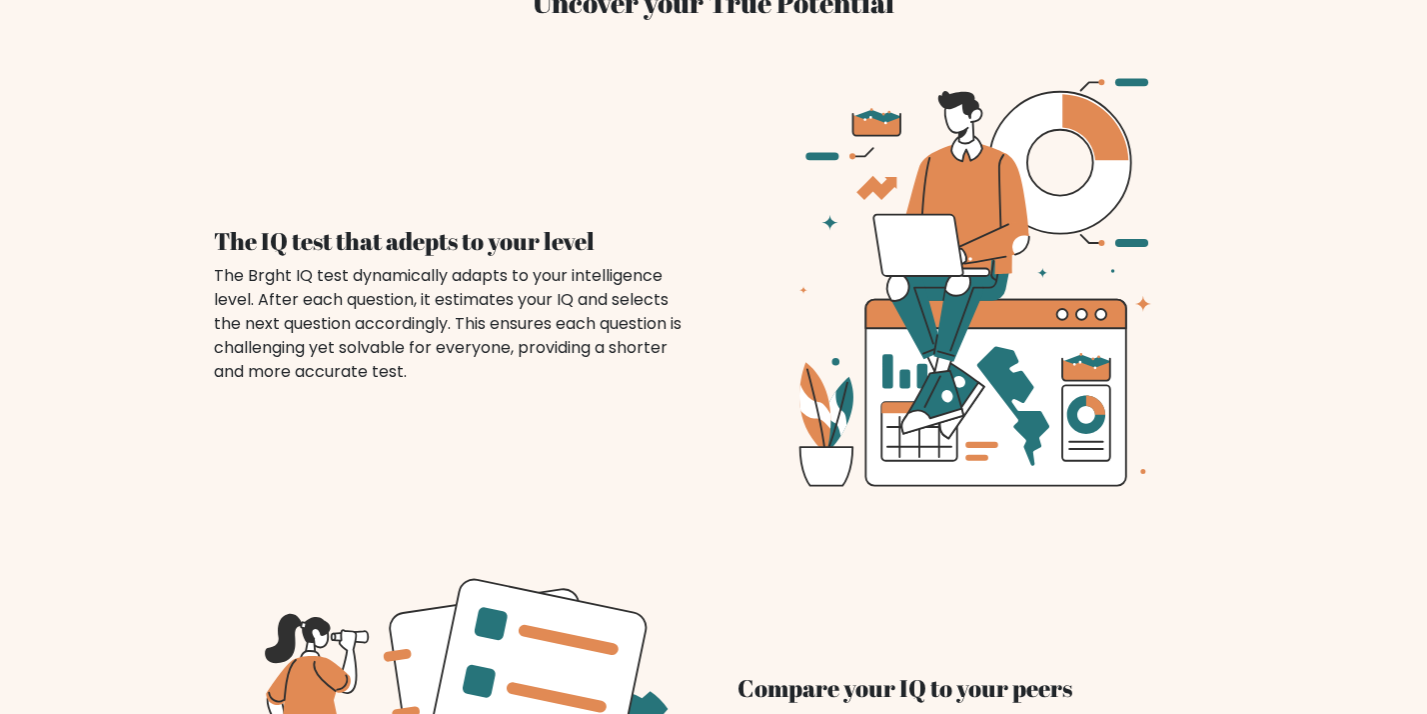
scroll to position [1842, 0]
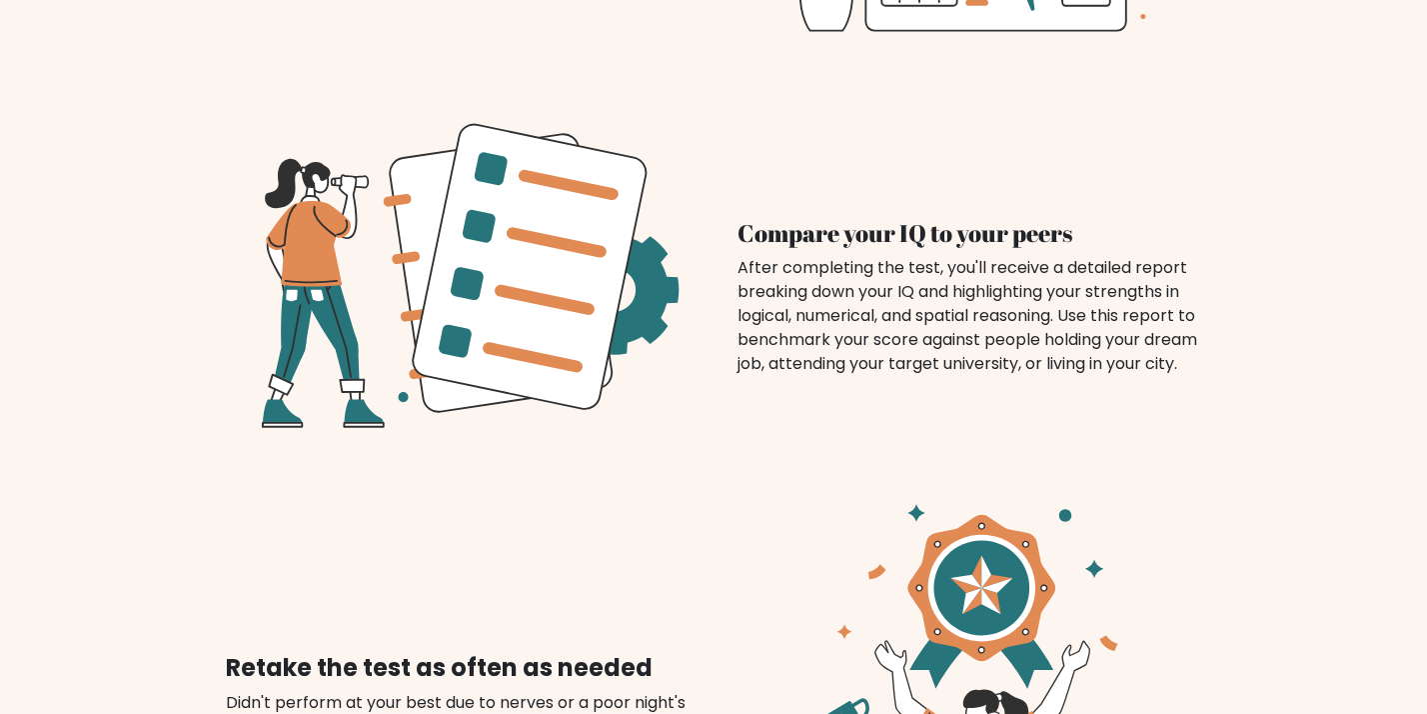
click at [370, 253] on icon at bounding box center [452, 273] width 476 height 417
